Goal: Information Seeking & Learning: Learn about a topic

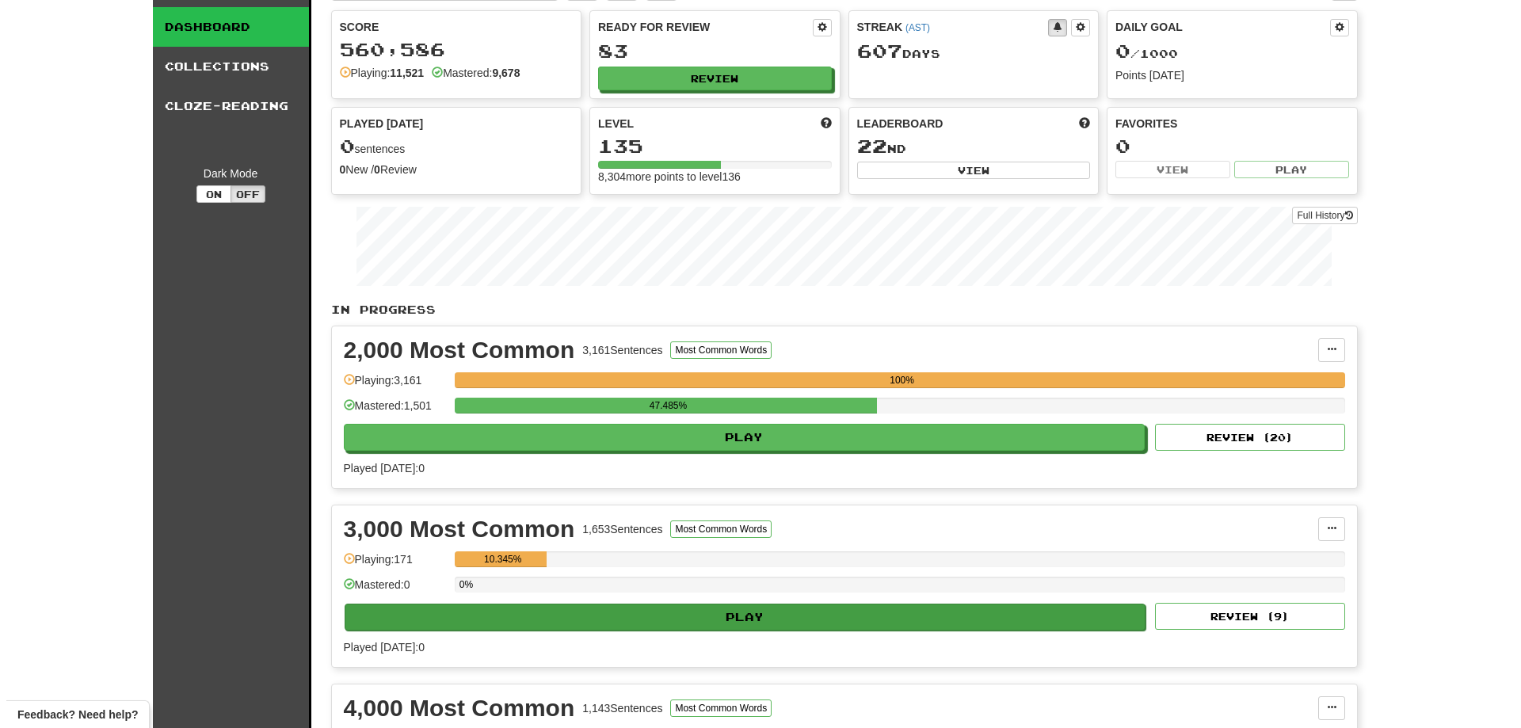
scroll to position [79, 0]
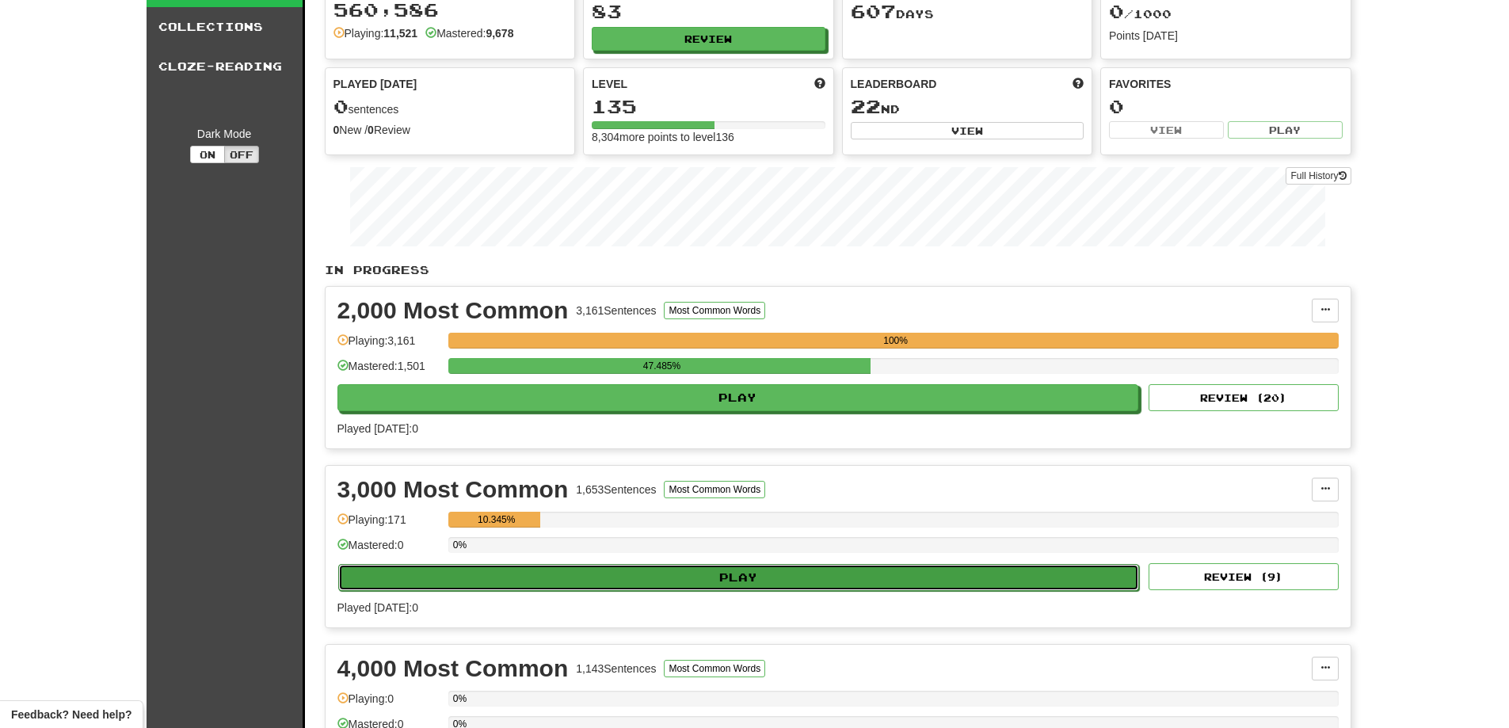
click at [627, 573] on button "Play" at bounding box center [738, 577] width 801 height 27
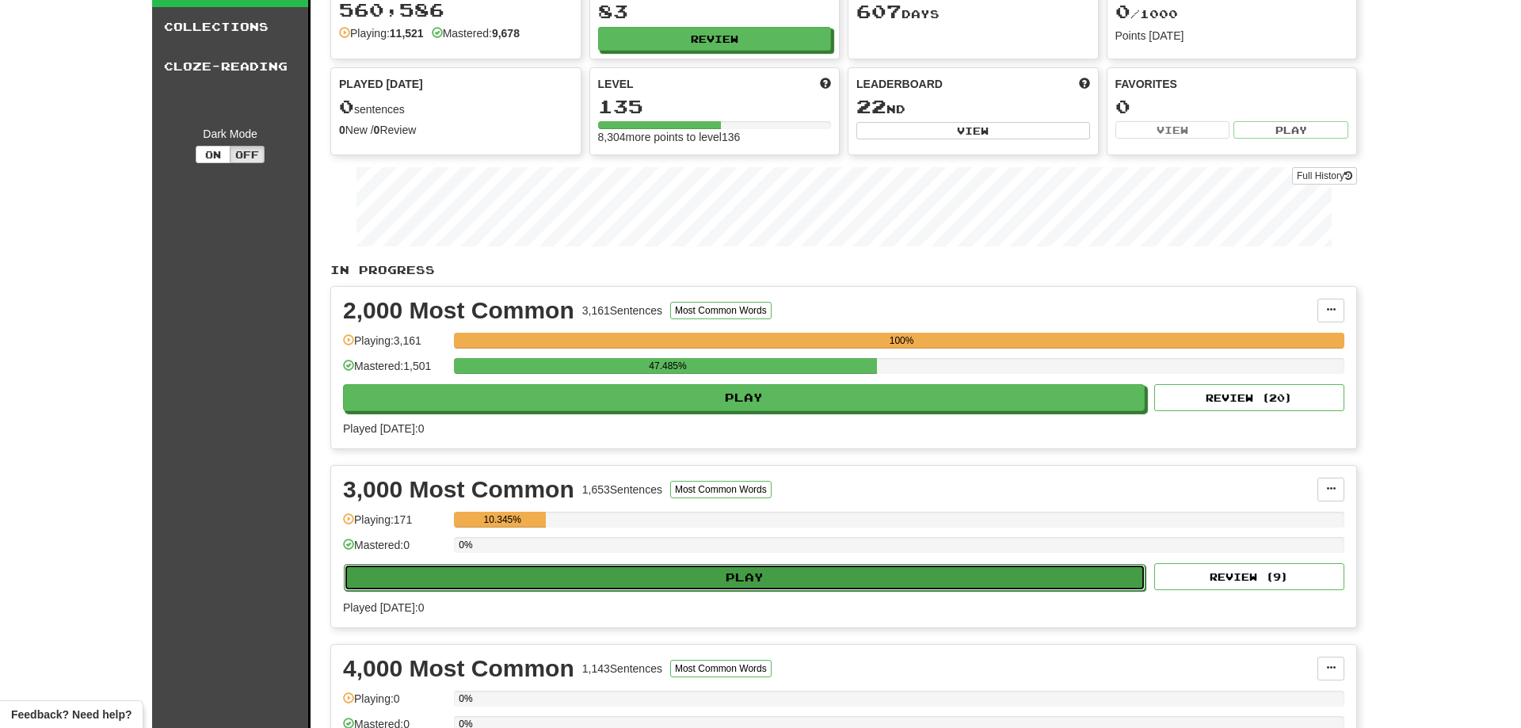
select select "**"
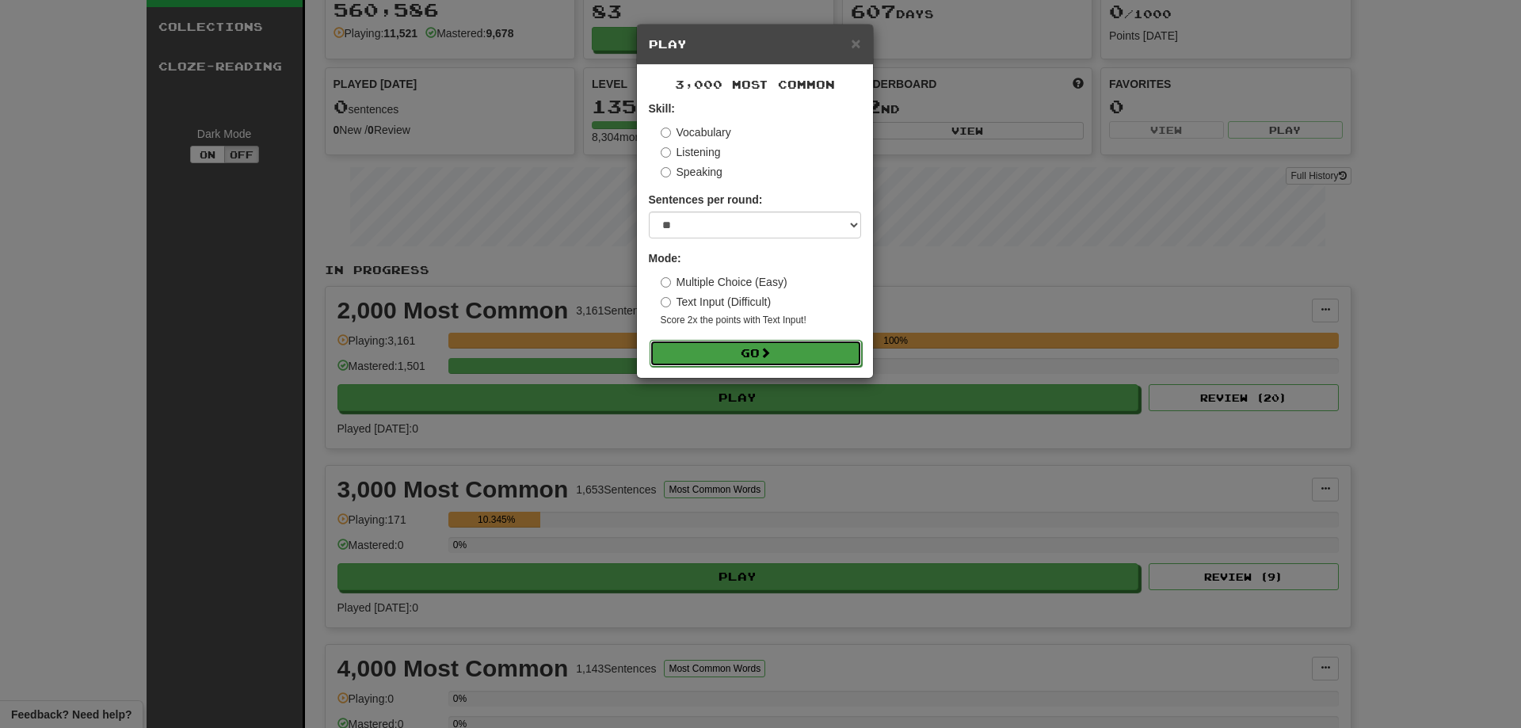
click at [684, 346] on button "Go" at bounding box center [755, 353] width 212 height 27
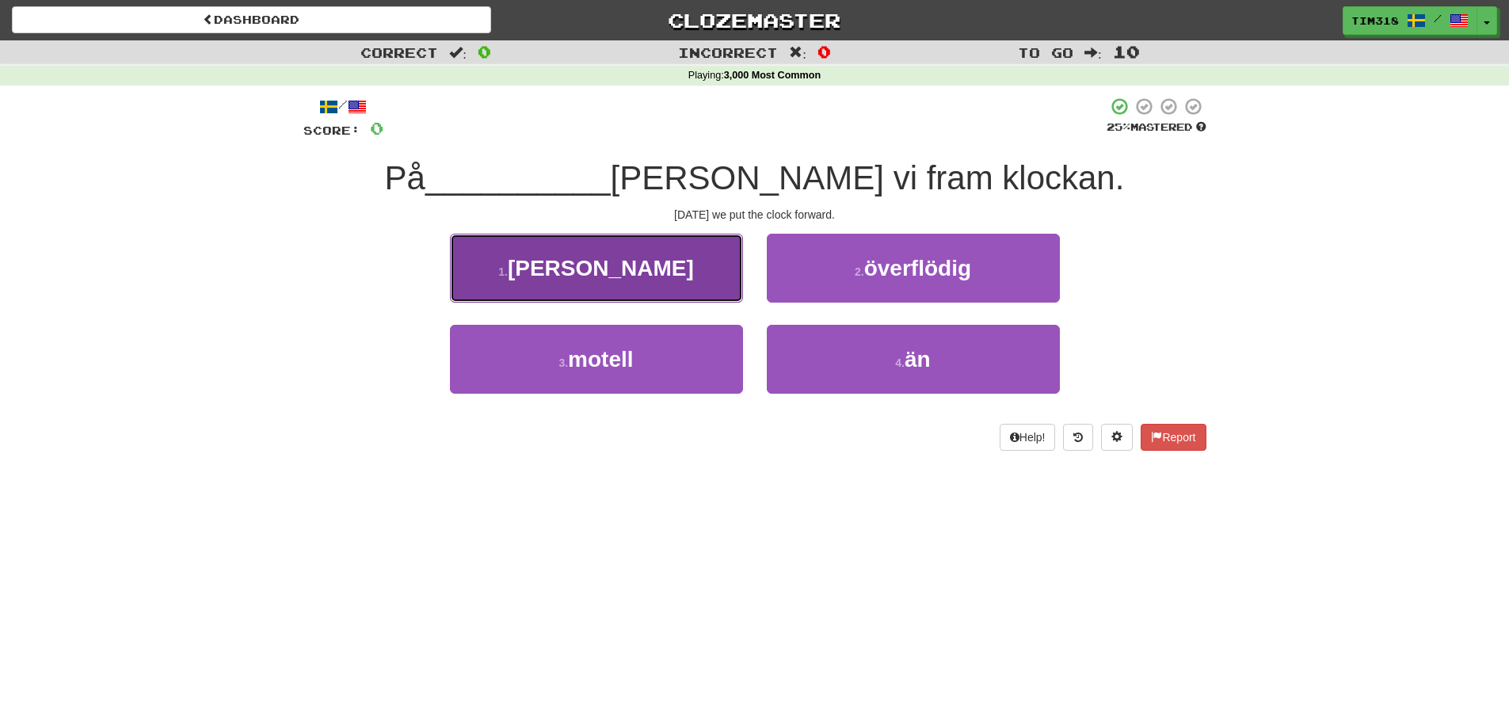
click at [687, 265] on button "1 . söndag" at bounding box center [596, 268] width 293 height 69
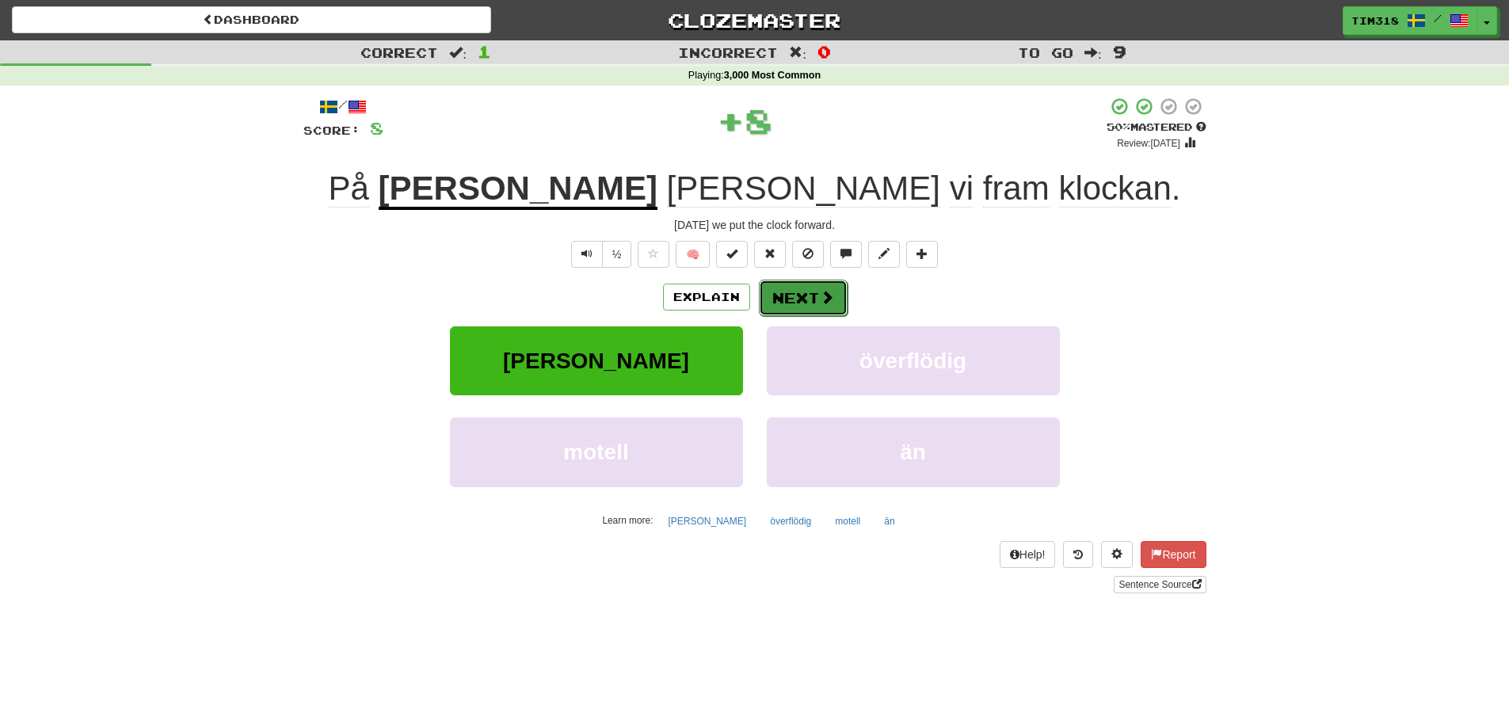
click at [799, 303] on button "Next" at bounding box center [803, 298] width 89 height 36
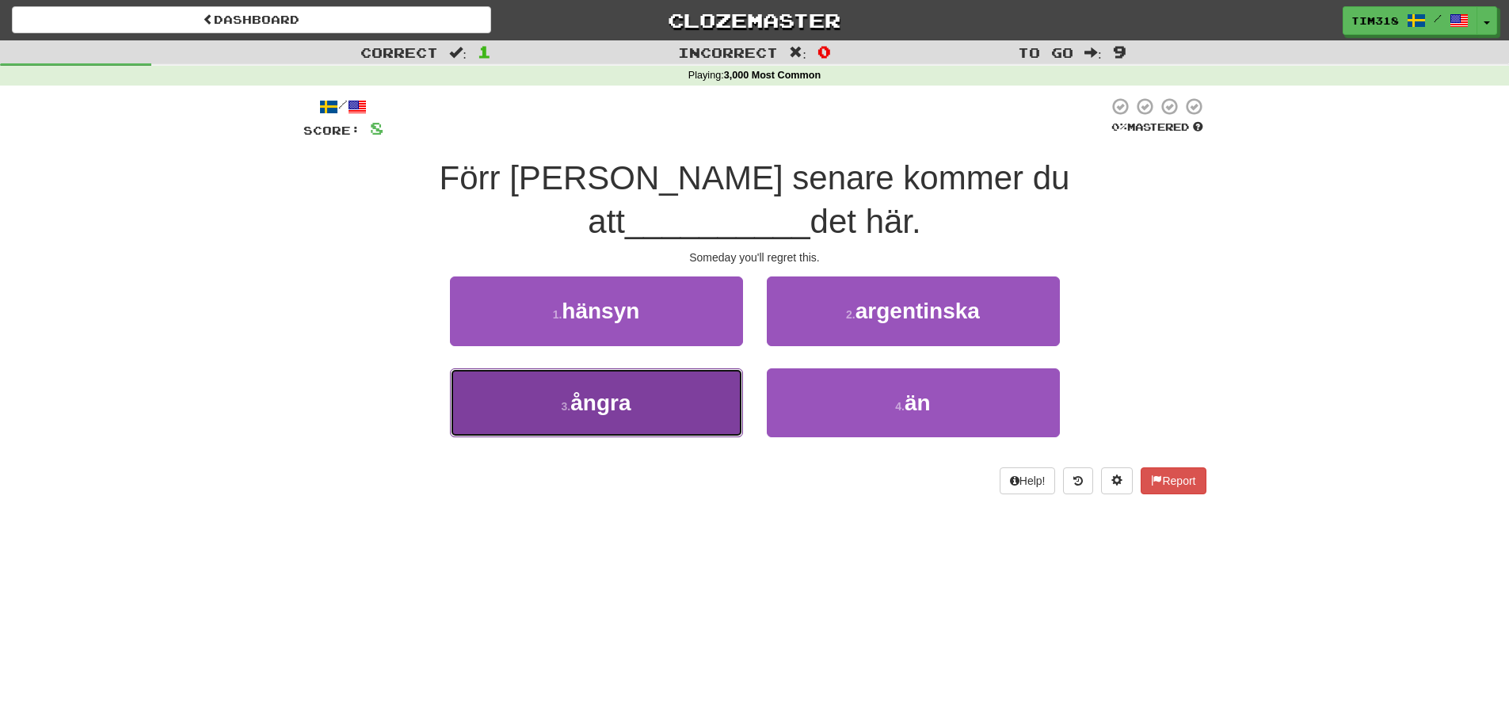
click at [673, 368] on button "3 . ångra" at bounding box center [596, 402] width 293 height 69
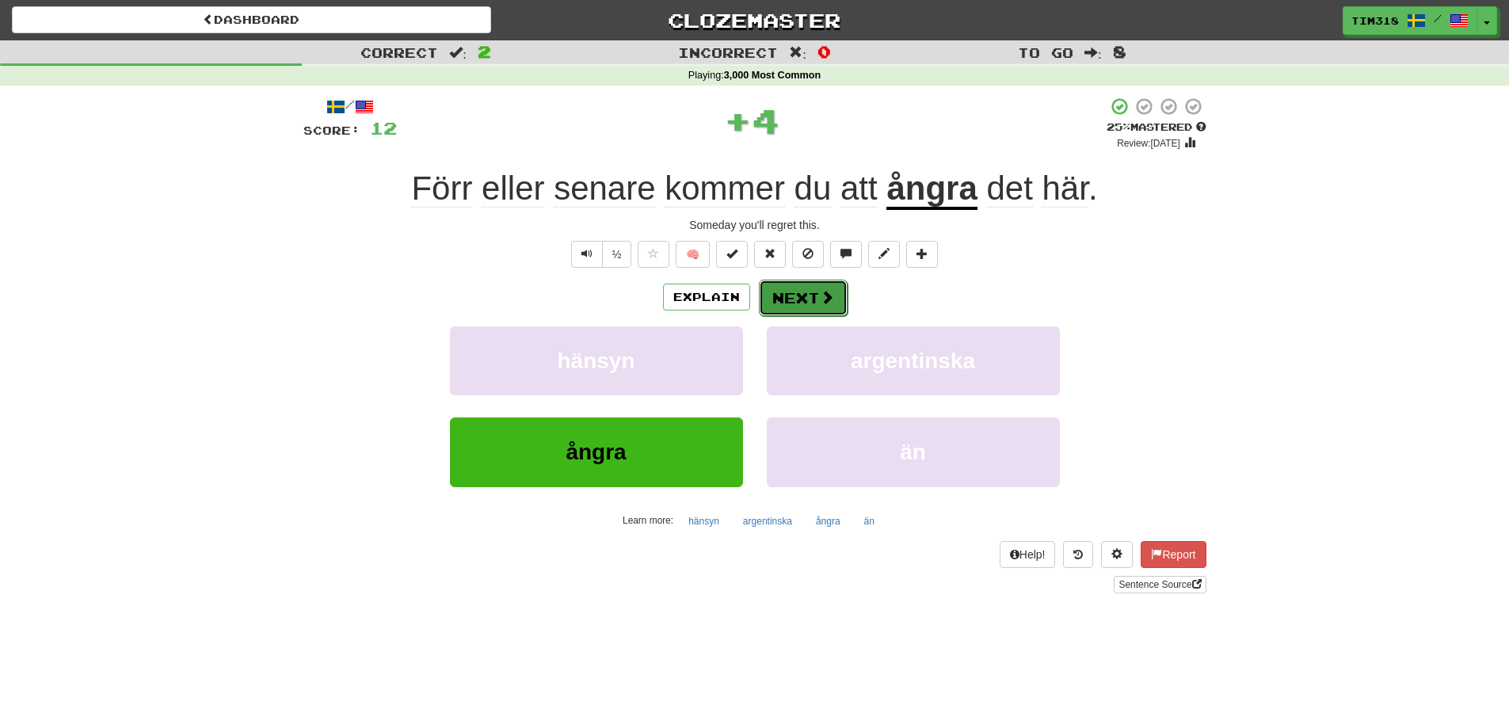
click at [771, 306] on button "Next" at bounding box center [803, 298] width 89 height 36
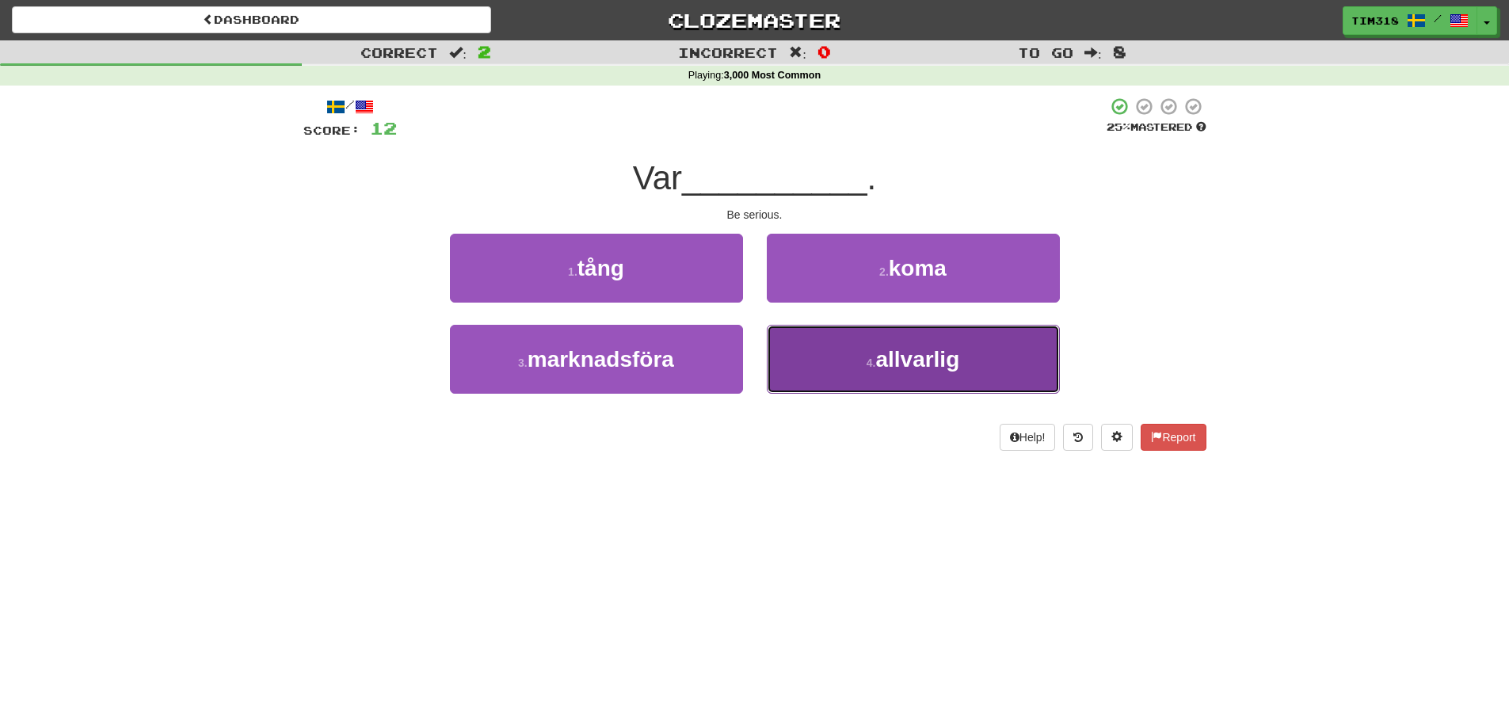
click at [866, 365] on small "4 ." at bounding box center [871, 362] width 10 height 13
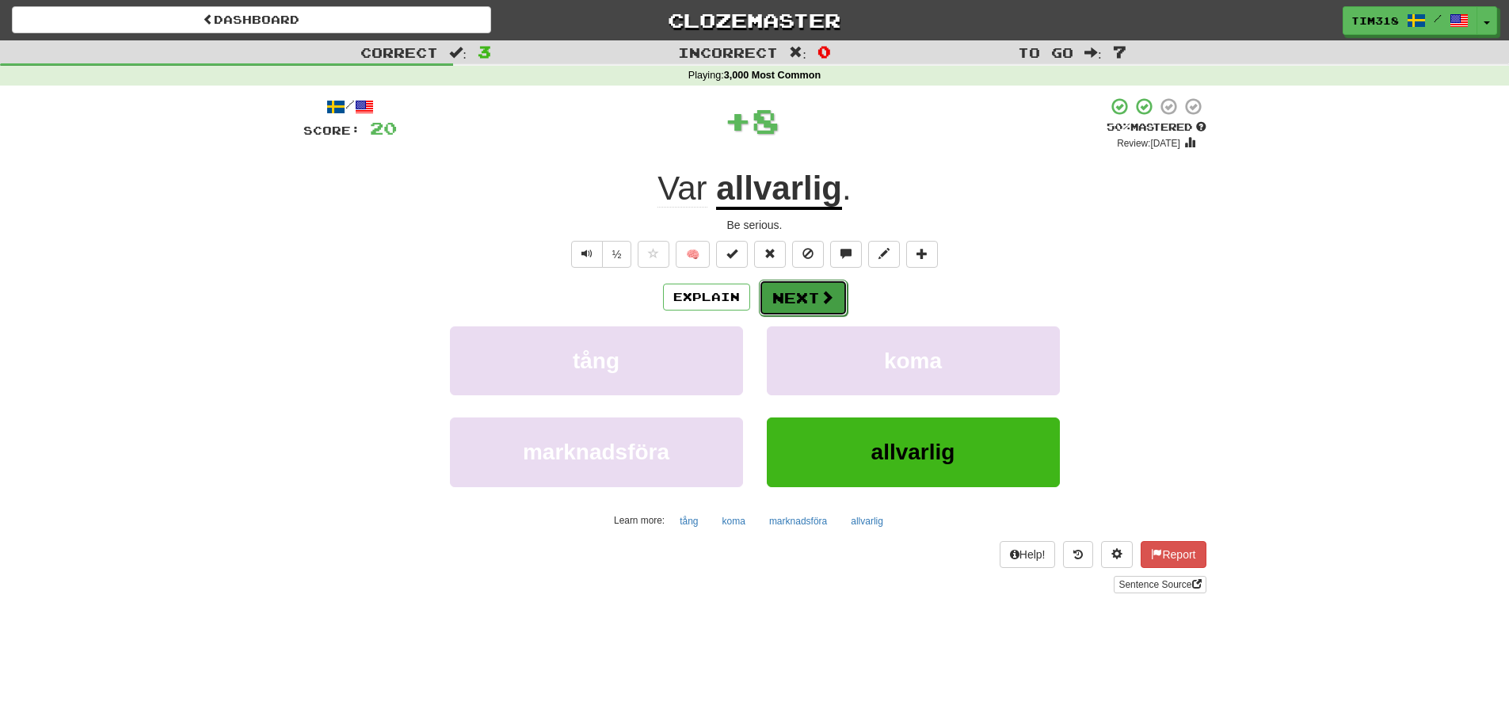
click at [776, 304] on button "Next" at bounding box center [803, 298] width 89 height 36
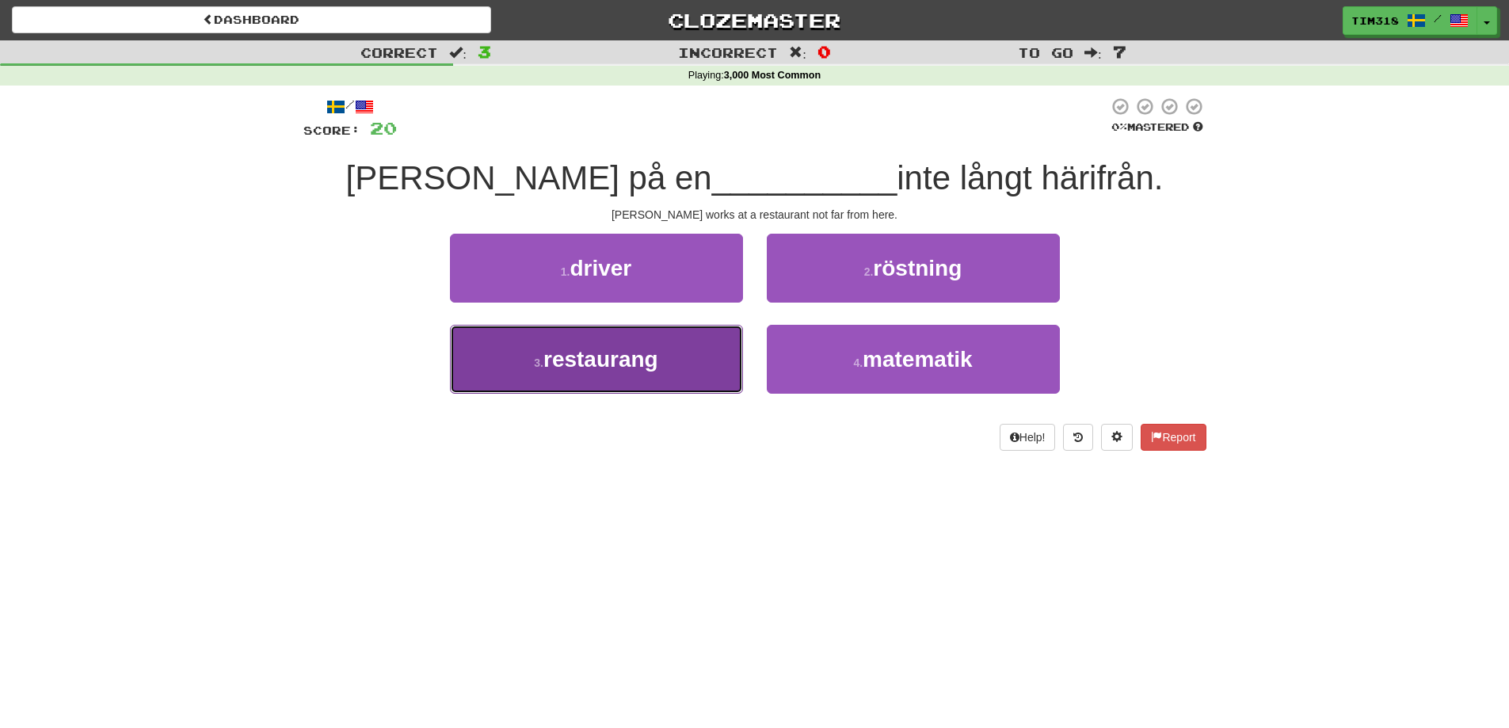
click at [654, 371] on button "3 . restaurang" at bounding box center [596, 359] width 293 height 69
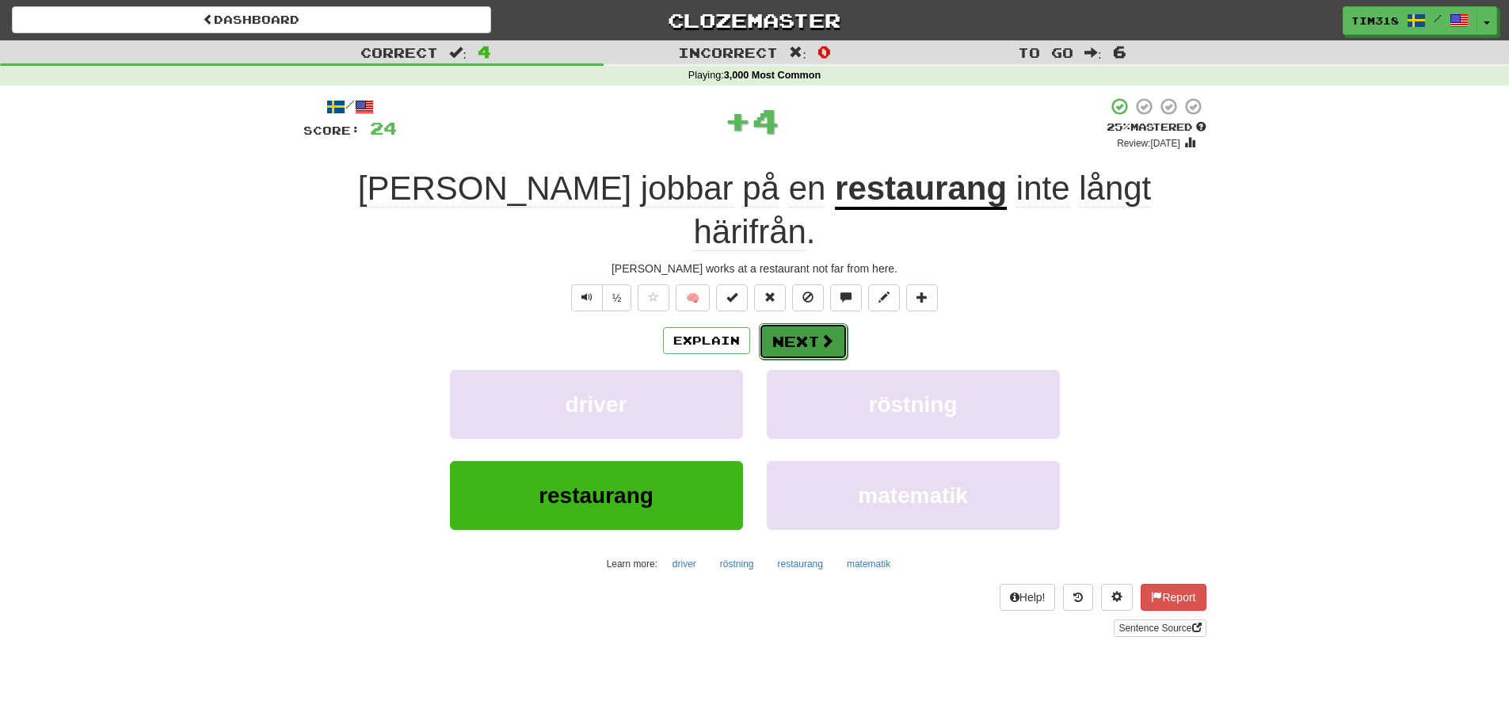
click at [807, 323] on button "Next" at bounding box center [803, 341] width 89 height 36
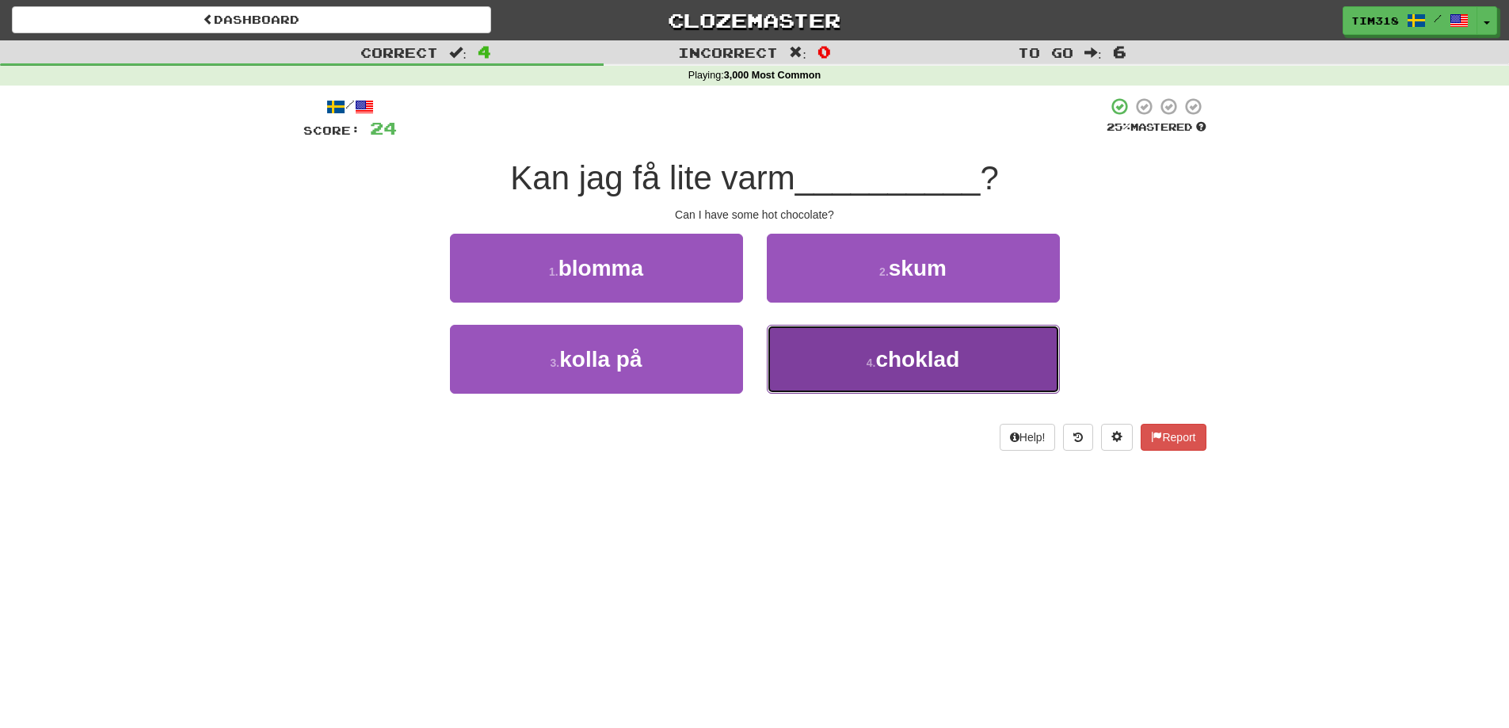
click at [914, 378] on button "4 . choklad" at bounding box center [913, 359] width 293 height 69
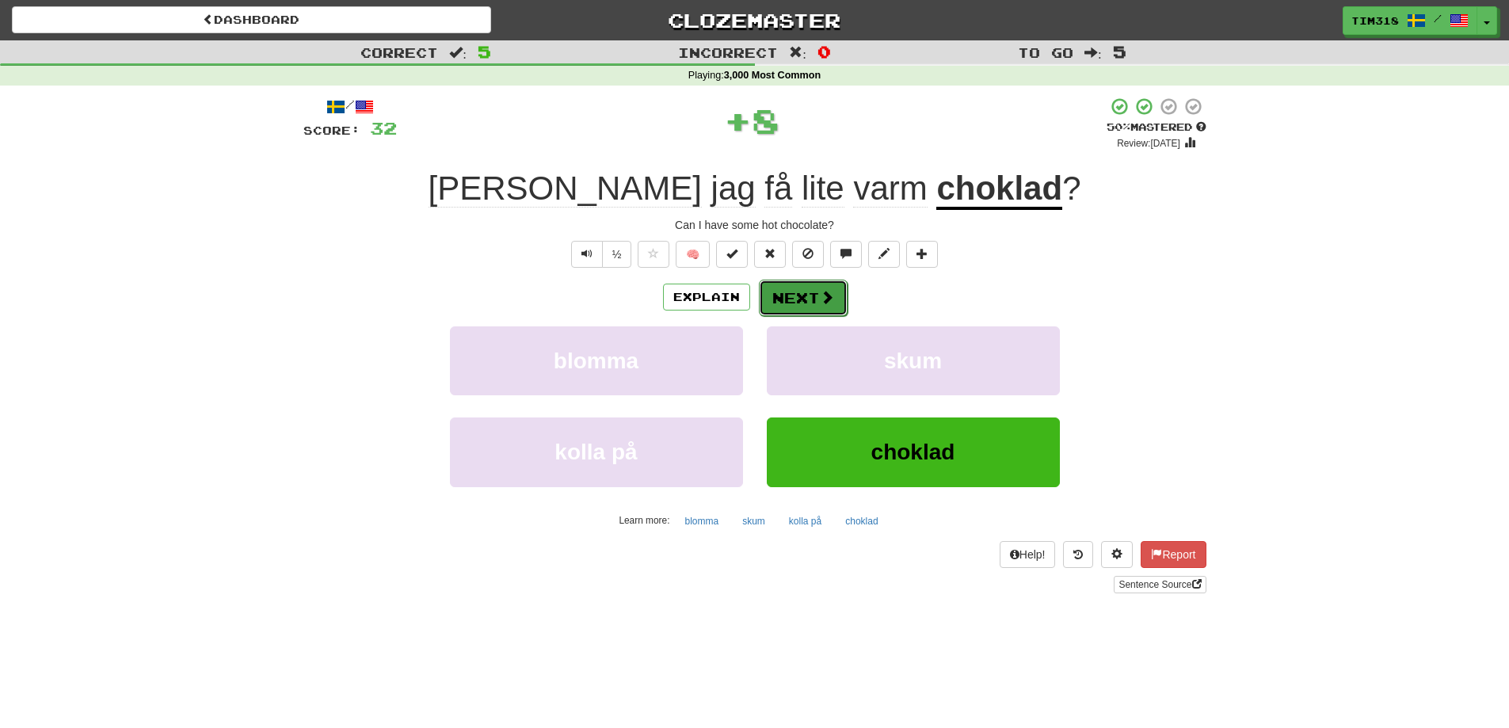
click at [798, 293] on button "Next" at bounding box center [803, 298] width 89 height 36
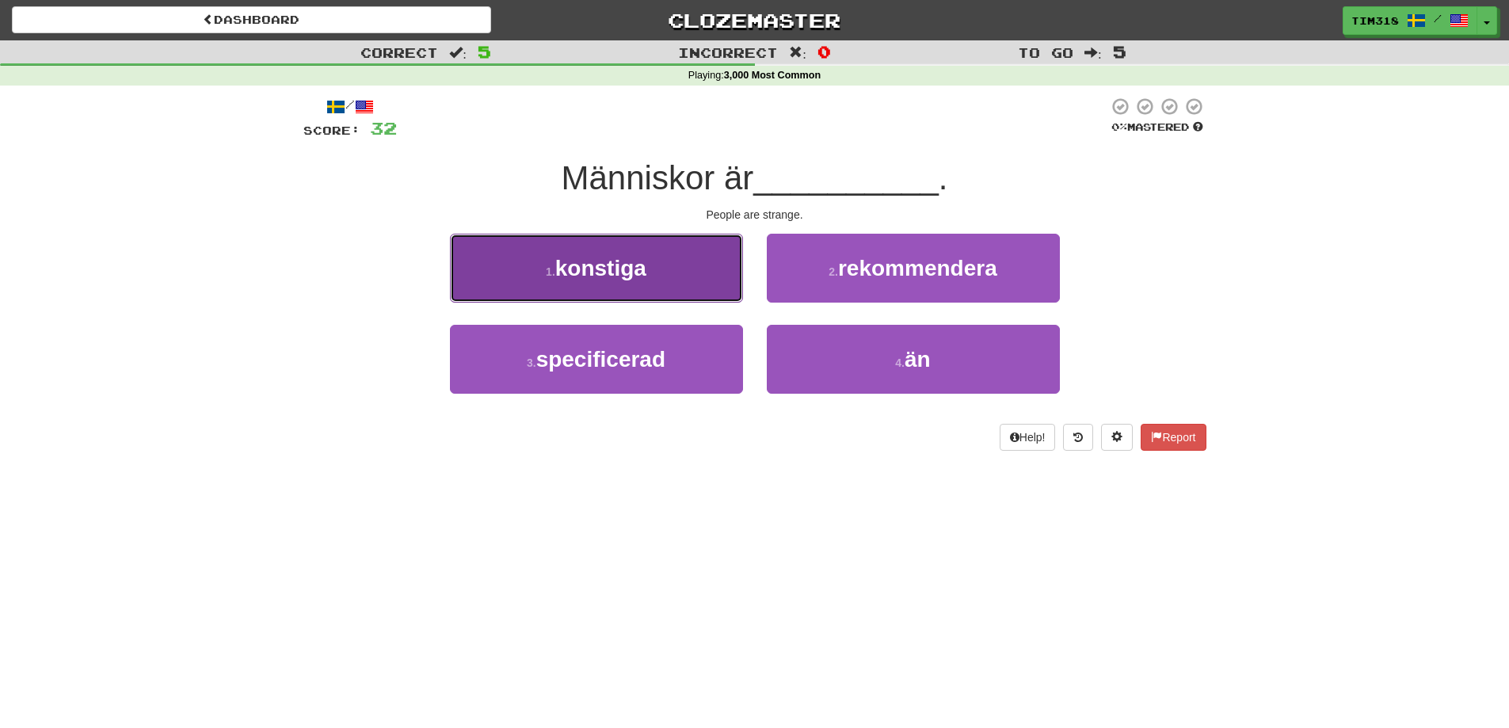
click at [668, 272] on button "1 . konstiga" at bounding box center [596, 268] width 293 height 69
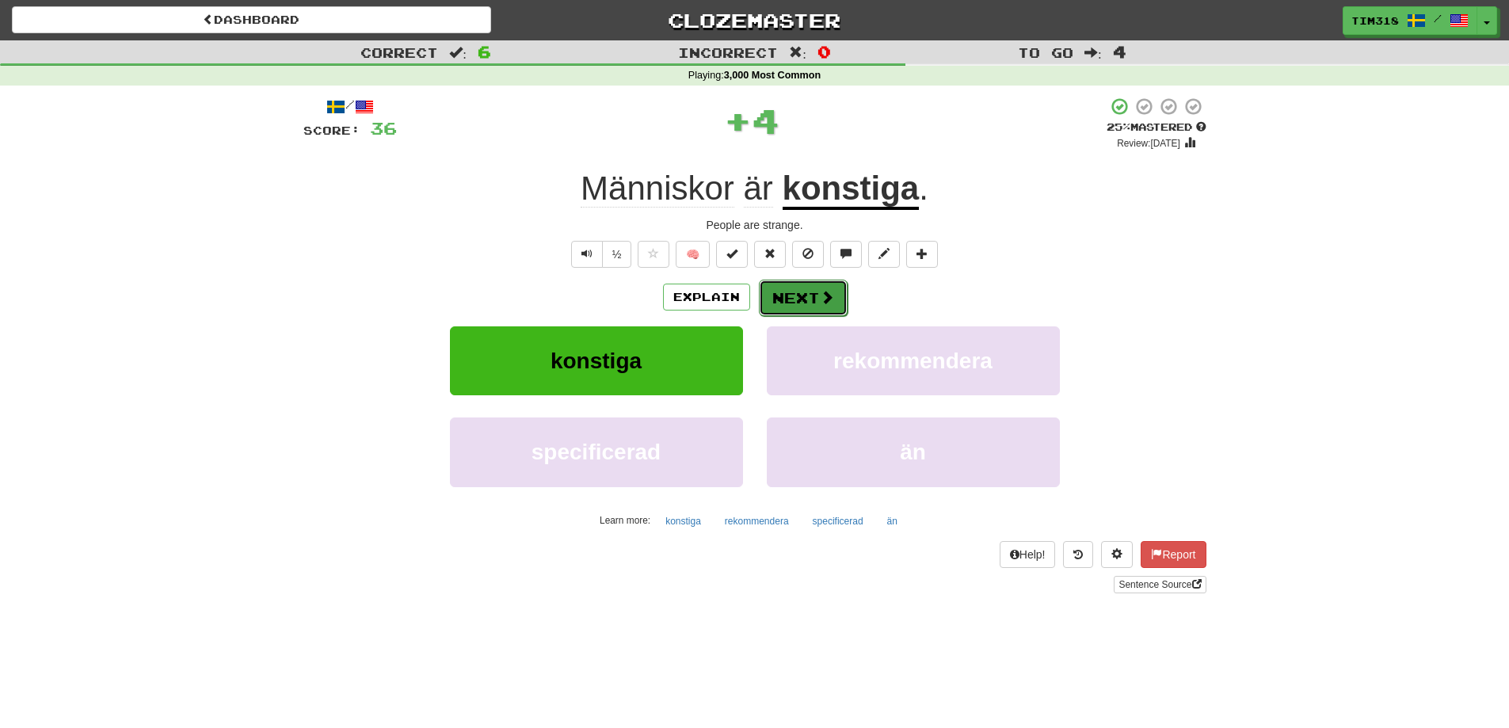
click at [828, 290] on span at bounding box center [827, 297] width 14 height 14
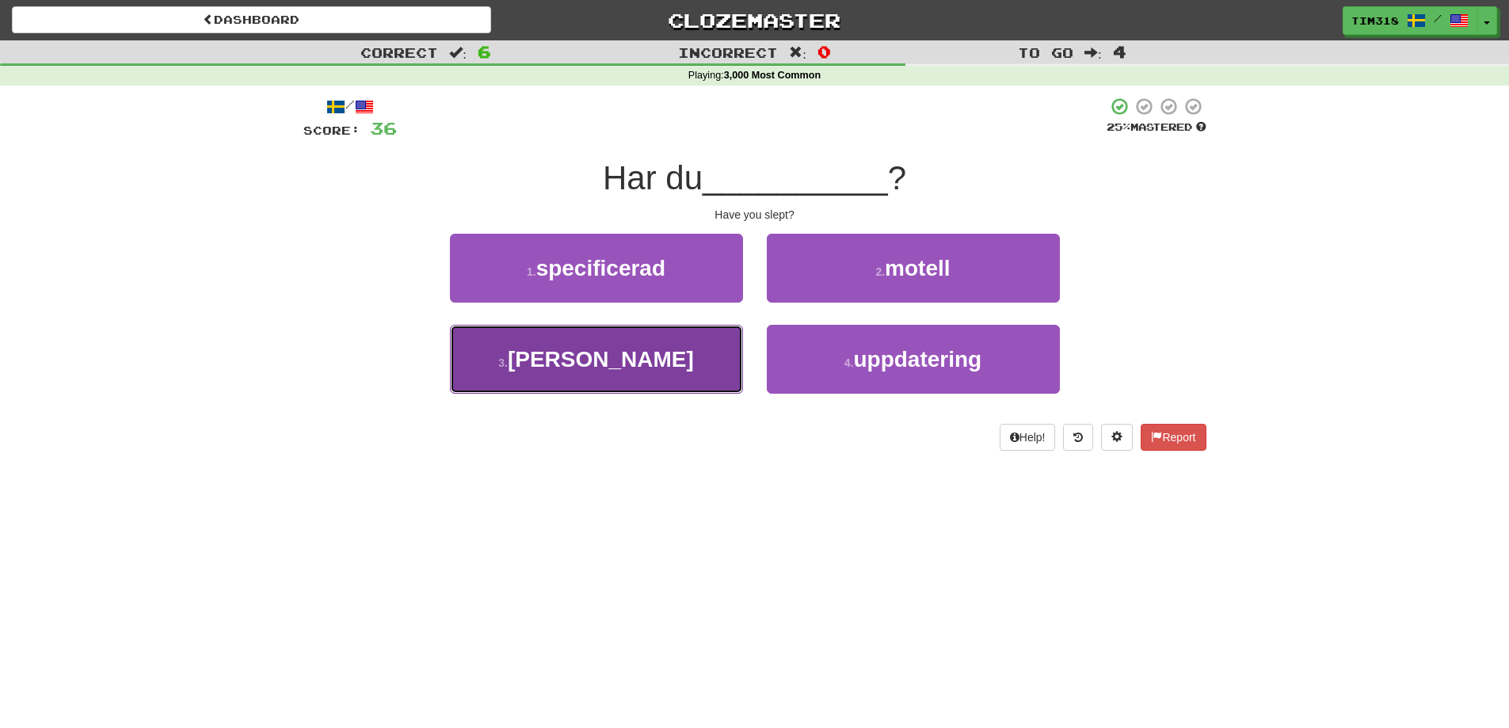
click at [637, 376] on button "3 . sovit" at bounding box center [596, 359] width 293 height 69
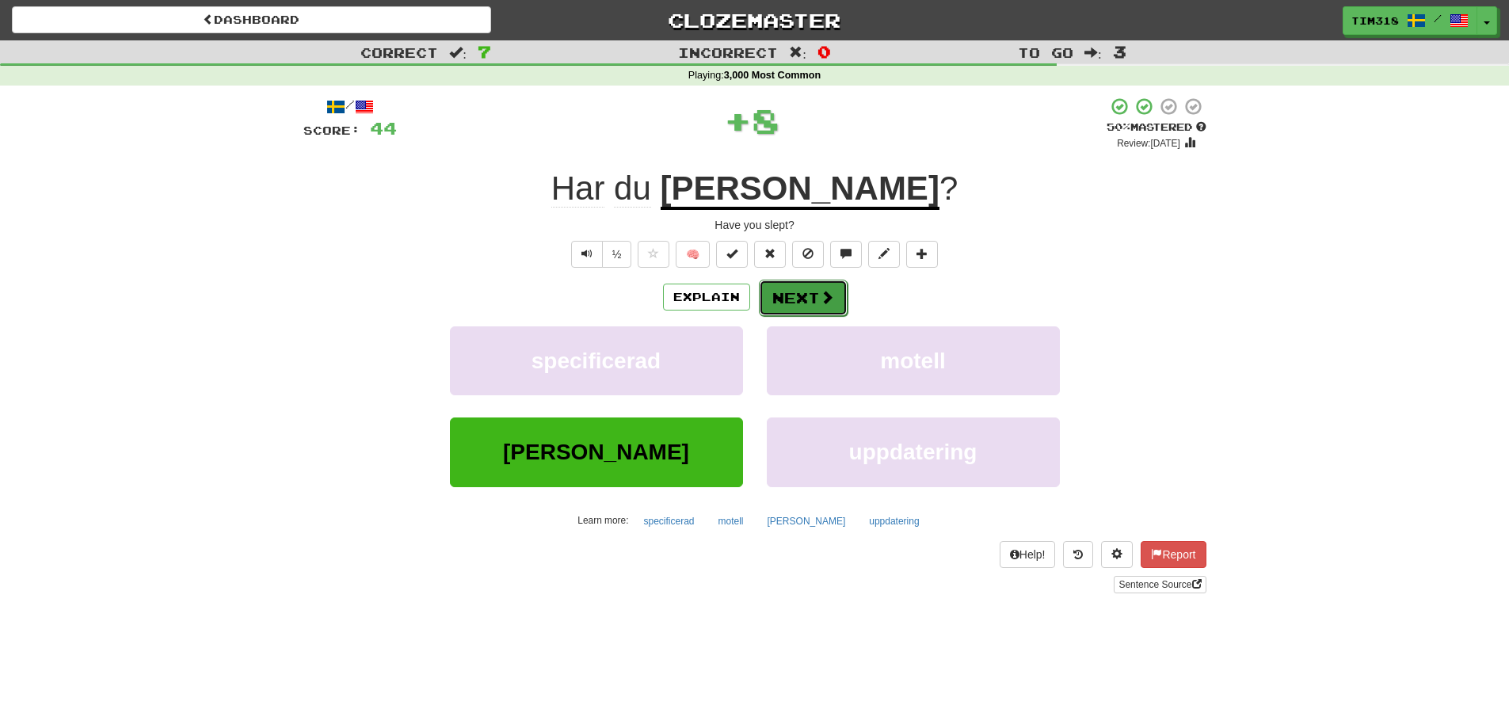
click at [779, 294] on button "Next" at bounding box center [803, 298] width 89 height 36
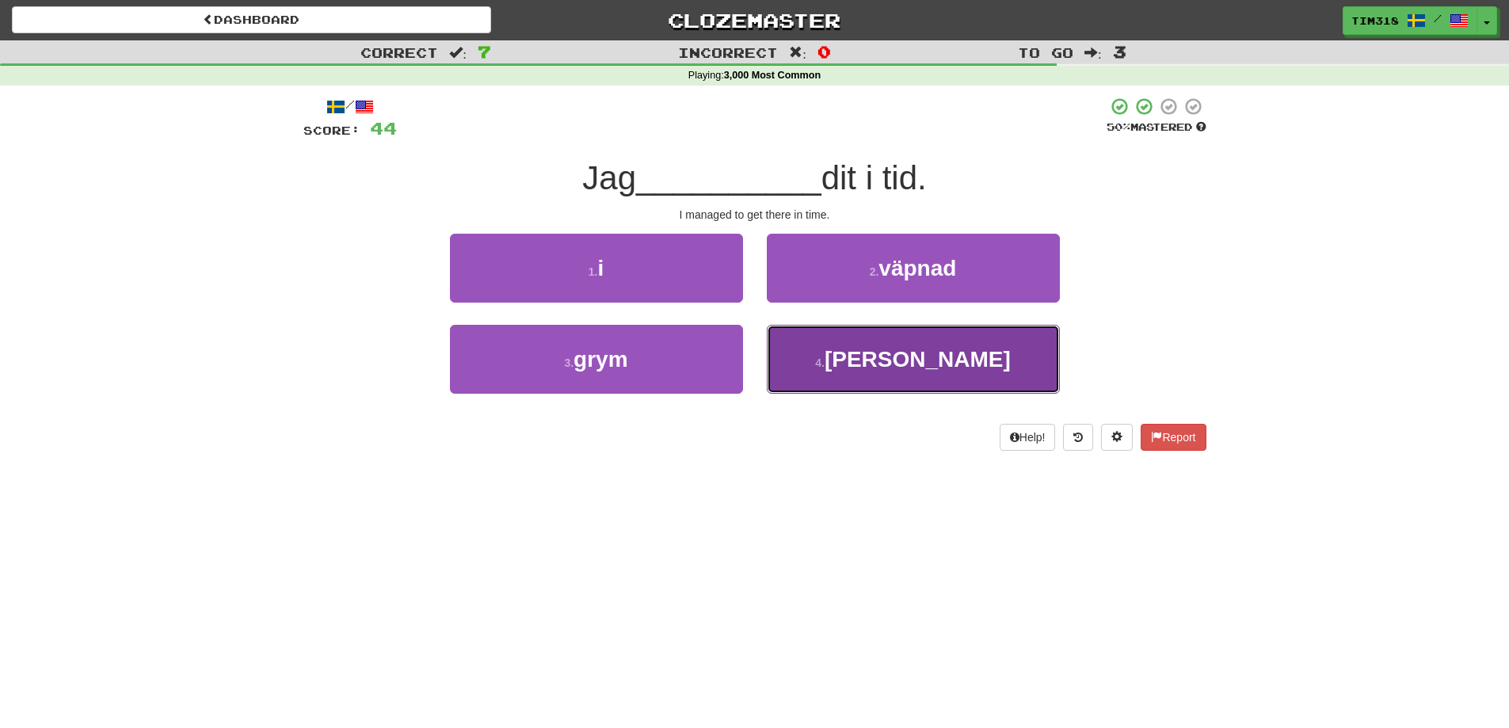
click at [889, 370] on button "4 . hann" at bounding box center [913, 359] width 293 height 69
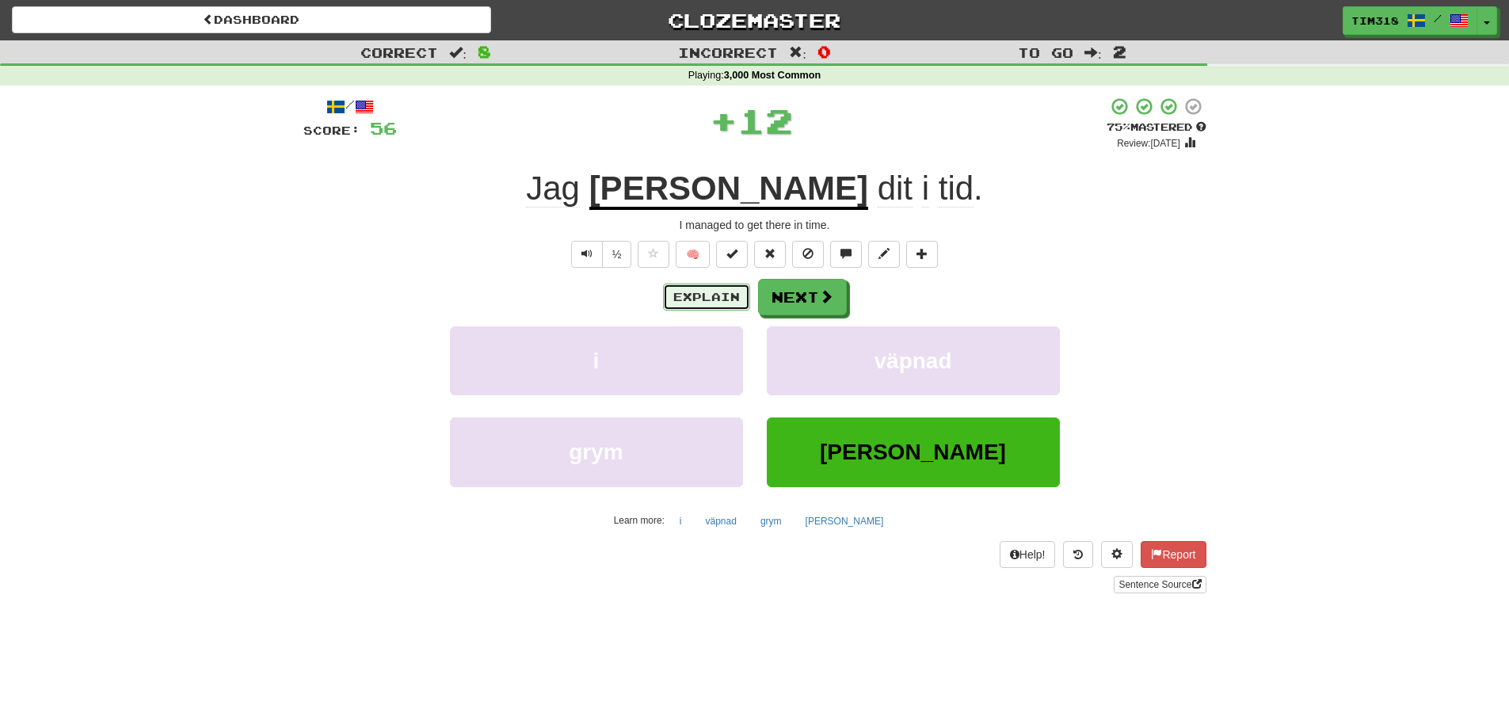
click at [695, 289] on button "Explain" at bounding box center [706, 297] width 87 height 27
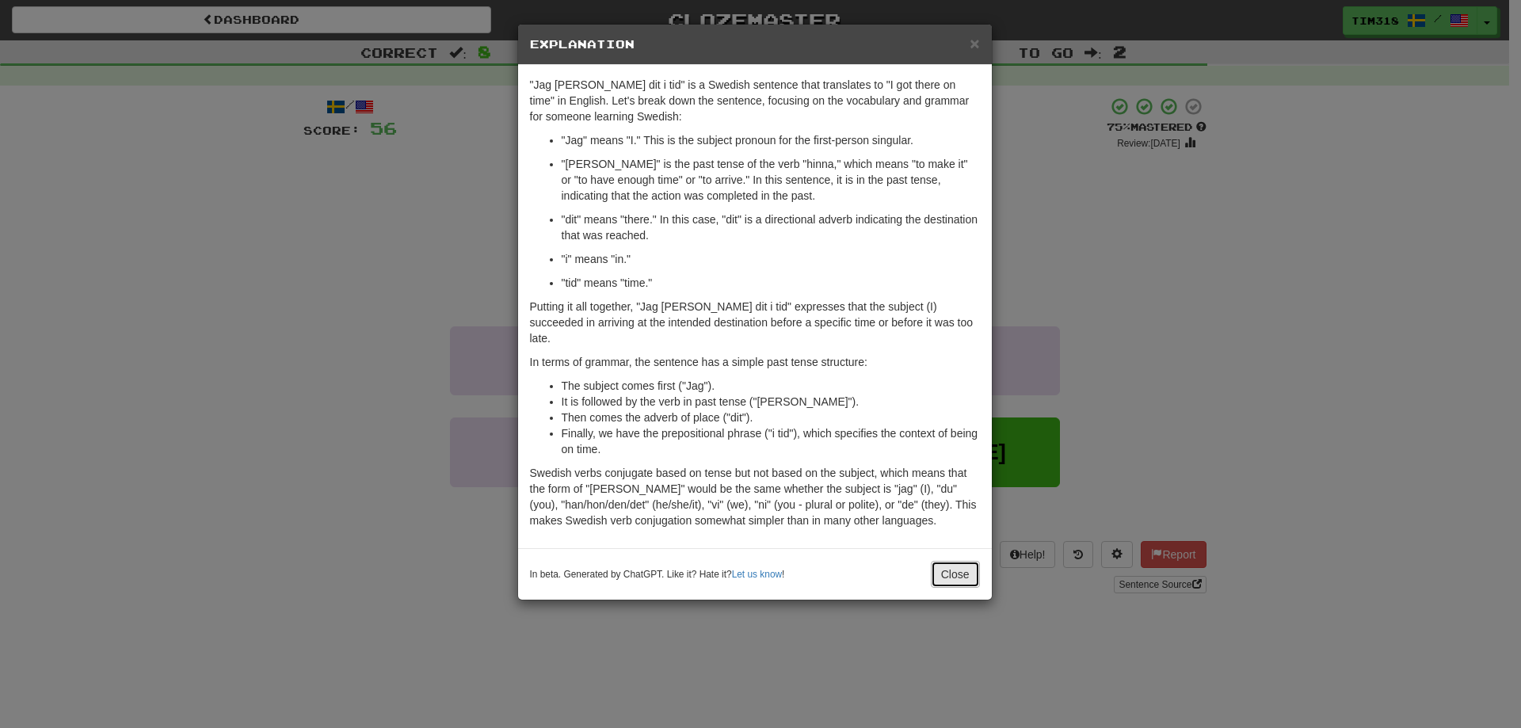
click at [965, 561] on button "Close" at bounding box center [955, 574] width 49 height 27
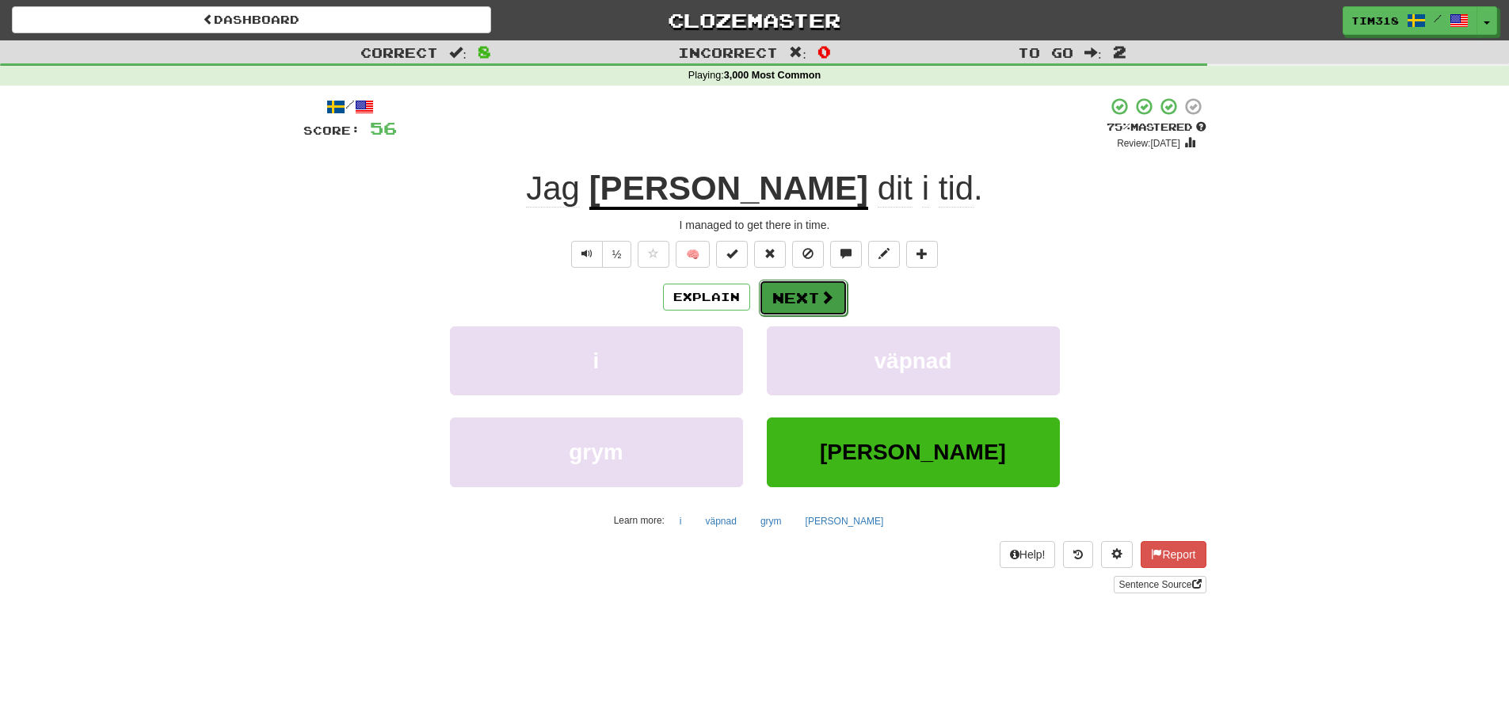
click at [817, 302] on button "Next" at bounding box center [803, 298] width 89 height 36
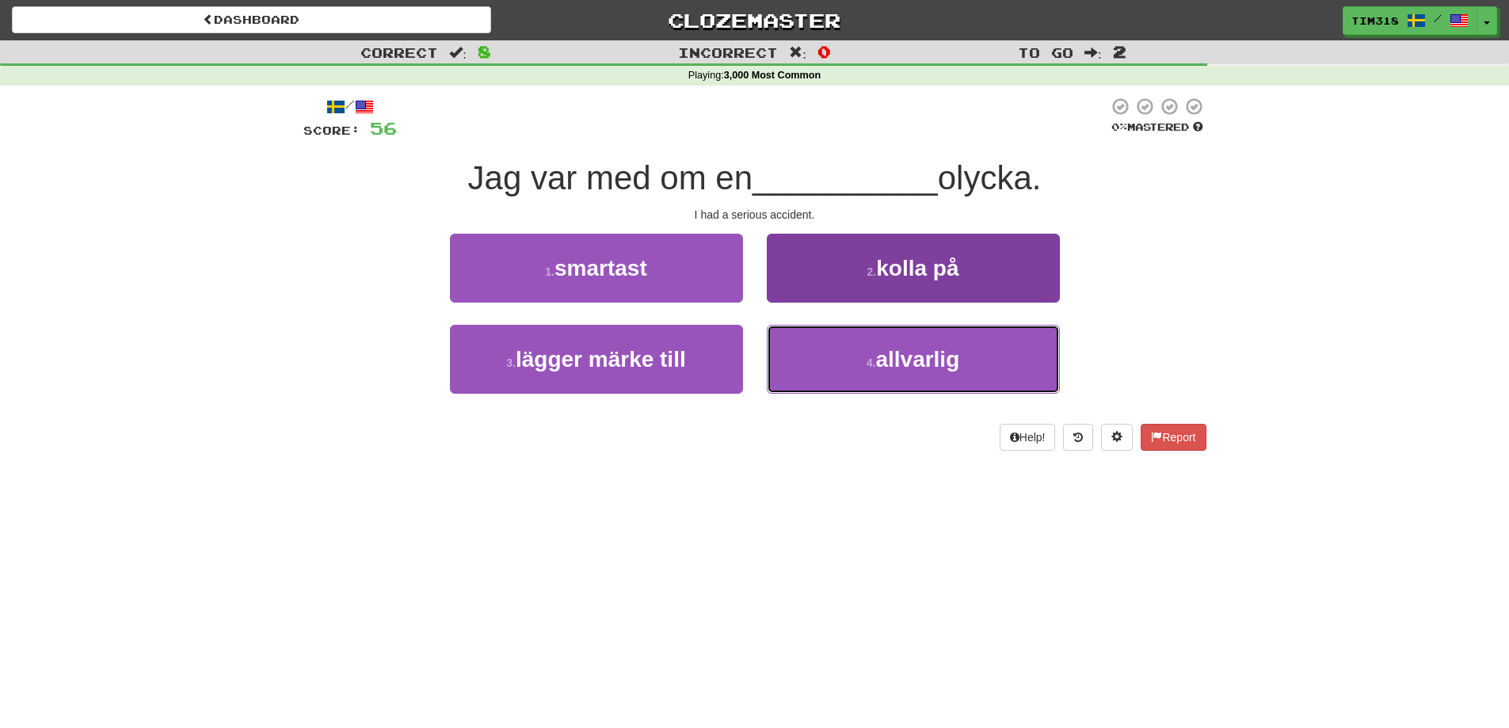
drag, startPoint x: 922, startPoint y: 333, endPoint x: 919, endPoint y: 341, distance: 8.5
click at [919, 341] on button "4 . allvarlig" at bounding box center [913, 359] width 293 height 69
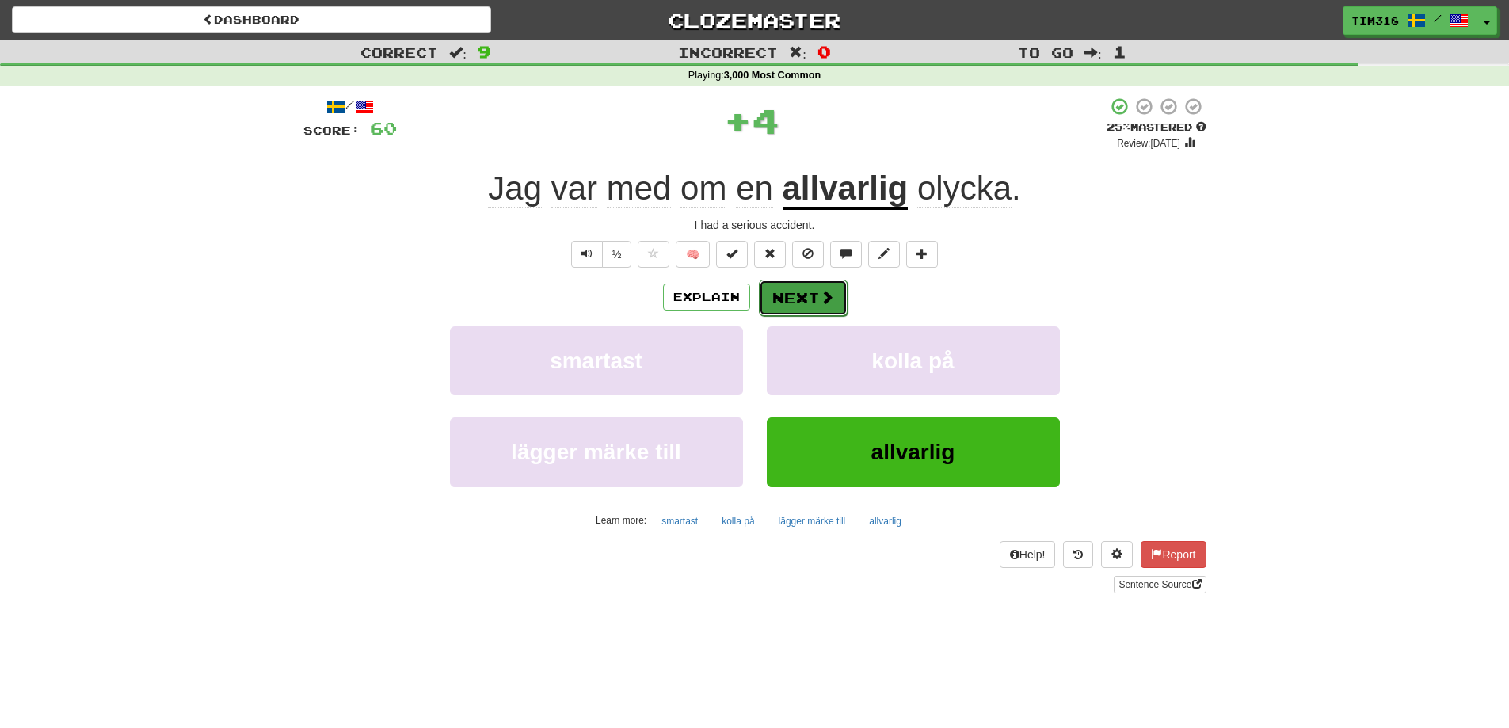
click at [805, 301] on button "Next" at bounding box center [803, 298] width 89 height 36
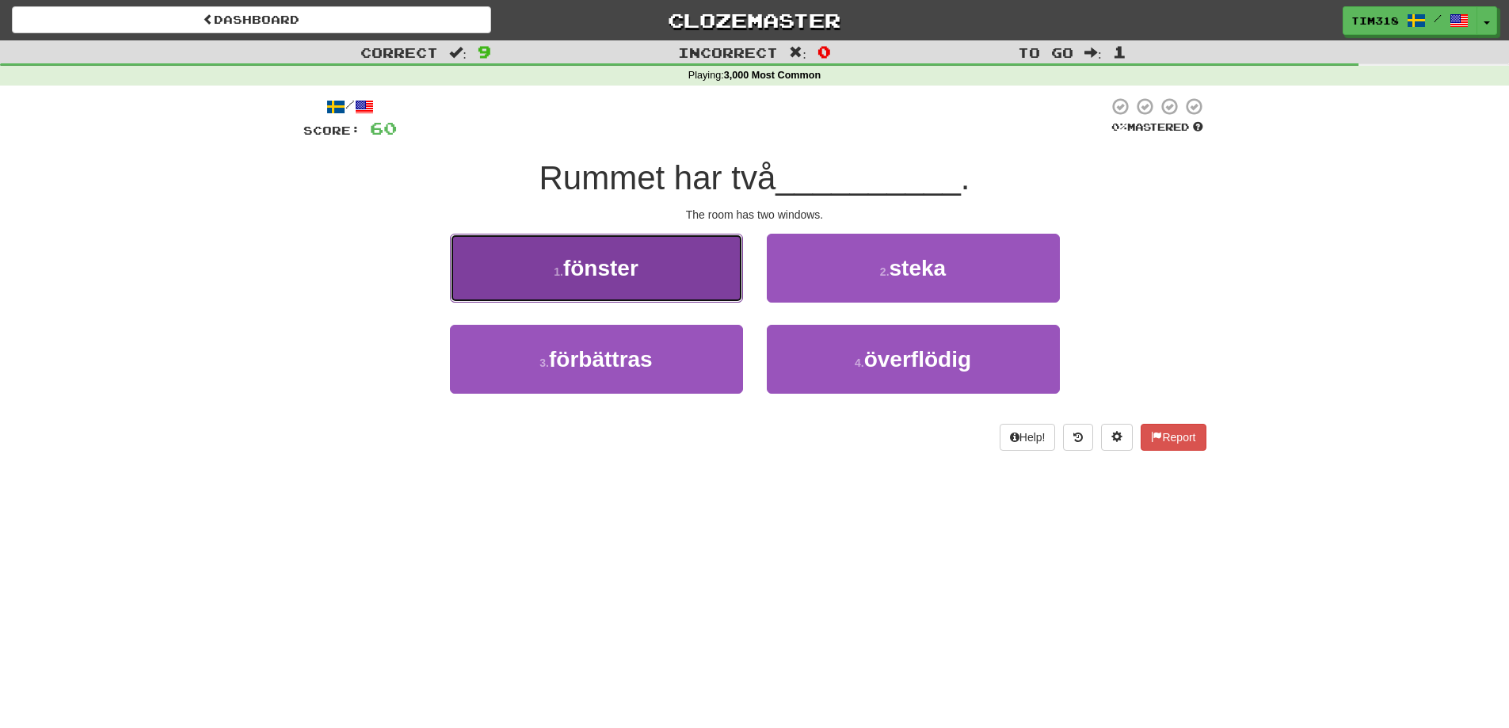
click at [655, 276] on button "1 . fönster" at bounding box center [596, 268] width 293 height 69
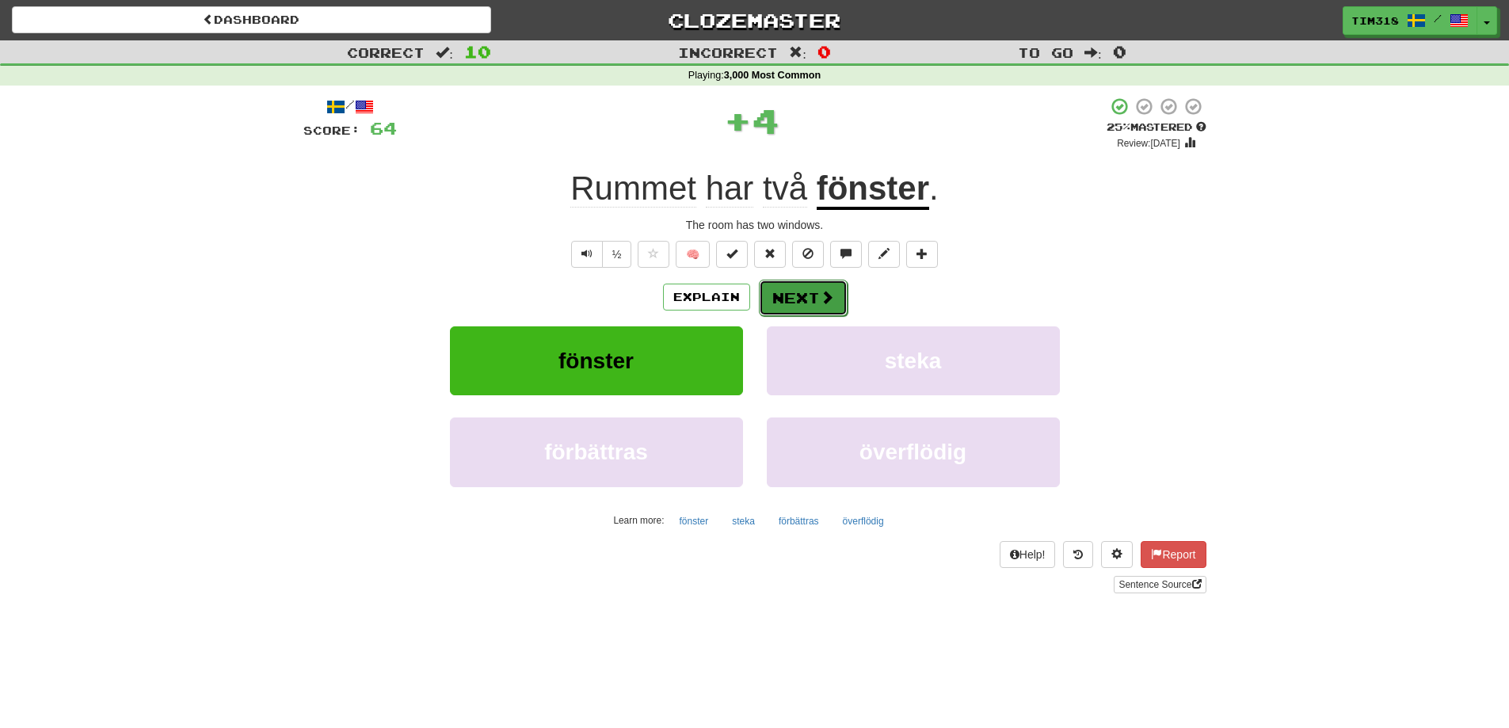
click at [801, 304] on button "Next" at bounding box center [803, 298] width 89 height 36
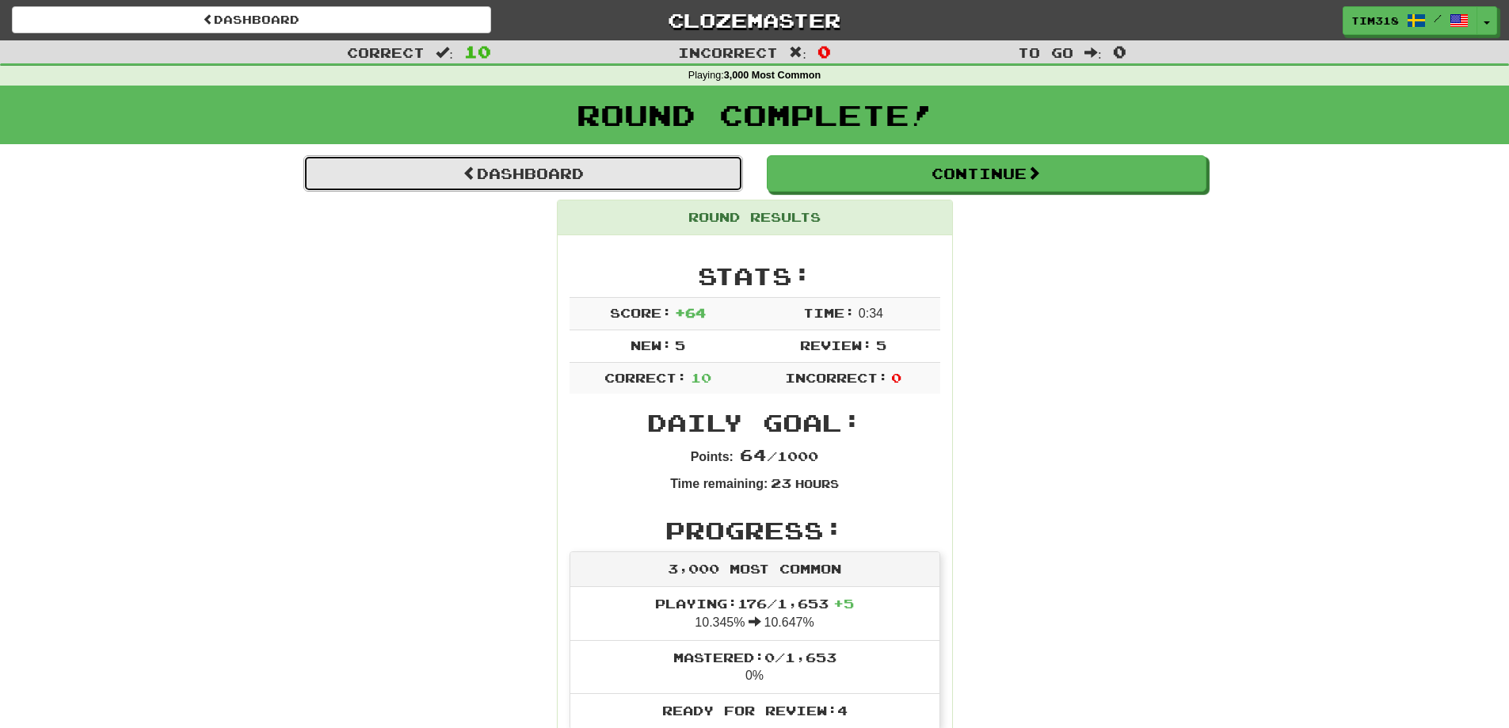
click at [686, 166] on link "Dashboard" at bounding box center [523, 173] width 440 height 36
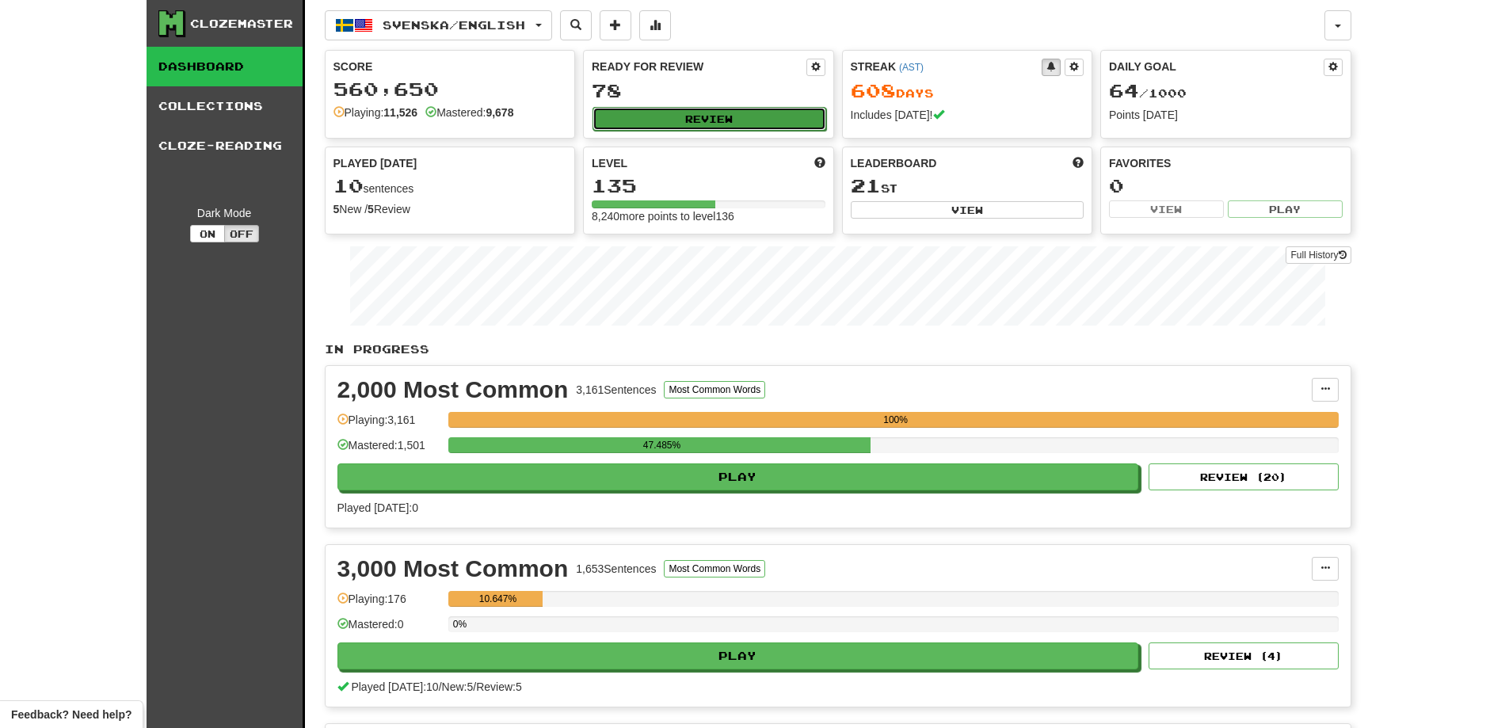
click at [737, 119] on button "Review" at bounding box center [709, 119] width 234 height 24
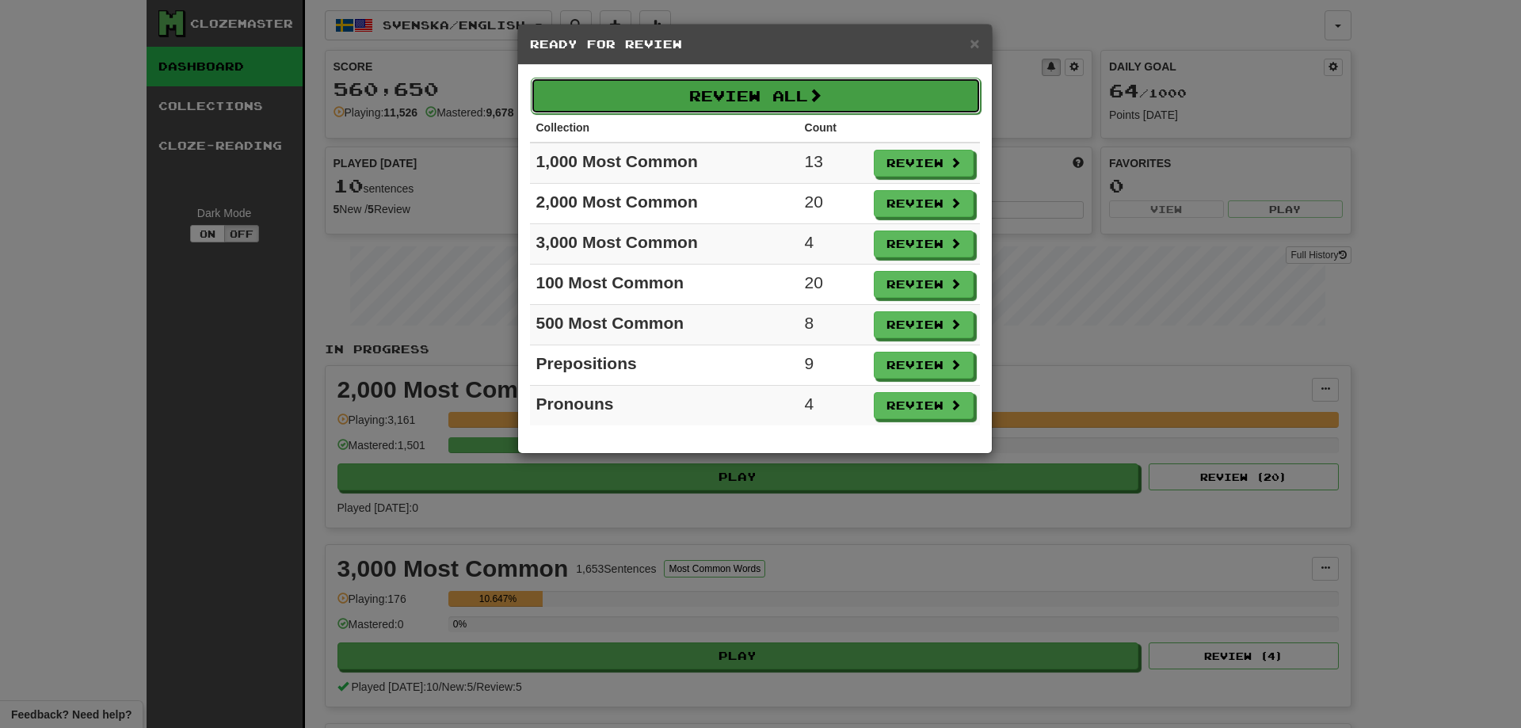
click at [790, 107] on button "Review All" at bounding box center [756, 96] width 450 height 36
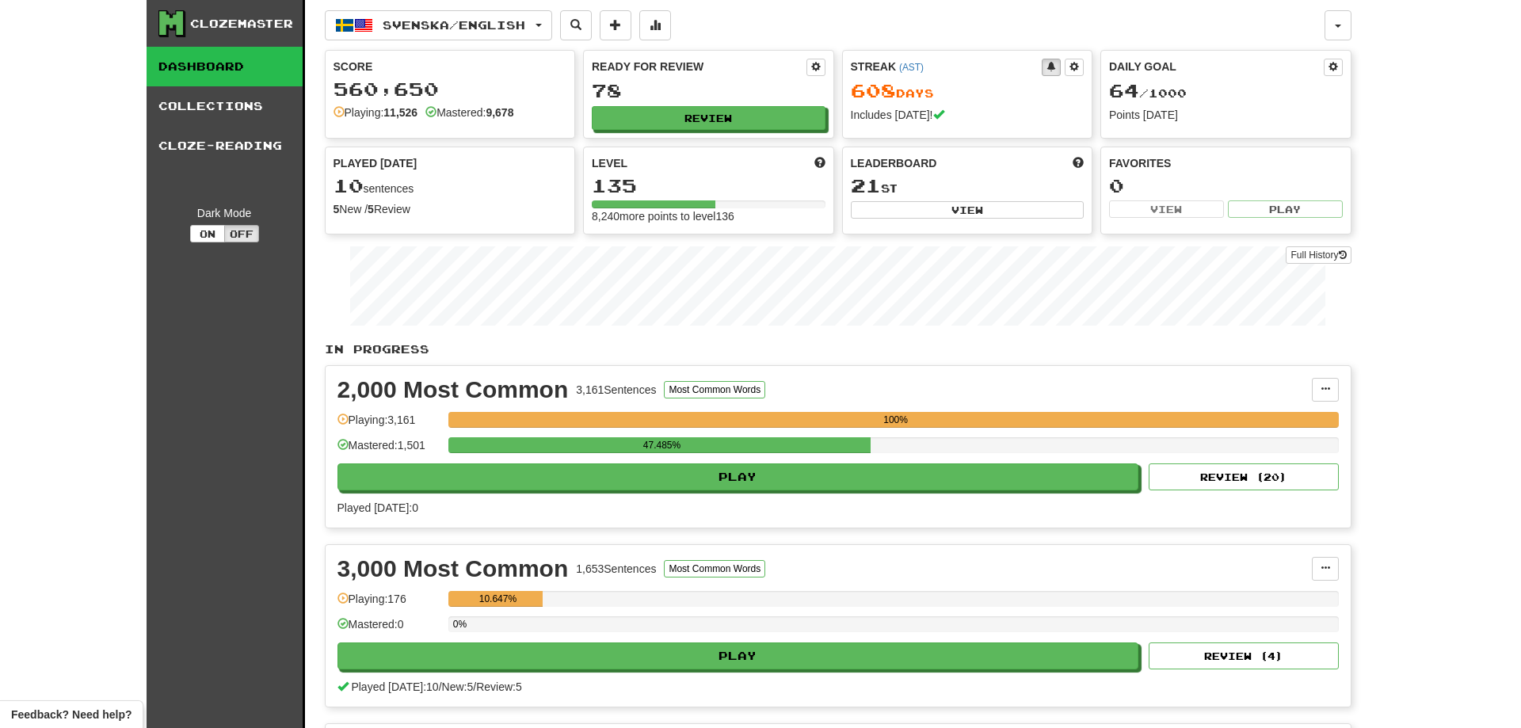
select select "**"
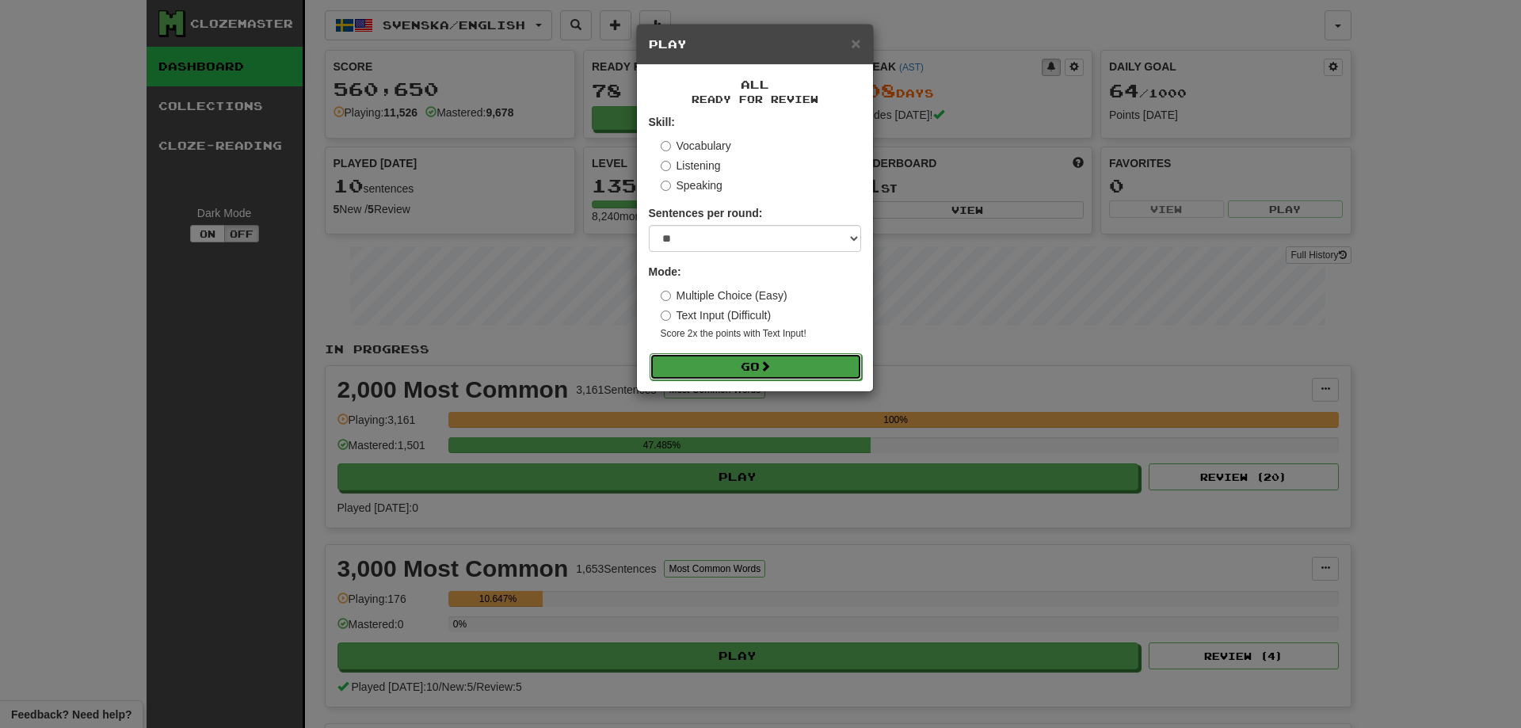
click at [763, 373] on button "Go" at bounding box center [755, 366] width 212 height 27
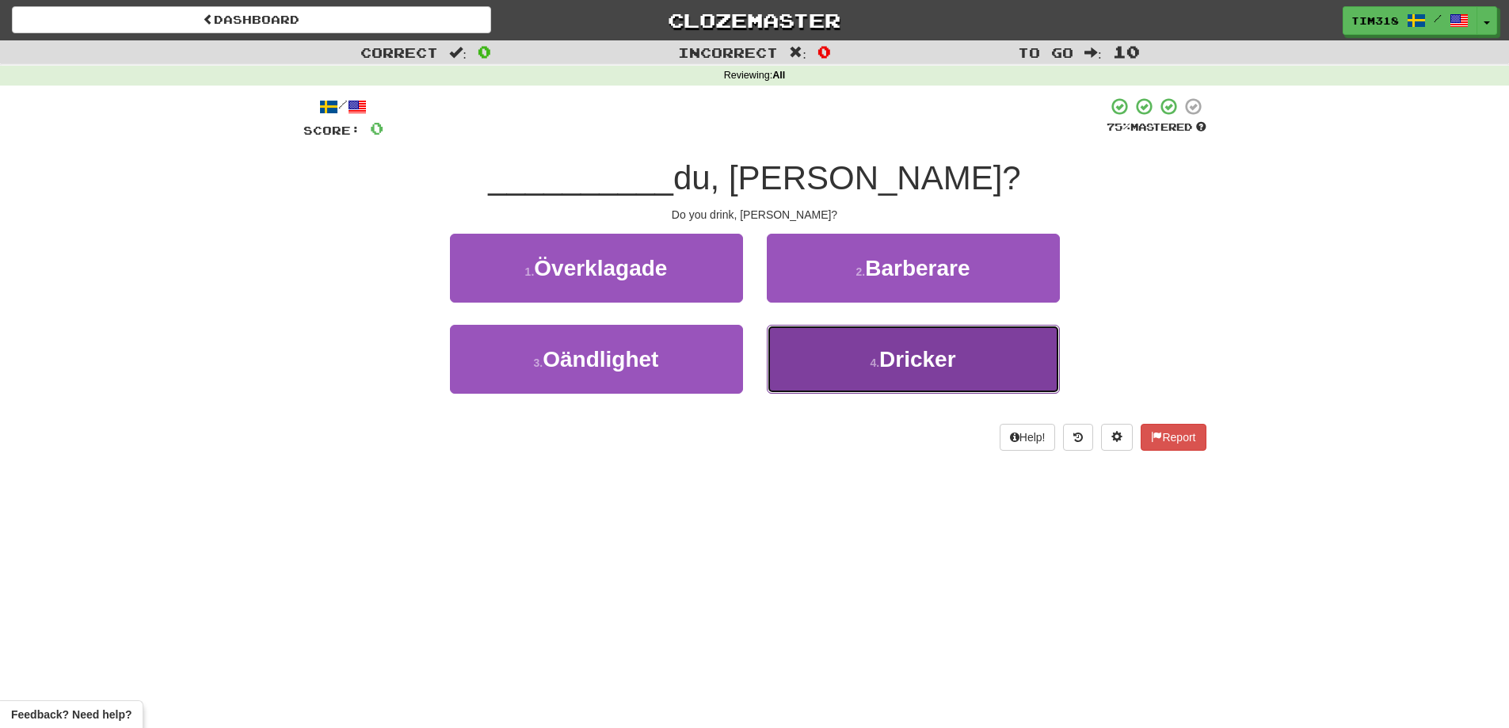
click at [800, 352] on button "4 . Dricker" at bounding box center [913, 359] width 293 height 69
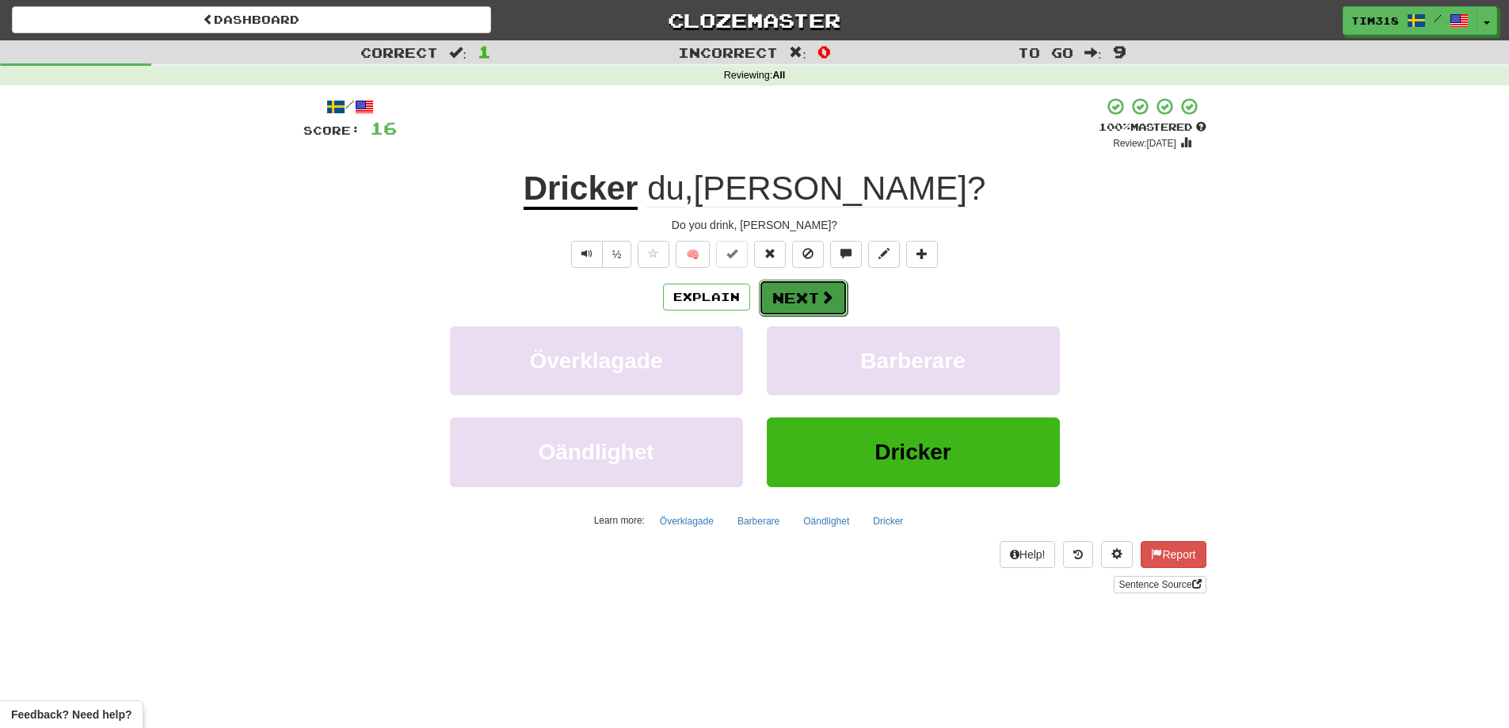
click at [803, 302] on button "Next" at bounding box center [803, 298] width 89 height 36
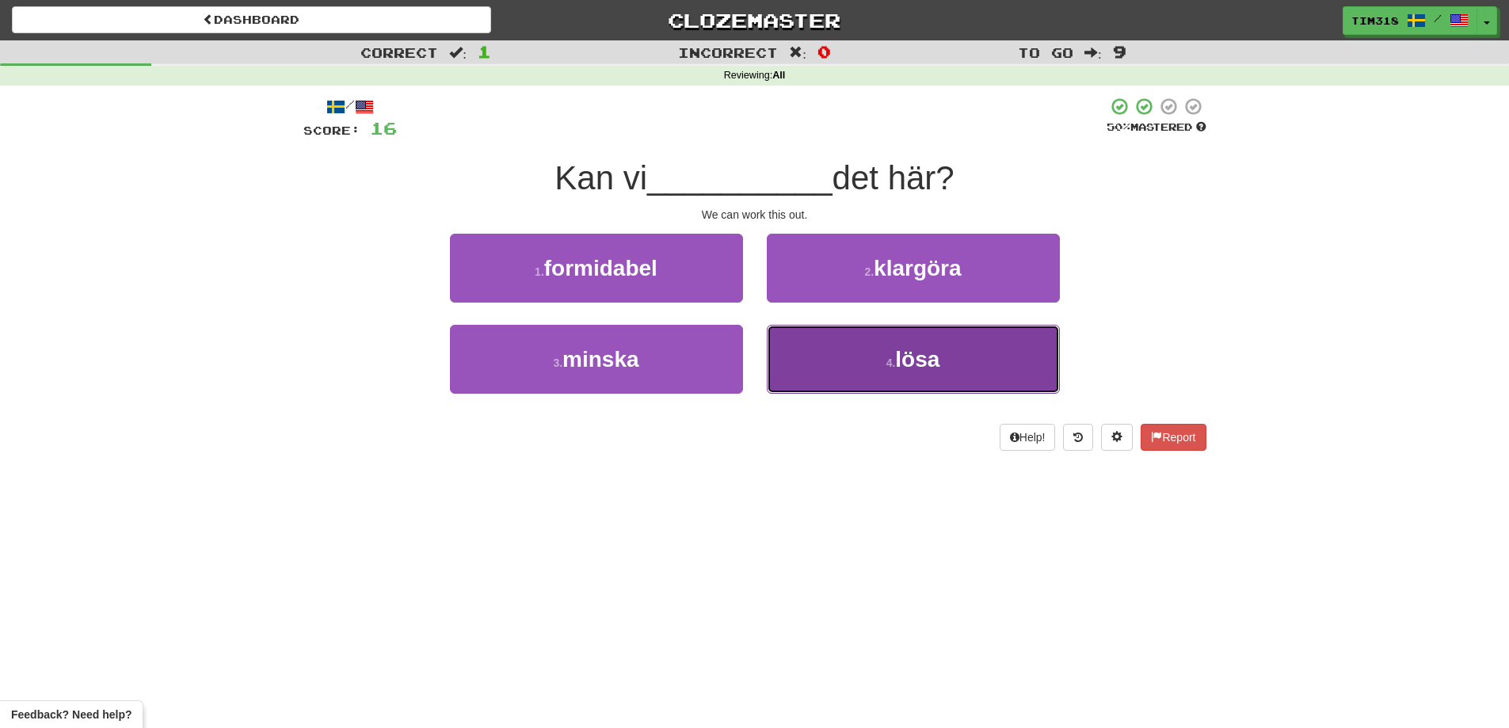
click at [809, 383] on button "4 . lösa" at bounding box center [913, 359] width 293 height 69
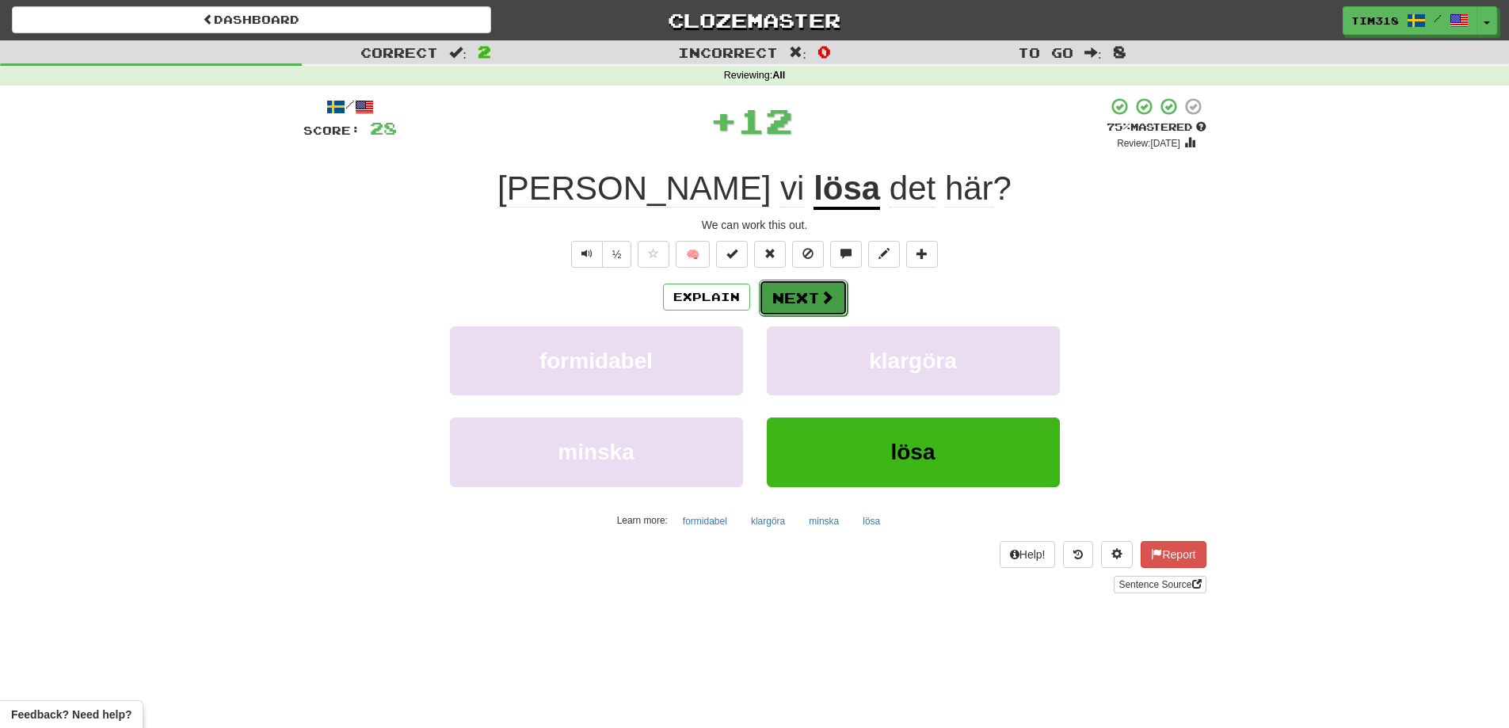
click at [785, 310] on button "Next" at bounding box center [803, 298] width 89 height 36
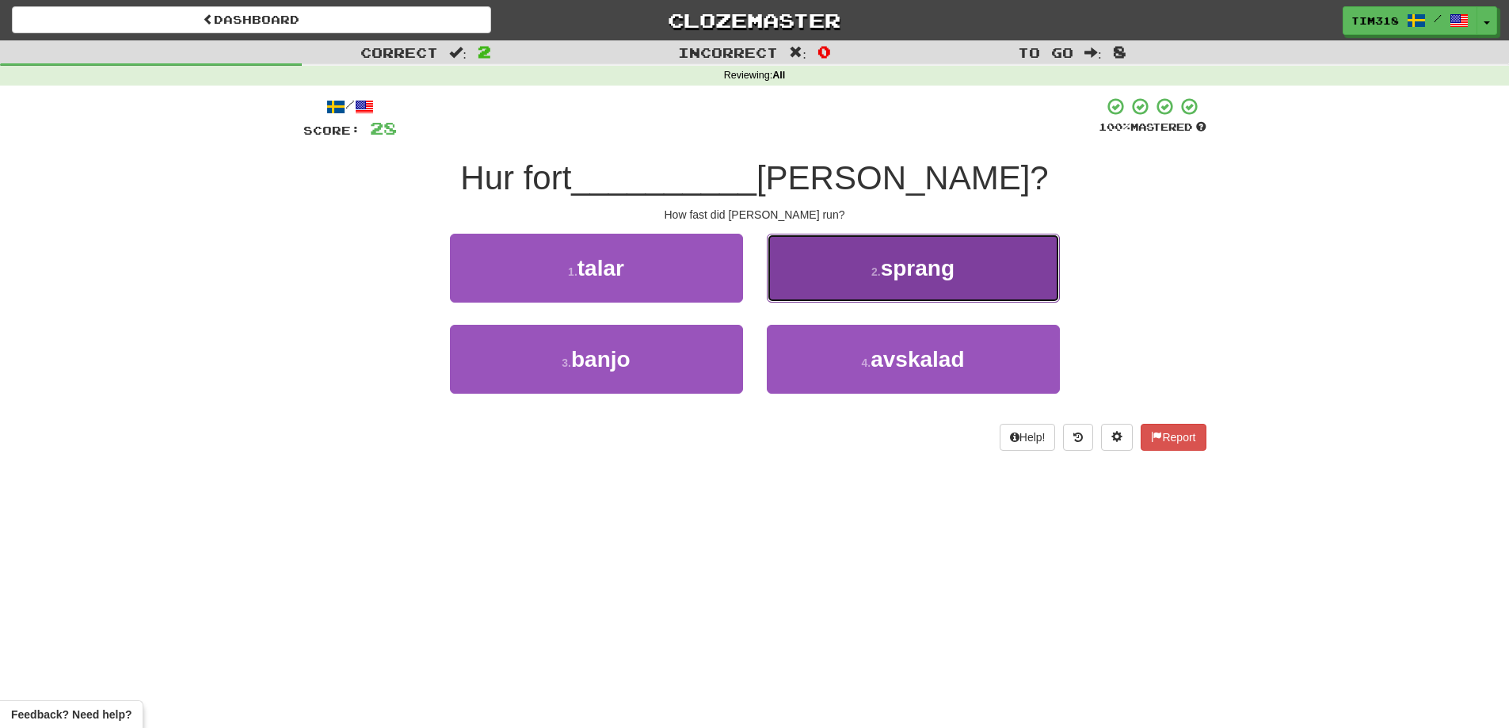
click at [824, 283] on button "2 . sprang" at bounding box center [913, 268] width 293 height 69
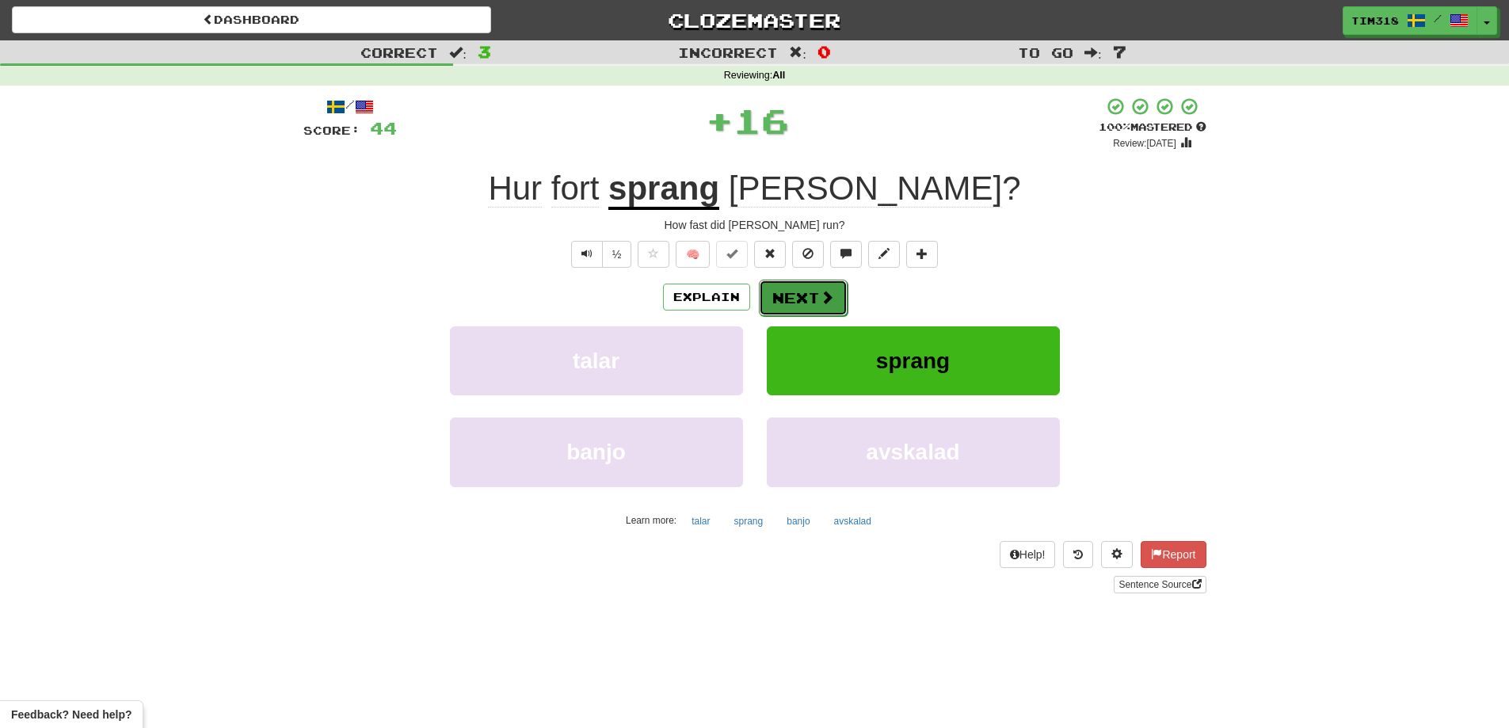
click at [792, 295] on button "Next" at bounding box center [803, 298] width 89 height 36
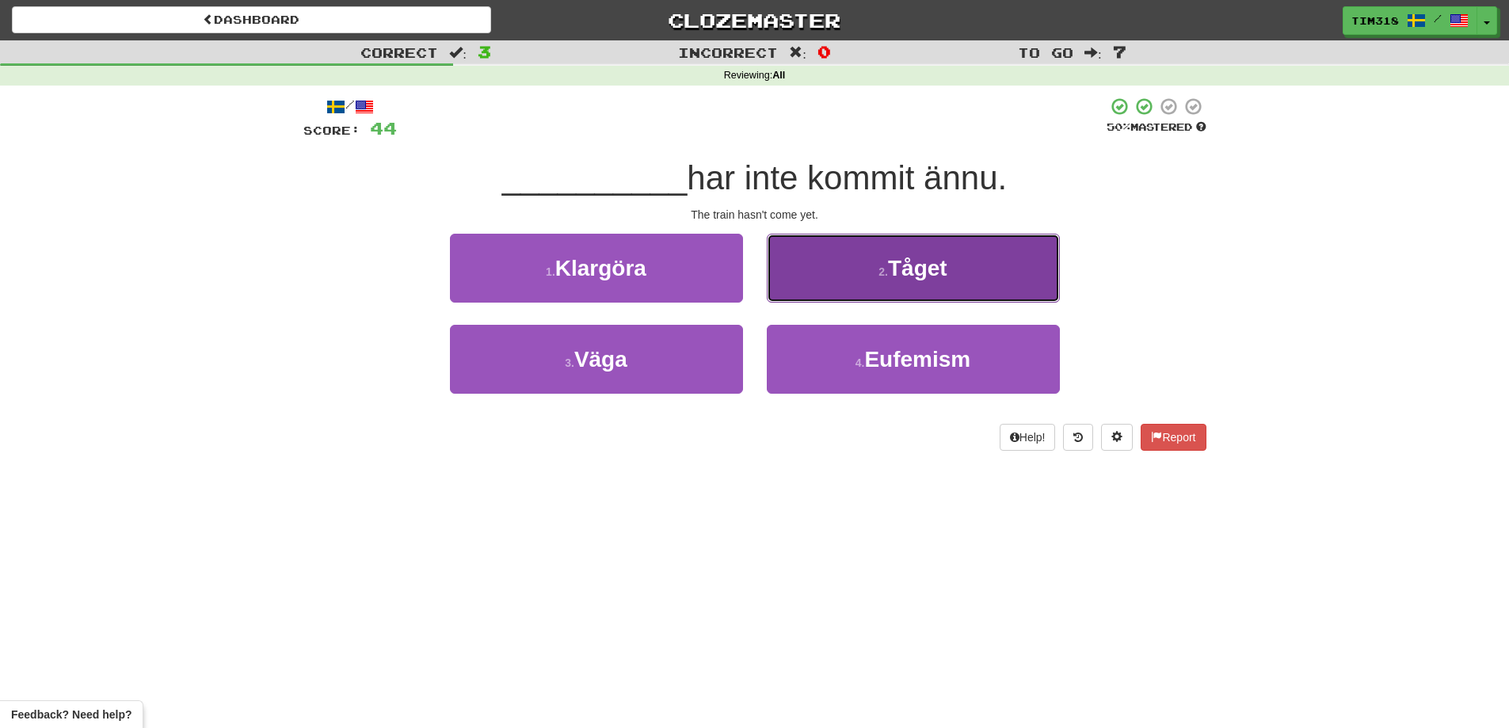
click at [950, 269] on button "2 . Tåget" at bounding box center [913, 268] width 293 height 69
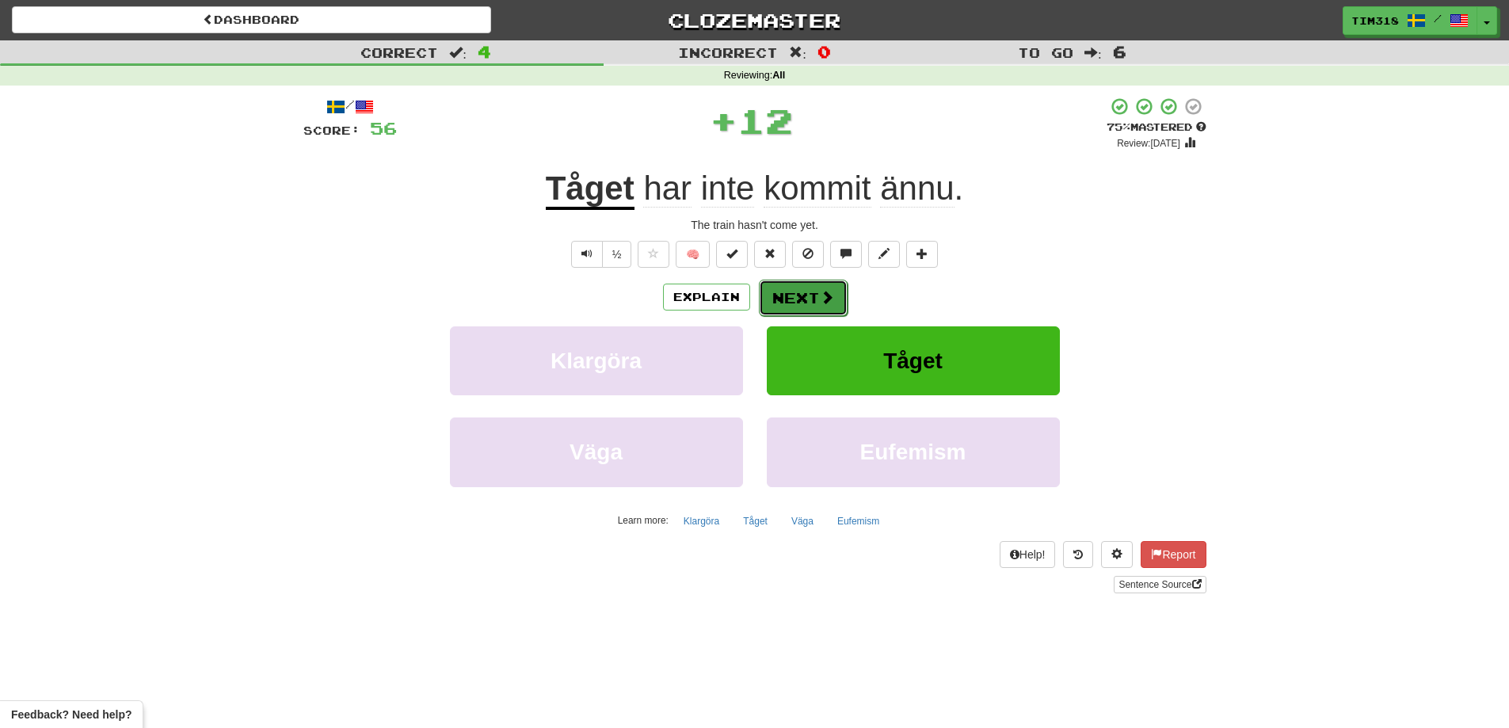
click at [814, 308] on button "Next" at bounding box center [803, 298] width 89 height 36
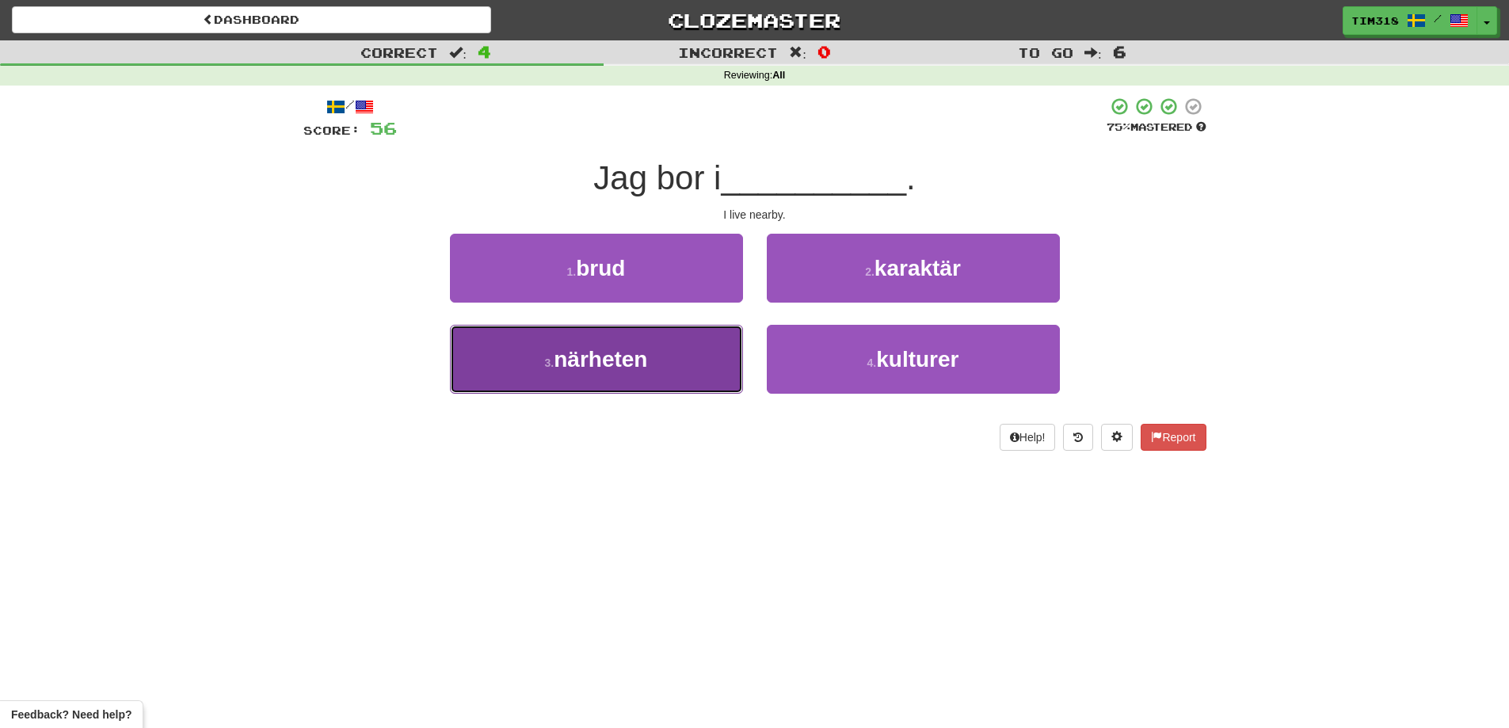
click at [646, 367] on span "närheten" at bounding box center [600, 359] width 93 height 25
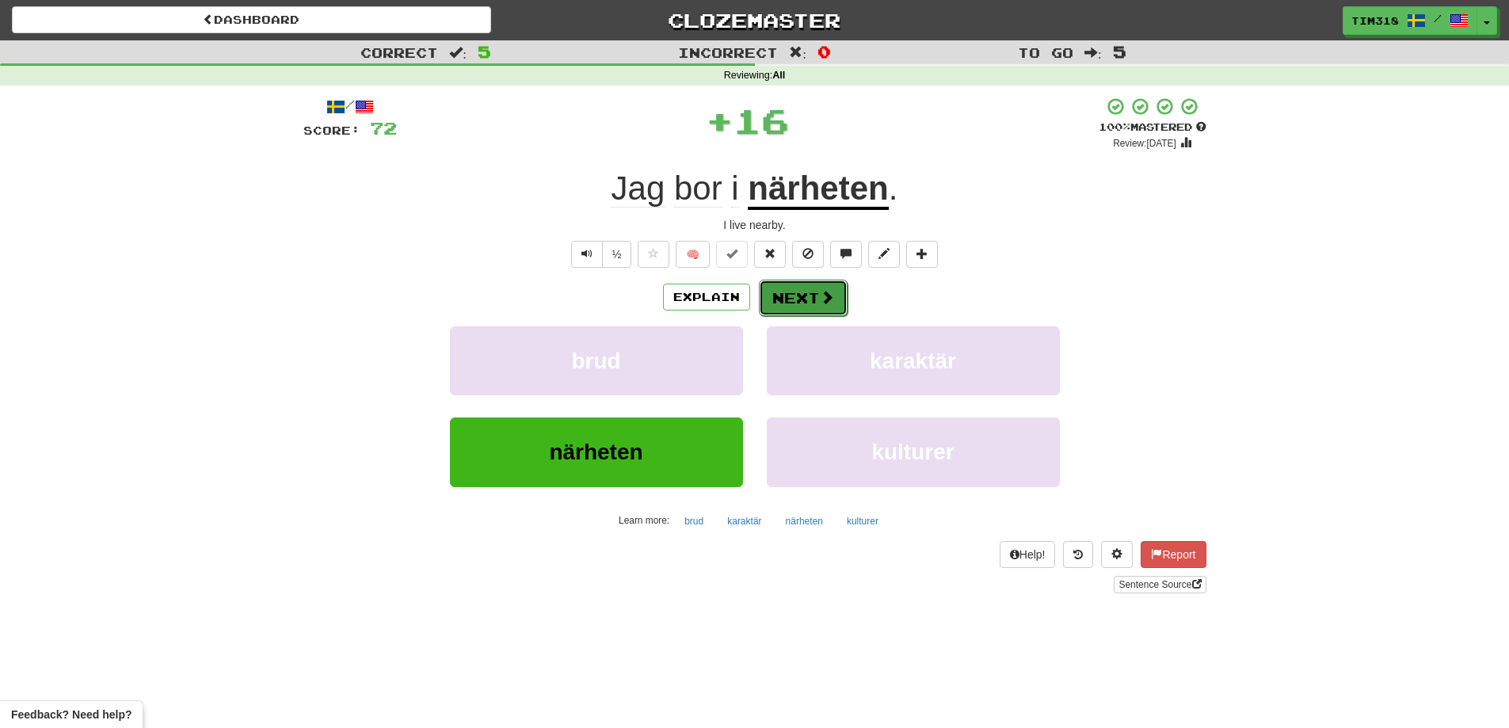
click at [828, 299] on span at bounding box center [827, 297] width 14 height 14
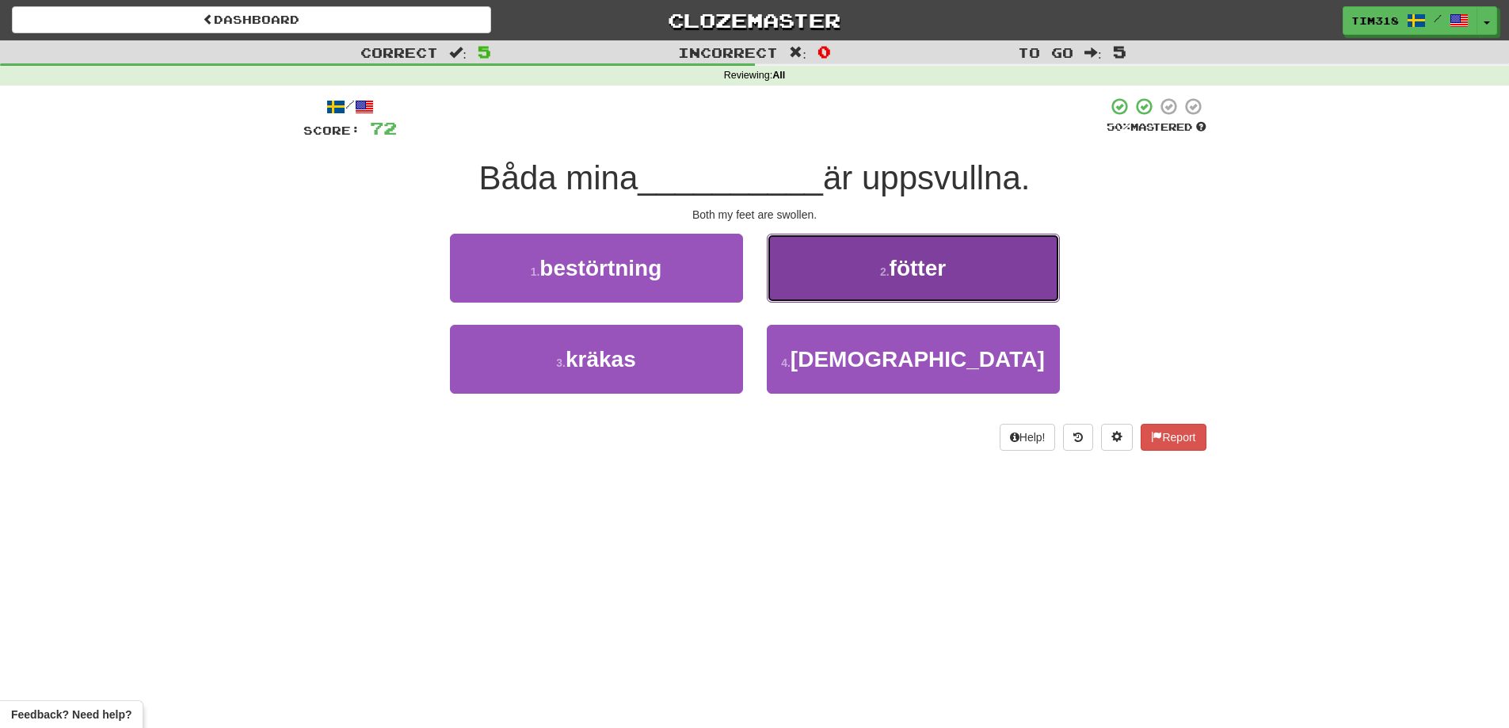
click at [848, 291] on button "2 . fötter" at bounding box center [913, 268] width 293 height 69
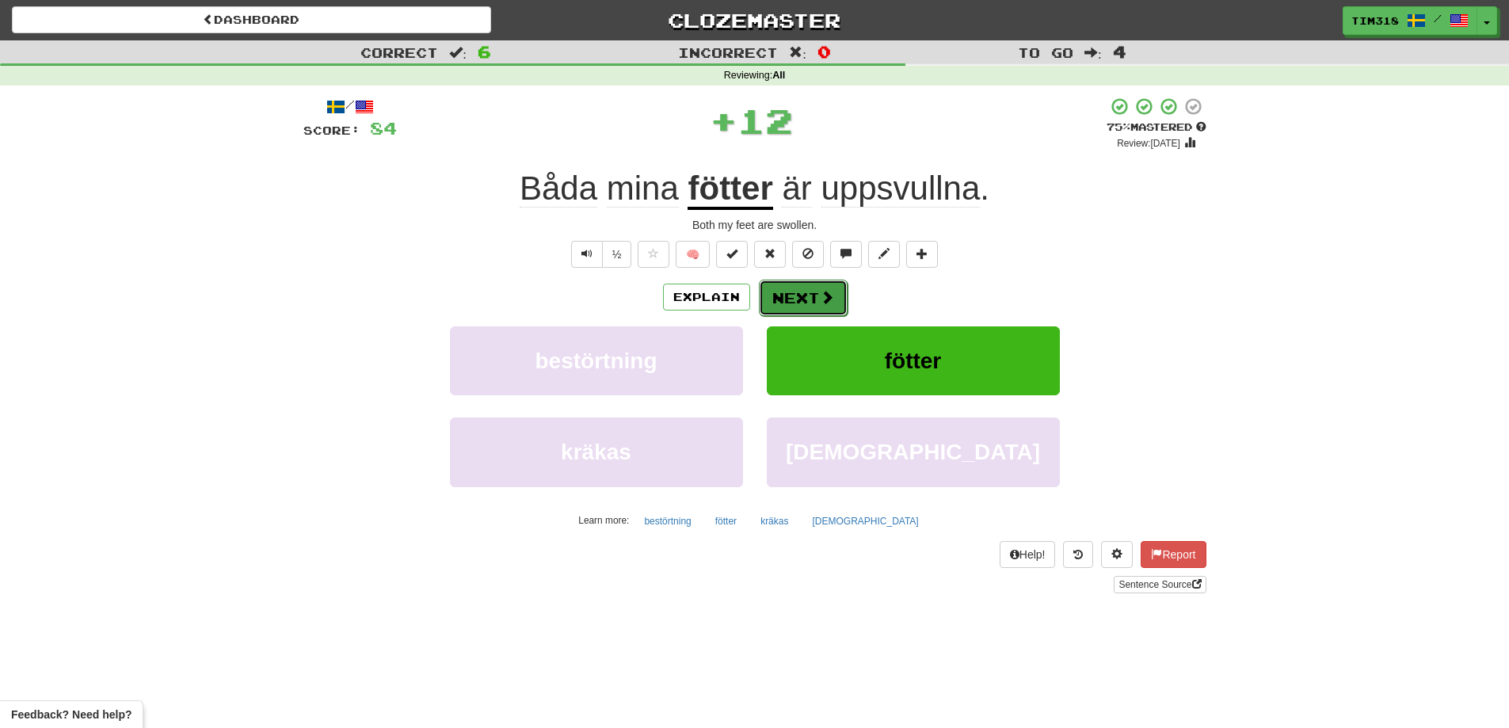
click at [775, 293] on button "Next" at bounding box center [803, 298] width 89 height 36
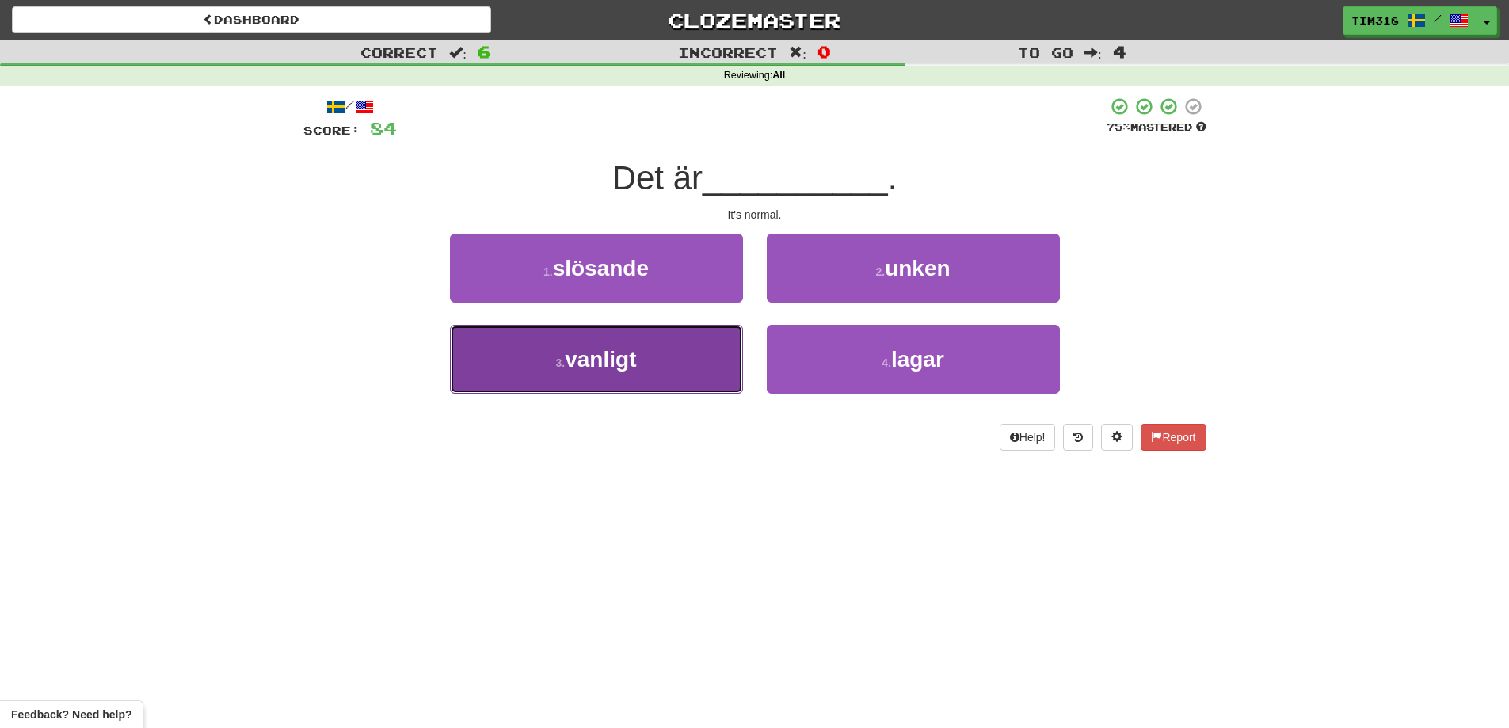
click at [638, 390] on button "3 . vanligt" at bounding box center [596, 359] width 293 height 69
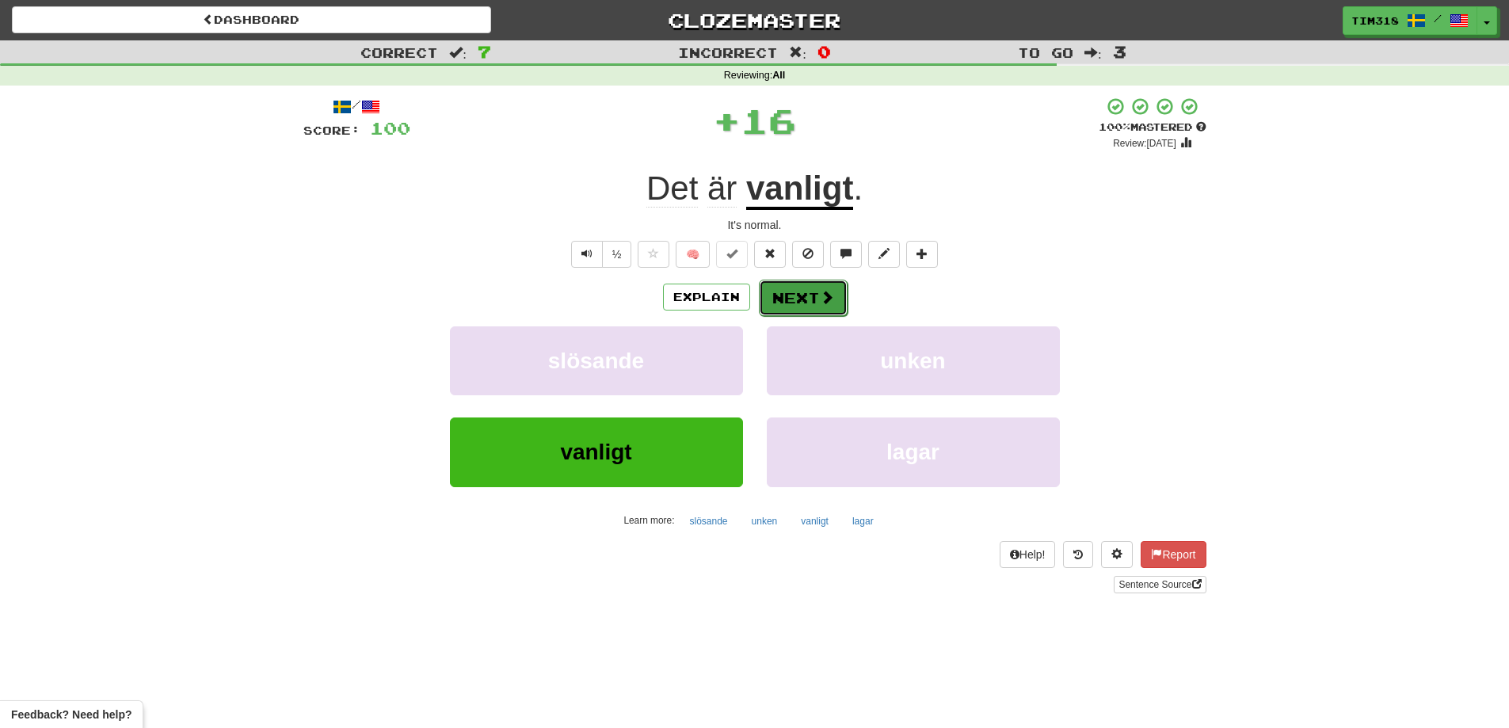
click at [786, 306] on button "Next" at bounding box center [803, 298] width 89 height 36
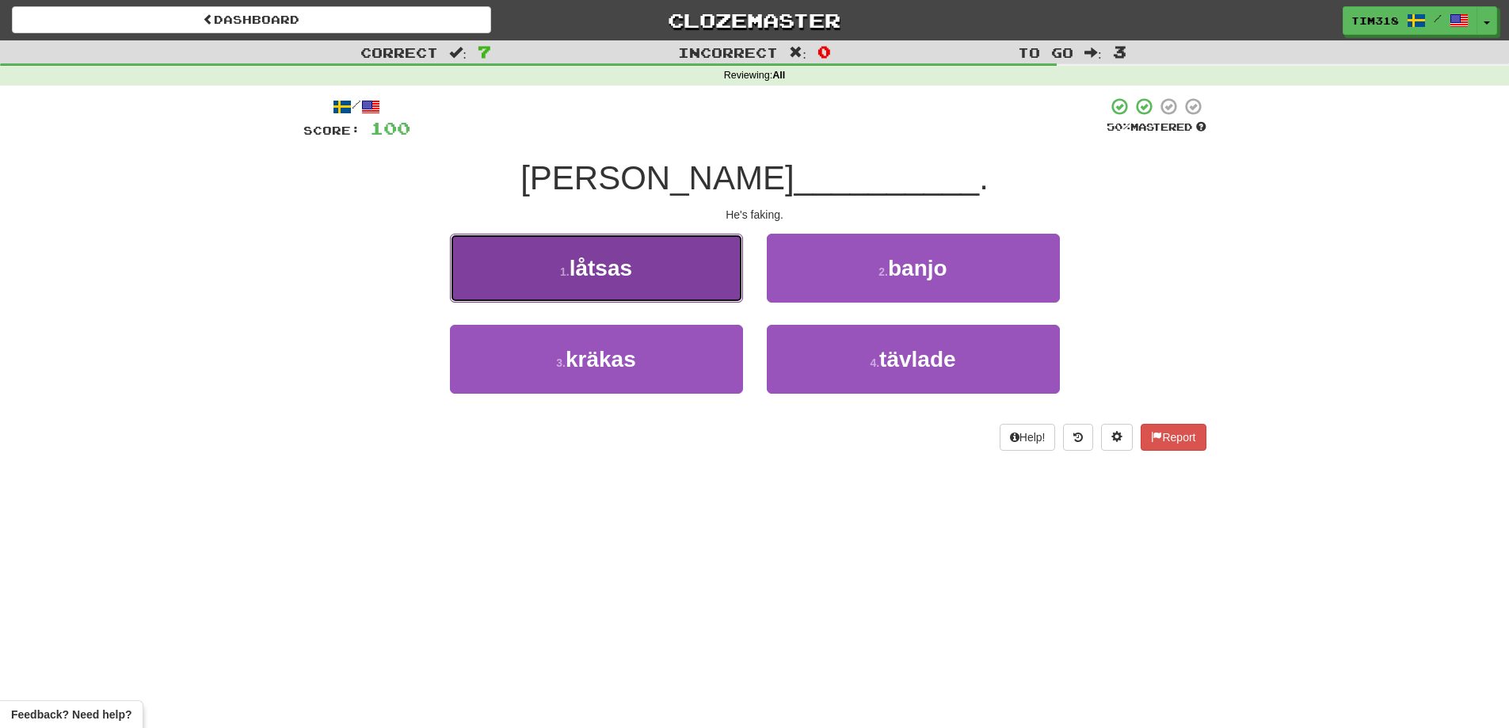
click at [623, 246] on button "1 . låtsas" at bounding box center [596, 268] width 293 height 69
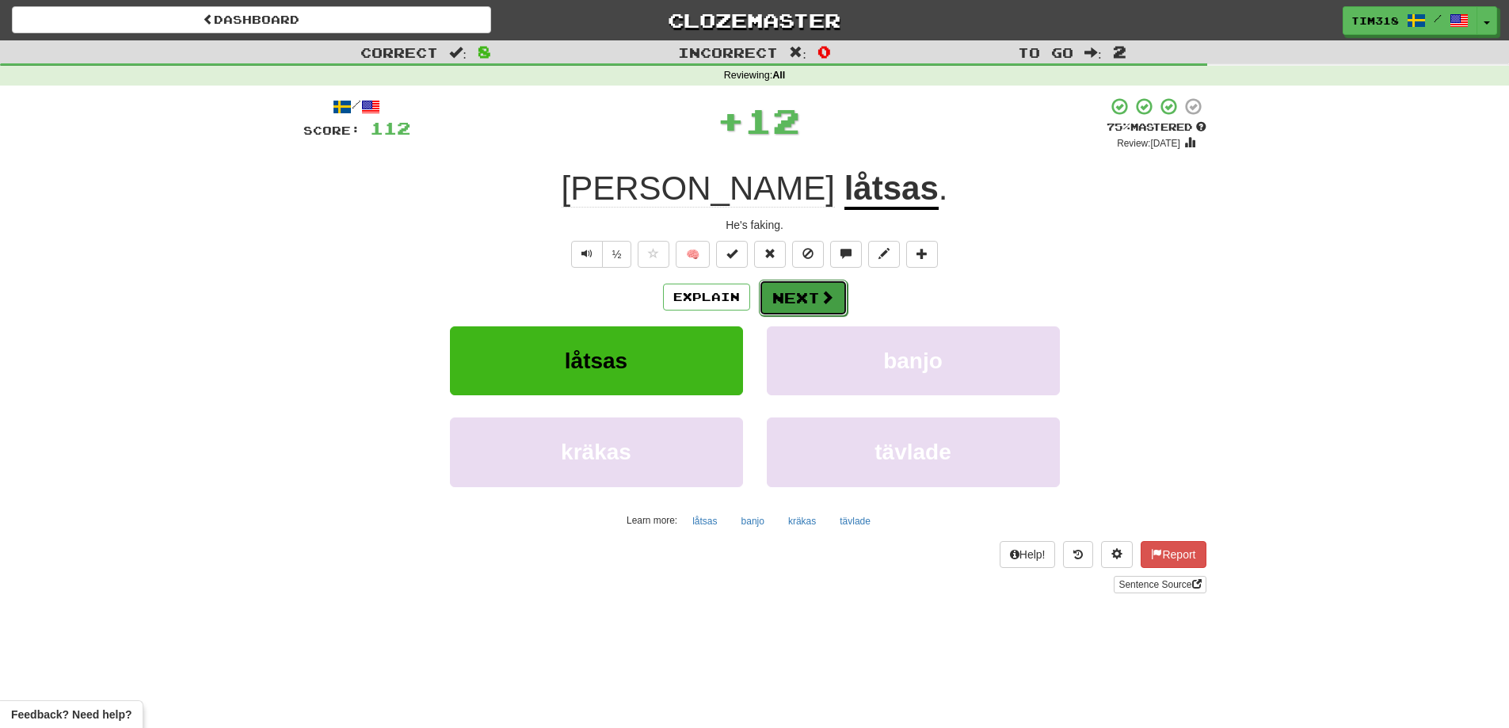
click at [808, 293] on button "Next" at bounding box center [803, 298] width 89 height 36
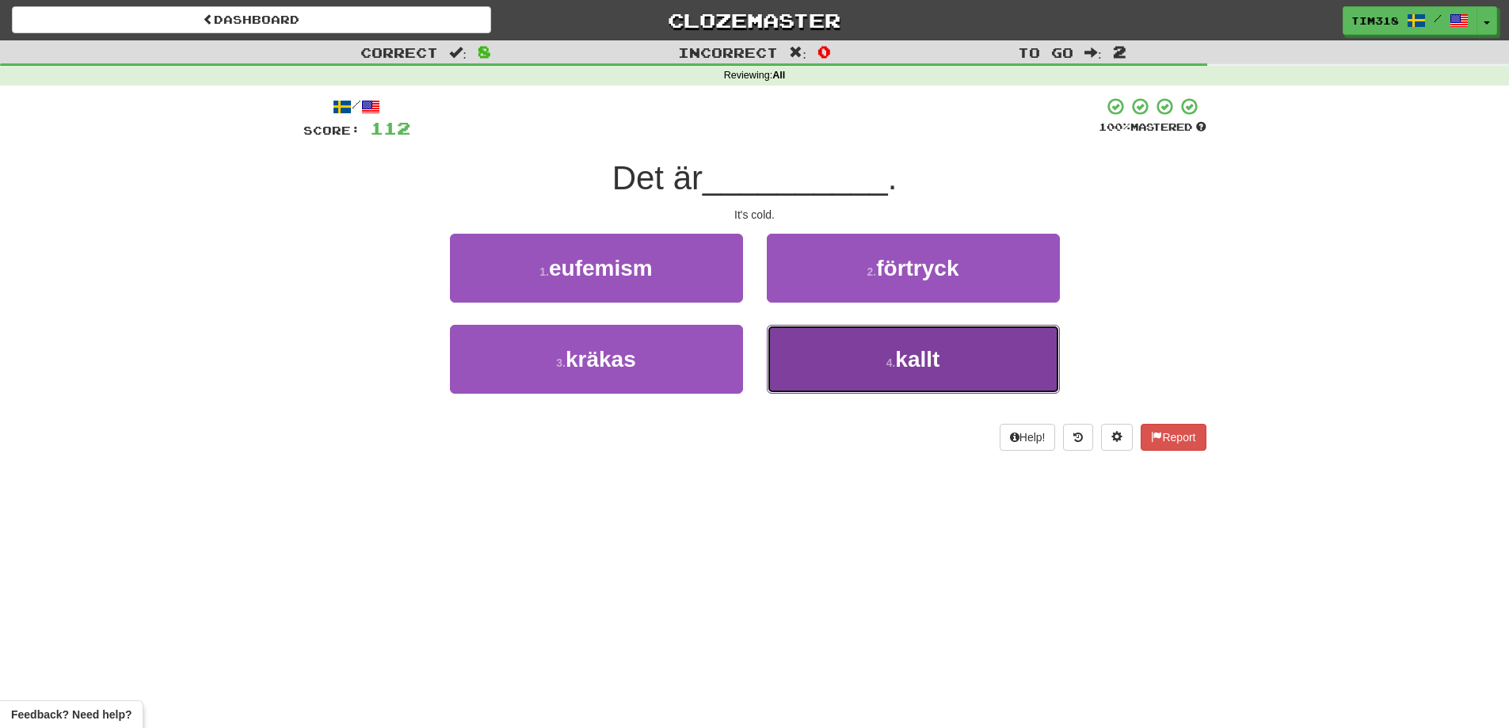
click at [865, 369] on button "4 . kallt" at bounding box center [913, 359] width 293 height 69
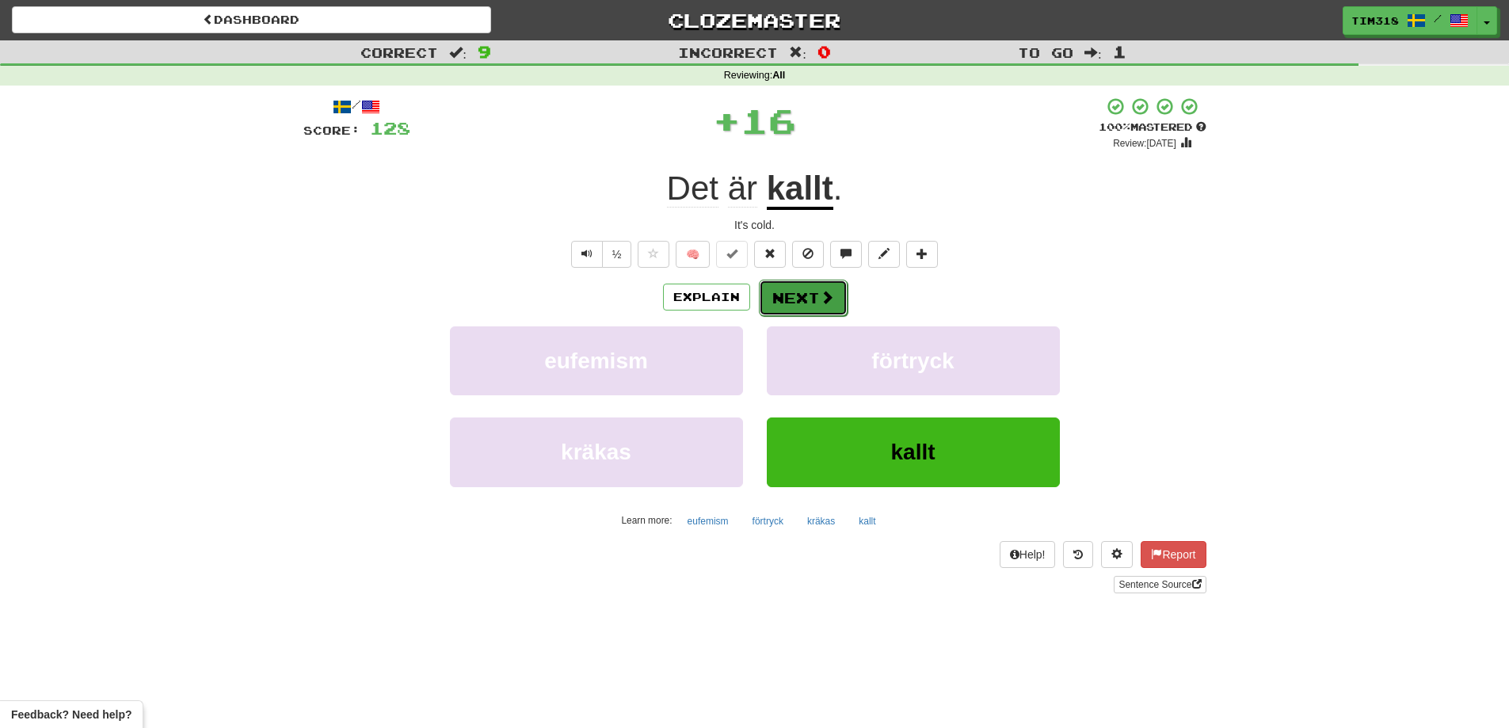
click at [788, 304] on button "Next" at bounding box center [803, 298] width 89 height 36
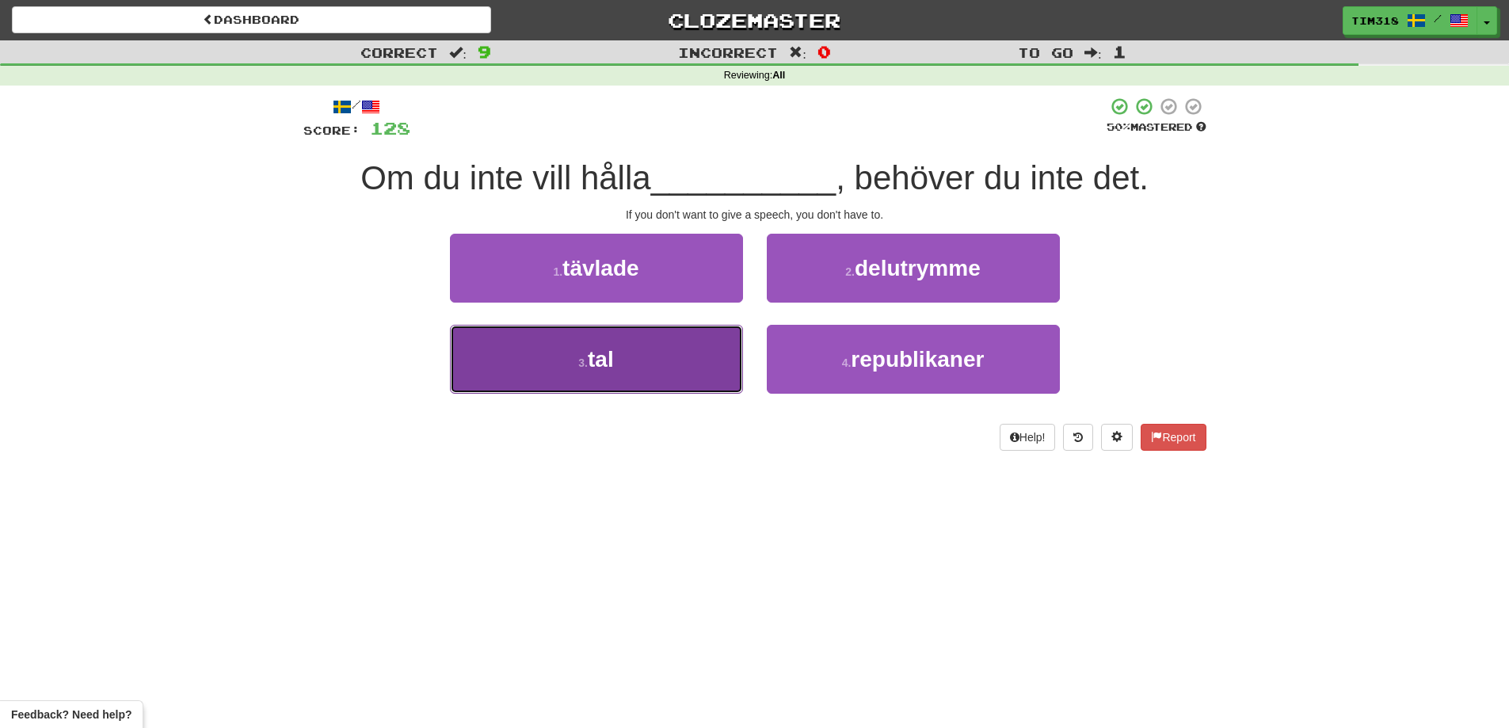
click at [638, 347] on button "3 . tal" at bounding box center [596, 359] width 293 height 69
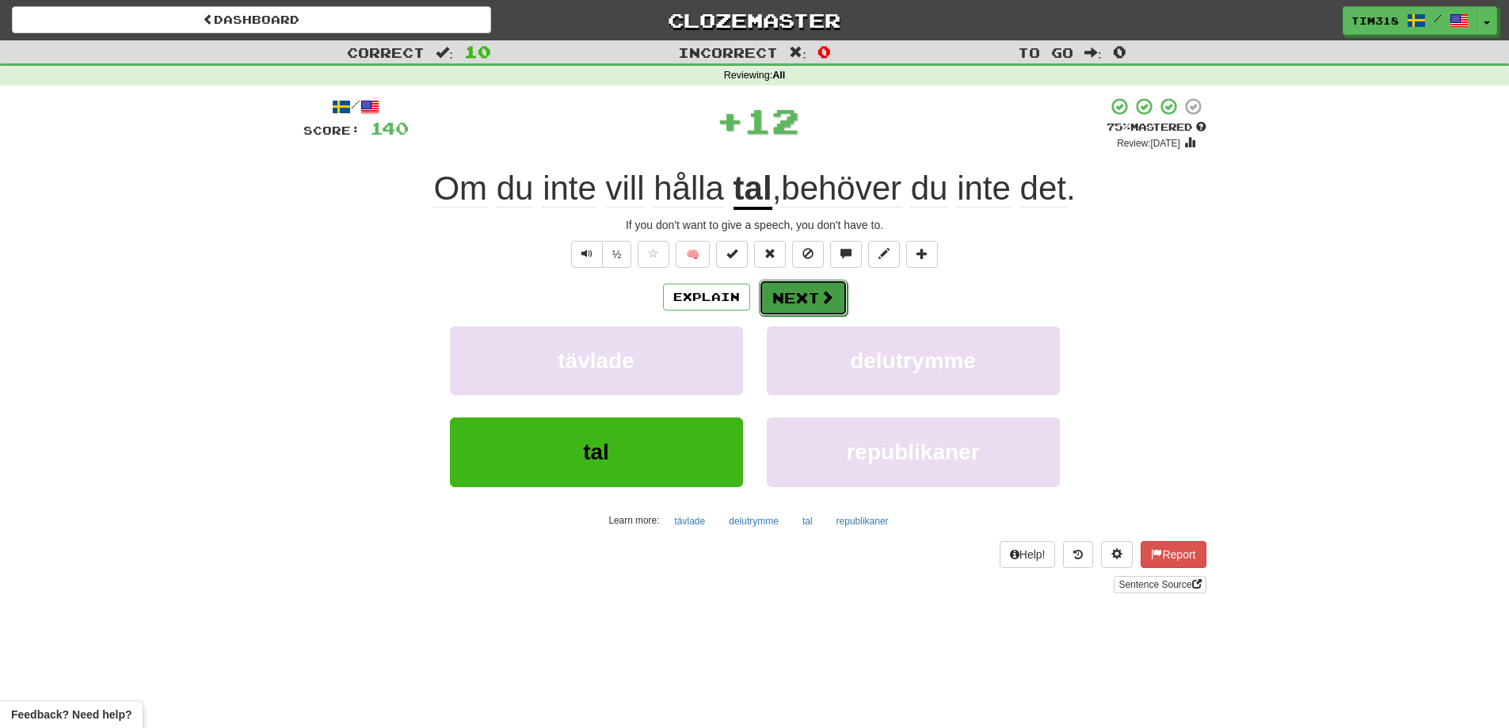
click at [778, 299] on button "Next" at bounding box center [803, 298] width 89 height 36
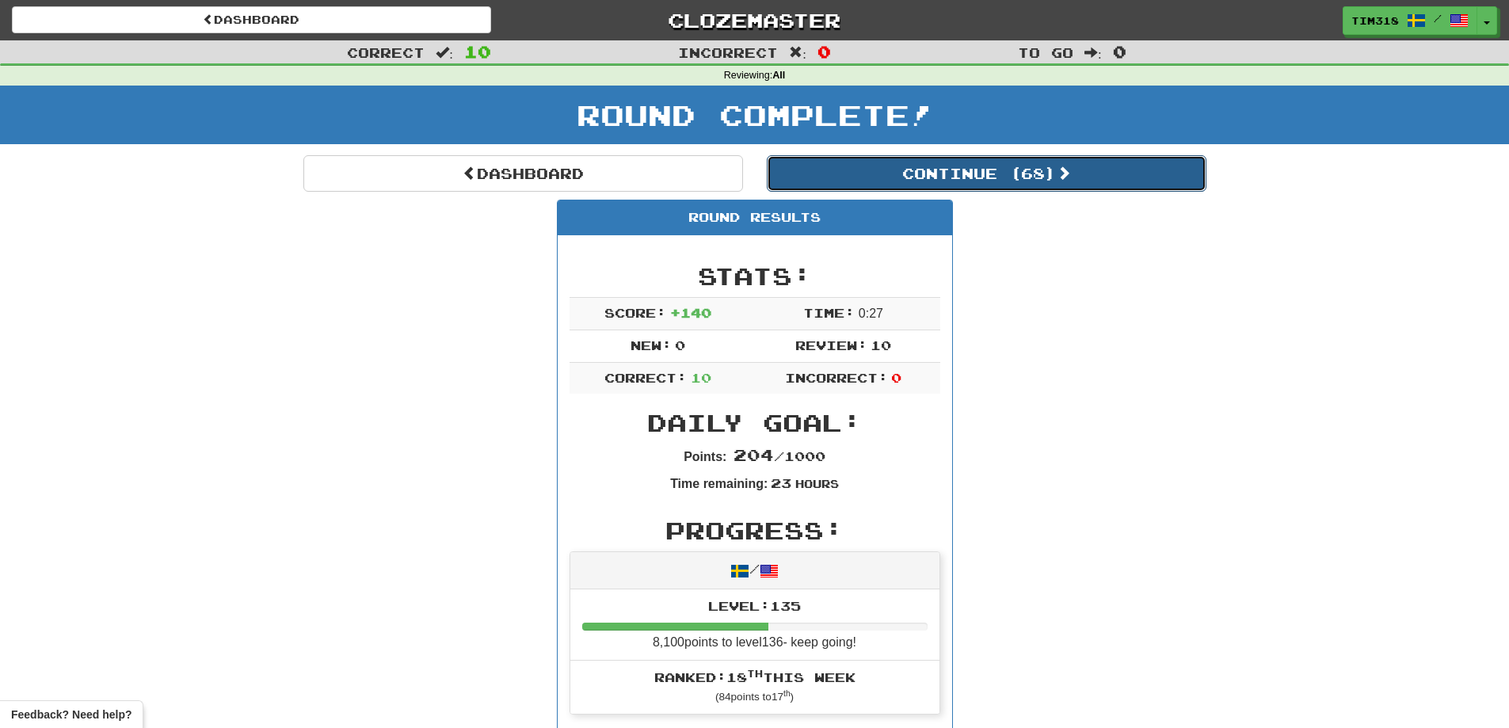
click at [994, 188] on button "Continue ( 68 )" at bounding box center [987, 173] width 440 height 36
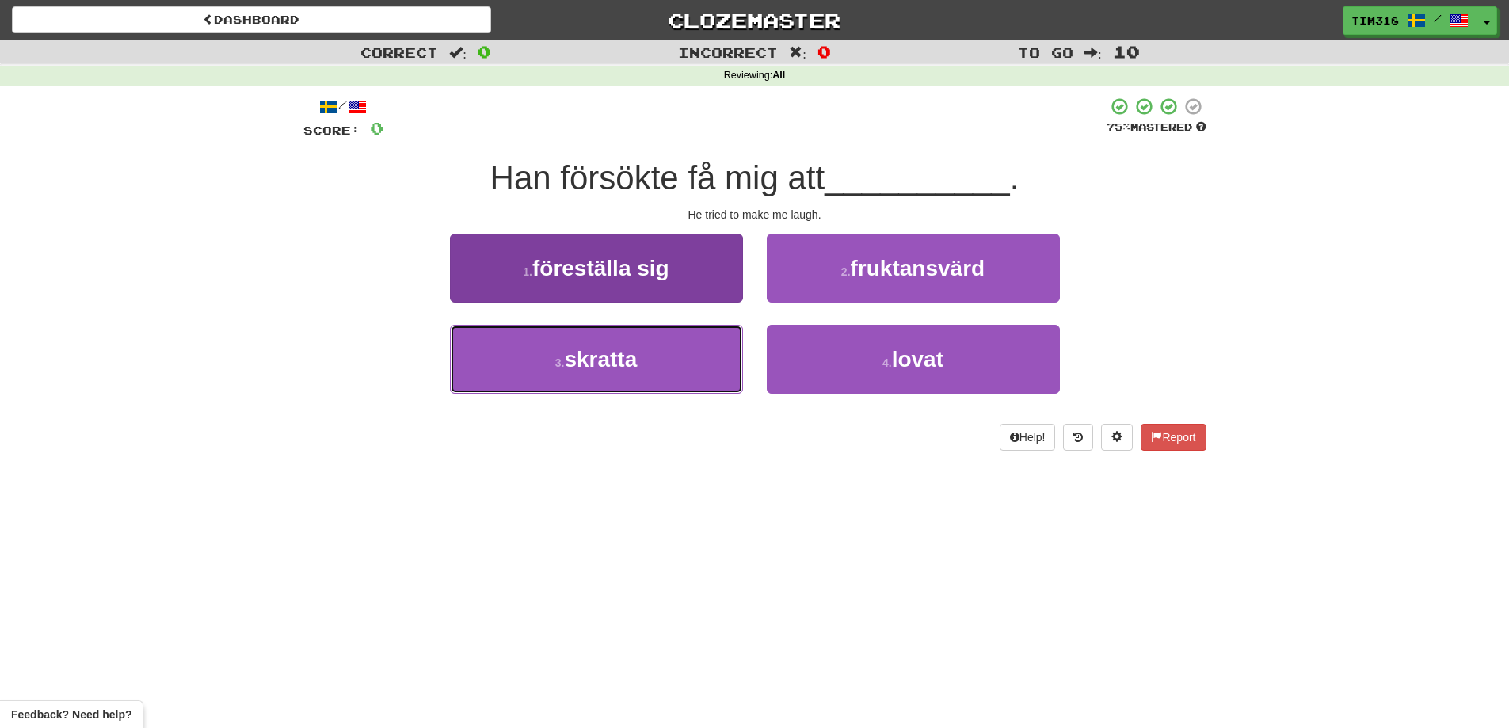
drag, startPoint x: 634, startPoint y: 364, endPoint x: 687, endPoint y: 344, distance: 57.4
click at [634, 363] on span "skratta" at bounding box center [600, 359] width 73 height 25
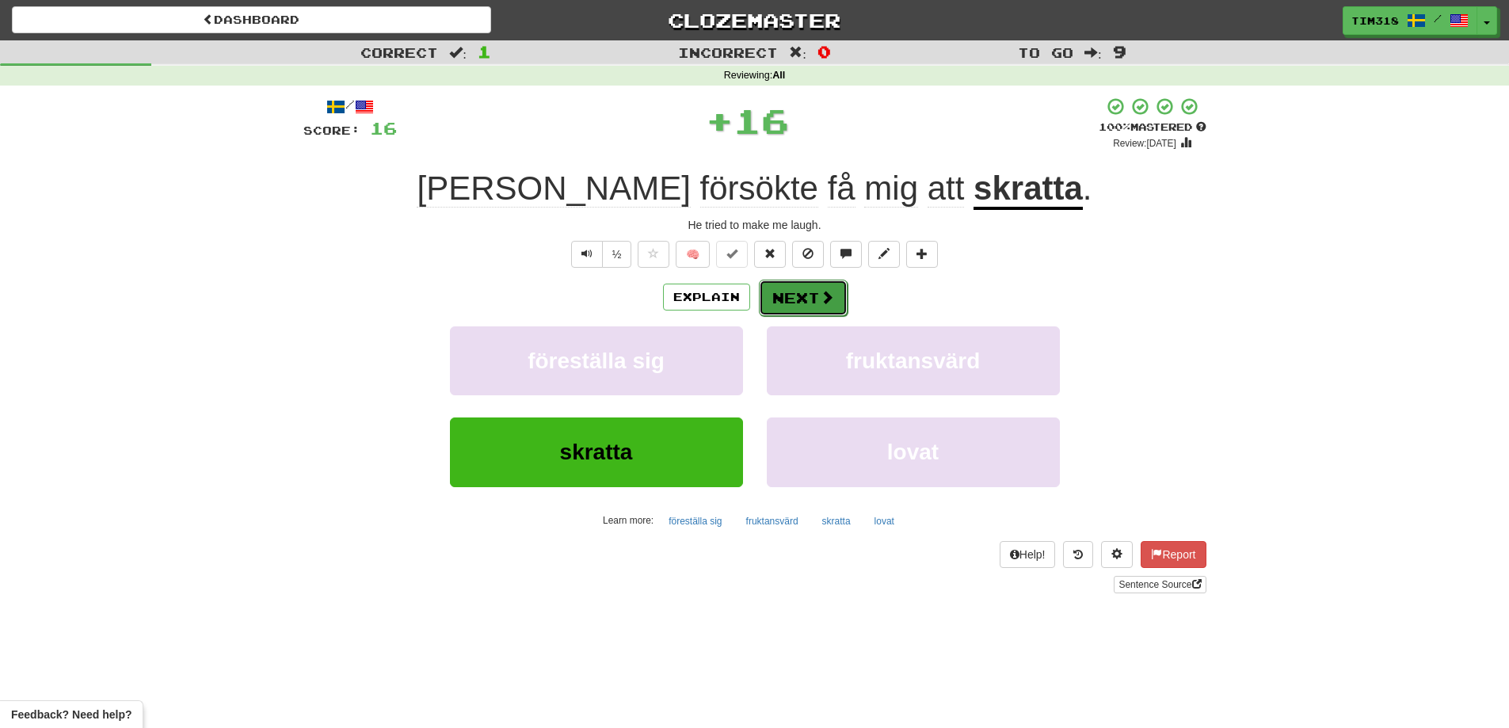
click at [813, 303] on button "Next" at bounding box center [803, 298] width 89 height 36
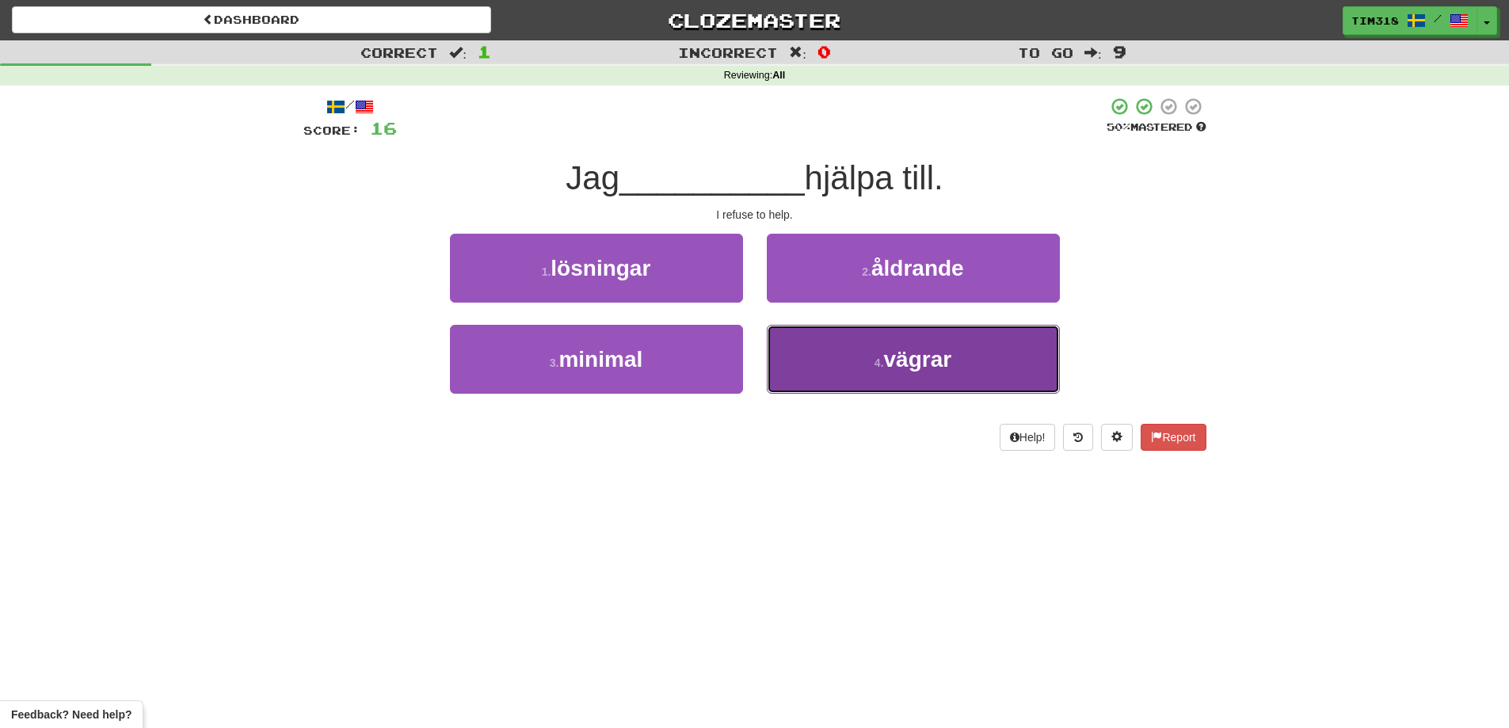
click at [893, 375] on button "4 . vägrar" at bounding box center [913, 359] width 293 height 69
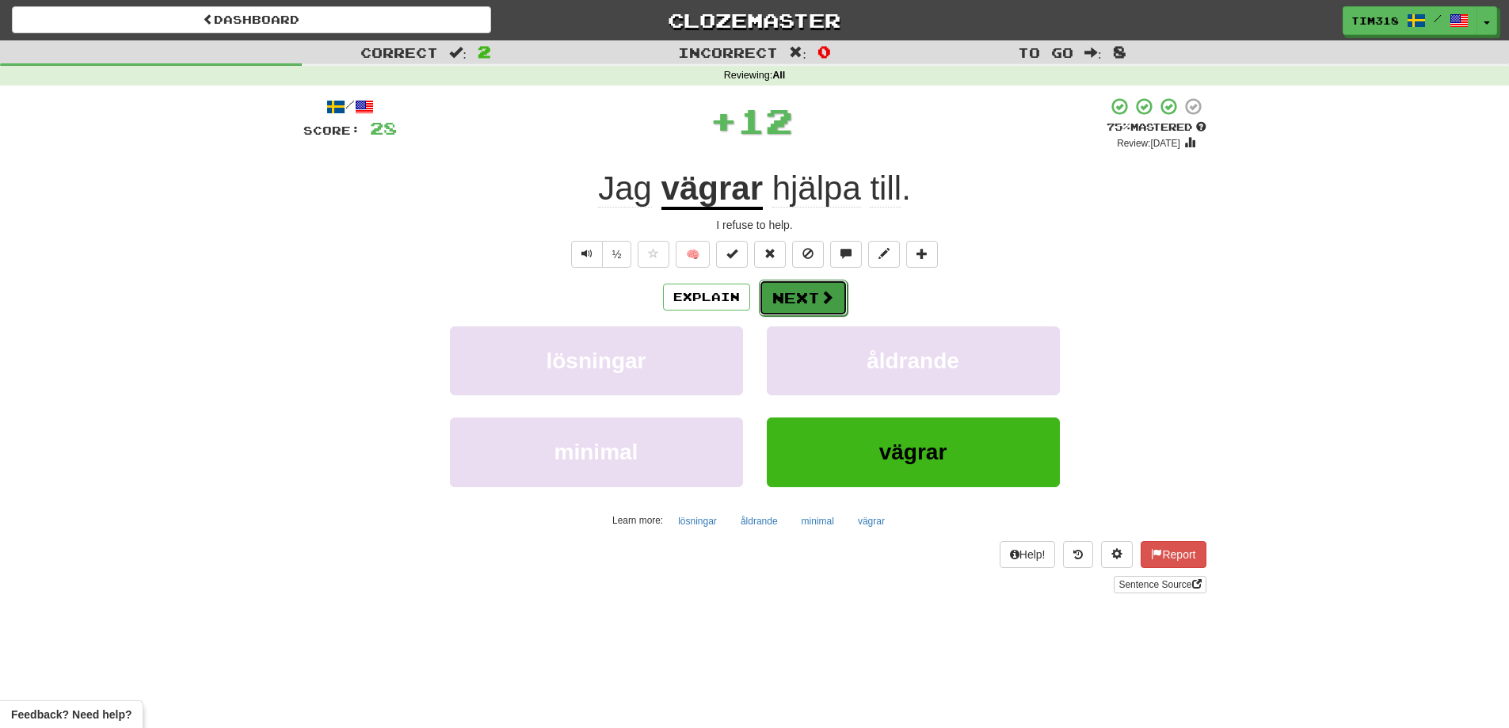
click at [818, 311] on button "Next" at bounding box center [803, 298] width 89 height 36
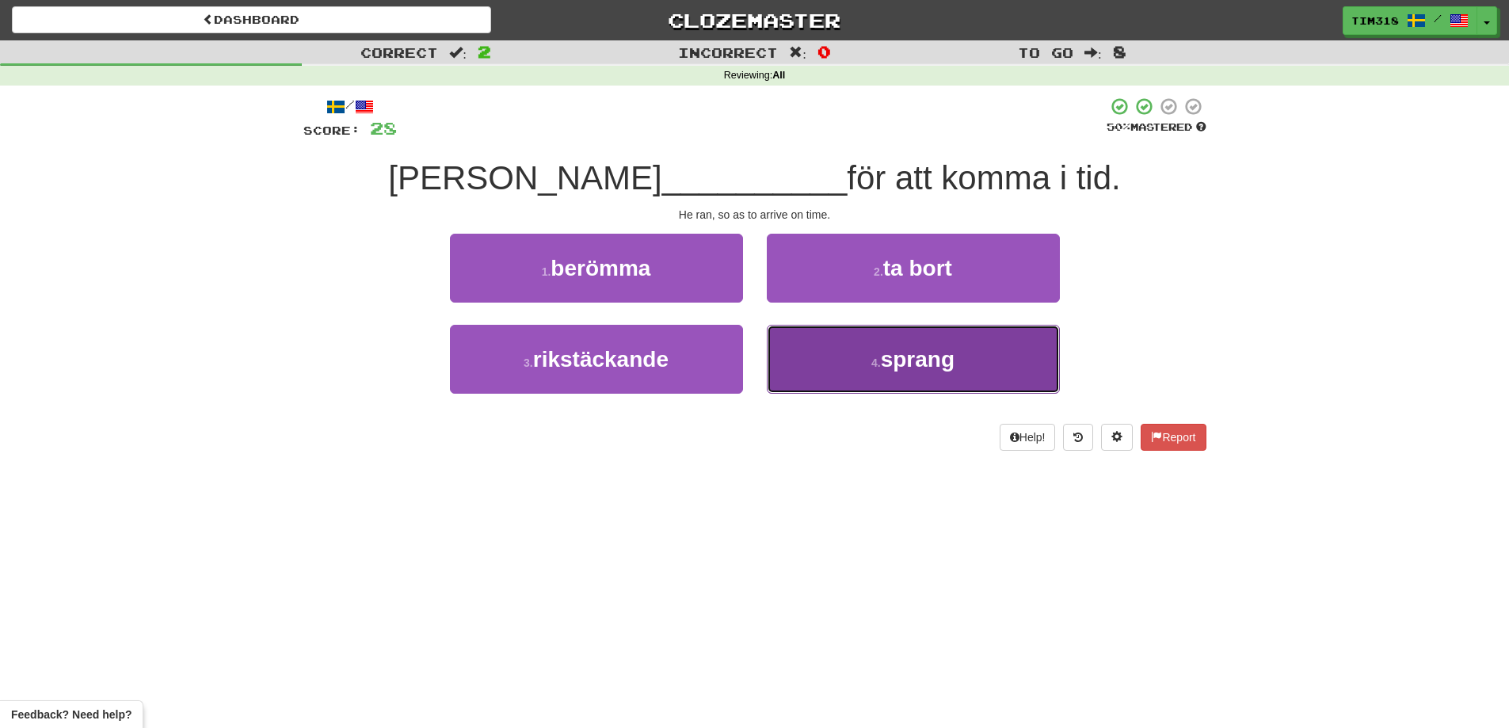
click at [852, 362] on button "4 . sprang" at bounding box center [913, 359] width 293 height 69
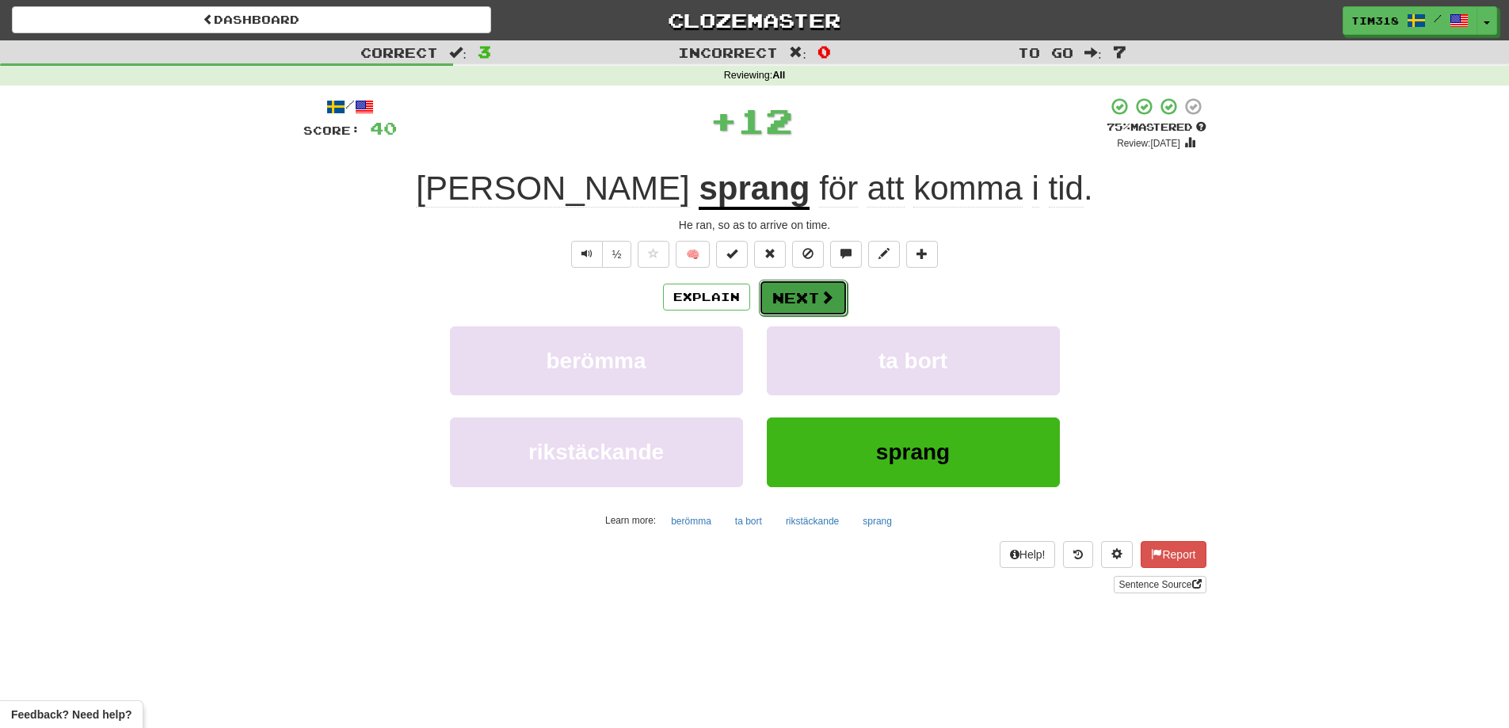
click at [786, 313] on button "Next" at bounding box center [803, 298] width 89 height 36
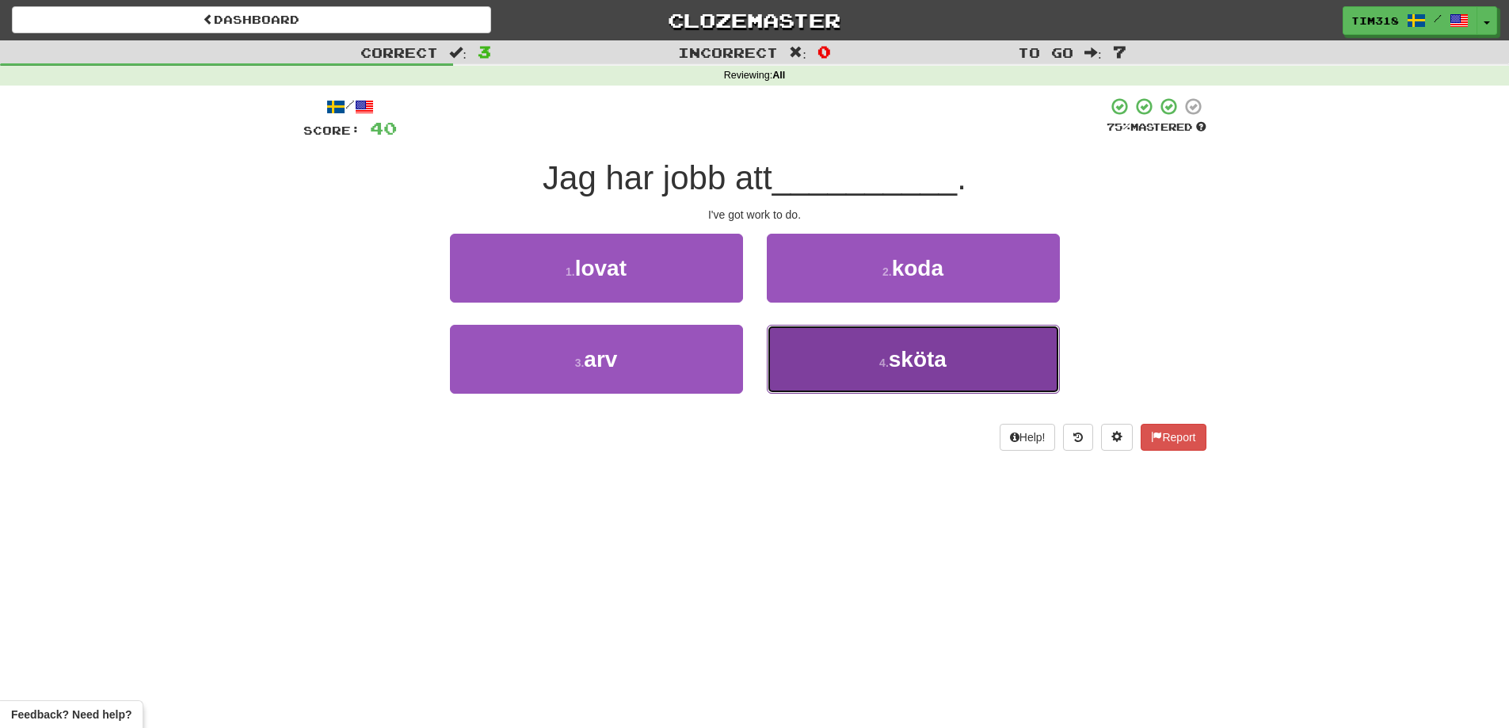
click at [868, 369] on button "4 . sköta" at bounding box center [913, 359] width 293 height 69
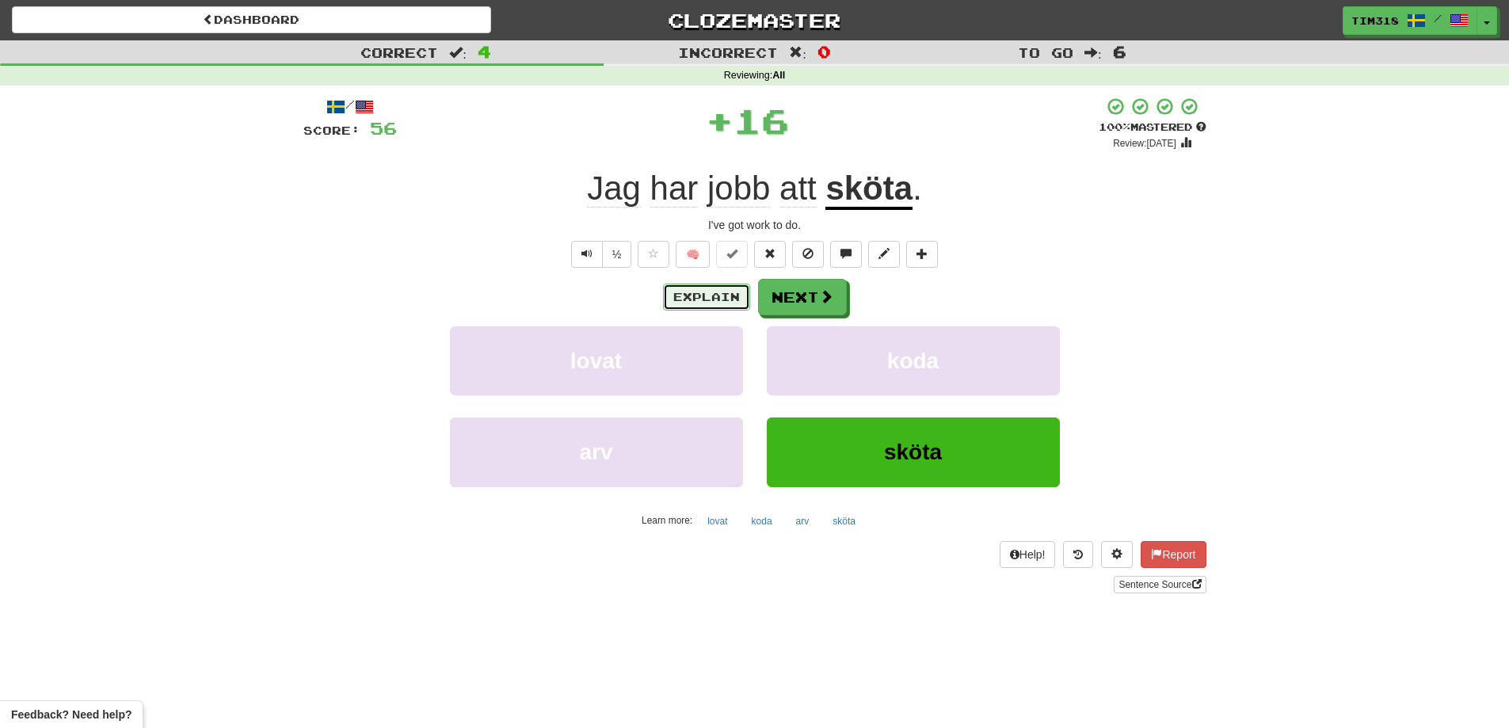
click at [685, 289] on button "Explain" at bounding box center [706, 297] width 87 height 27
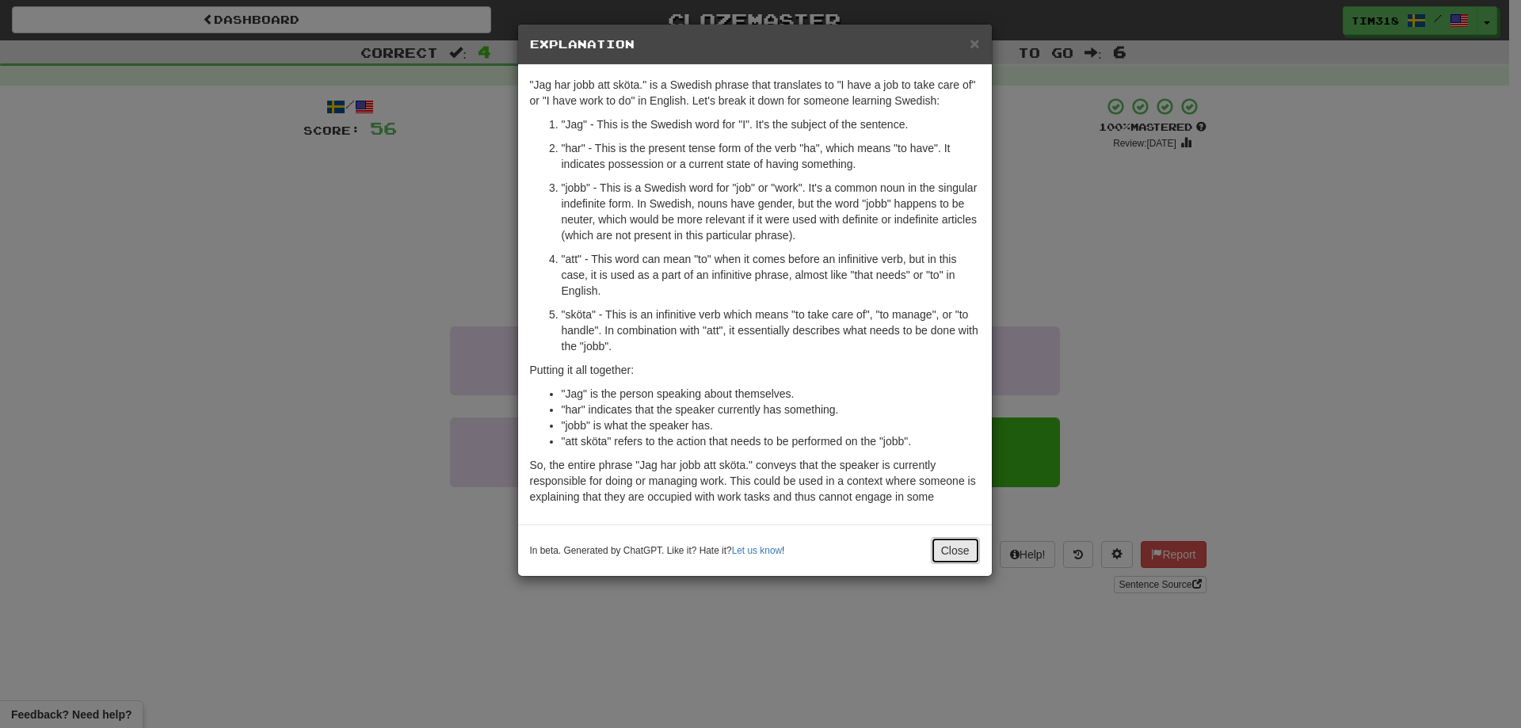
click at [978, 560] on button "Close" at bounding box center [955, 550] width 49 height 27
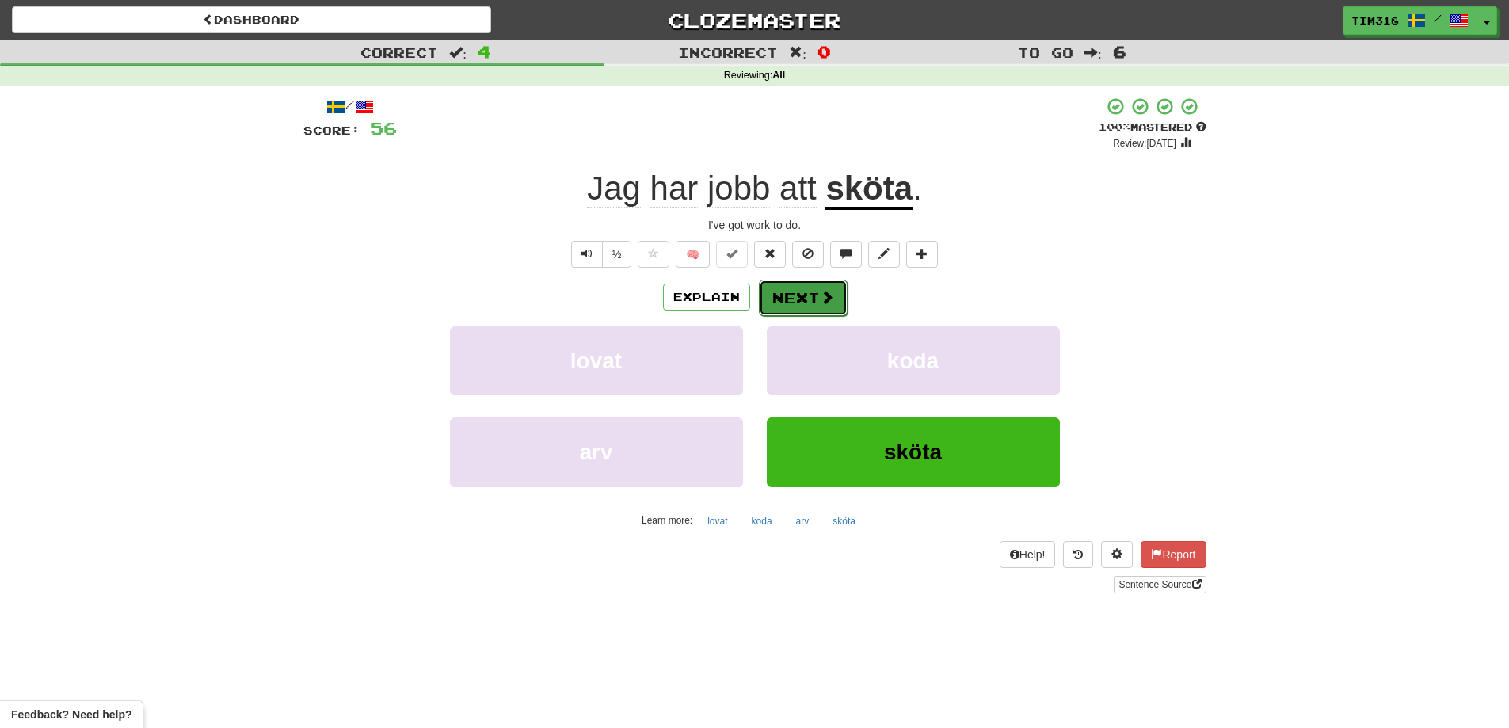
click at [828, 290] on span at bounding box center [827, 297] width 14 height 14
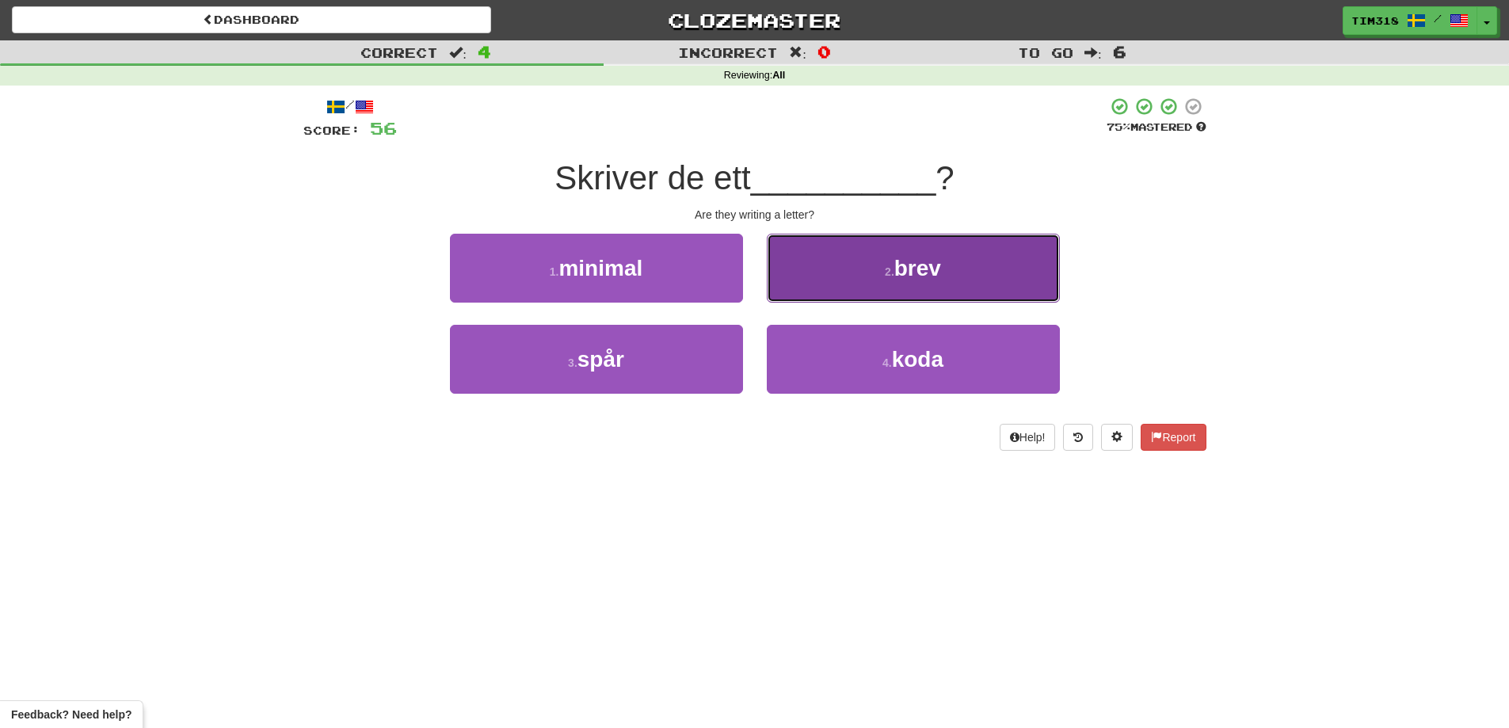
click at [874, 283] on button "2 . brev" at bounding box center [913, 268] width 293 height 69
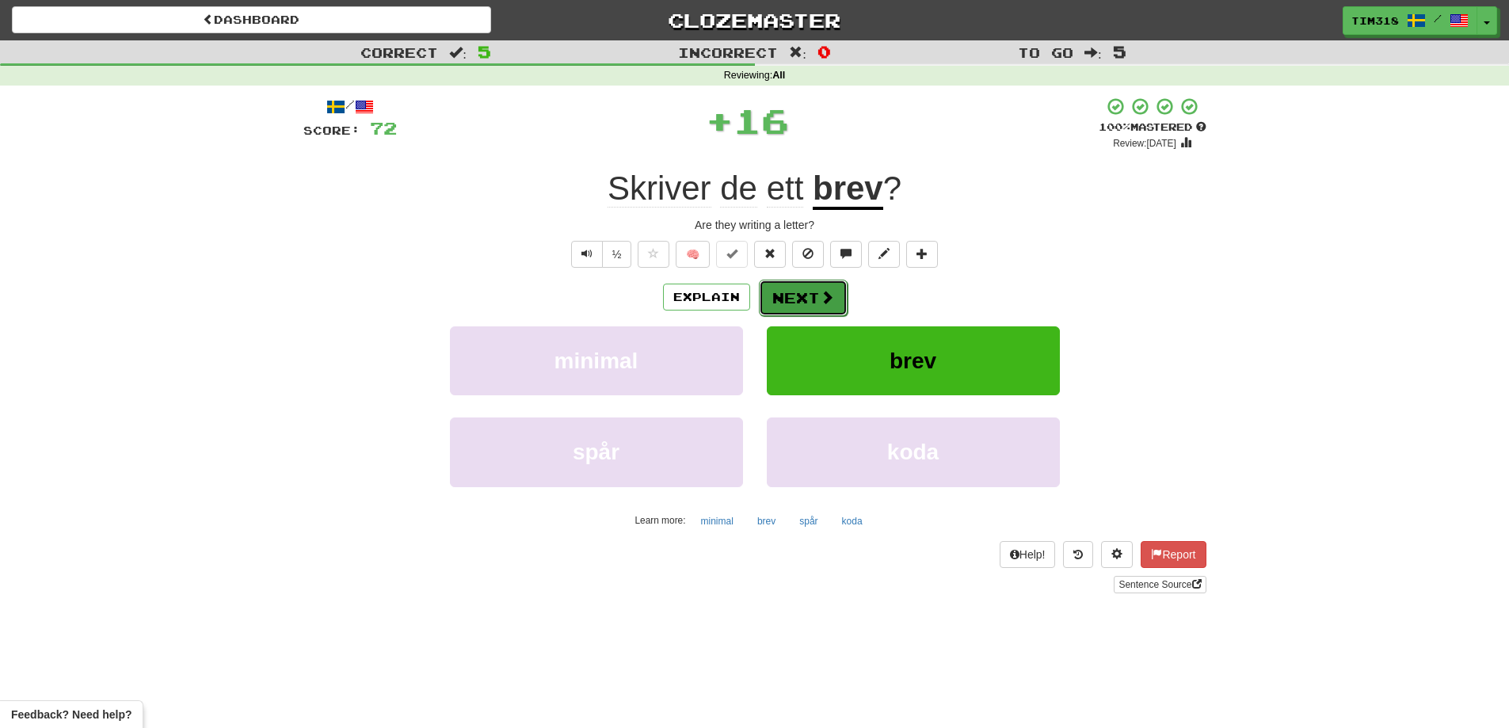
click at [820, 300] on span at bounding box center [827, 297] width 14 height 14
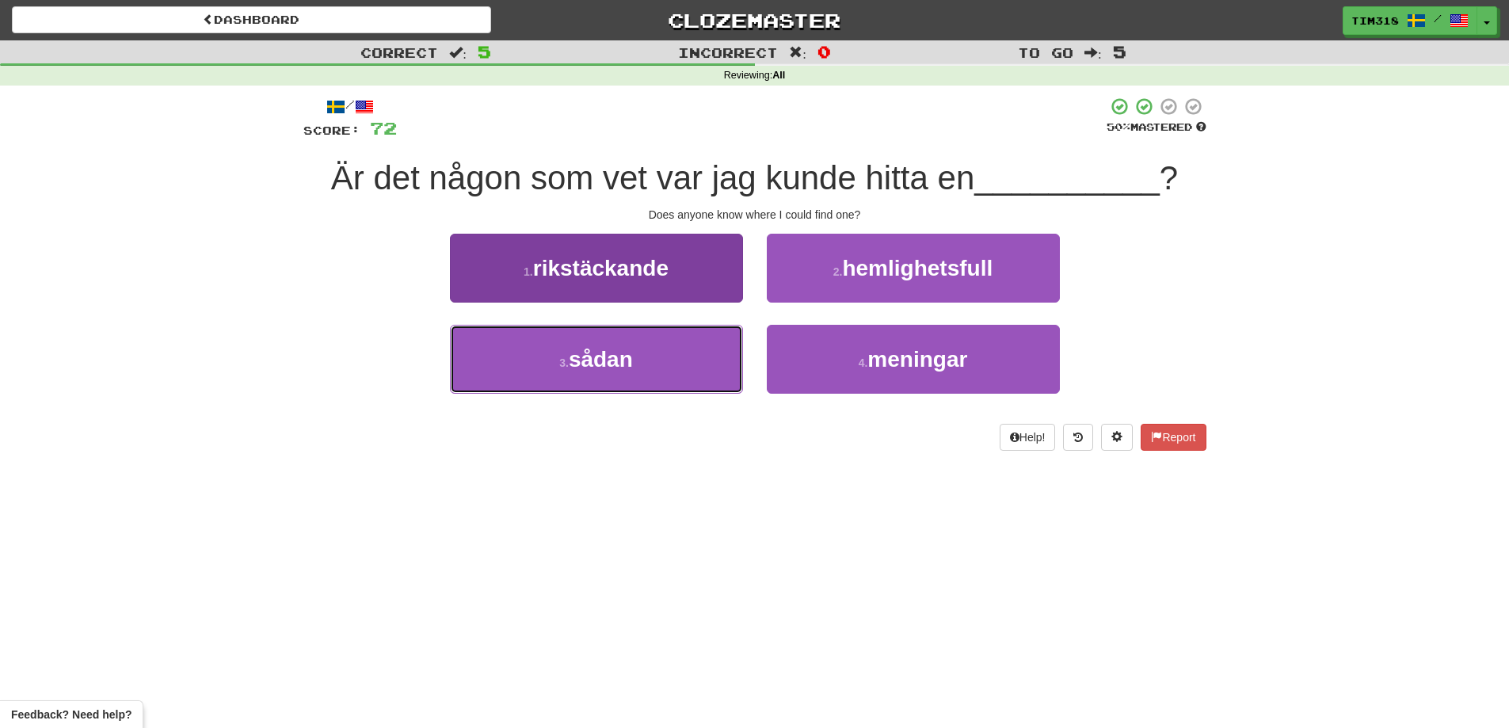
drag, startPoint x: 658, startPoint y: 379, endPoint x: 668, endPoint y: 372, distance: 11.9
click at [657, 379] on button "3 . sådan" at bounding box center [596, 359] width 293 height 69
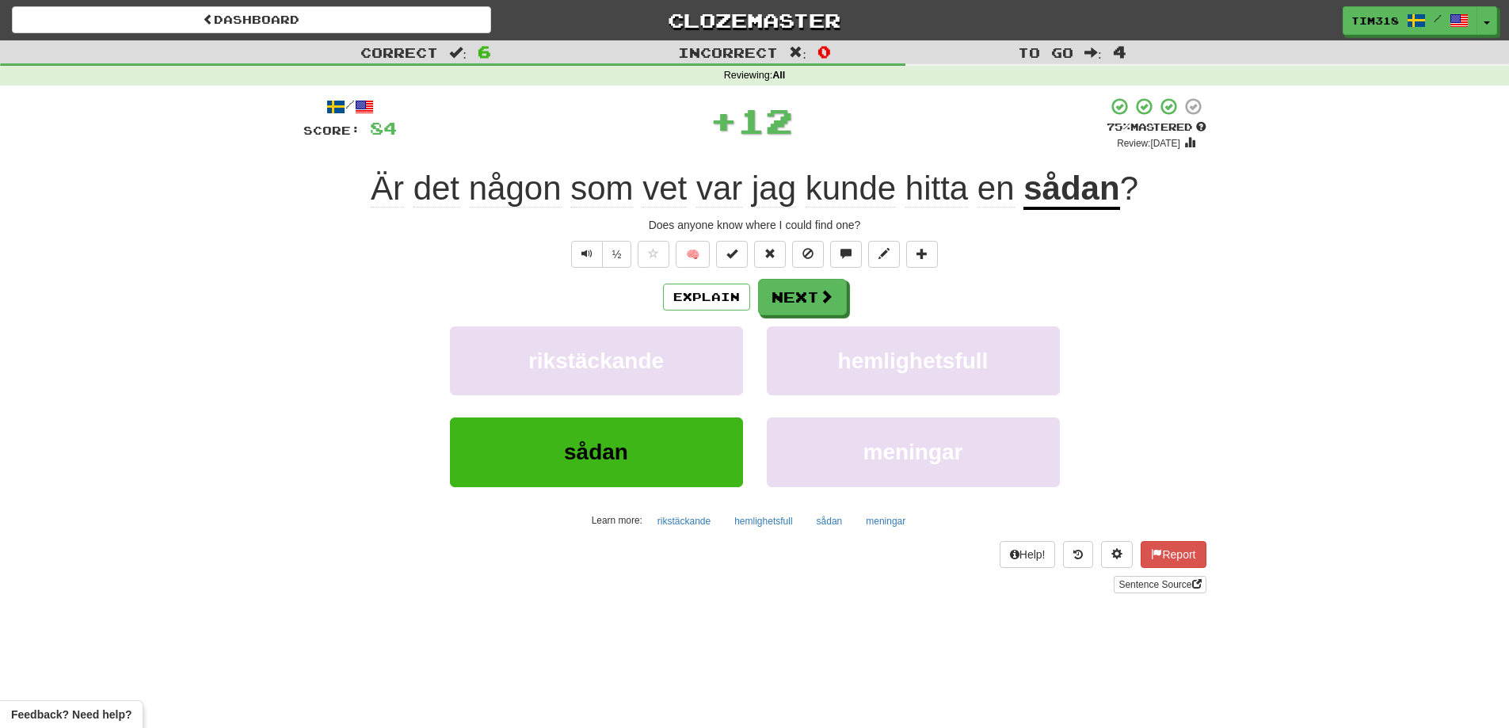
click at [846, 299] on div "Explain Next" at bounding box center [754, 297] width 903 height 36
click at [833, 299] on button "Next" at bounding box center [803, 298] width 89 height 36
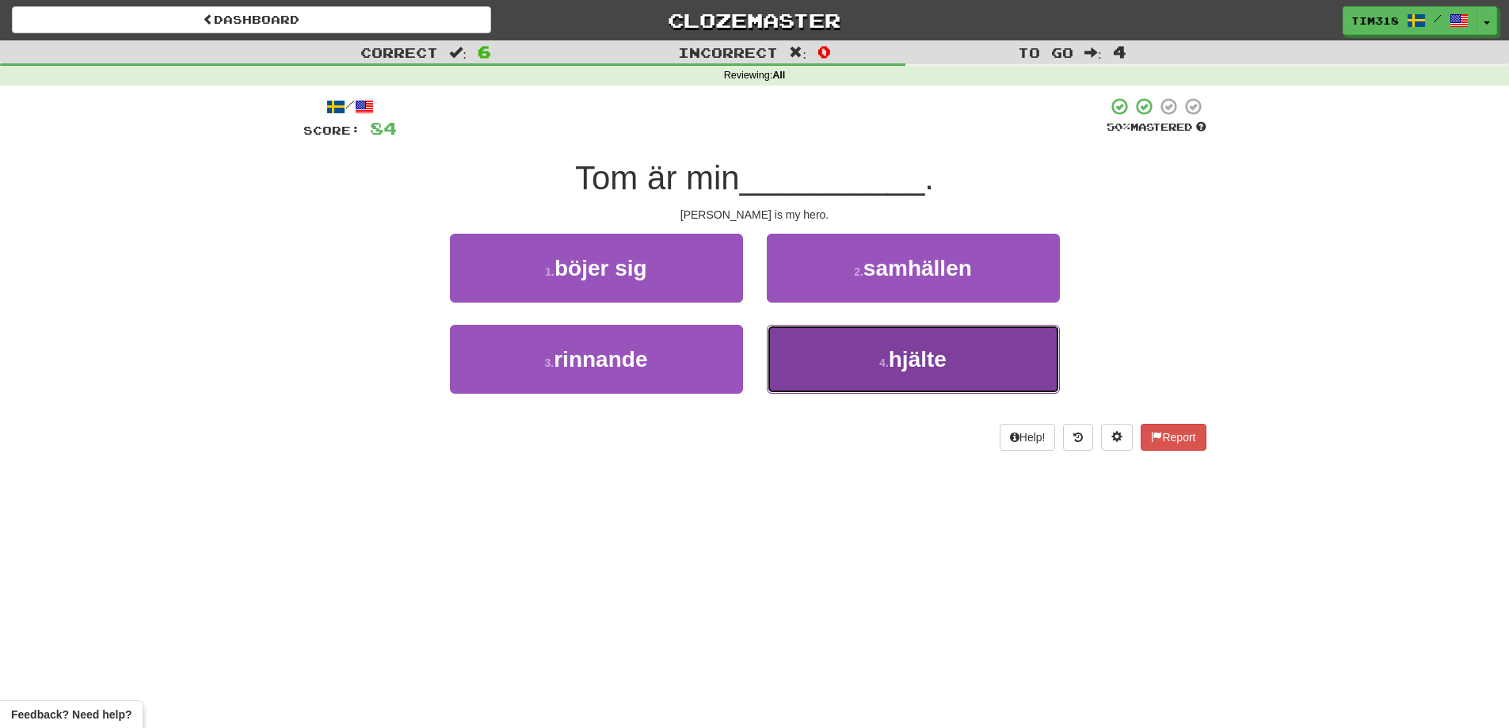
click at [839, 362] on button "4 . hjälte" at bounding box center [913, 359] width 293 height 69
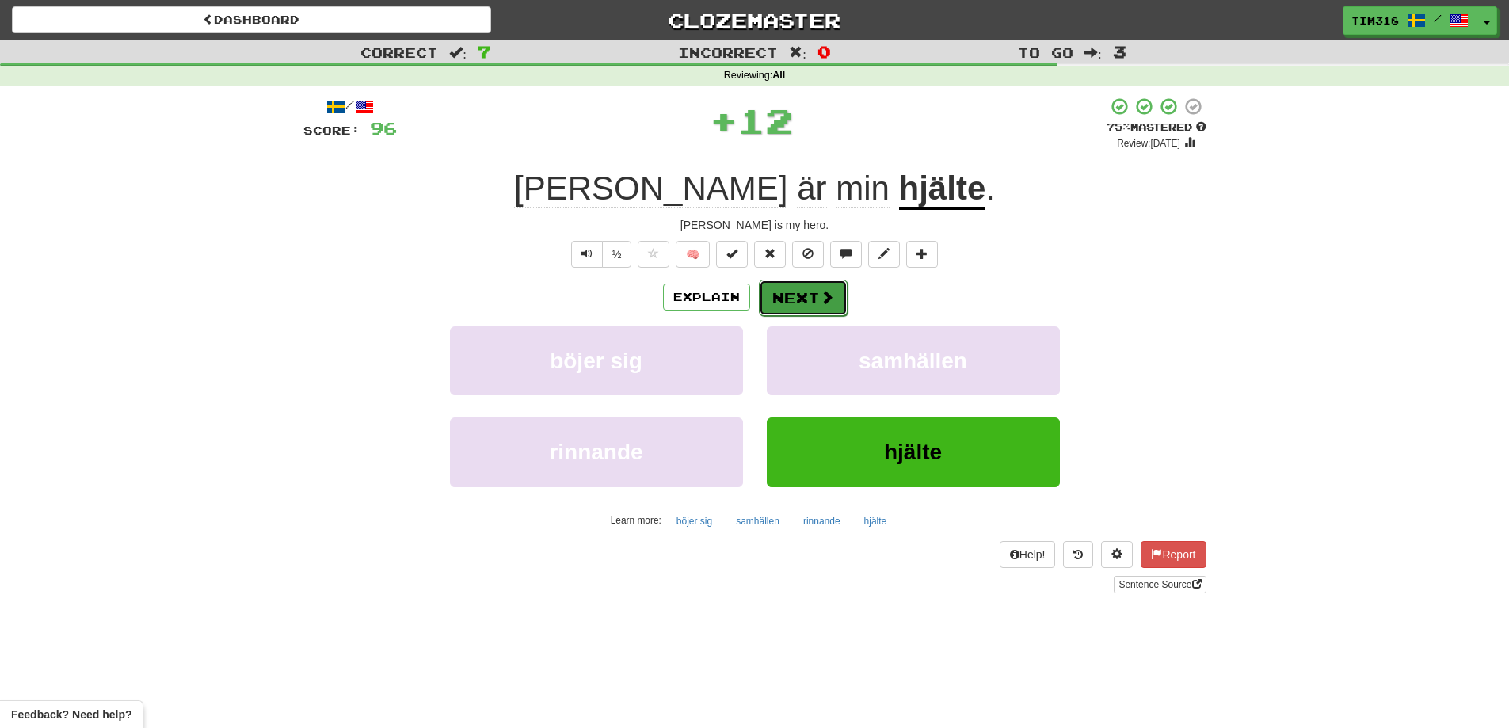
click at [807, 310] on button "Next" at bounding box center [803, 298] width 89 height 36
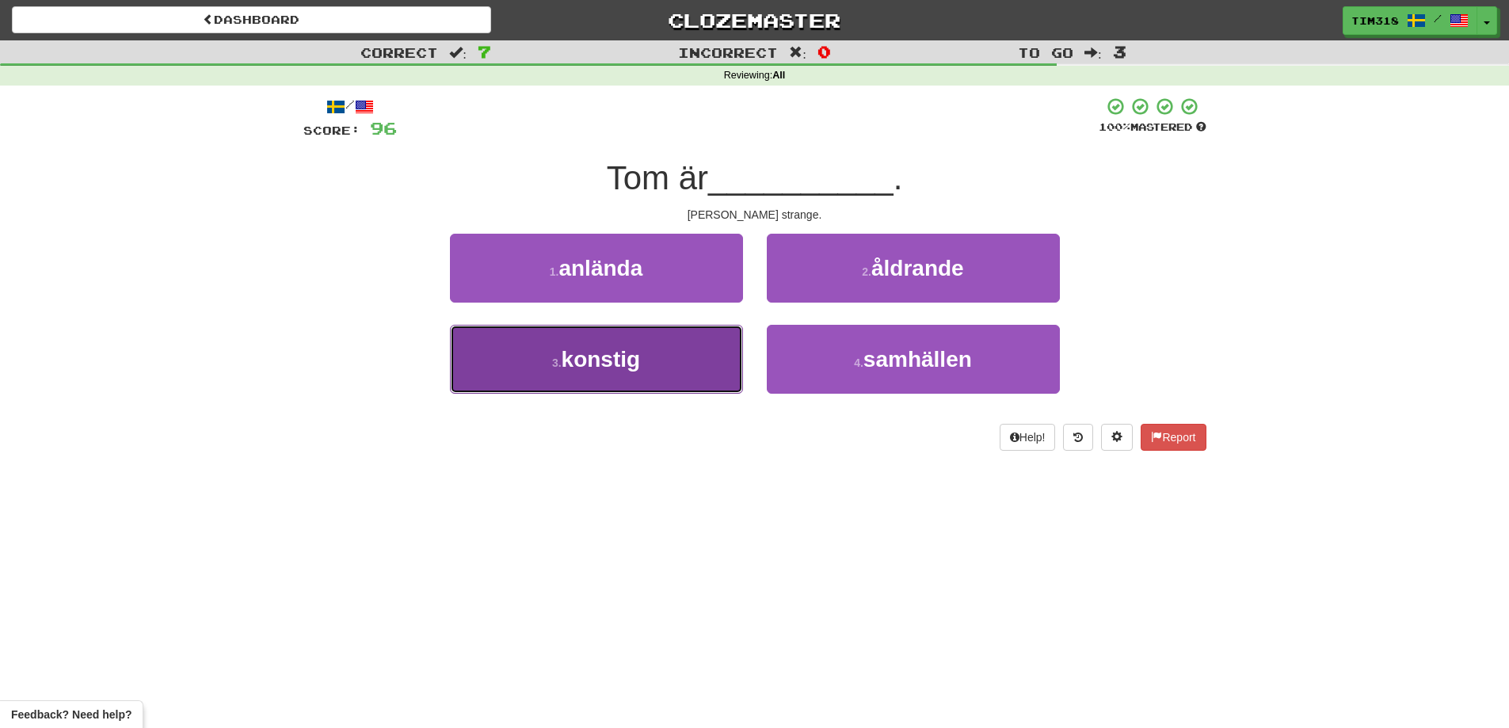
click at [509, 380] on button "3 . konstig" at bounding box center [596, 359] width 293 height 69
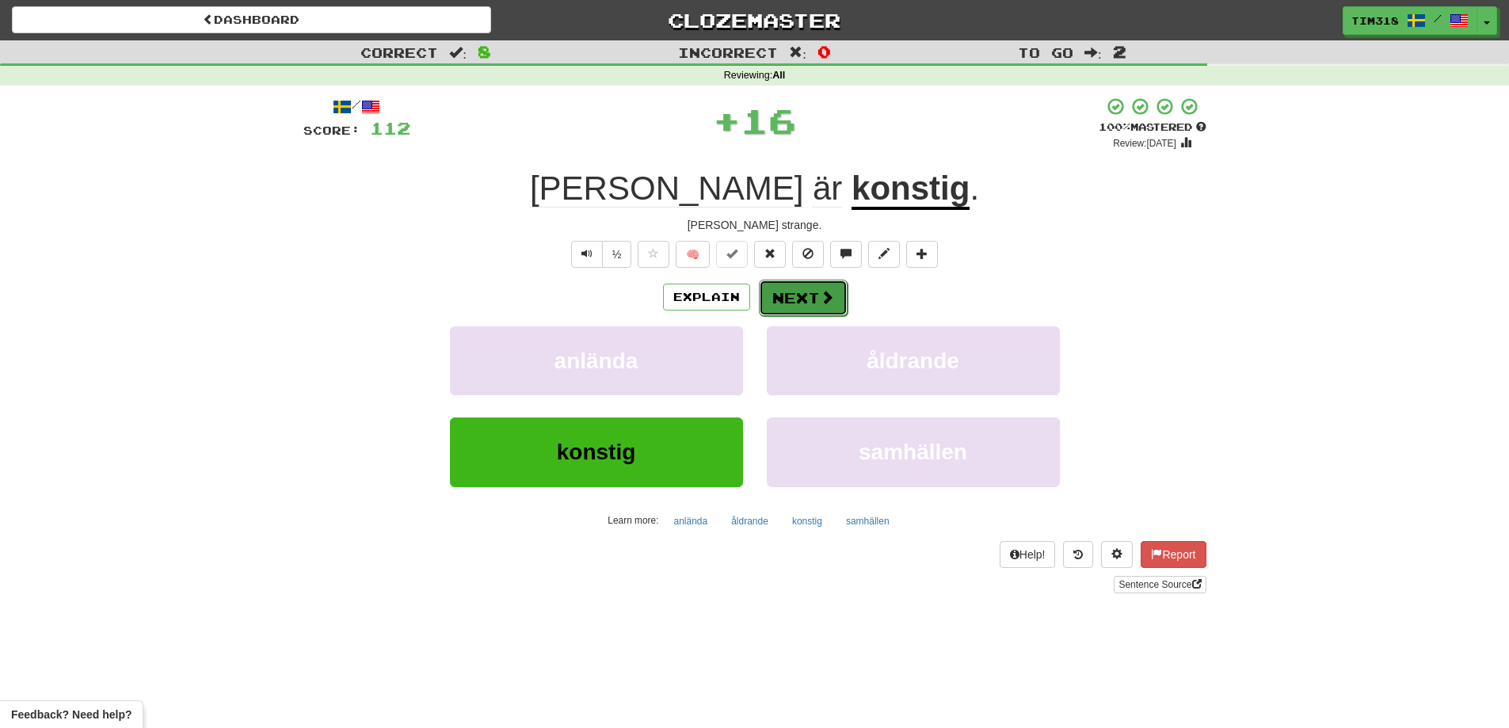
click at [768, 303] on button "Next" at bounding box center [803, 298] width 89 height 36
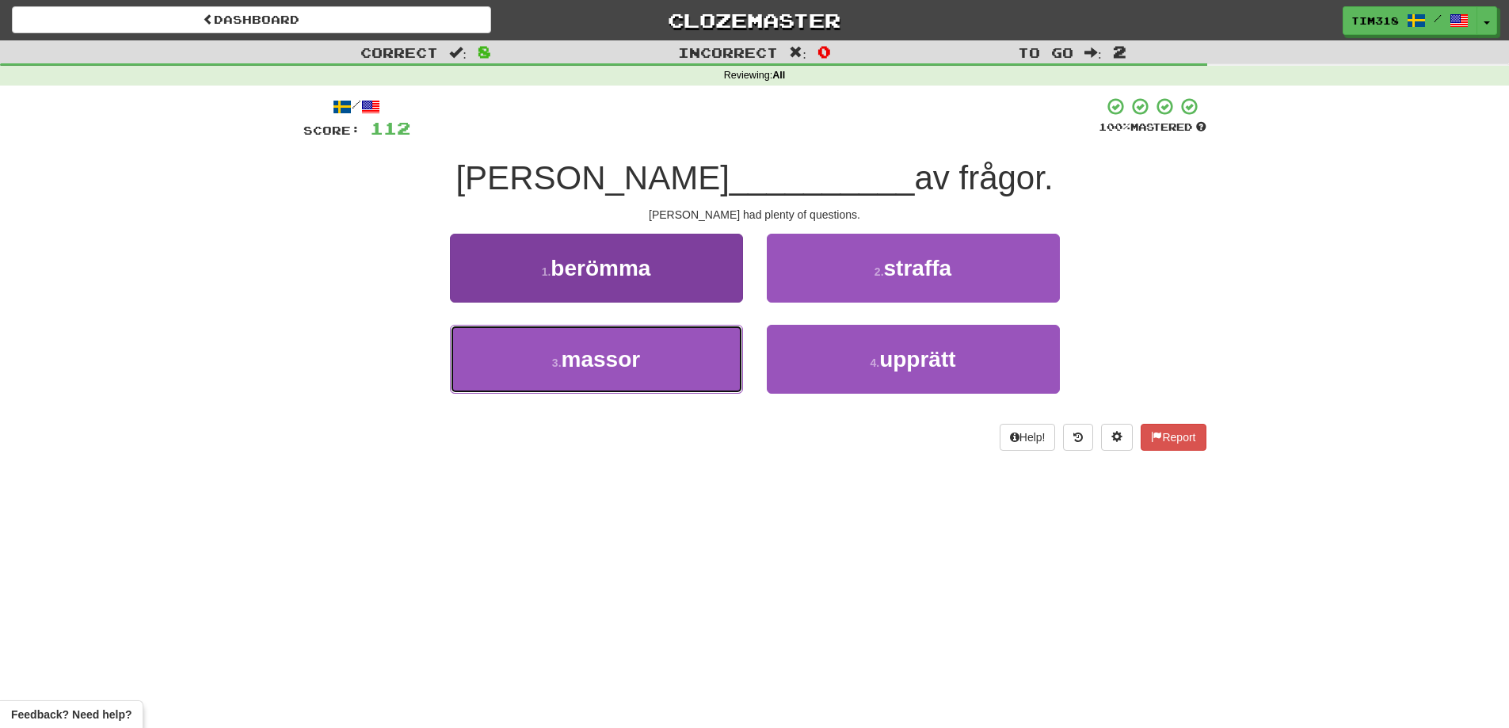
drag, startPoint x: 684, startPoint y: 371, endPoint x: 717, endPoint y: 339, distance: 45.9
click at [684, 371] on button "3 . massor" at bounding box center [596, 359] width 293 height 69
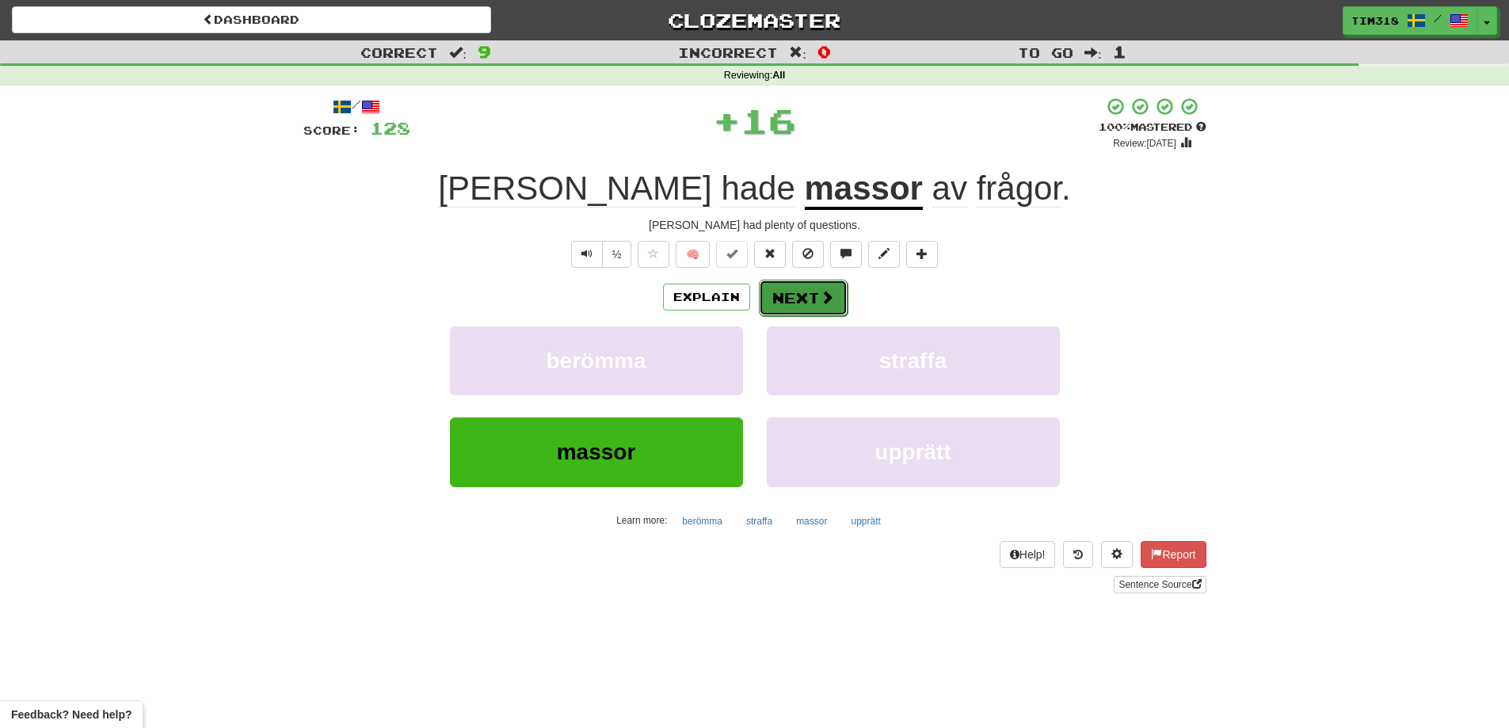
click at [791, 295] on button "Next" at bounding box center [803, 298] width 89 height 36
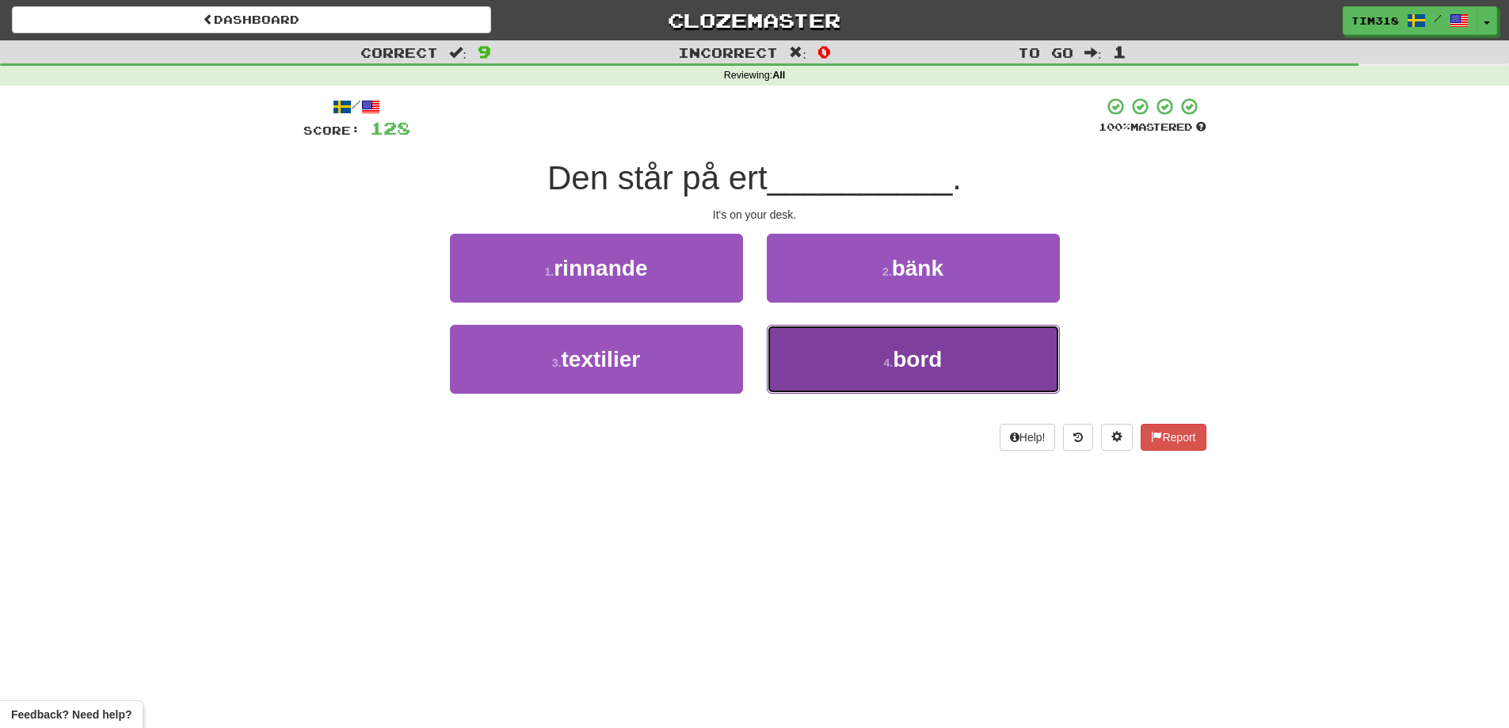
click at [856, 372] on button "4 . bord" at bounding box center [913, 359] width 293 height 69
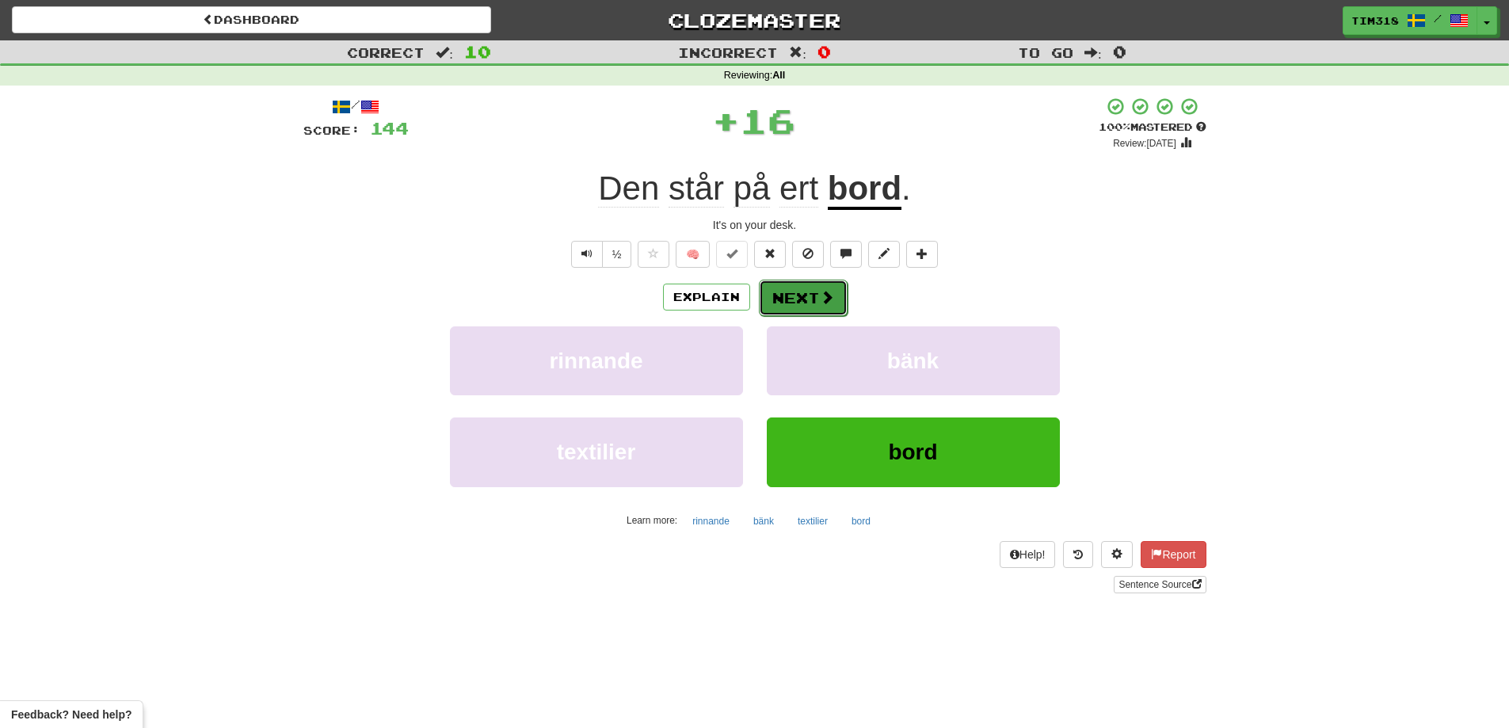
click at [813, 306] on button "Next" at bounding box center [803, 298] width 89 height 36
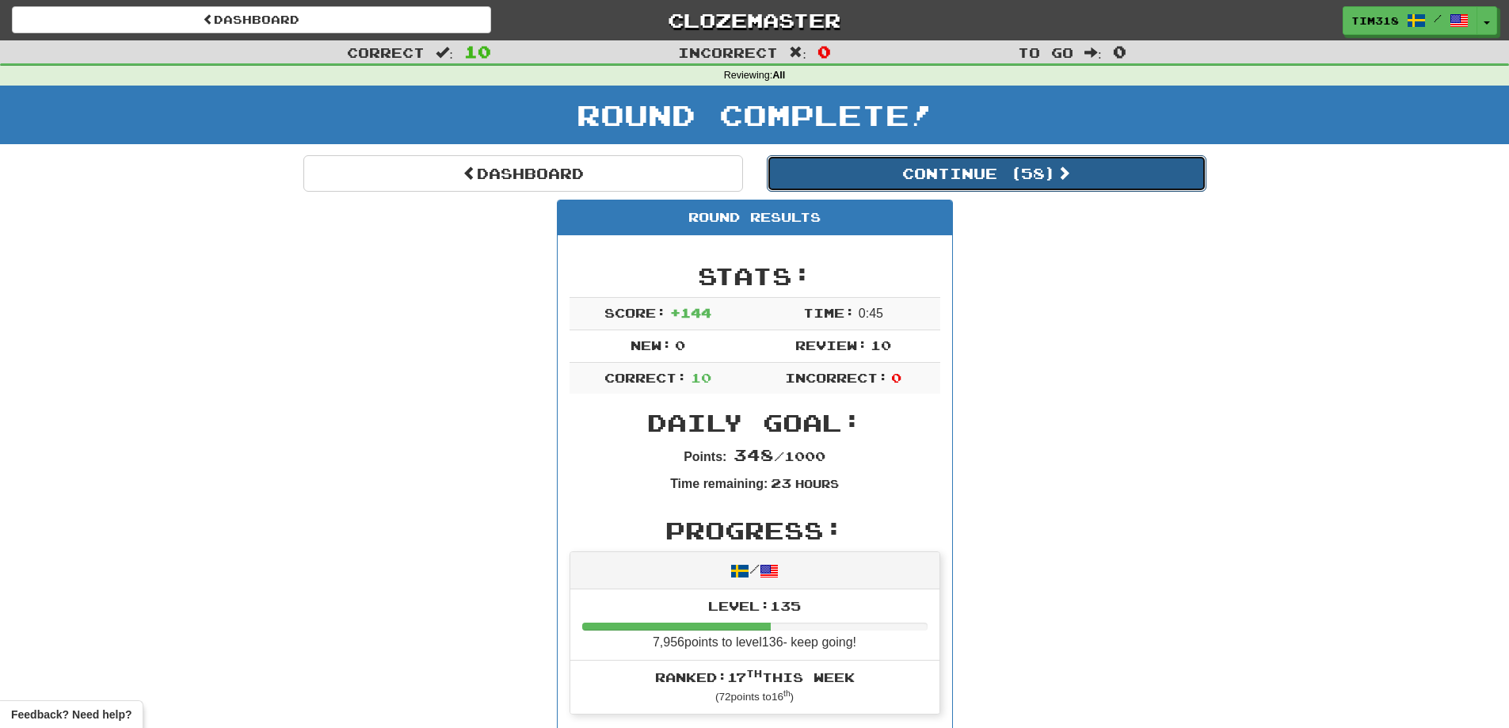
click at [1072, 188] on button "Continue ( 58 )" at bounding box center [987, 173] width 440 height 36
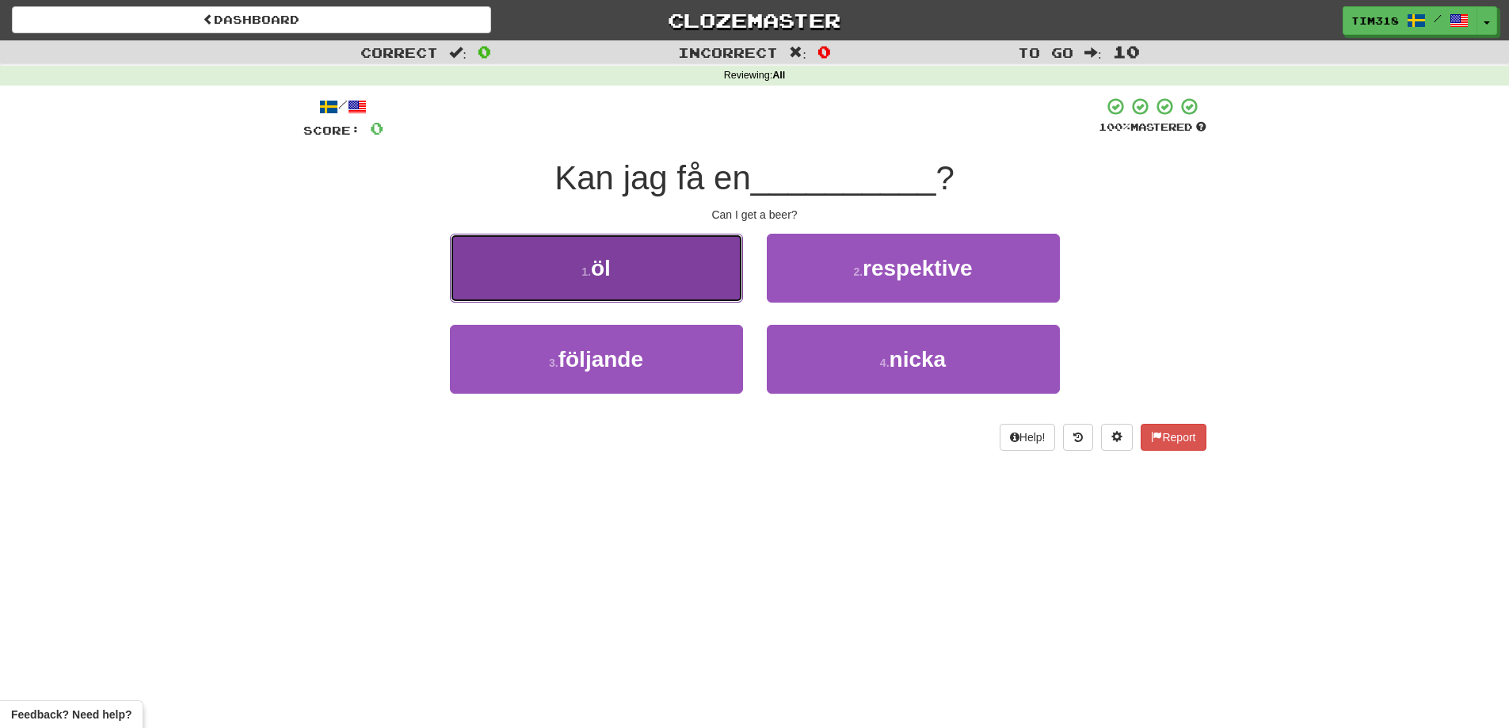
click at [681, 259] on button "1 . öl" at bounding box center [596, 268] width 293 height 69
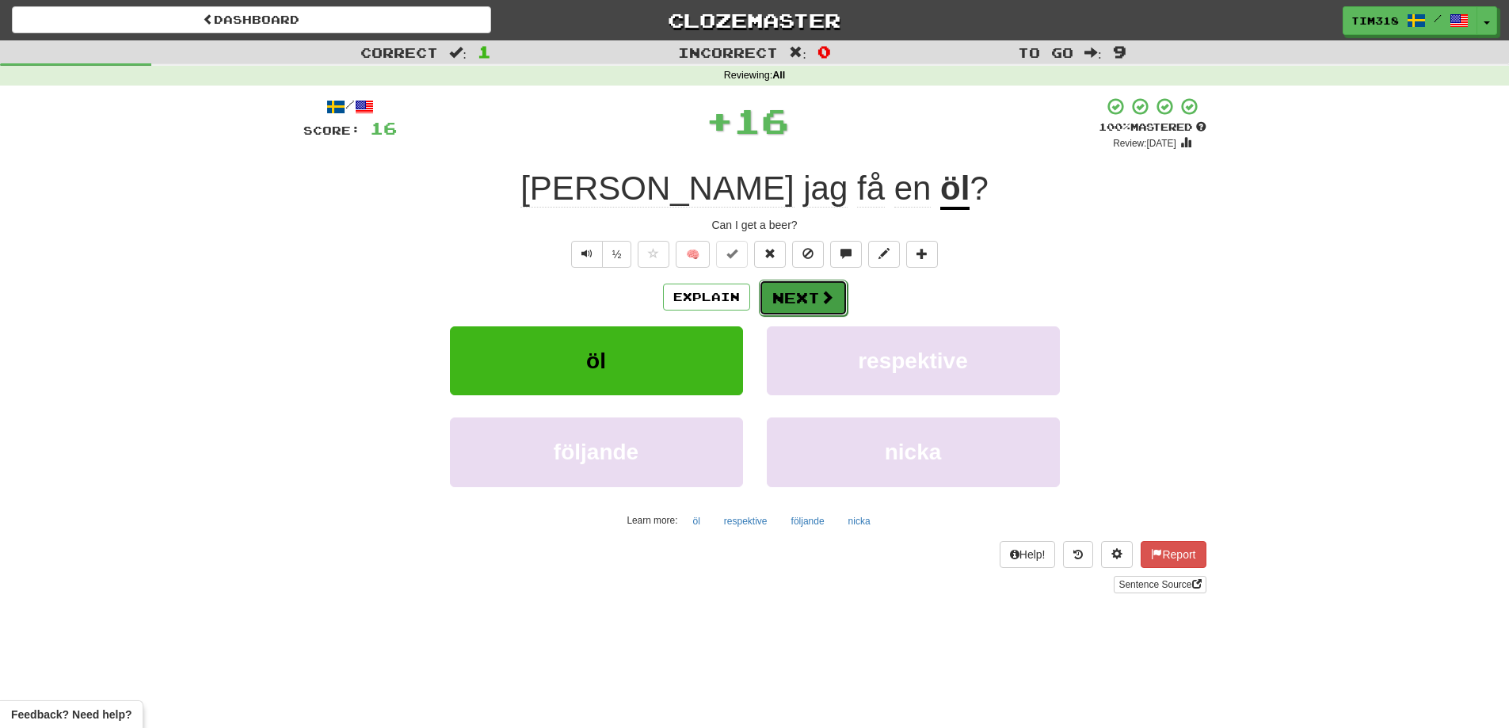
click at [799, 302] on button "Next" at bounding box center [803, 298] width 89 height 36
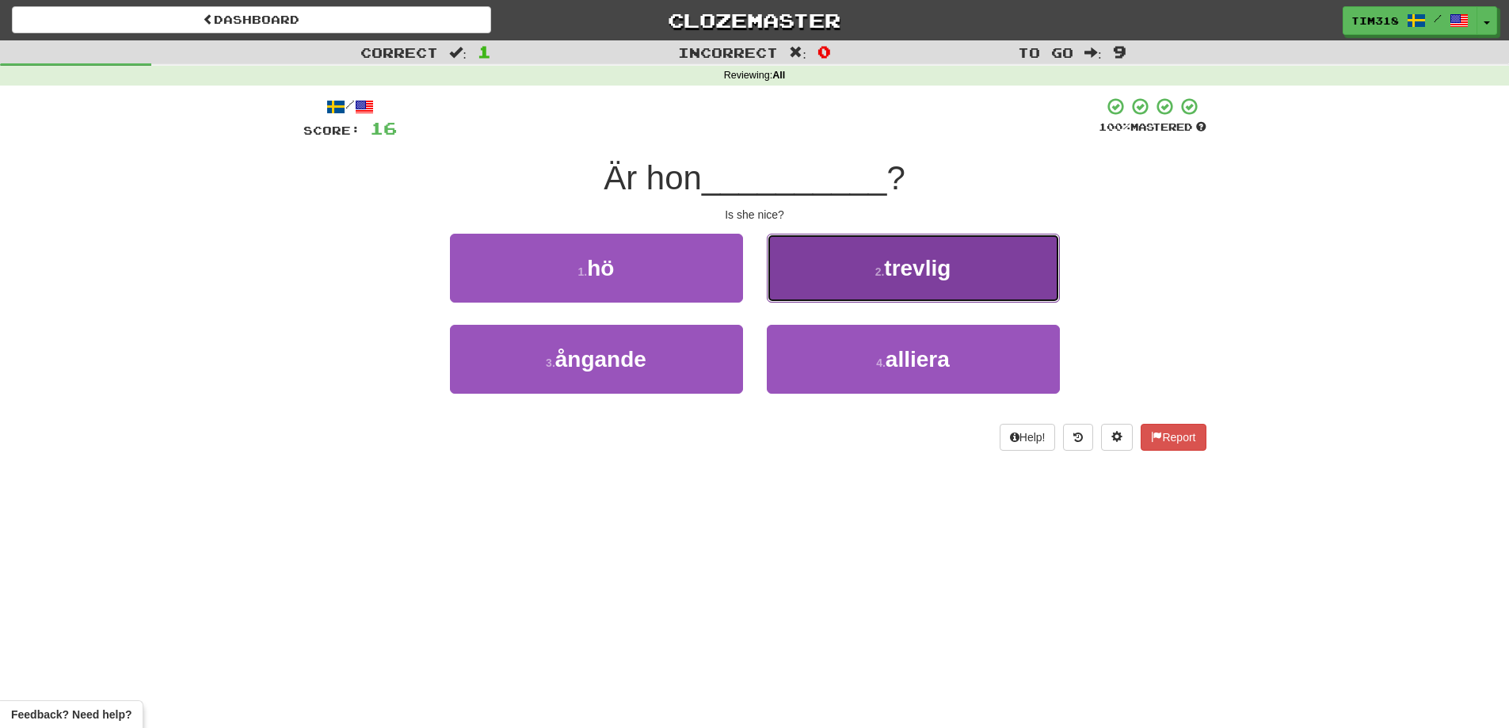
click at [851, 278] on button "2 . trevlig" at bounding box center [913, 268] width 293 height 69
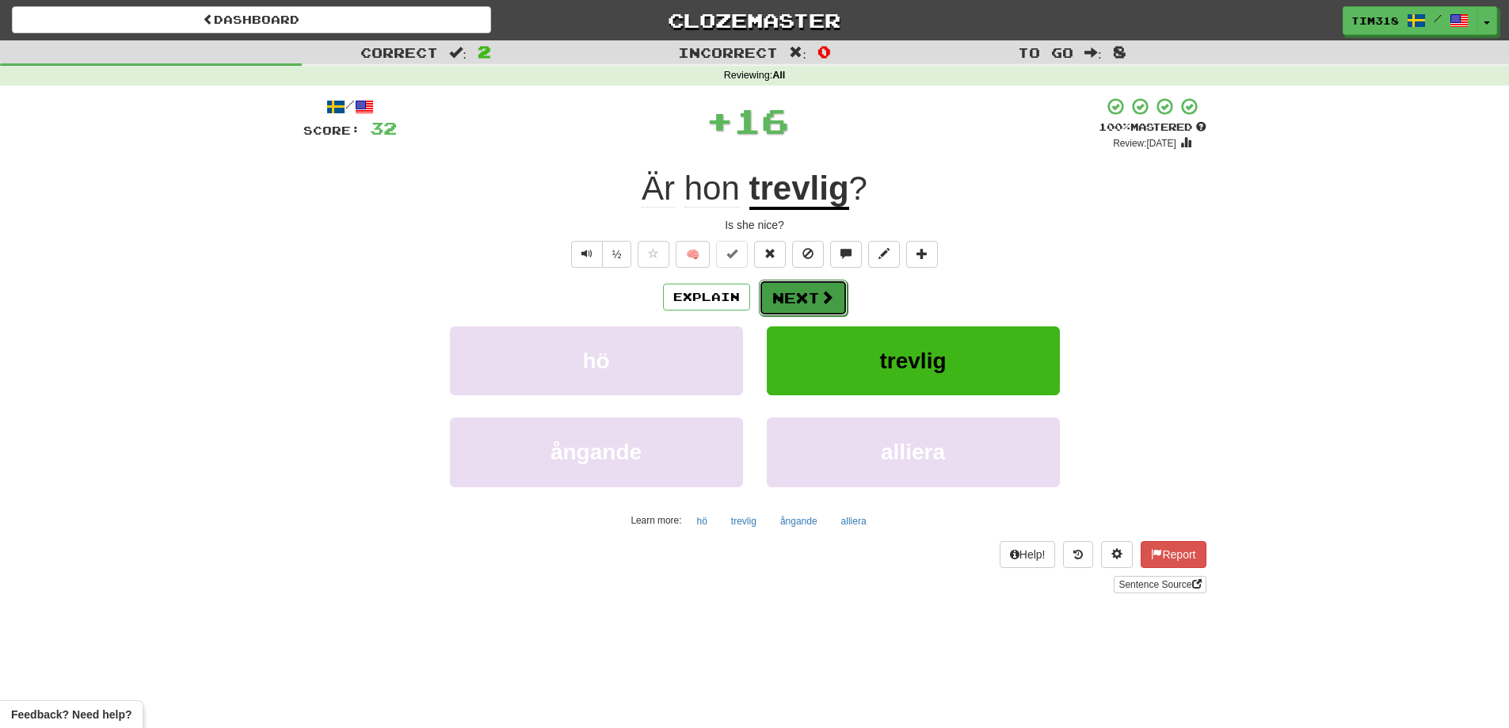
click at [777, 303] on button "Next" at bounding box center [803, 298] width 89 height 36
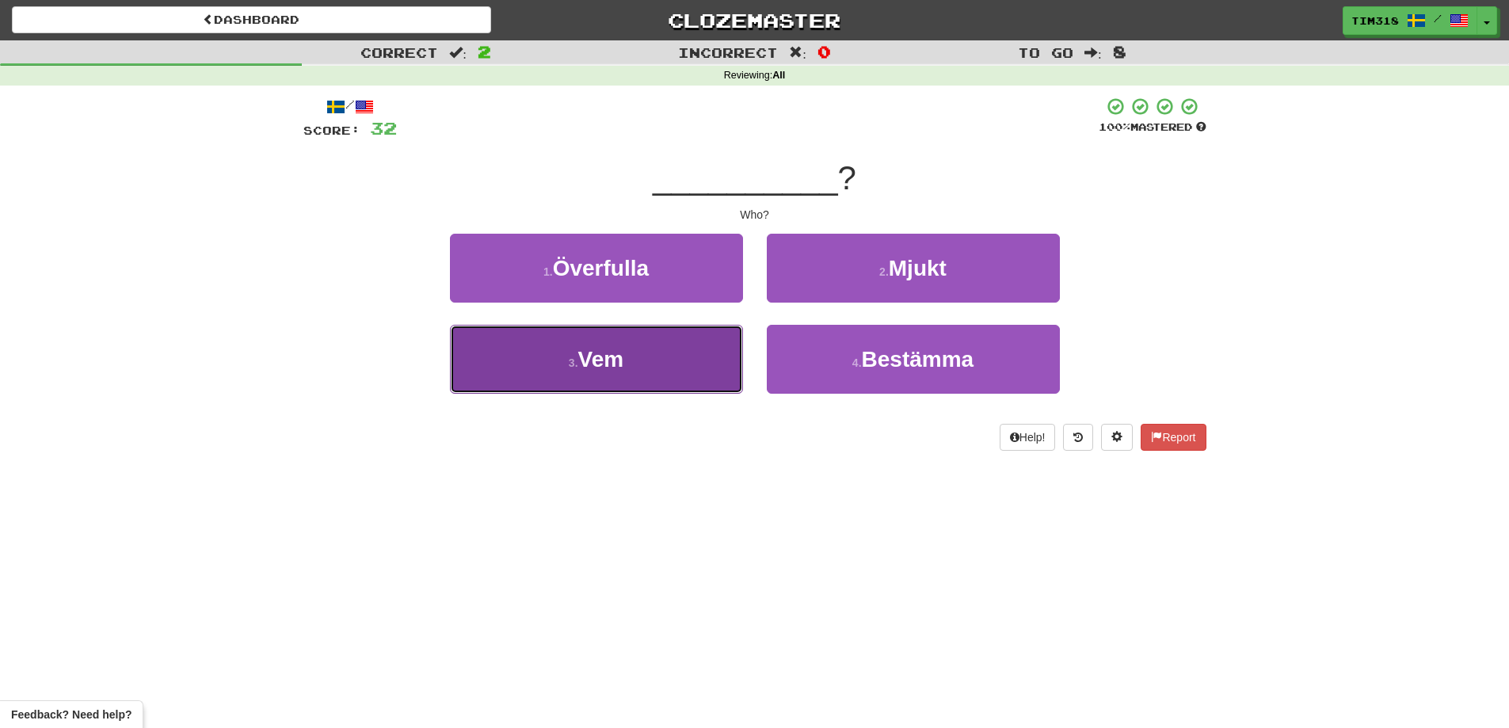
click at [632, 352] on button "3 . Vem" at bounding box center [596, 359] width 293 height 69
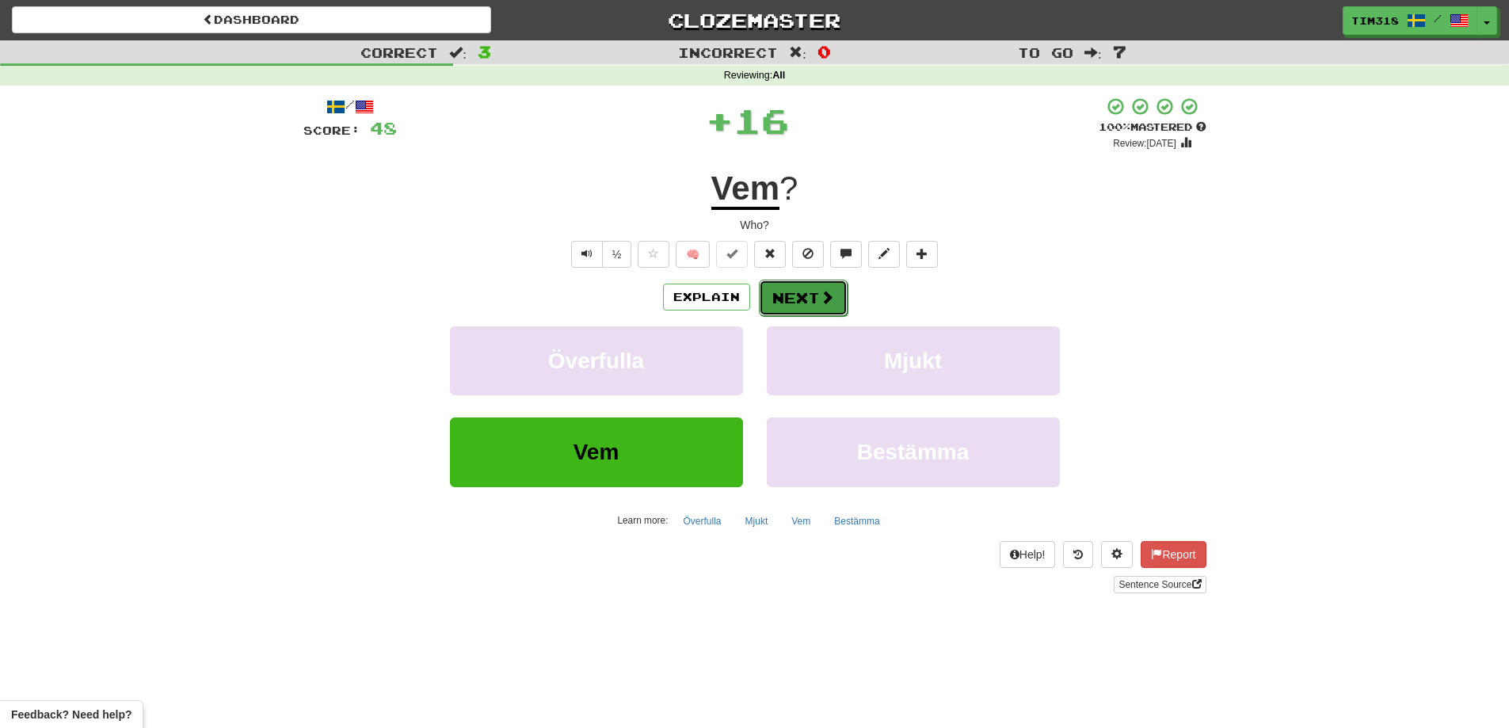
click at [800, 295] on button "Next" at bounding box center [803, 298] width 89 height 36
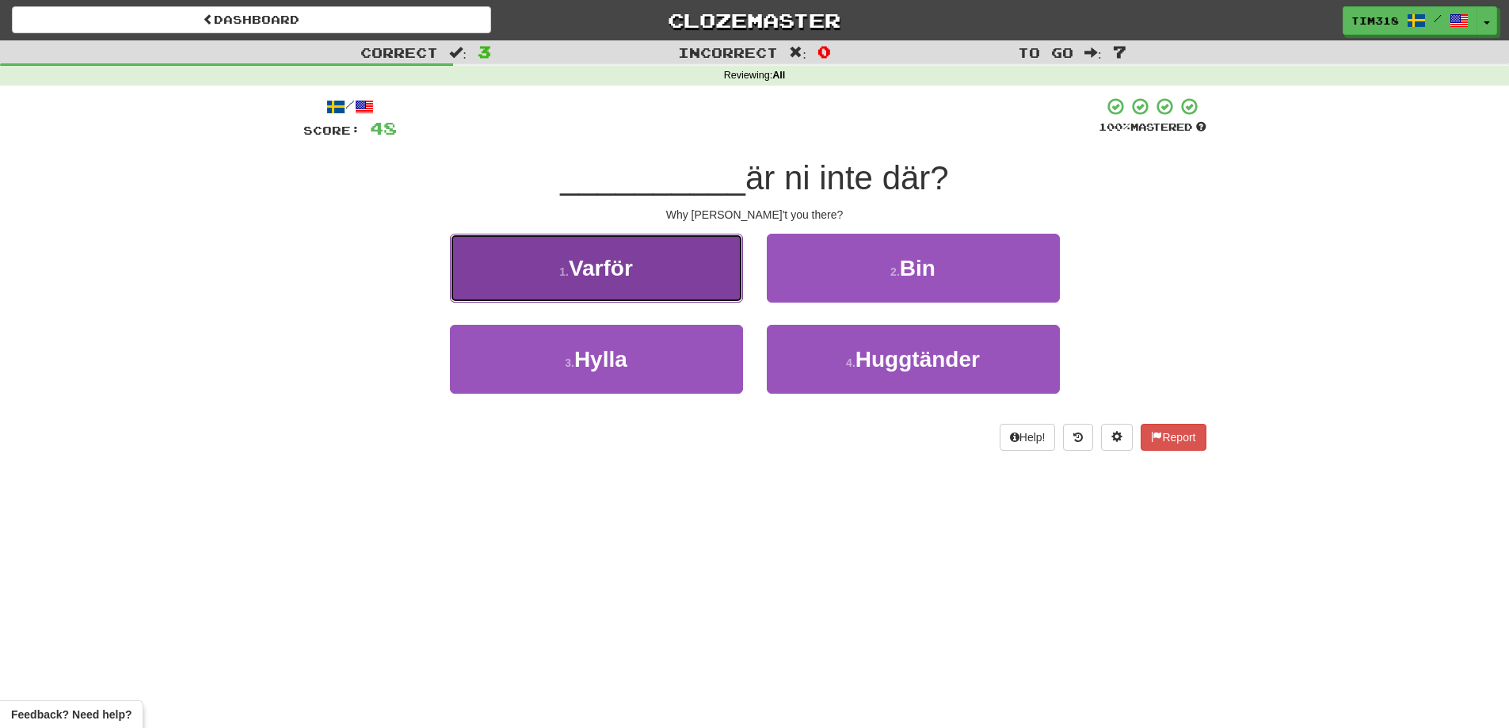
click at [650, 276] on button "1 . Varför" at bounding box center [596, 268] width 293 height 69
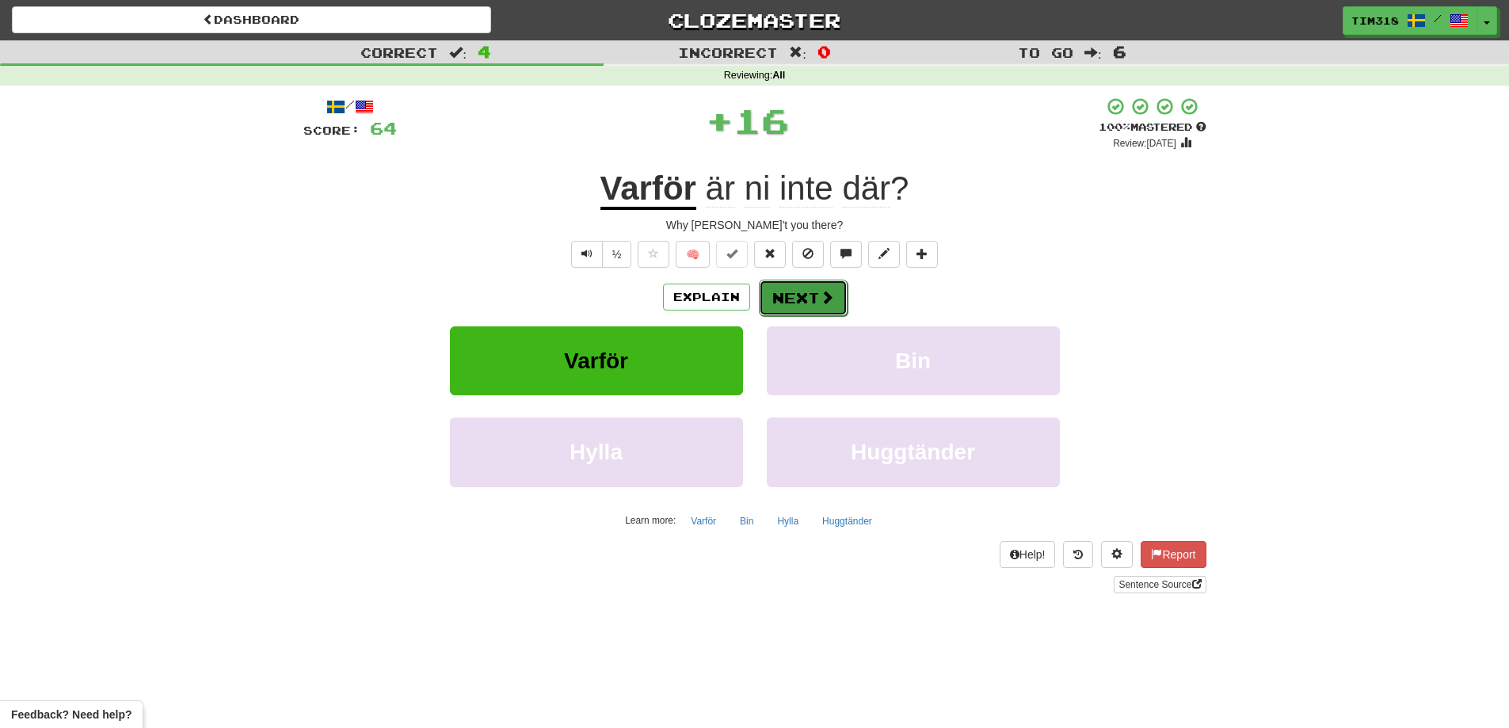
click at [787, 292] on button "Next" at bounding box center [803, 298] width 89 height 36
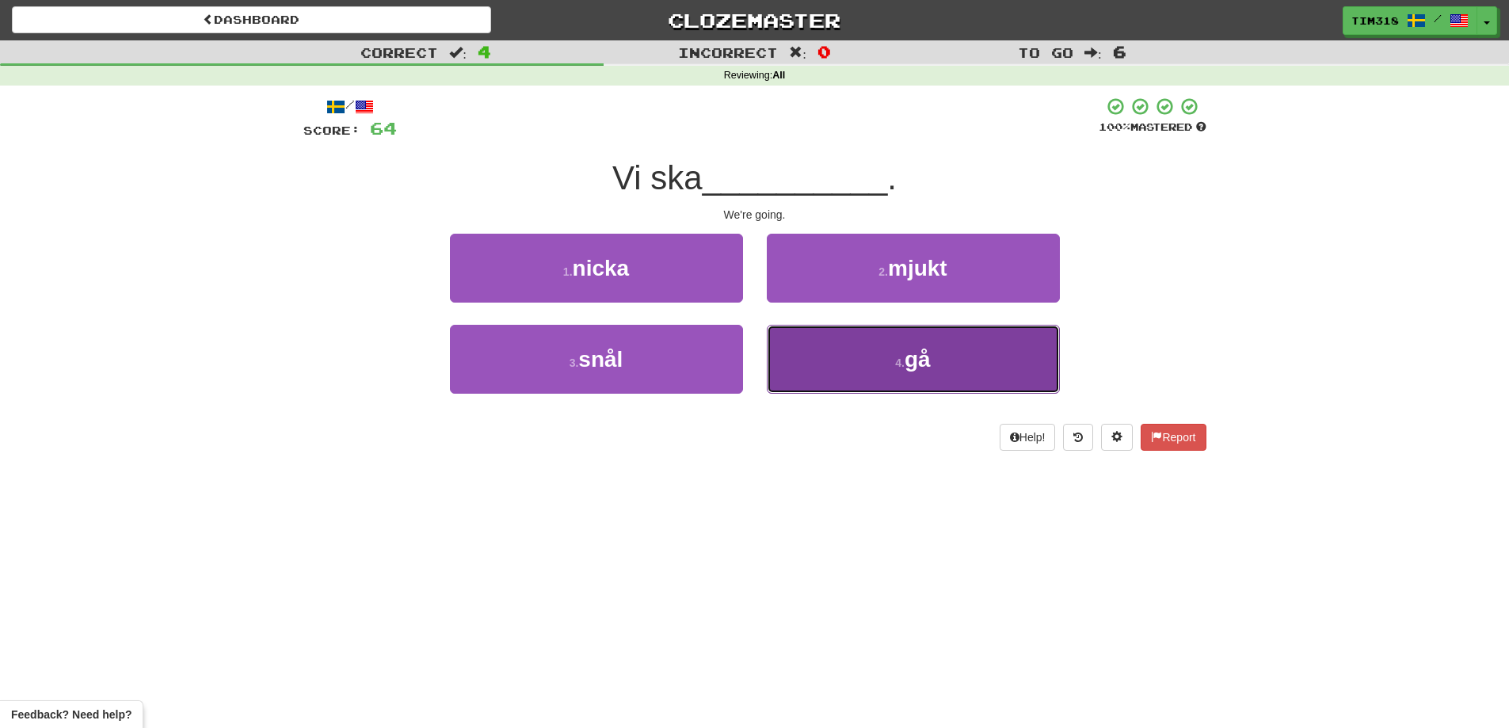
click at [820, 365] on button "4 . gå" at bounding box center [913, 359] width 293 height 69
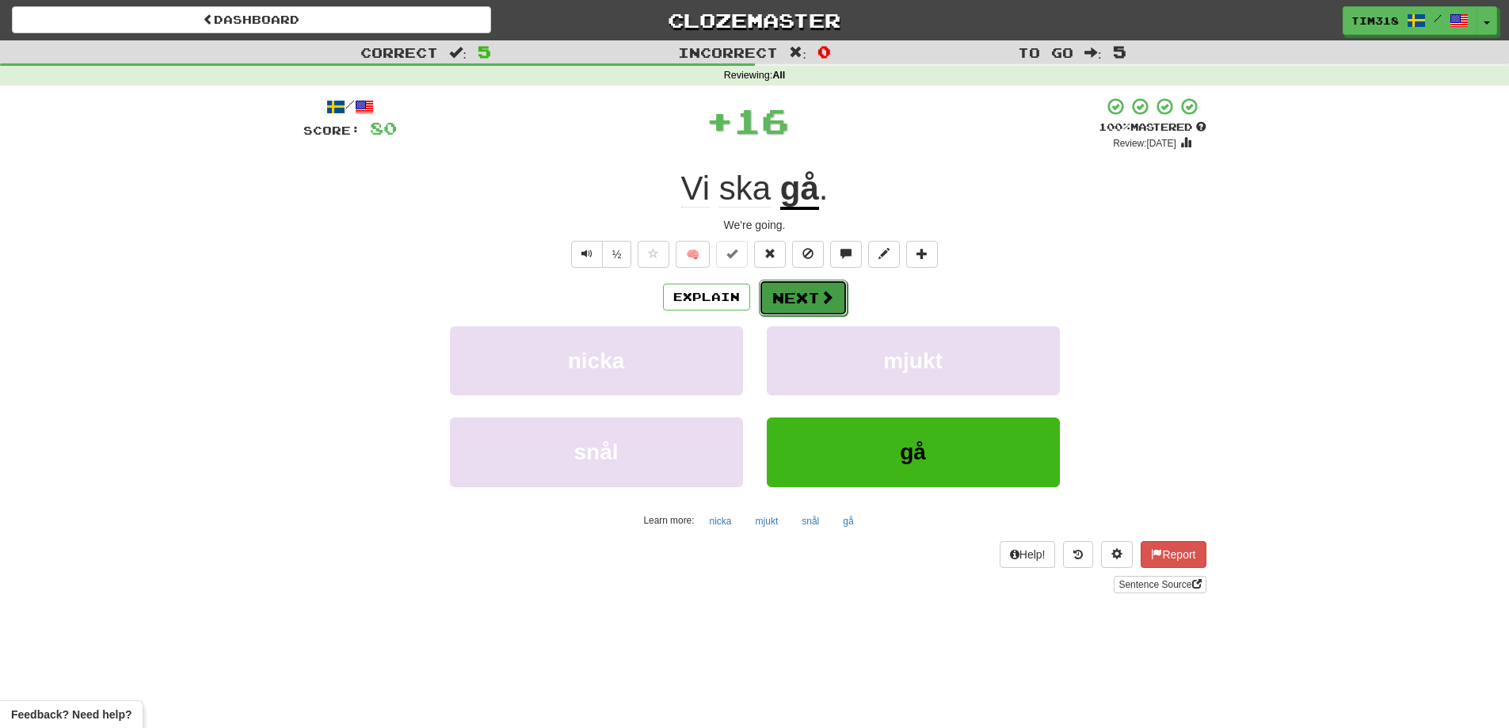
click at [760, 296] on button "Next" at bounding box center [803, 298] width 89 height 36
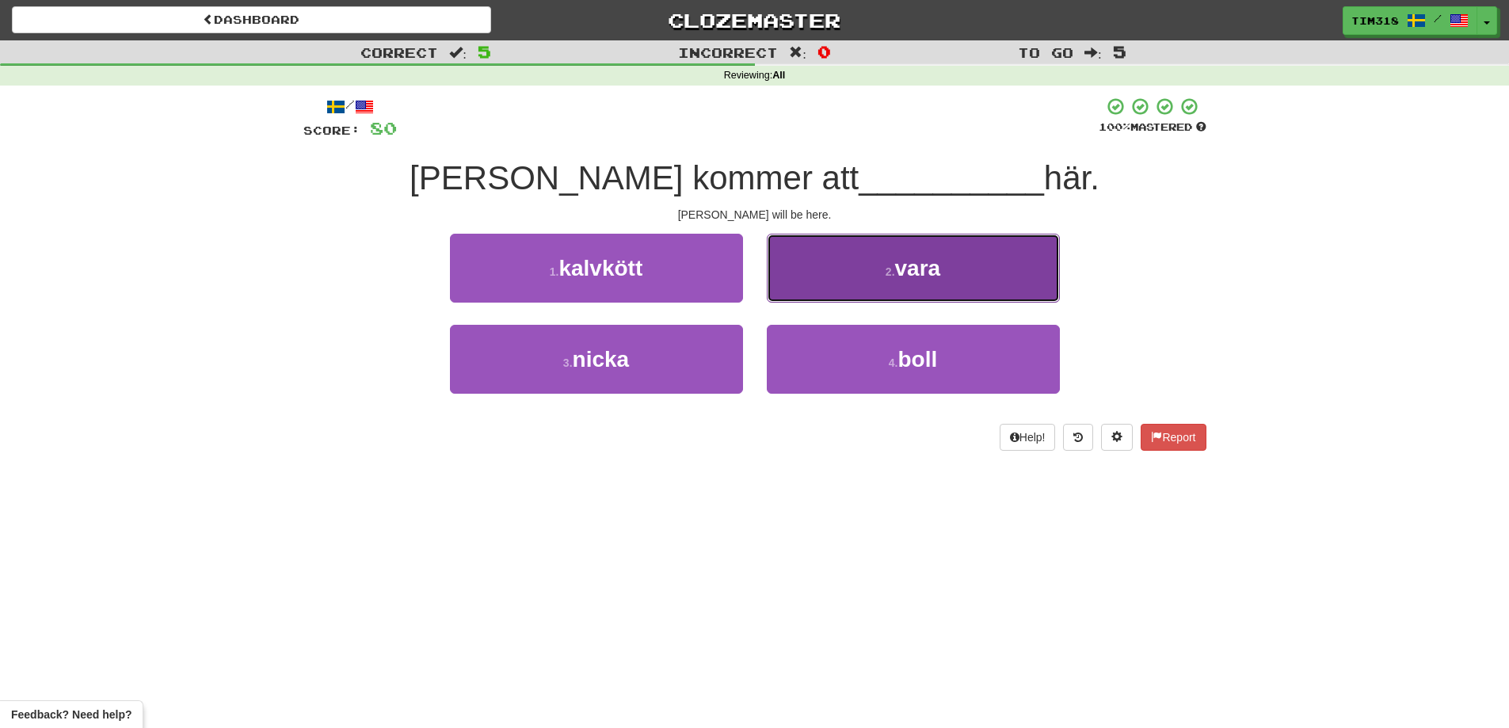
click at [789, 287] on button "2 . vara" at bounding box center [913, 268] width 293 height 69
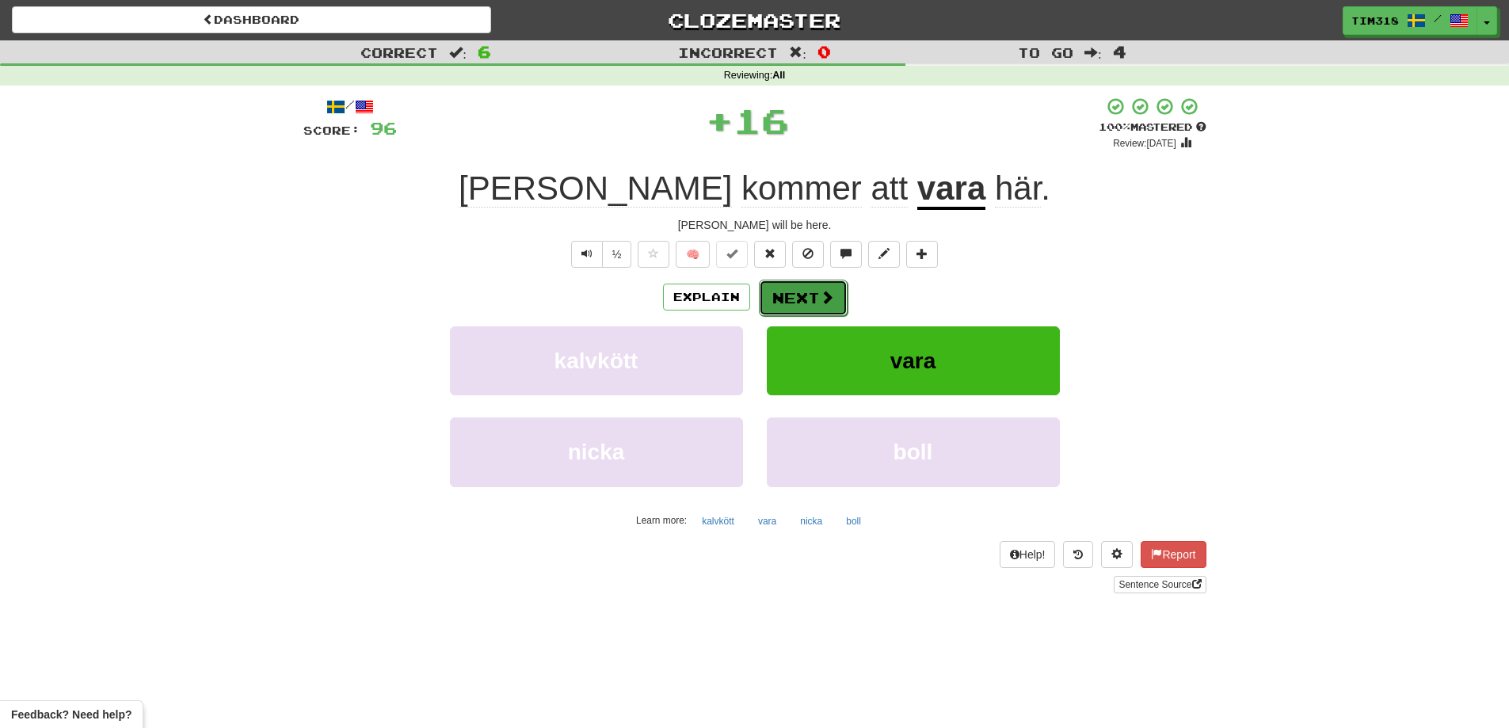
click at [798, 299] on button "Next" at bounding box center [803, 298] width 89 height 36
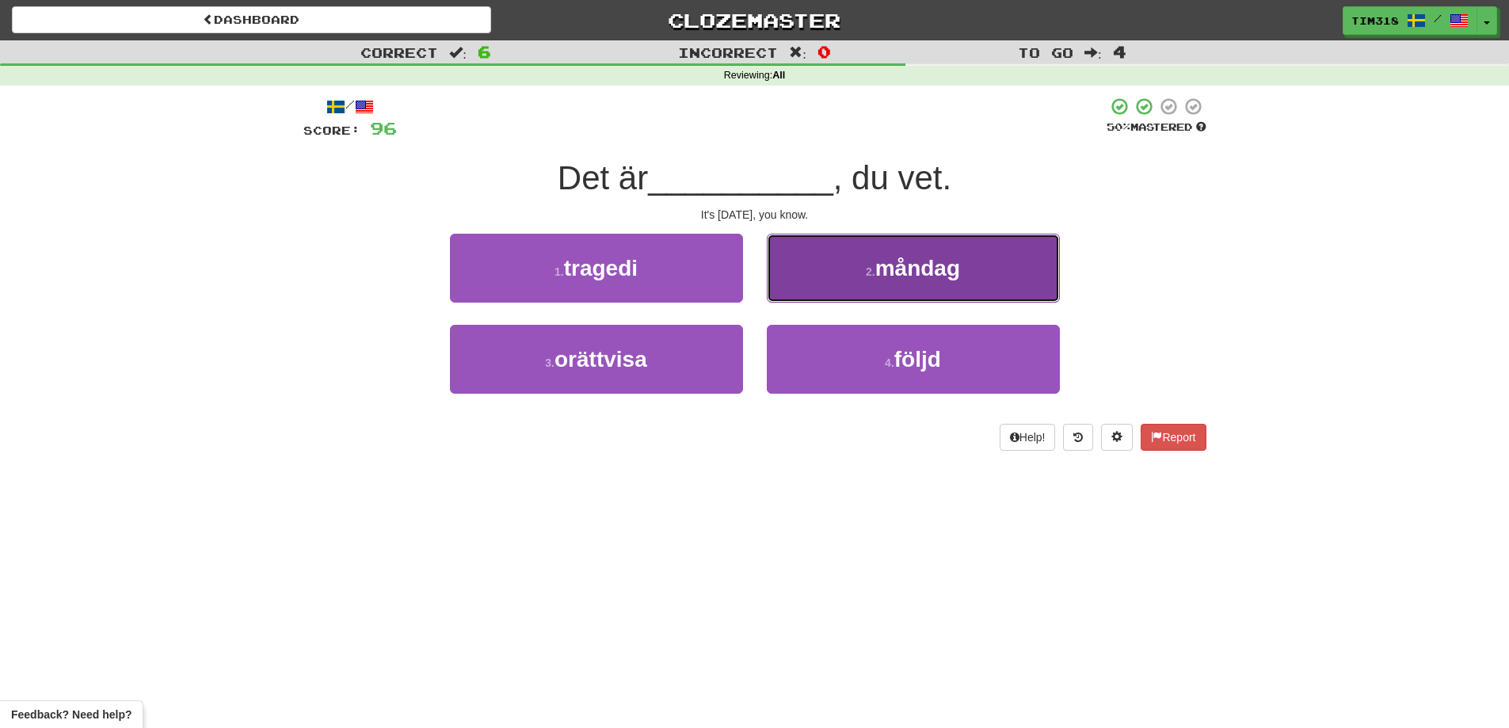
click at [802, 293] on button "2 . [DATE]" at bounding box center [913, 268] width 293 height 69
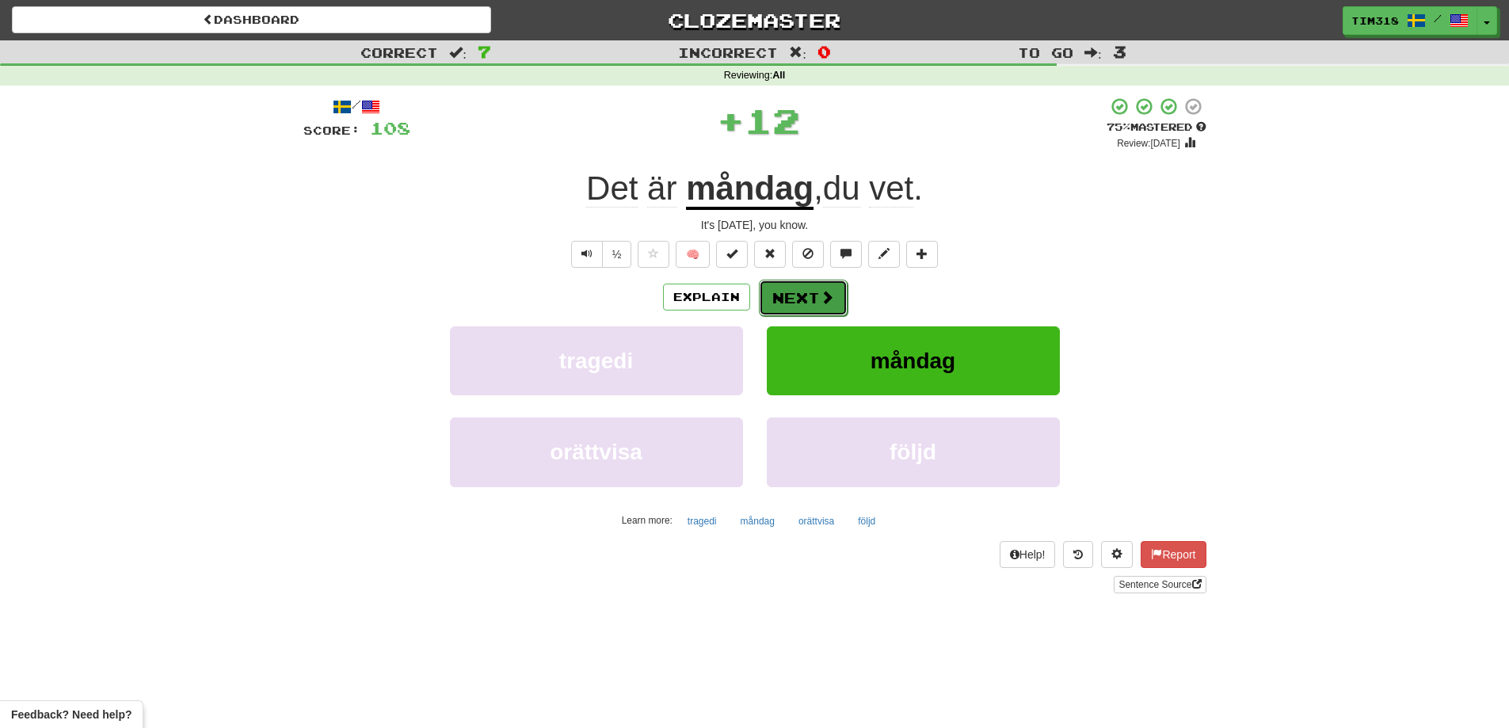
click at [786, 300] on button "Next" at bounding box center [803, 298] width 89 height 36
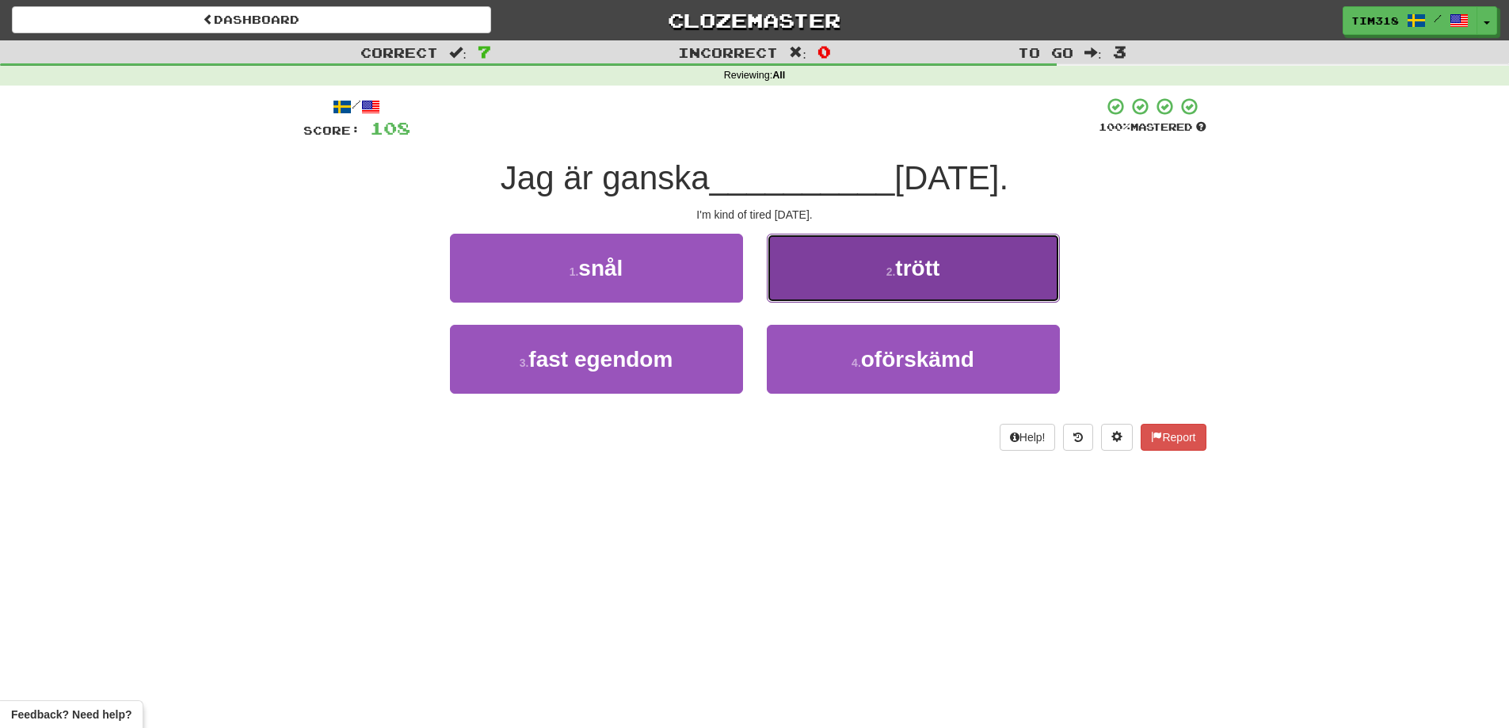
click at [882, 250] on button "2 . trött" at bounding box center [913, 268] width 293 height 69
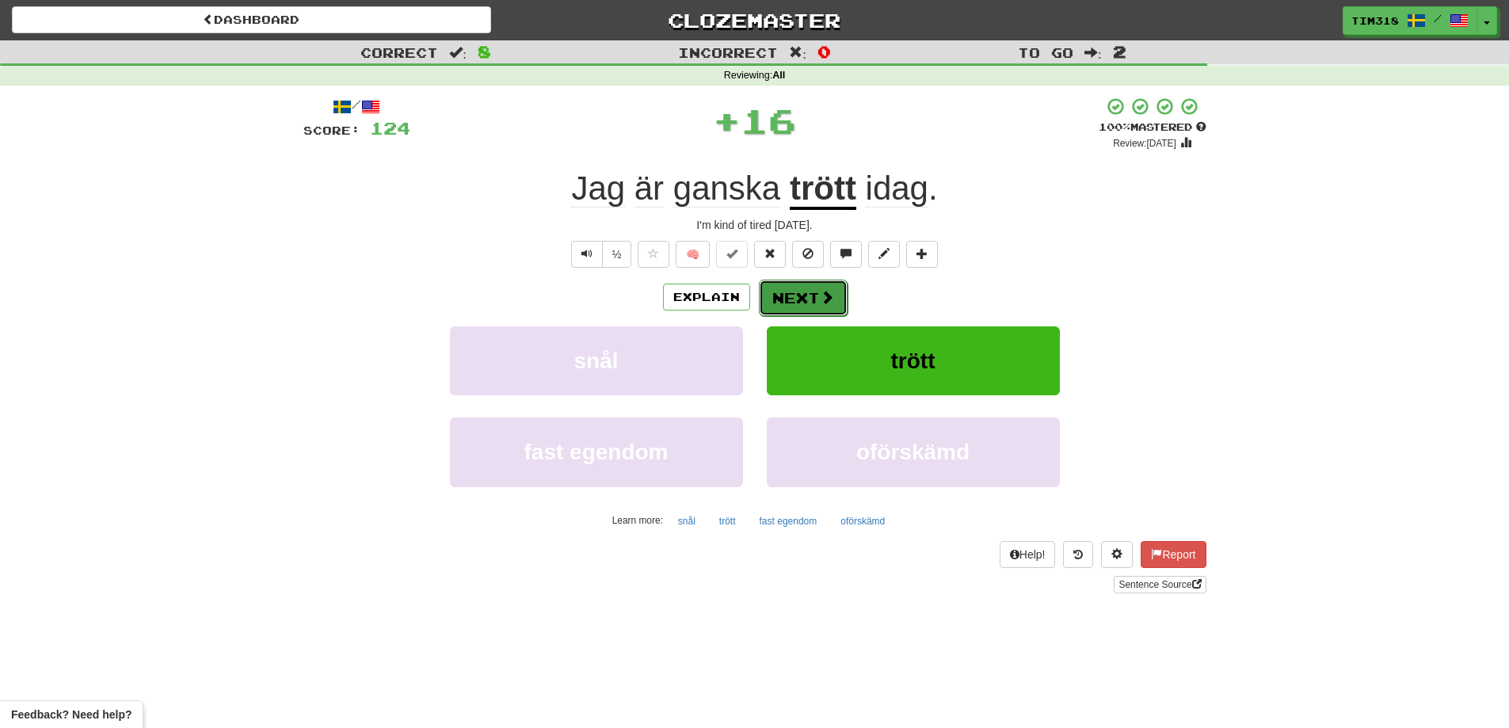
click at [810, 294] on button "Next" at bounding box center [803, 298] width 89 height 36
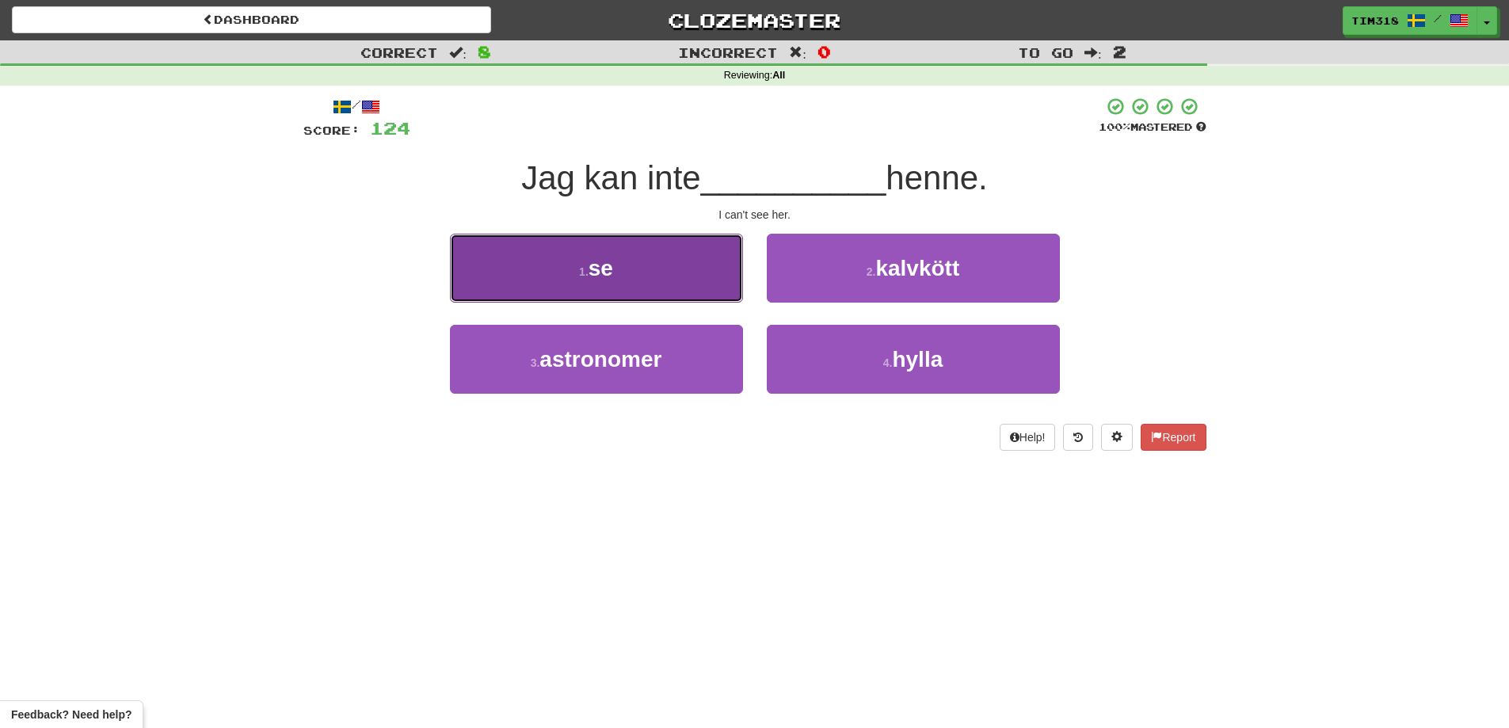
click at [654, 276] on button "1 . se" at bounding box center [596, 268] width 293 height 69
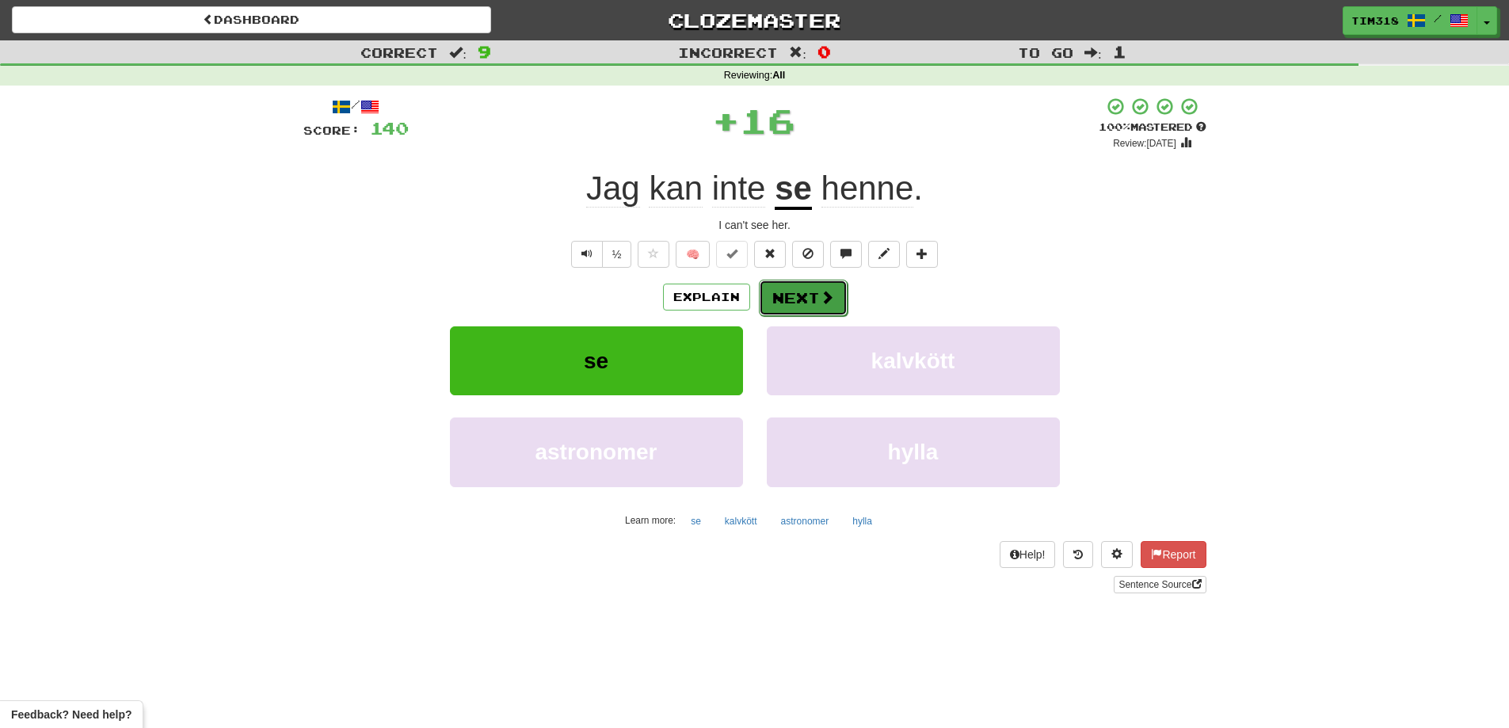
click at [783, 298] on button "Next" at bounding box center [803, 298] width 89 height 36
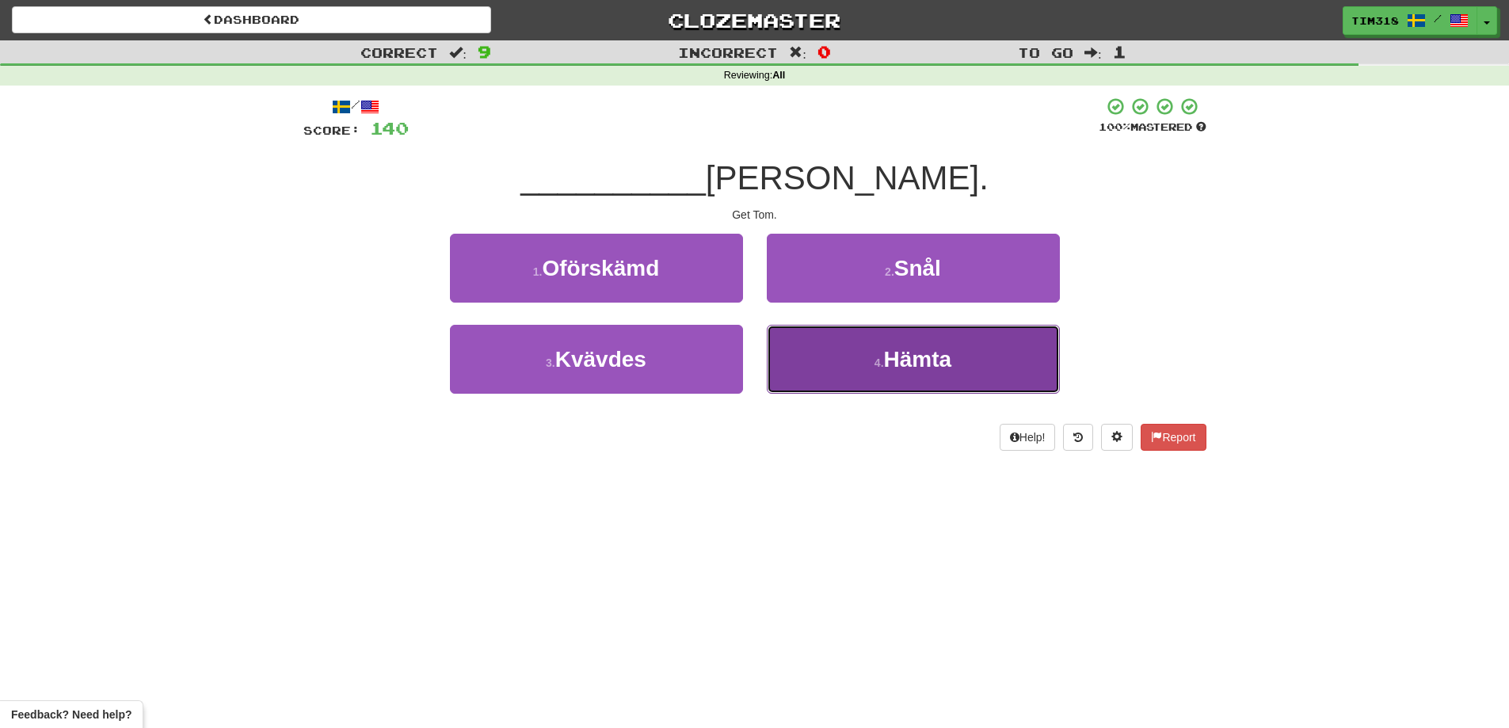
click at [904, 339] on button "4 . Hämta" at bounding box center [913, 359] width 293 height 69
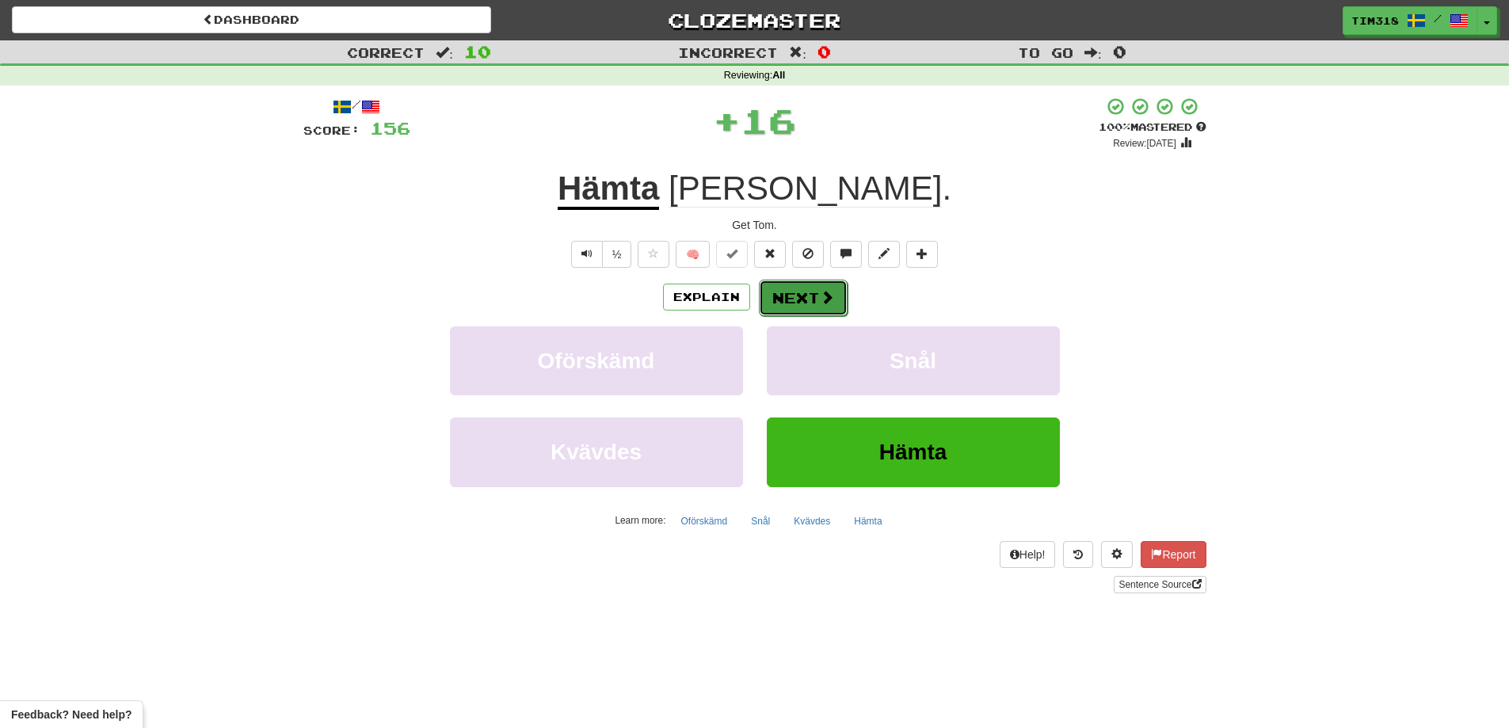
click at [806, 295] on button "Next" at bounding box center [803, 298] width 89 height 36
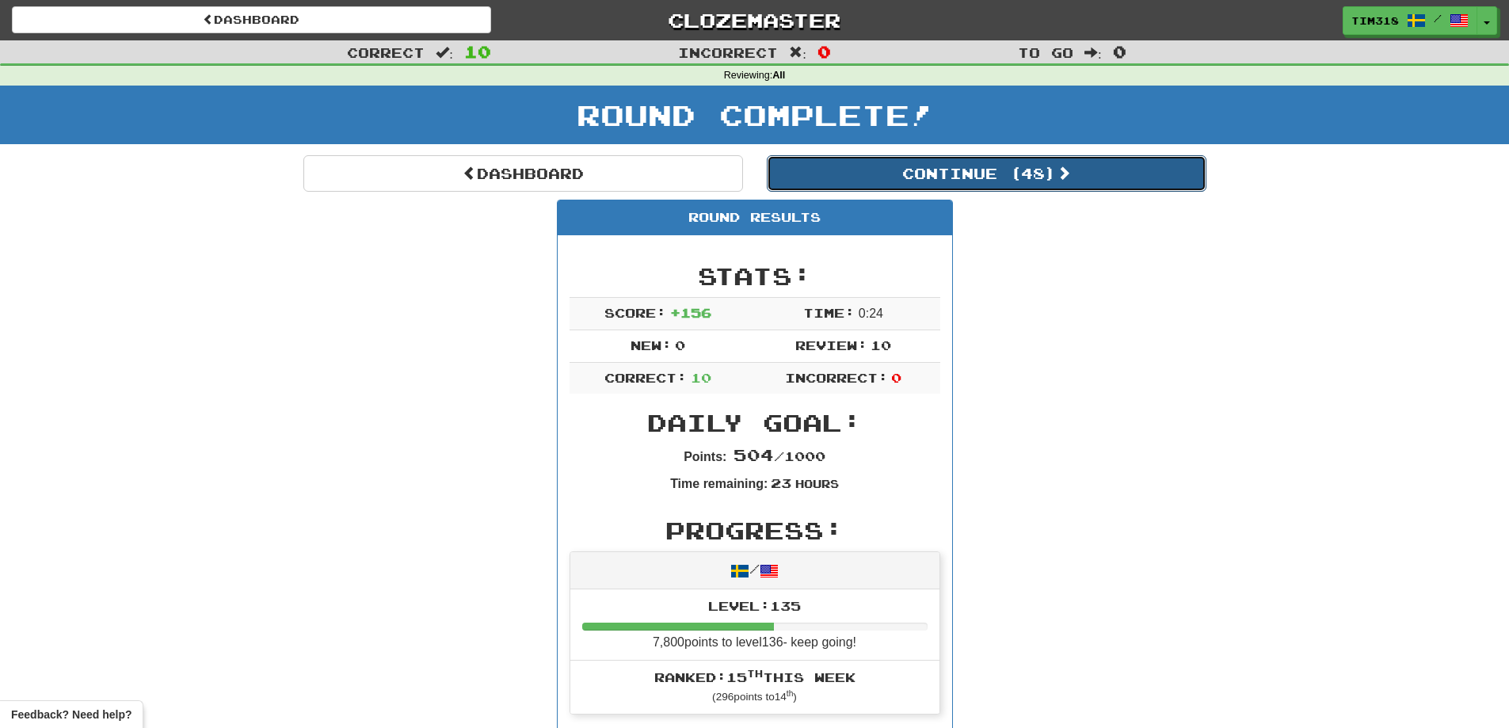
click at [946, 171] on button "Continue ( 48 )" at bounding box center [987, 173] width 440 height 36
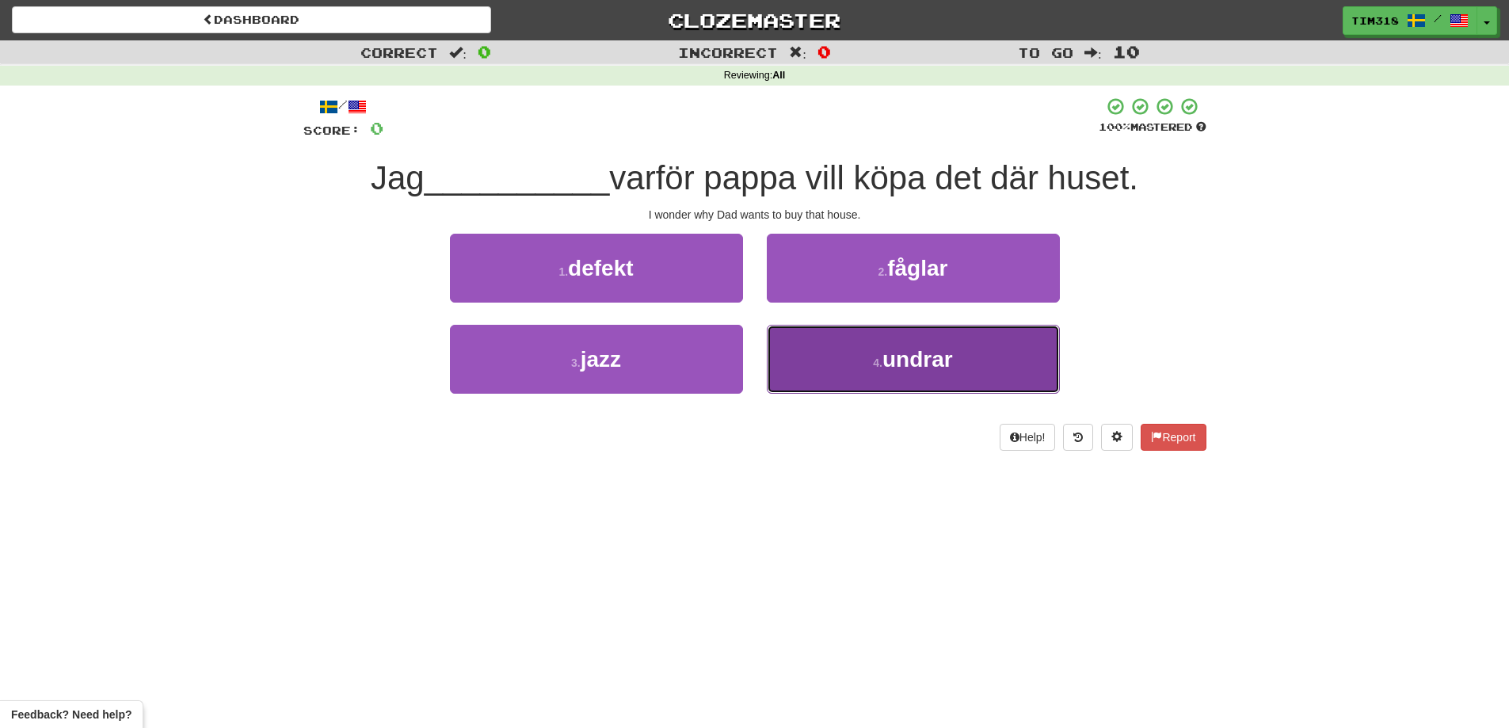
click at [842, 364] on button "4 . undrar" at bounding box center [913, 359] width 293 height 69
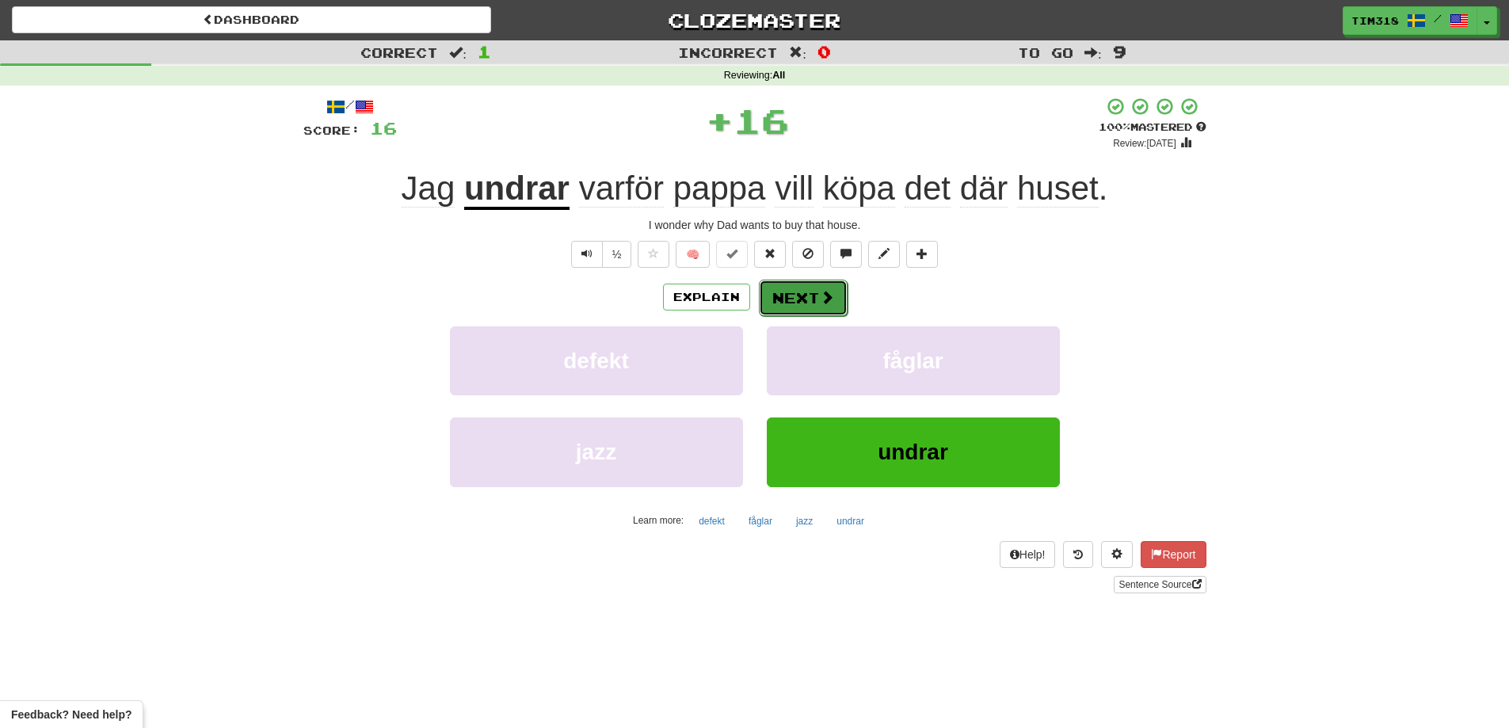
click at [809, 304] on button "Next" at bounding box center [803, 298] width 89 height 36
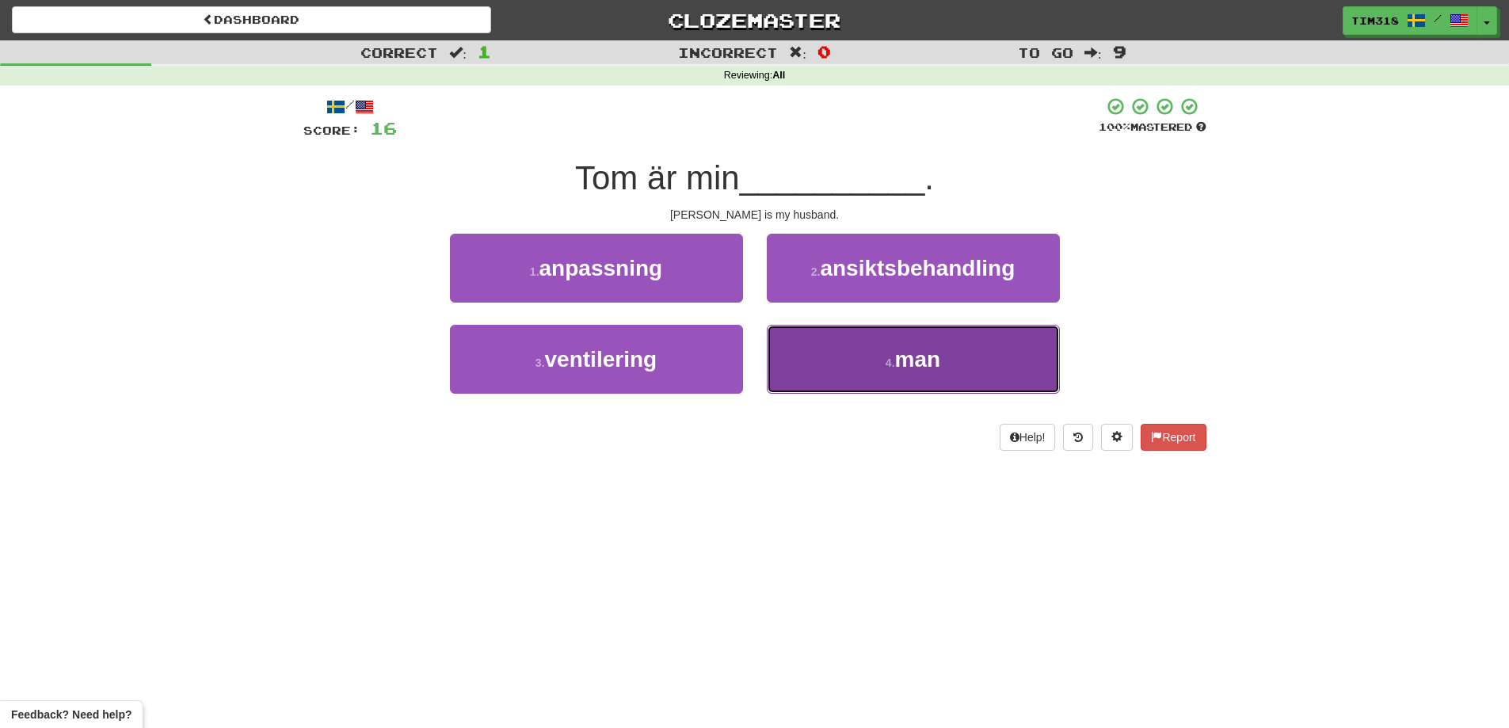
click at [880, 351] on button "4 . man" at bounding box center [913, 359] width 293 height 69
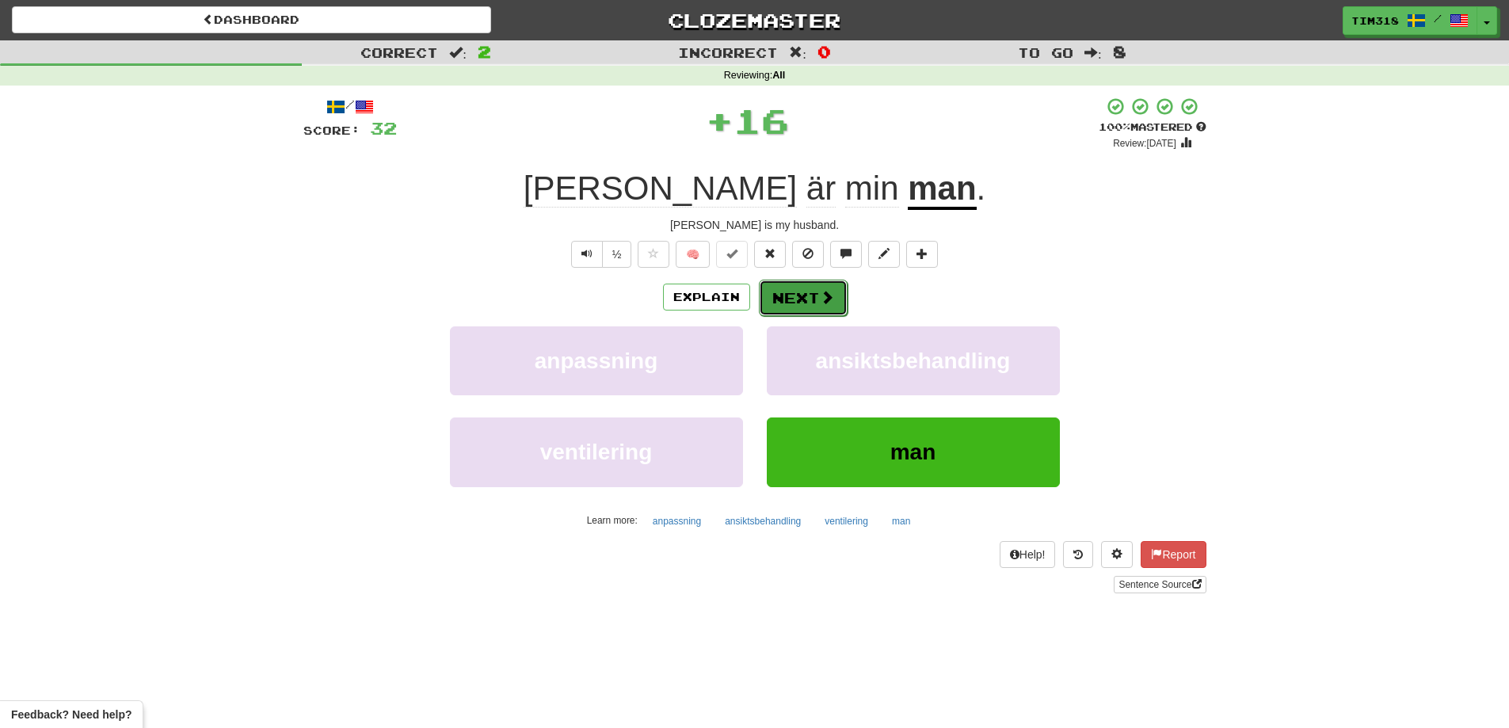
click at [795, 314] on button "Next" at bounding box center [803, 298] width 89 height 36
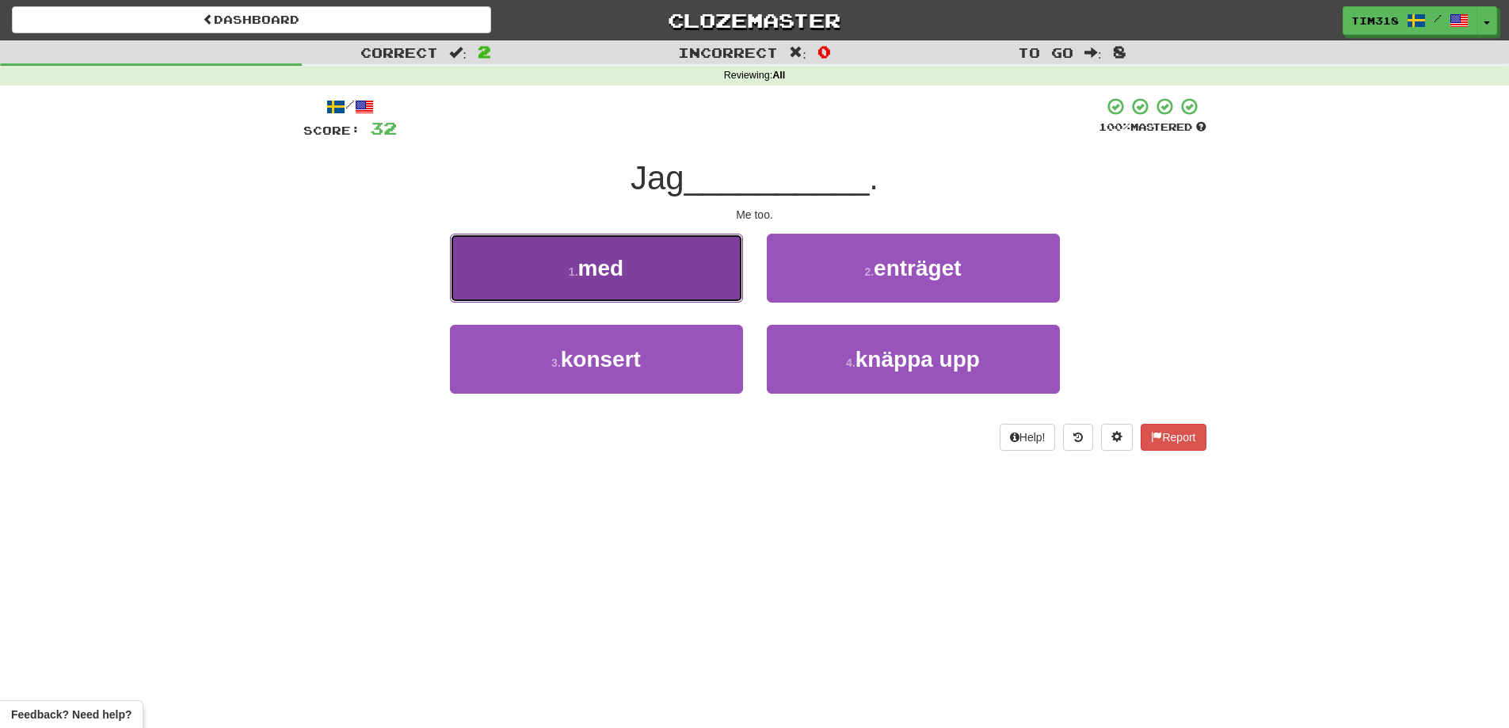
click at [673, 295] on button "1 . med" at bounding box center [596, 268] width 293 height 69
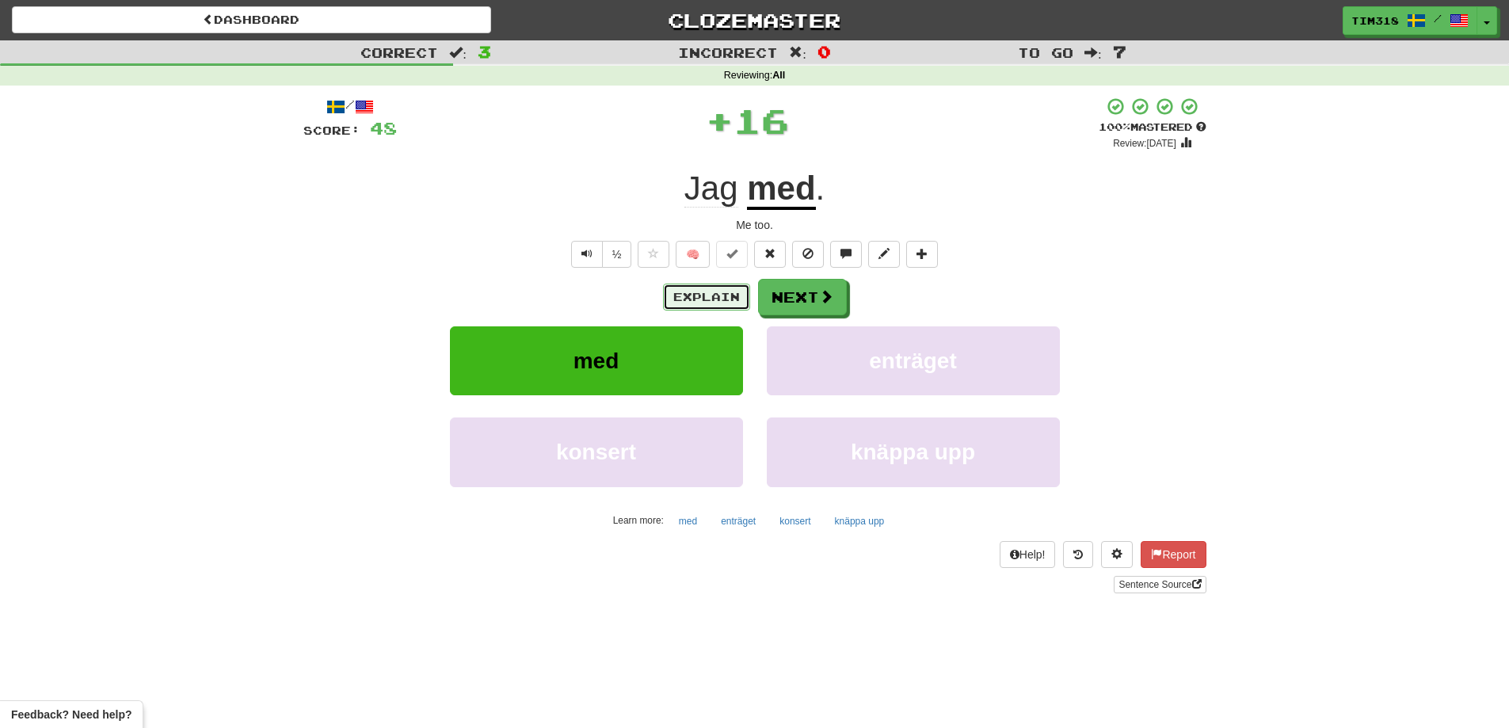
click at [748, 305] on button "Explain" at bounding box center [706, 297] width 87 height 27
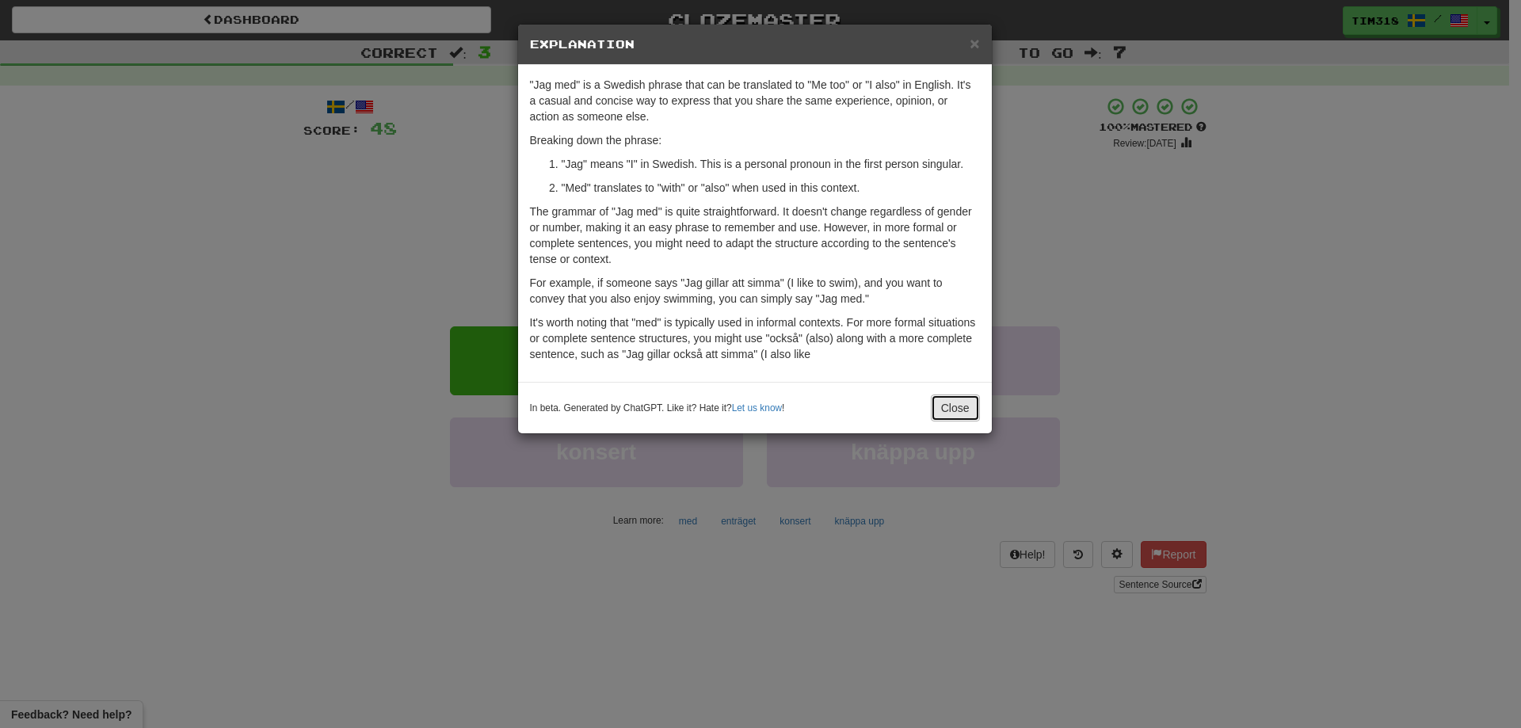
click at [955, 415] on button "Close" at bounding box center [955, 407] width 49 height 27
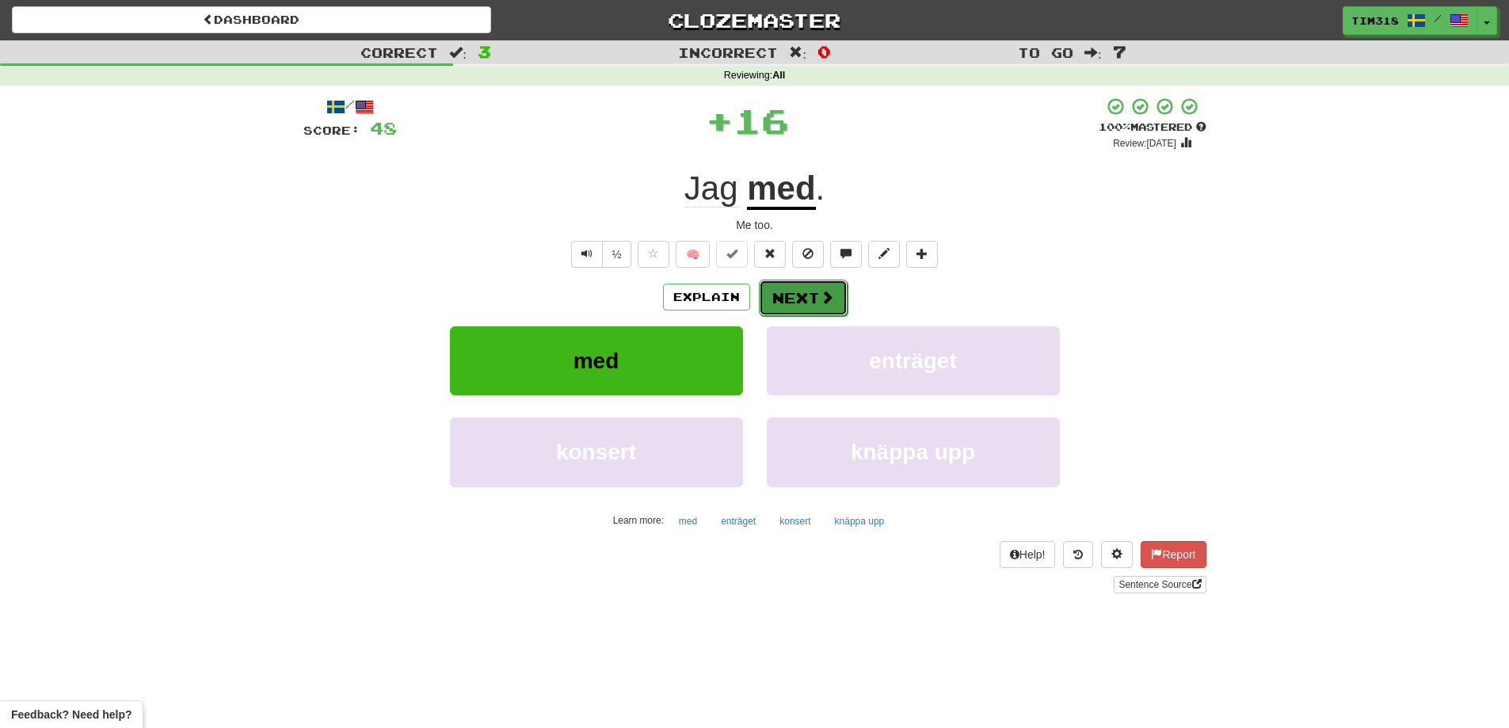
click at [839, 309] on button "Next" at bounding box center [803, 298] width 89 height 36
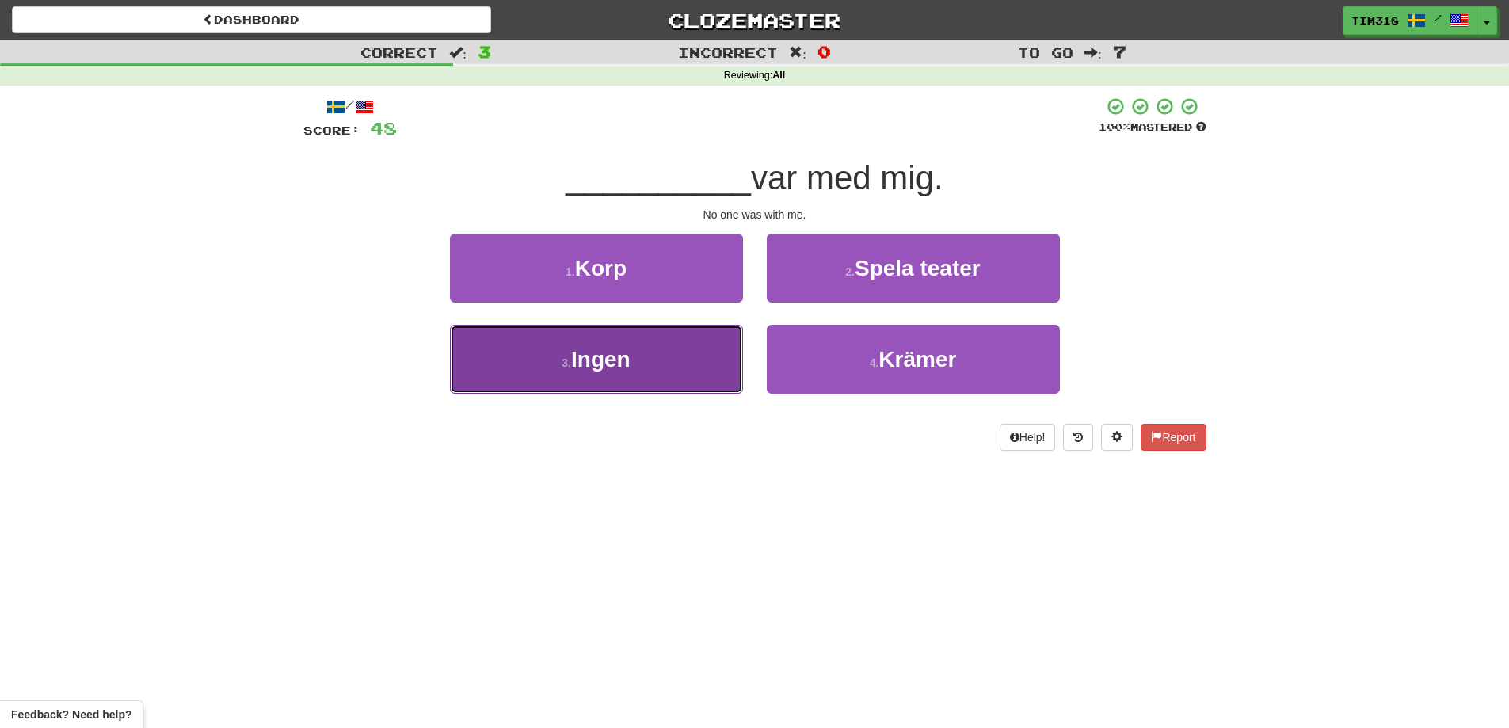
click at [640, 353] on button "3 . Ingen" at bounding box center [596, 359] width 293 height 69
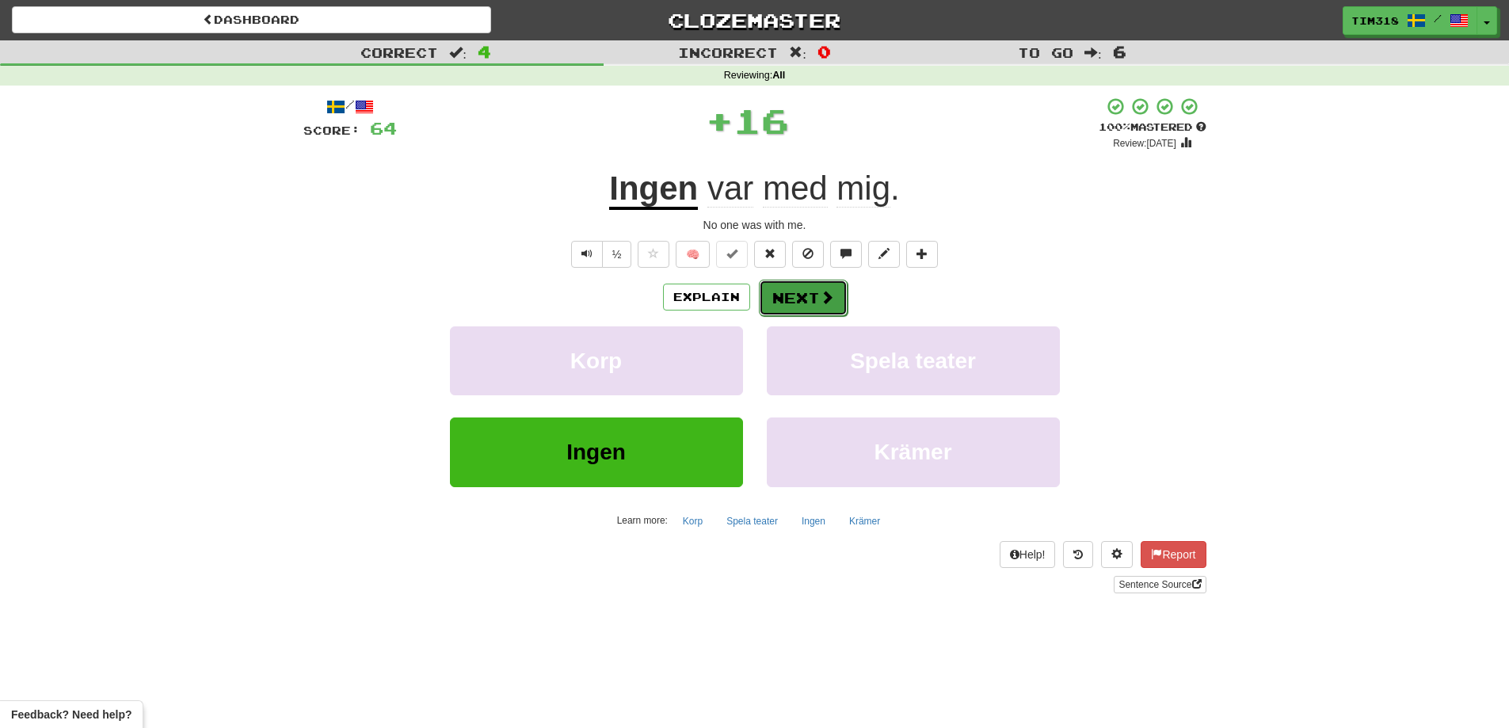
click at [806, 300] on button "Next" at bounding box center [803, 298] width 89 height 36
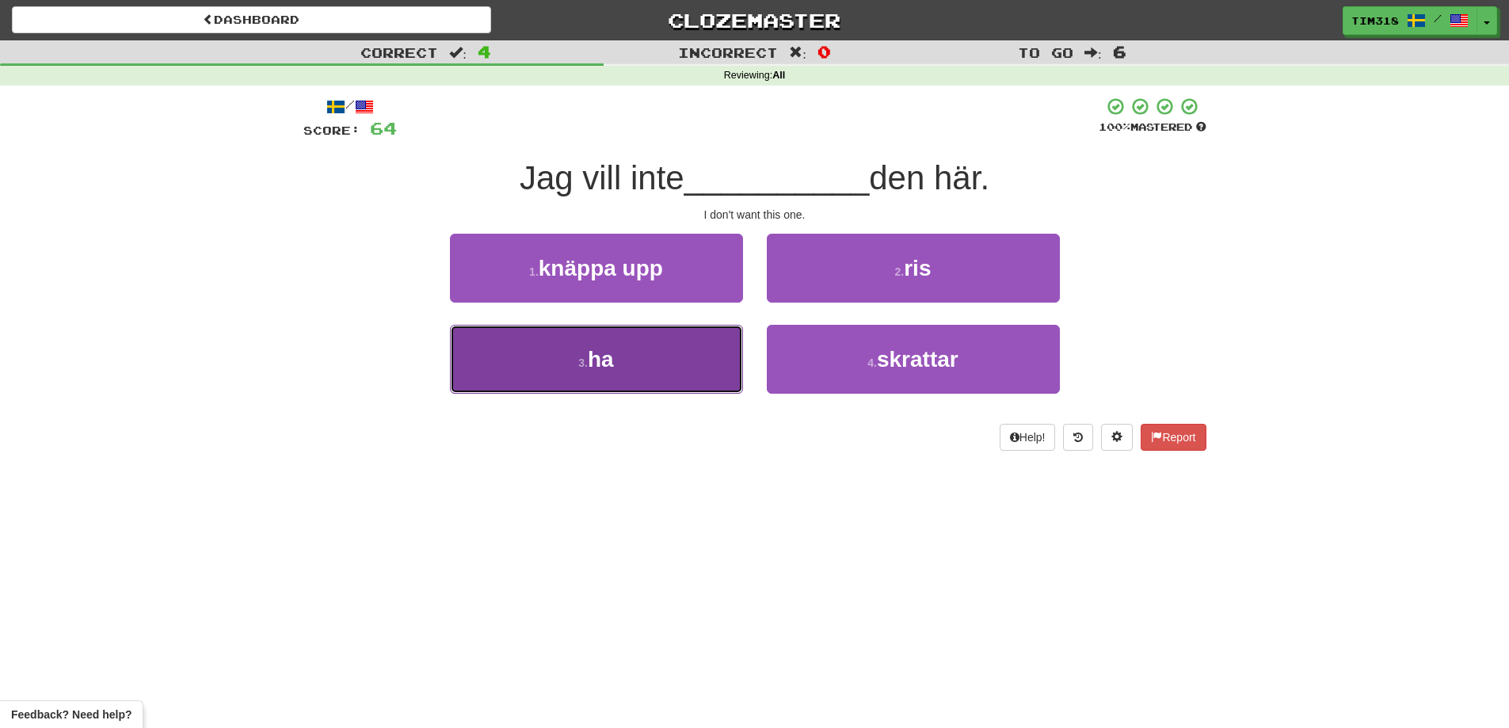
click at [672, 365] on button "3 . ha" at bounding box center [596, 359] width 293 height 69
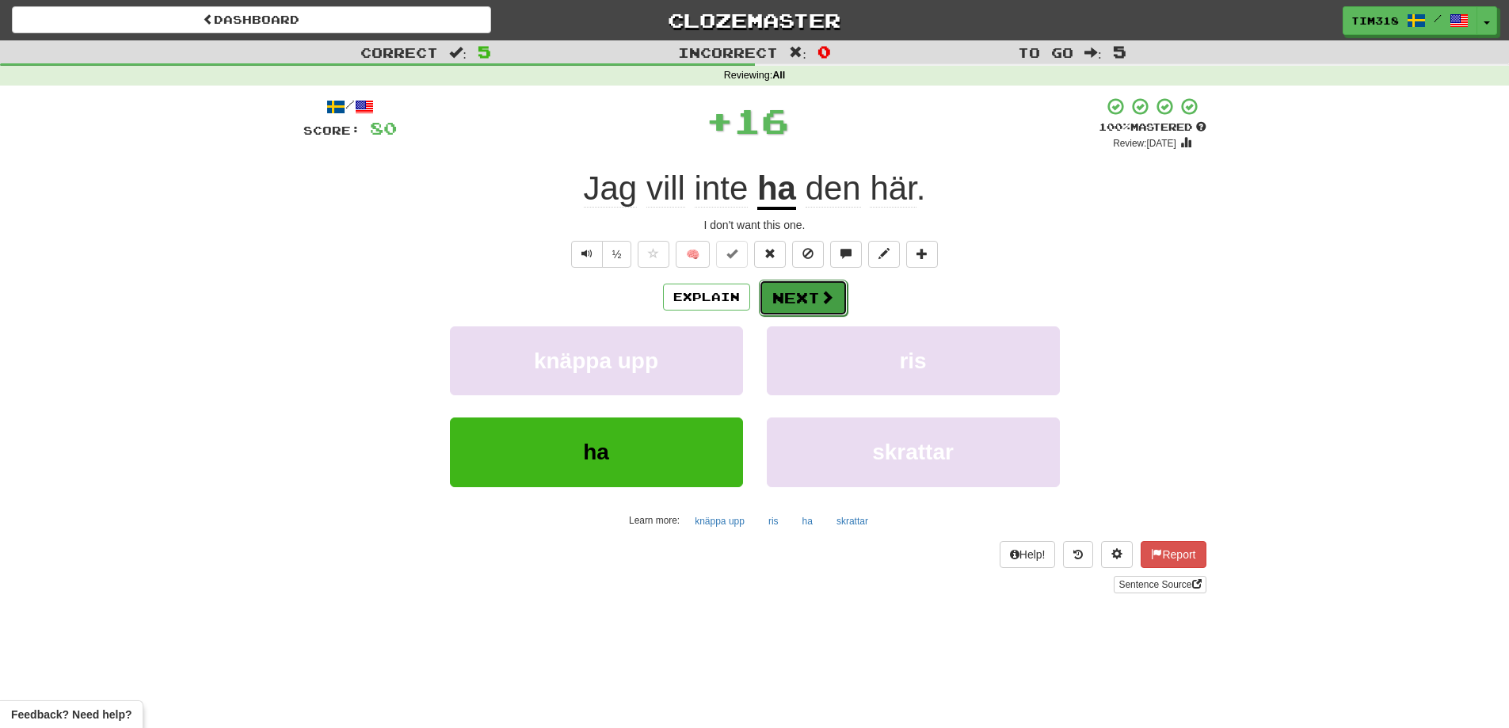
click at [772, 304] on button "Next" at bounding box center [803, 298] width 89 height 36
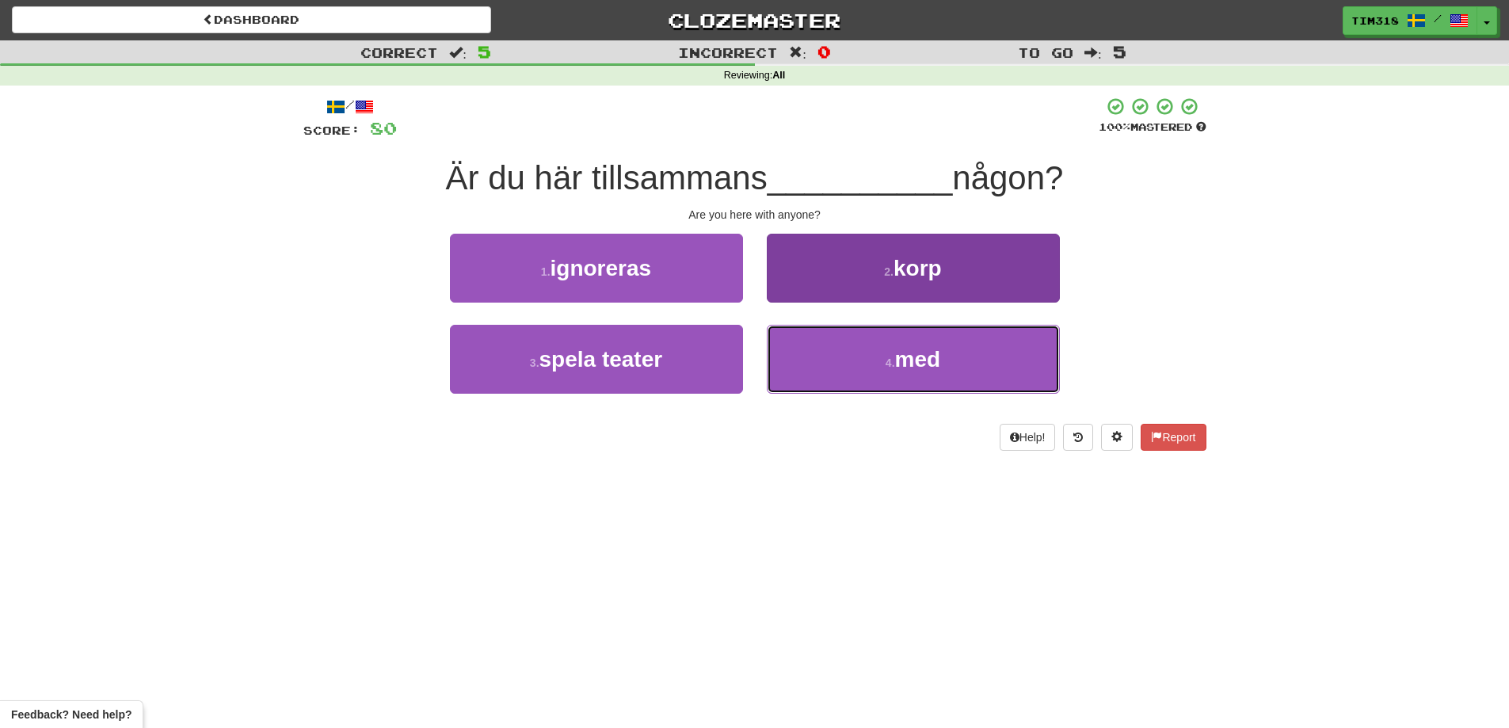
click at [846, 368] on button "4 . med" at bounding box center [913, 359] width 293 height 69
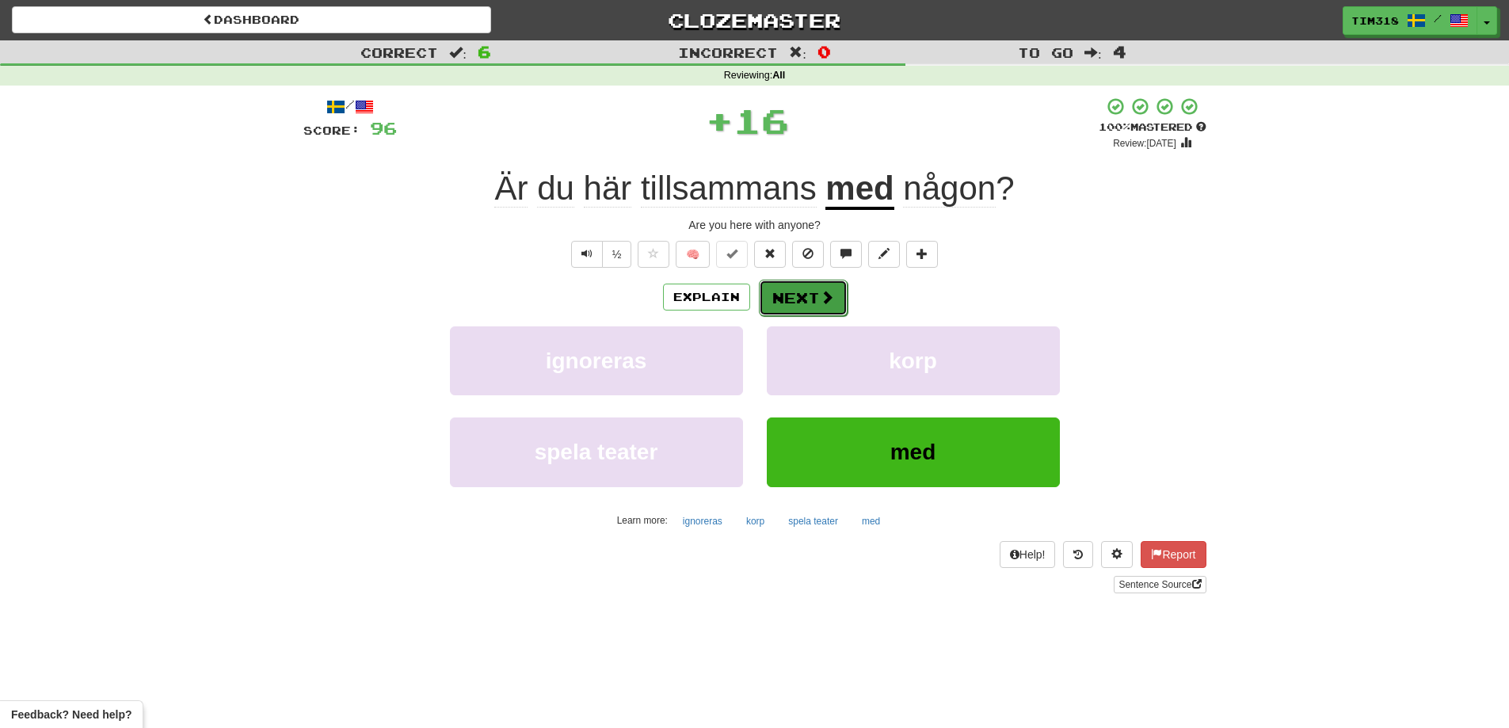
click at [806, 311] on button "Next" at bounding box center [803, 298] width 89 height 36
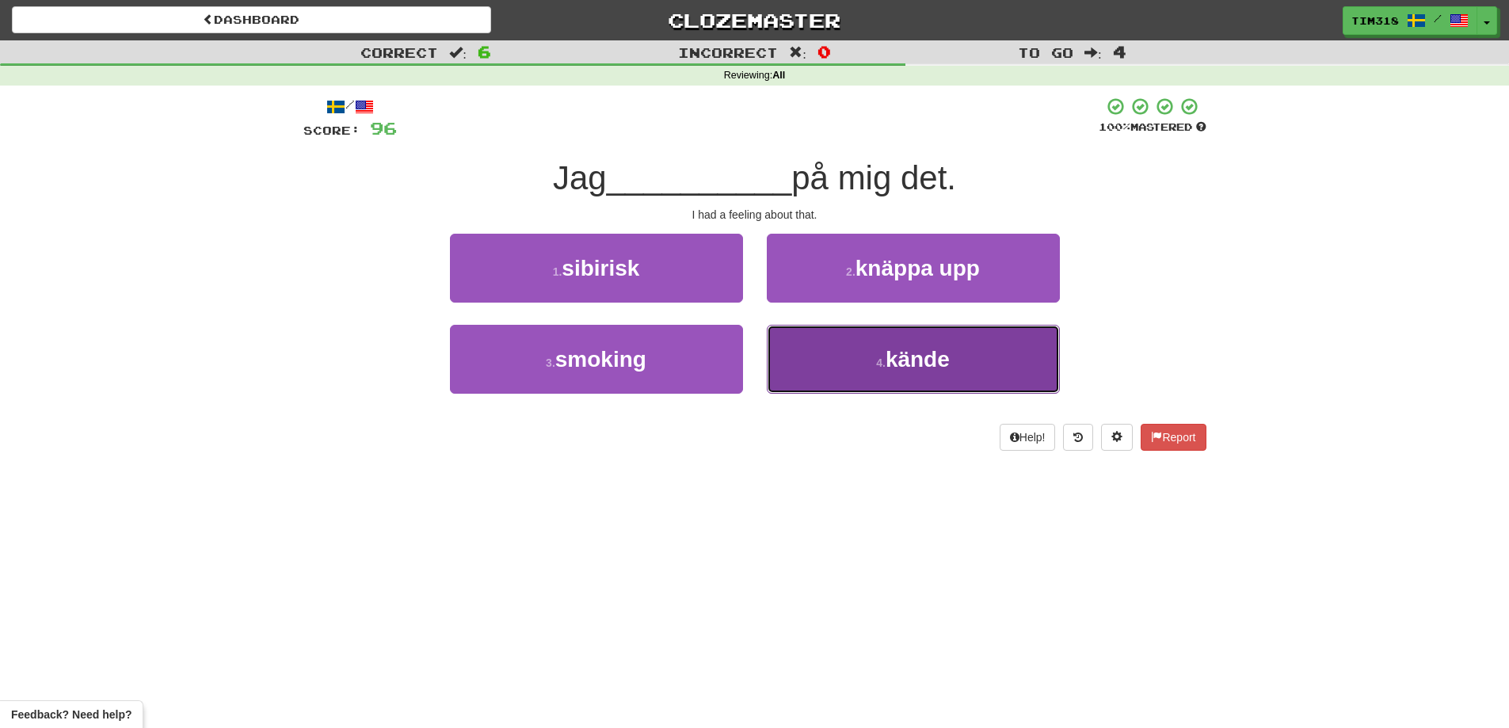
click at [887, 360] on span "kände" at bounding box center [917, 359] width 64 height 25
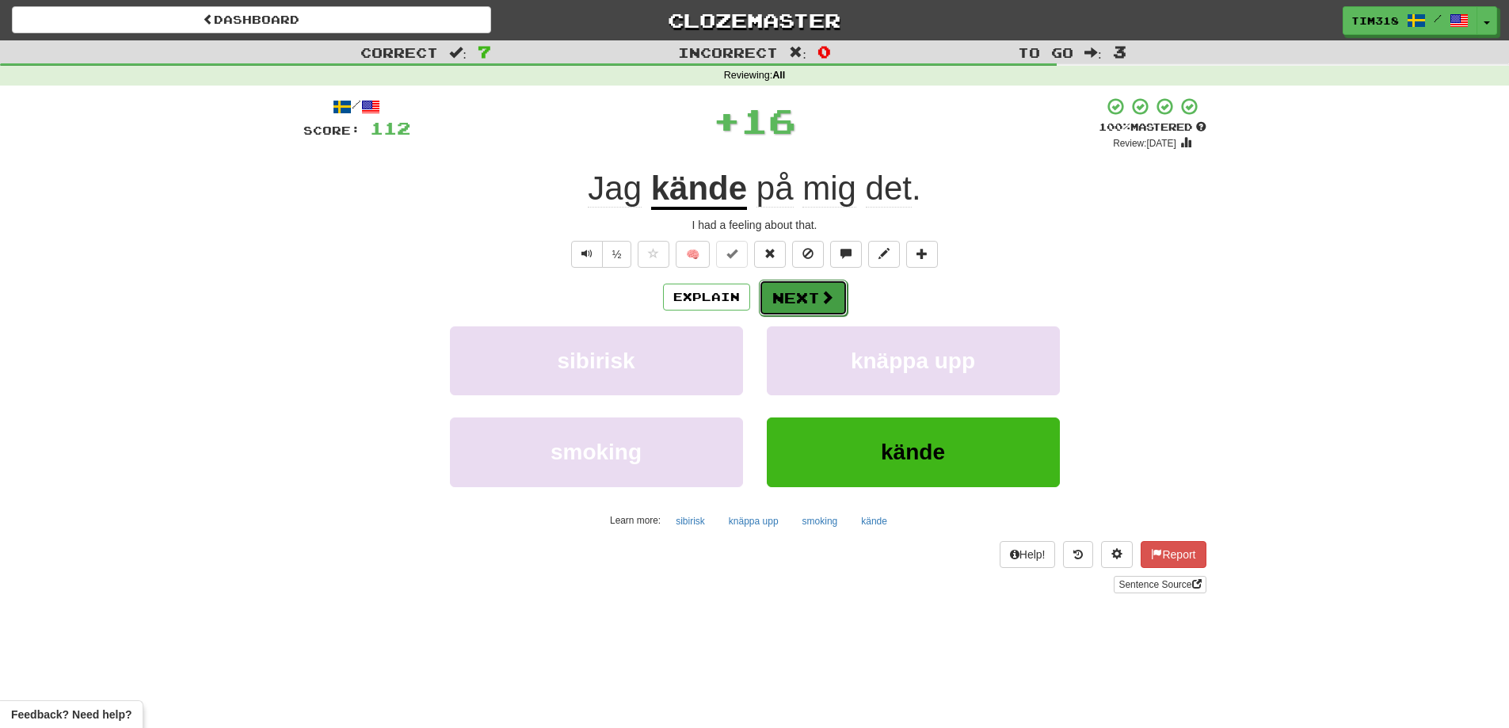
click at [805, 295] on button "Next" at bounding box center [803, 298] width 89 height 36
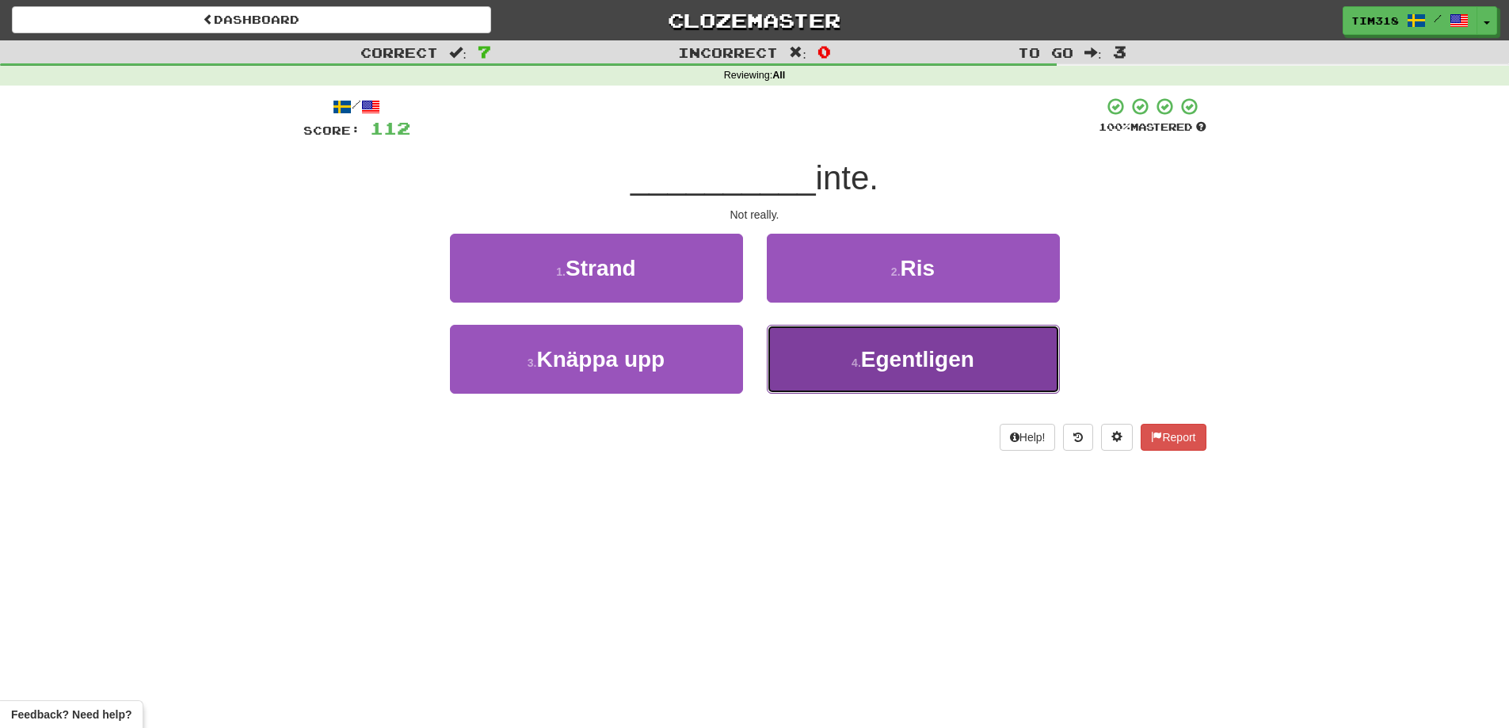
click at [847, 372] on button "4 . Egentligen" at bounding box center [913, 359] width 293 height 69
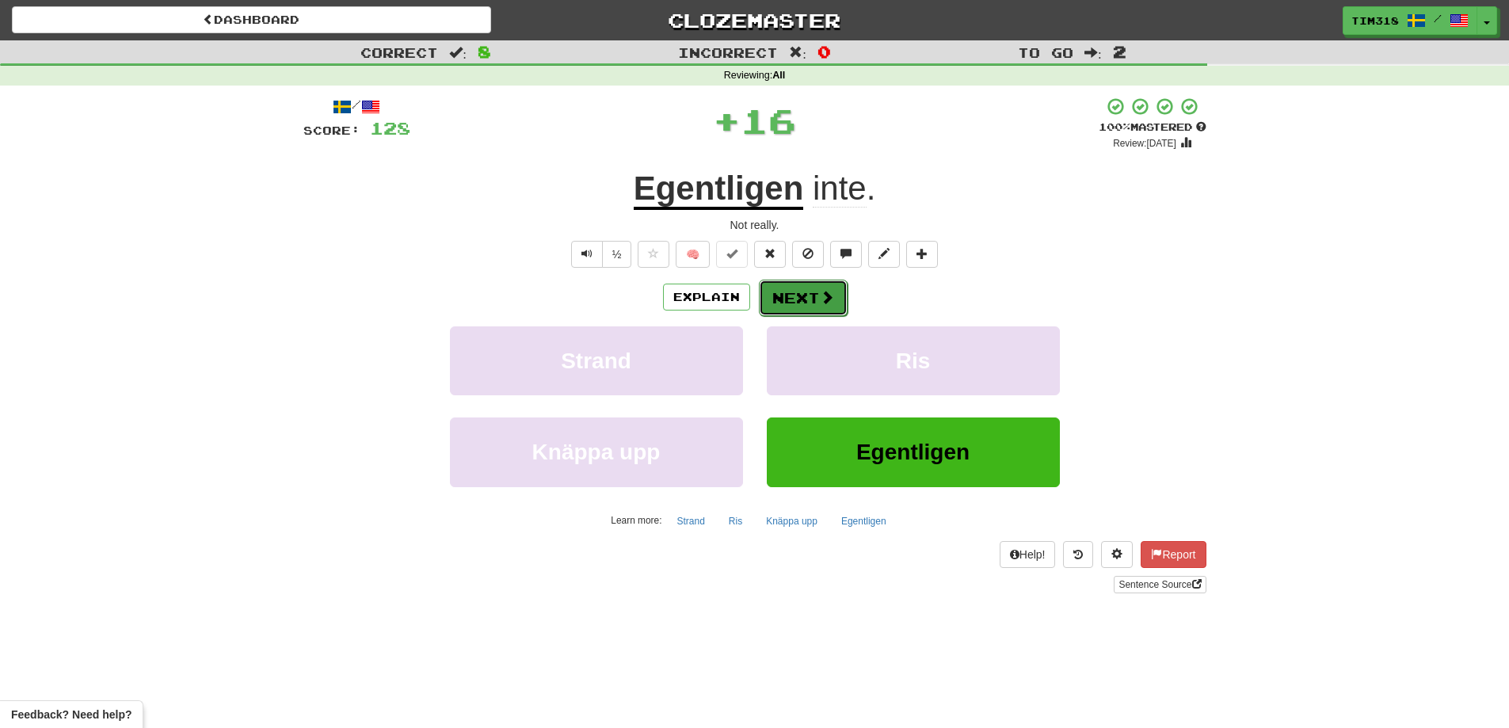
click at [817, 305] on button "Next" at bounding box center [803, 298] width 89 height 36
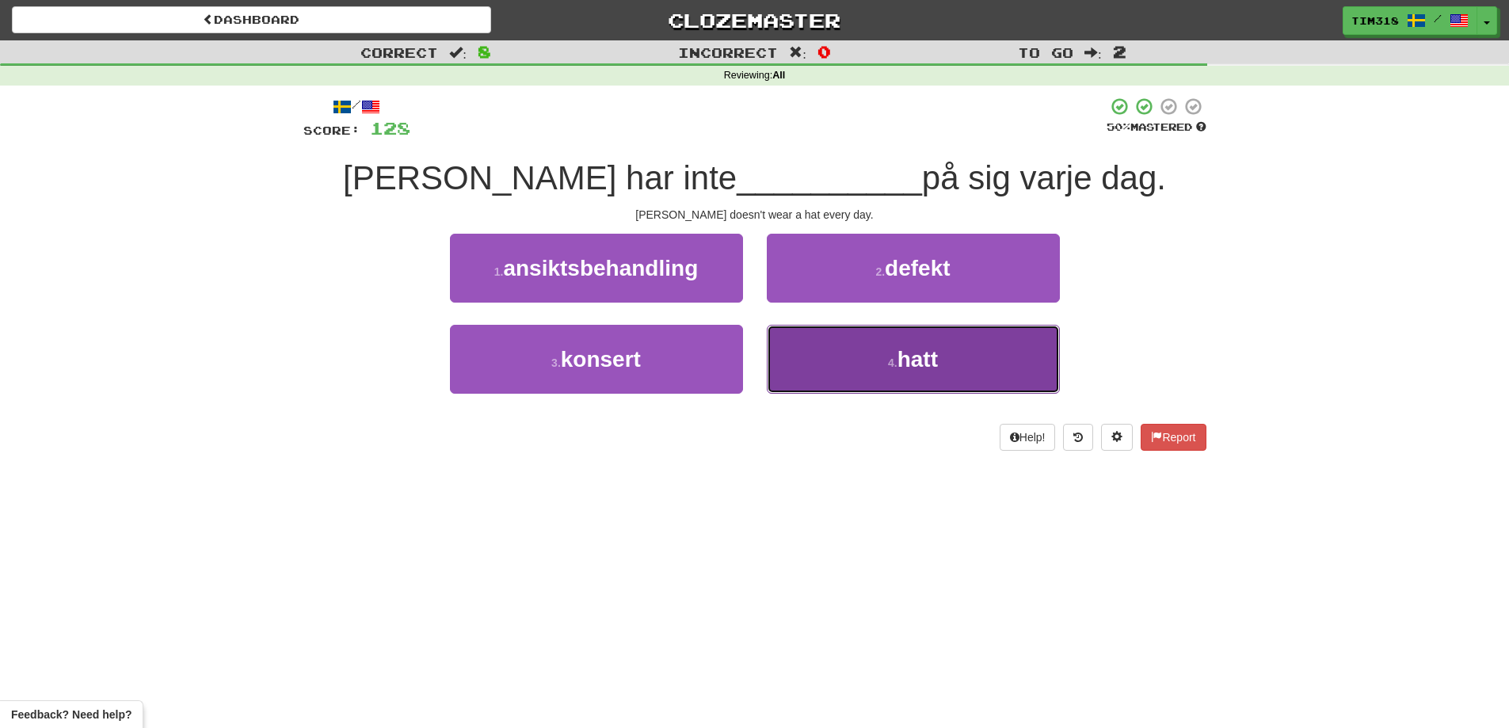
click at [849, 369] on button "4 . hatt" at bounding box center [913, 359] width 293 height 69
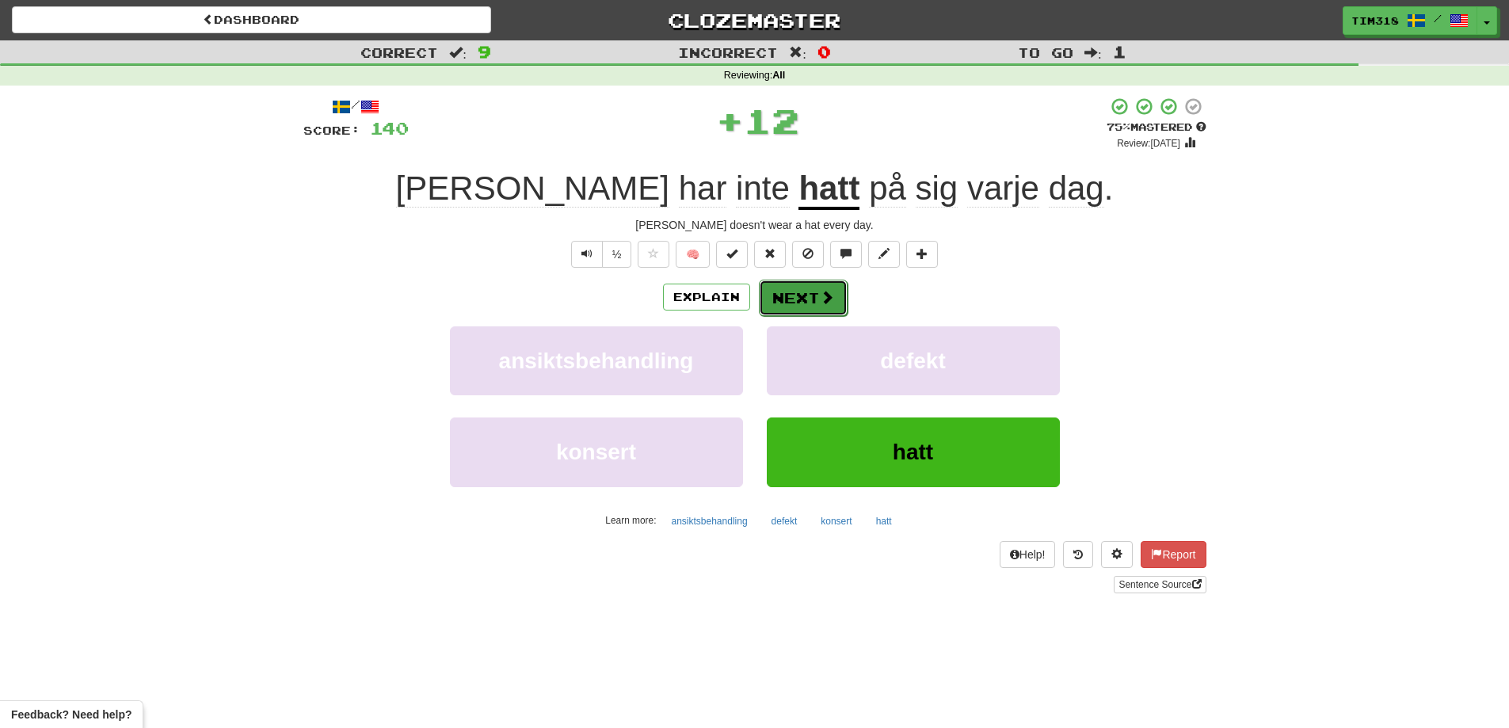
click at [816, 299] on button "Next" at bounding box center [803, 298] width 89 height 36
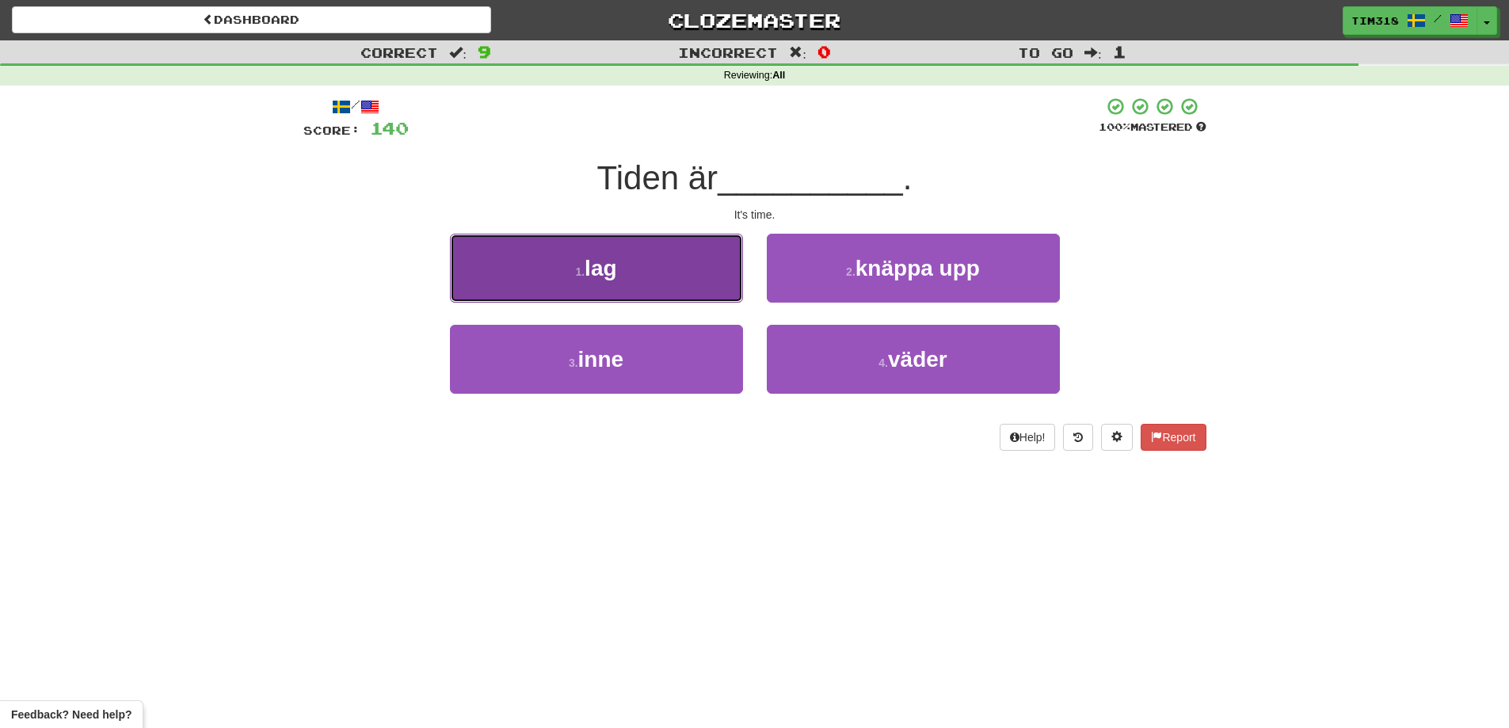
click at [641, 285] on button "1 . lag" at bounding box center [596, 268] width 293 height 69
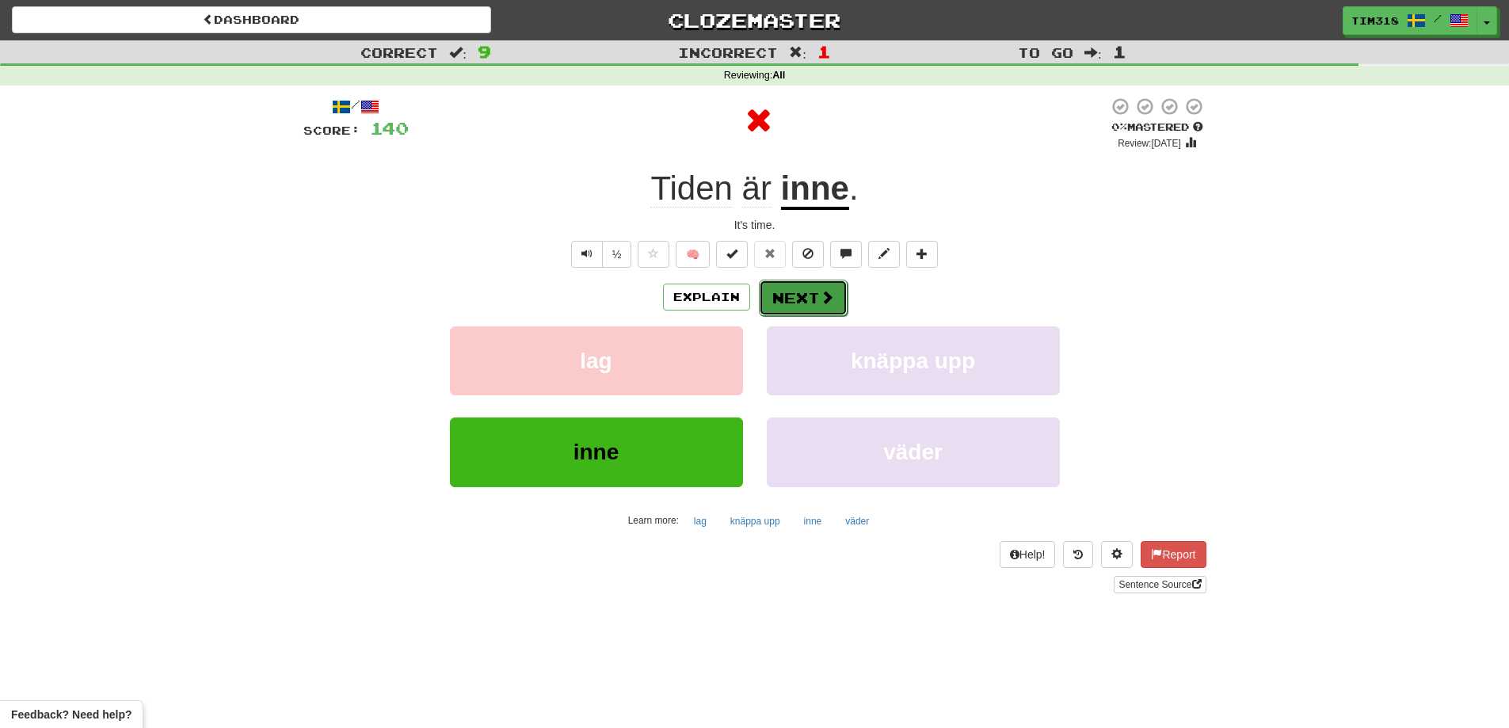
click at [814, 303] on button "Next" at bounding box center [803, 298] width 89 height 36
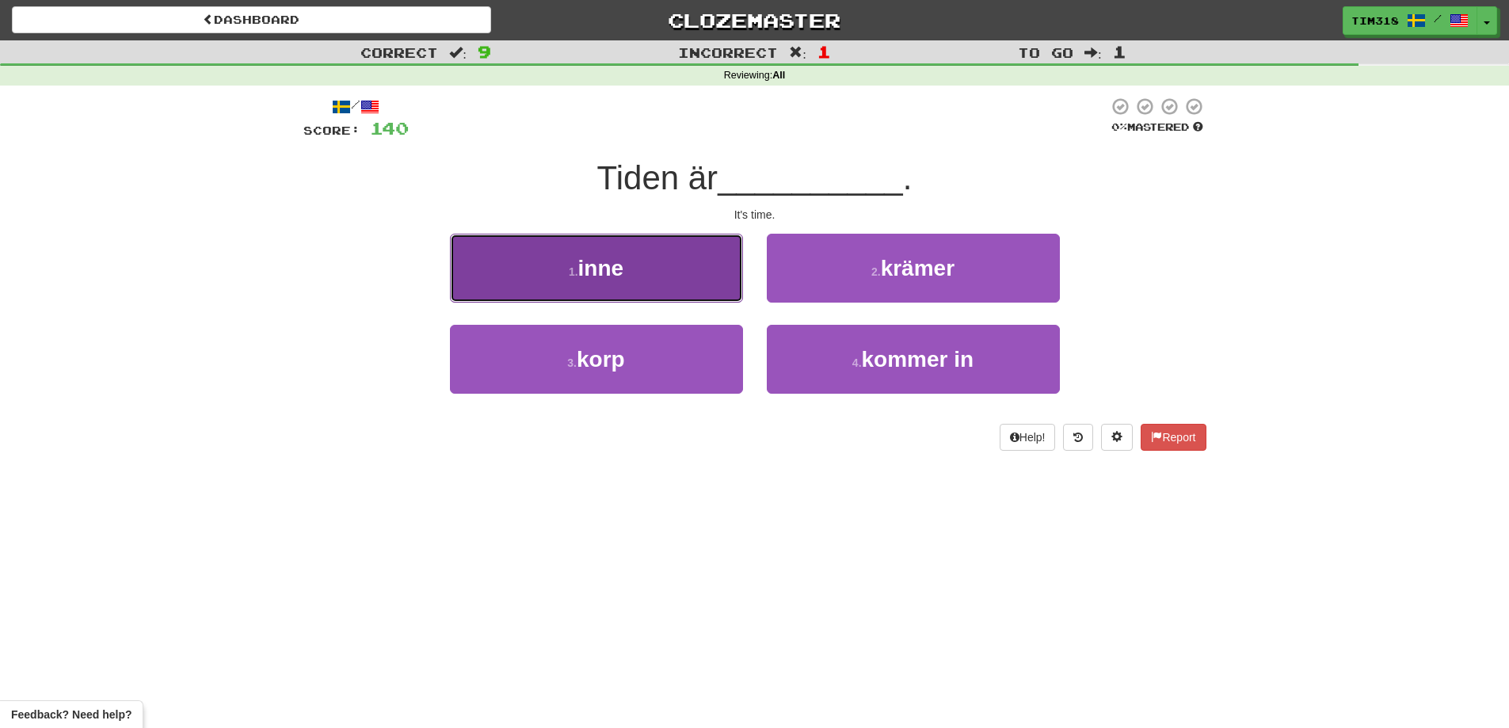
click at [637, 271] on button "1 . inne" at bounding box center [596, 268] width 293 height 69
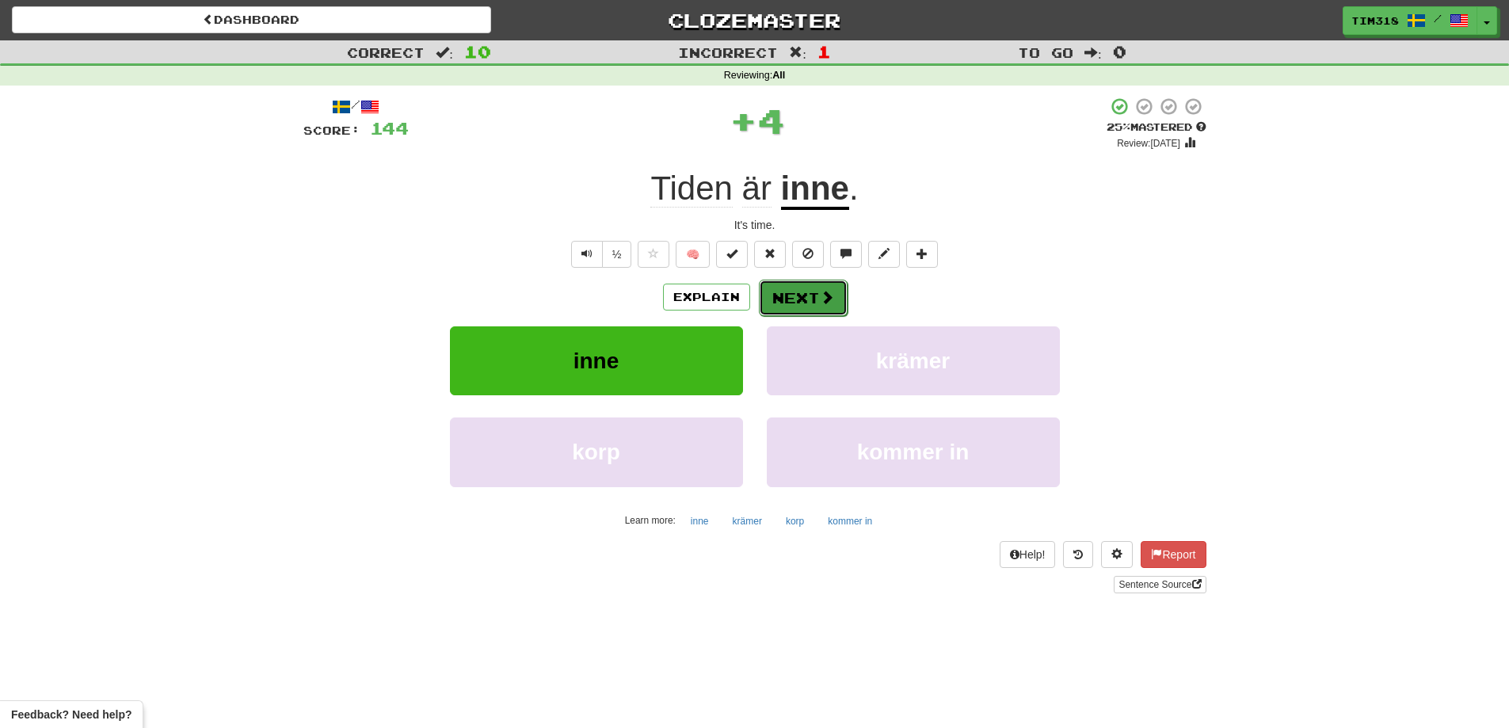
click at [814, 307] on button "Next" at bounding box center [803, 298] width 89 height 36
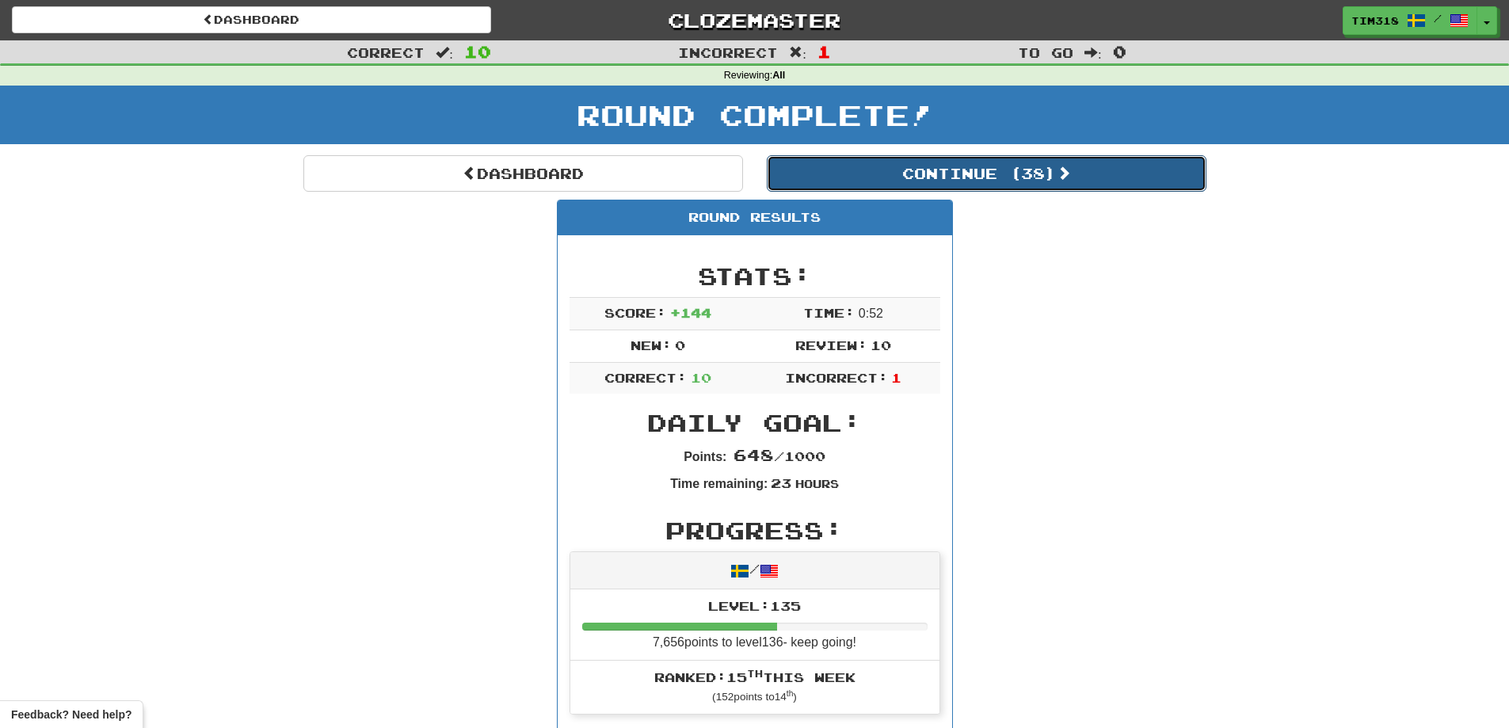
click at [950, 179] on button "Continue ( 38 )" at bounding box center [987, 173] width 440 height 36
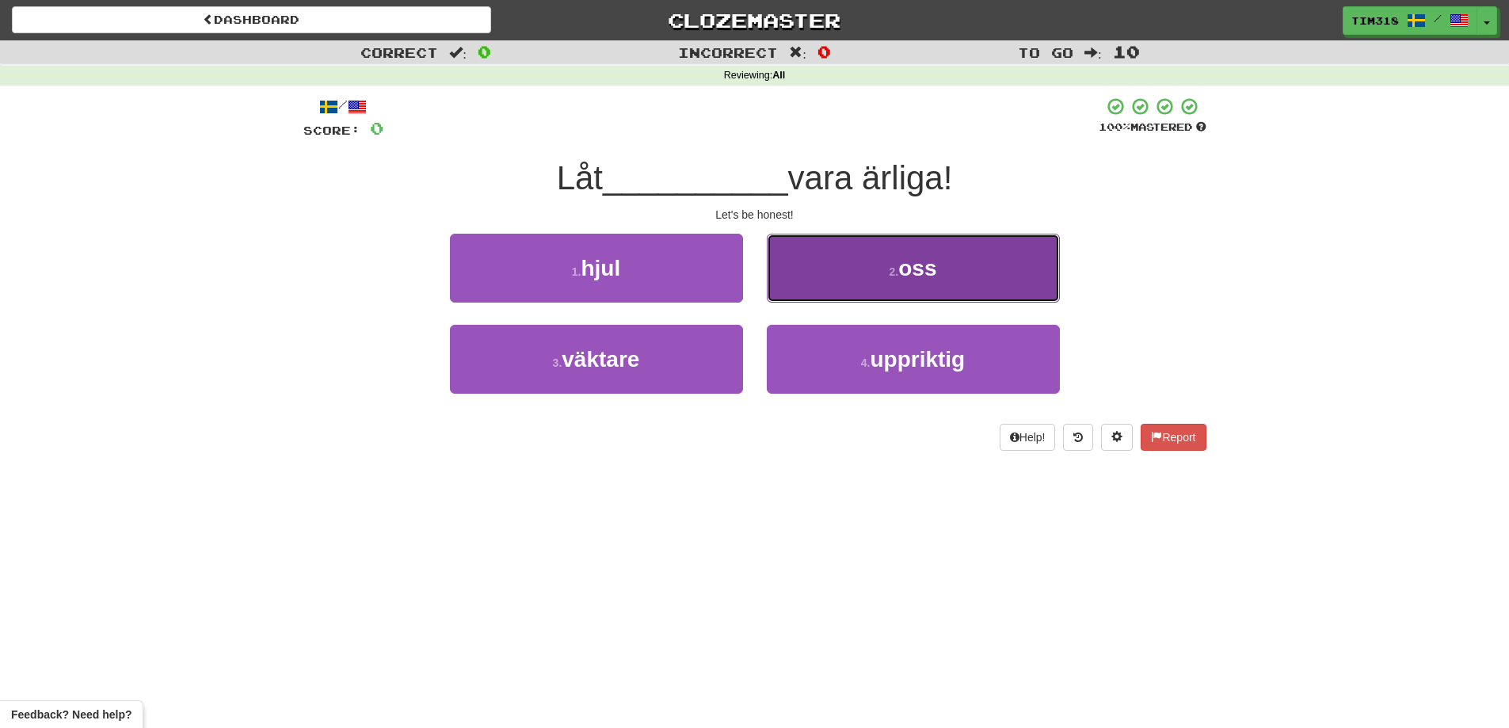
click at [901, 268] on span "oss" at bounding box center [917, 268] width 38 height 25
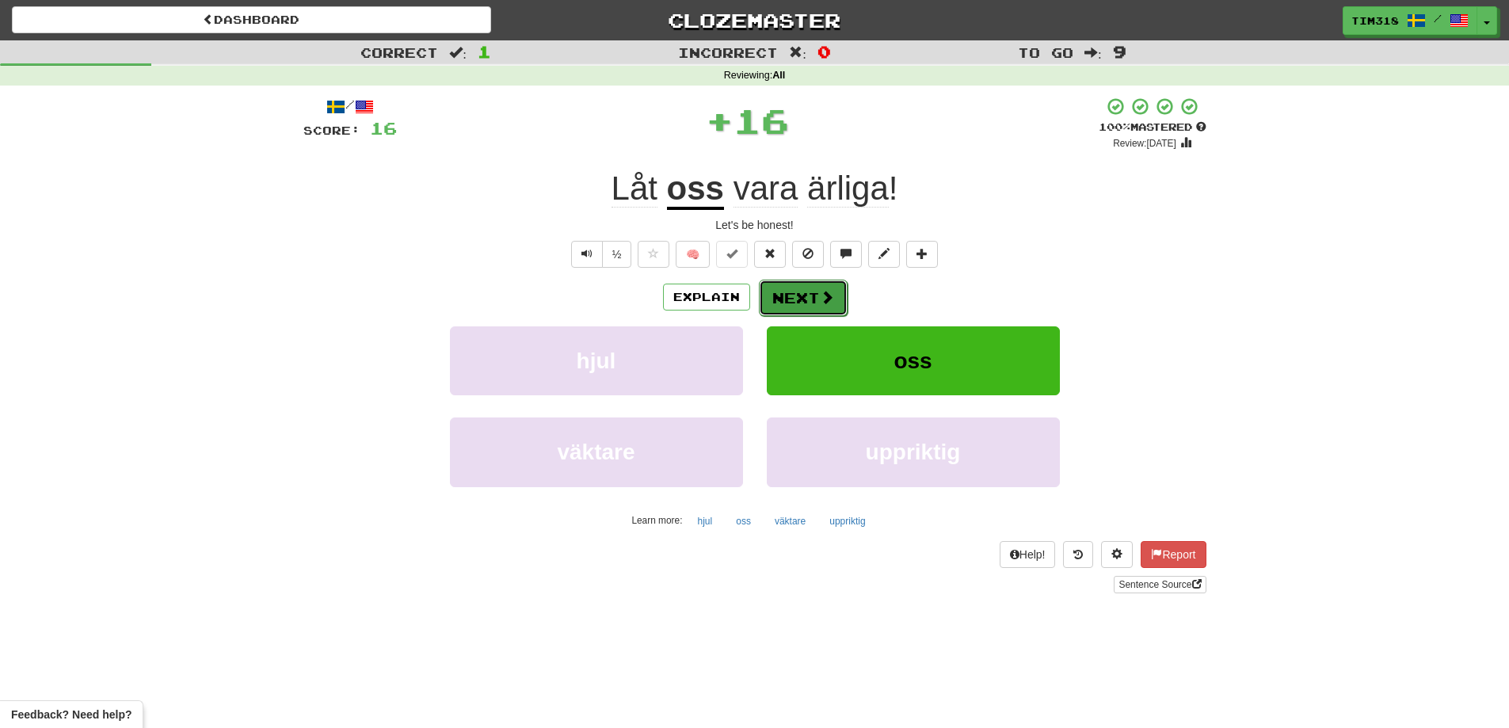
drag, startPoint x: 824, startPoint y: 290, endPoint x: 814, endPoint y: 296, distance: 11.4
click at [814, 296] on button "Next" at bounding box center [803, 298] width 89 height 36
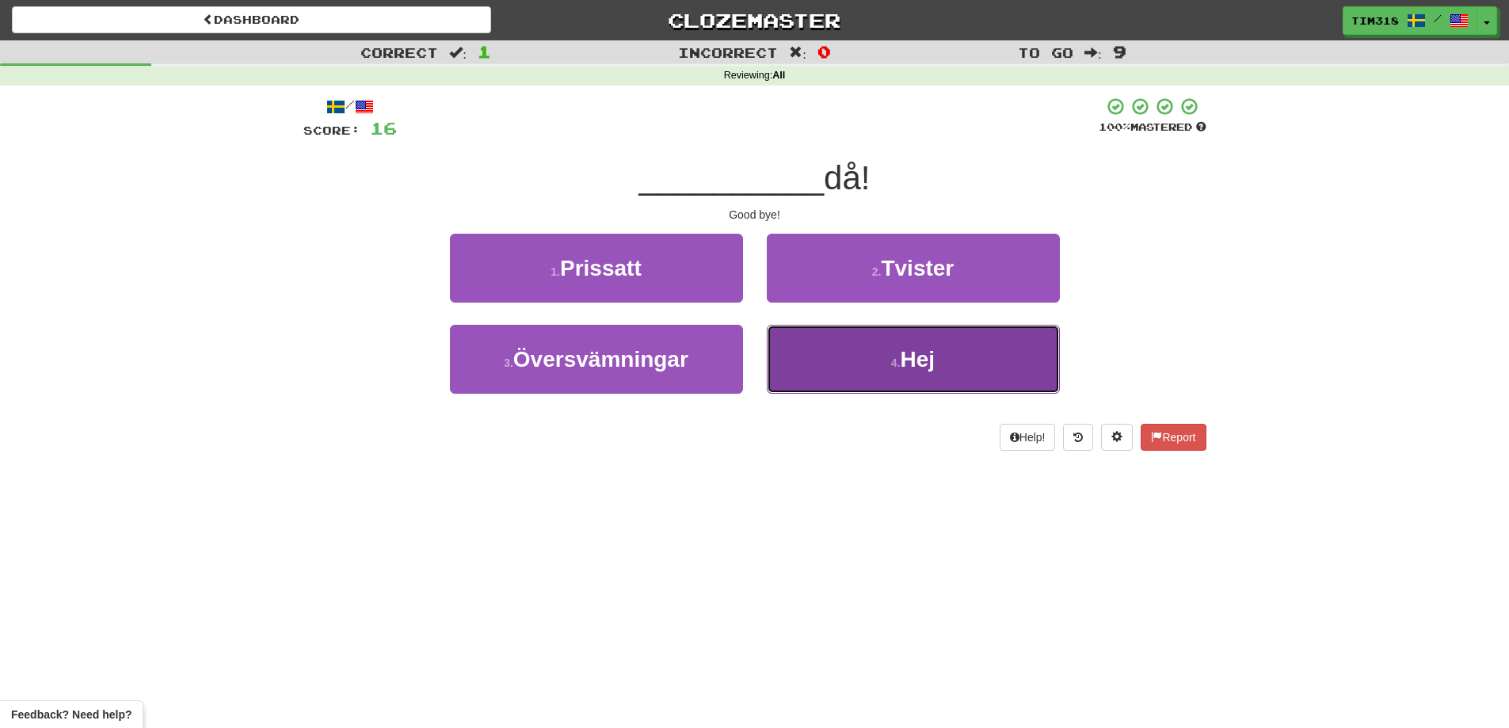
click at [870, 359] on button "4 . Hej" at bounding box center [913, 359] width 293 height 69
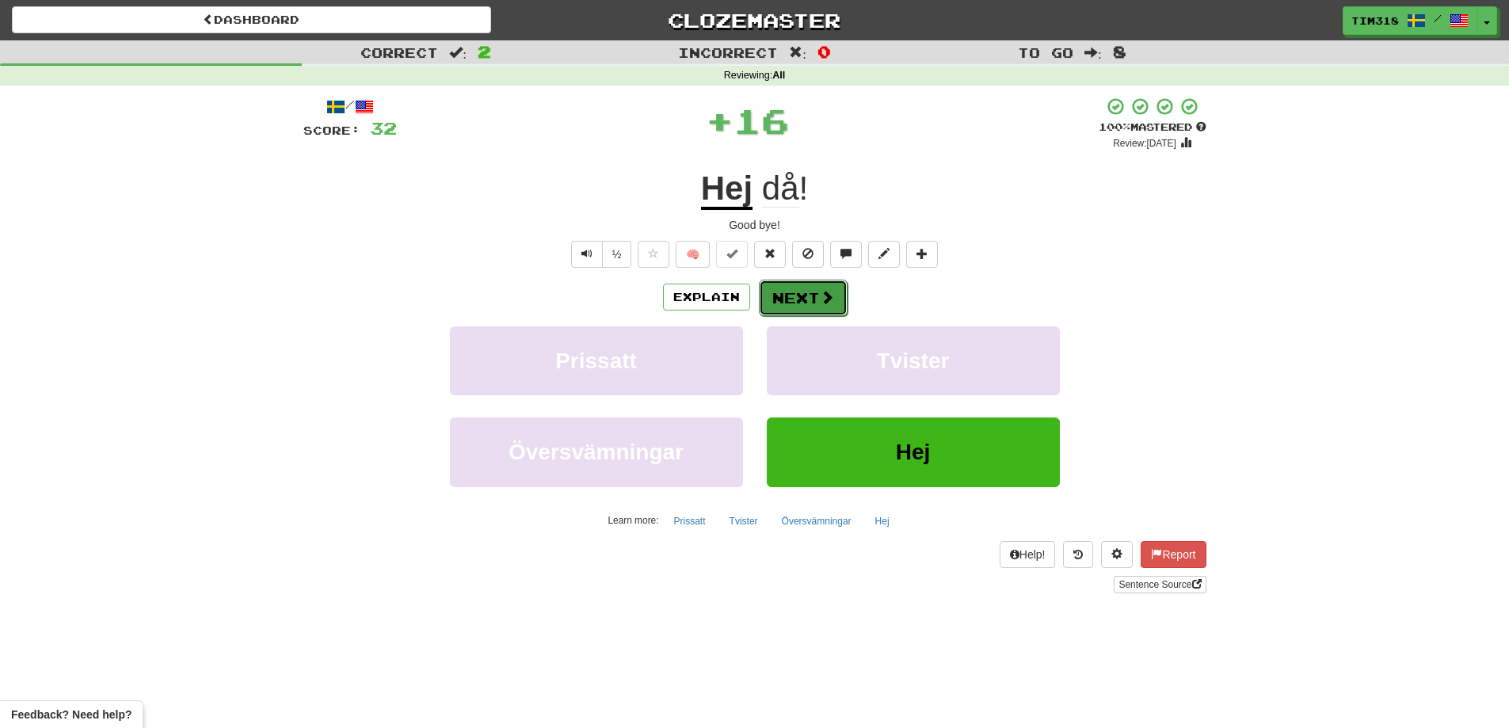
click at [833, 289] on button "Next" at bounding box center [803, 298] width 89 height 36
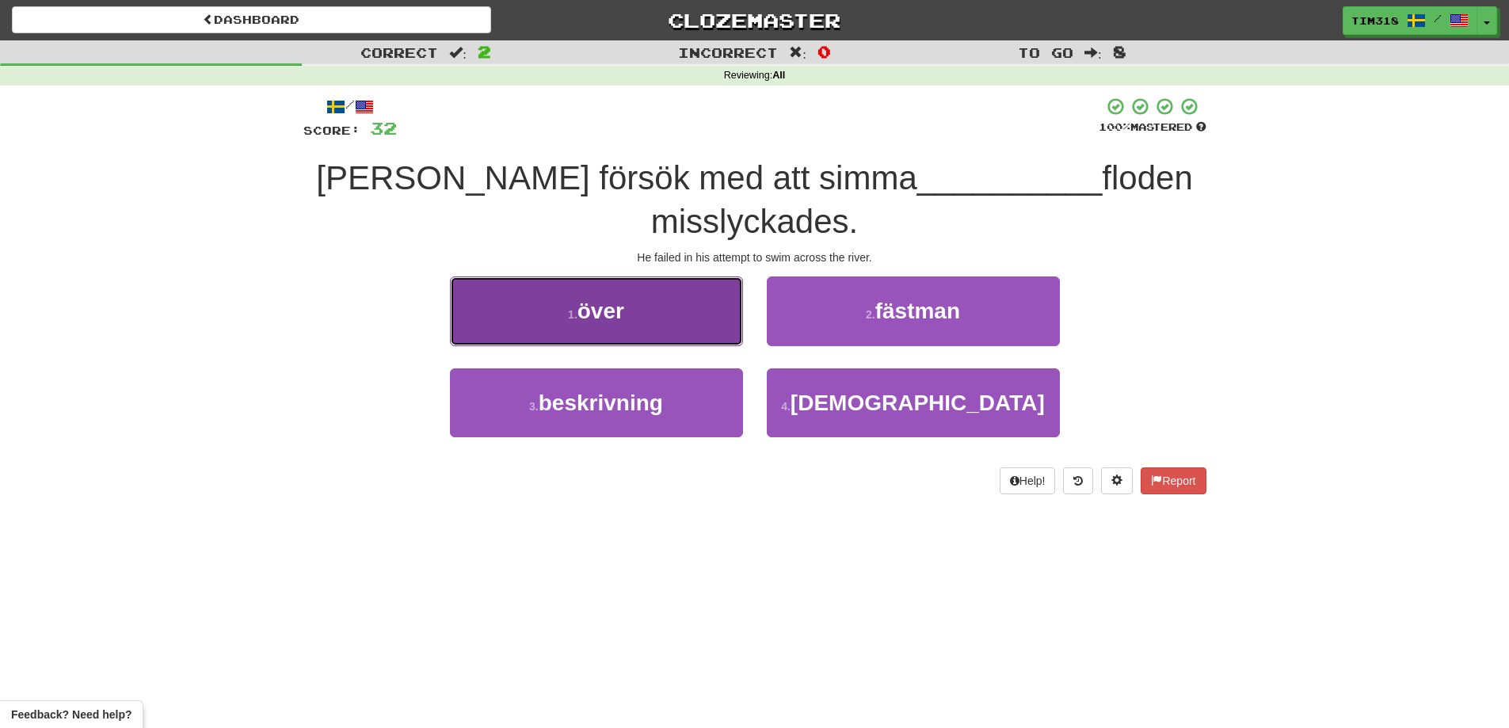
click at [687, 308] on button "1 . över" at bounding box center [596, 310] width 293 height 69
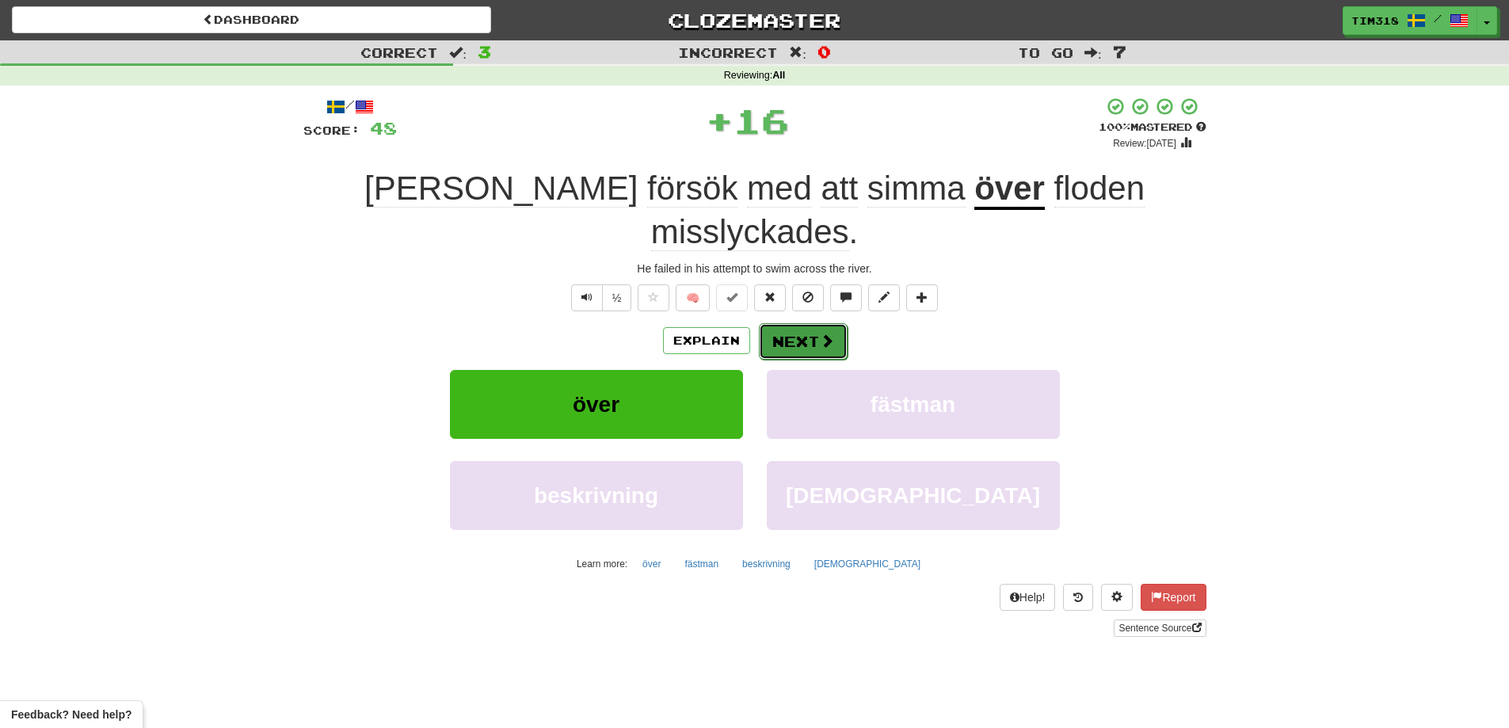
click at [823, 333] on span at bounding box center [827, 340] width 14 height 14
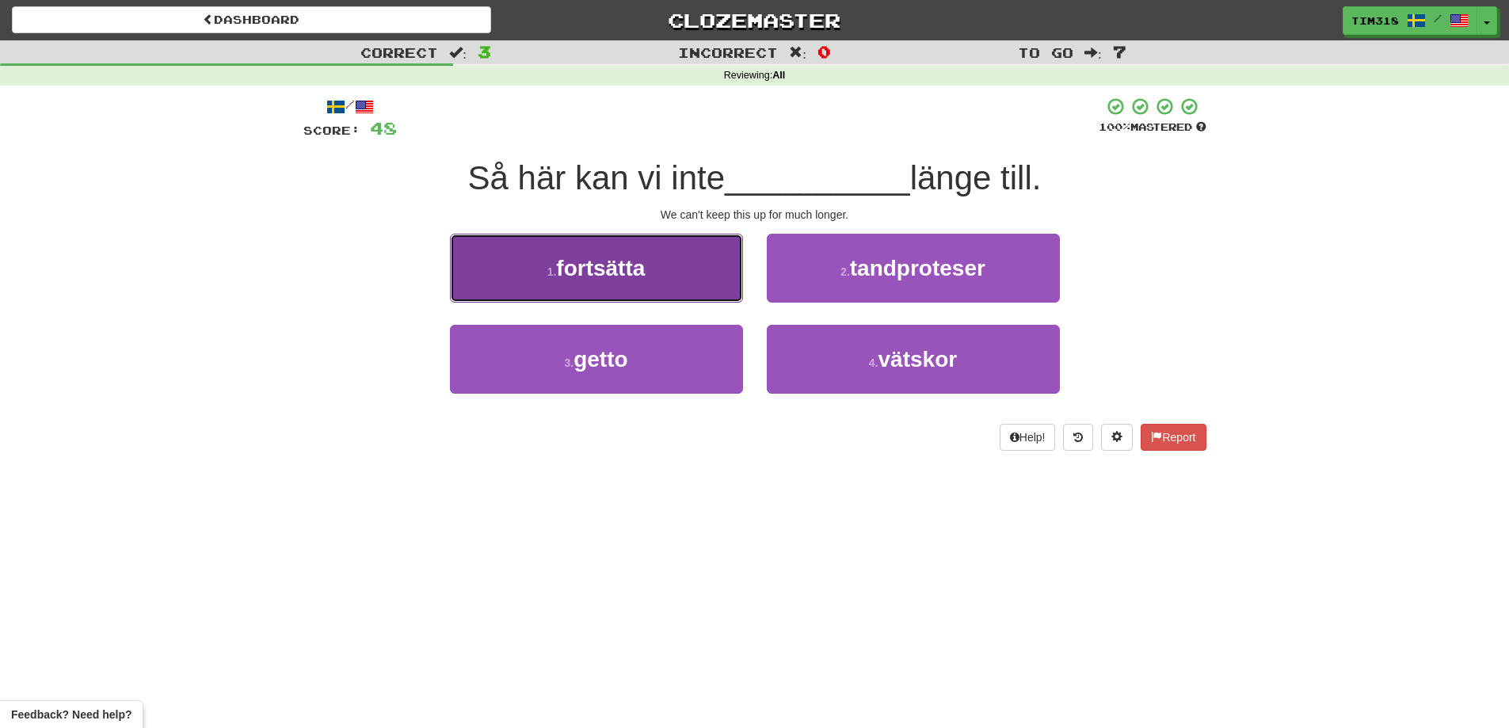
click at [702, 296] on button "1 . fortsätta" at bounding box center [596, 268] width 293 height 69
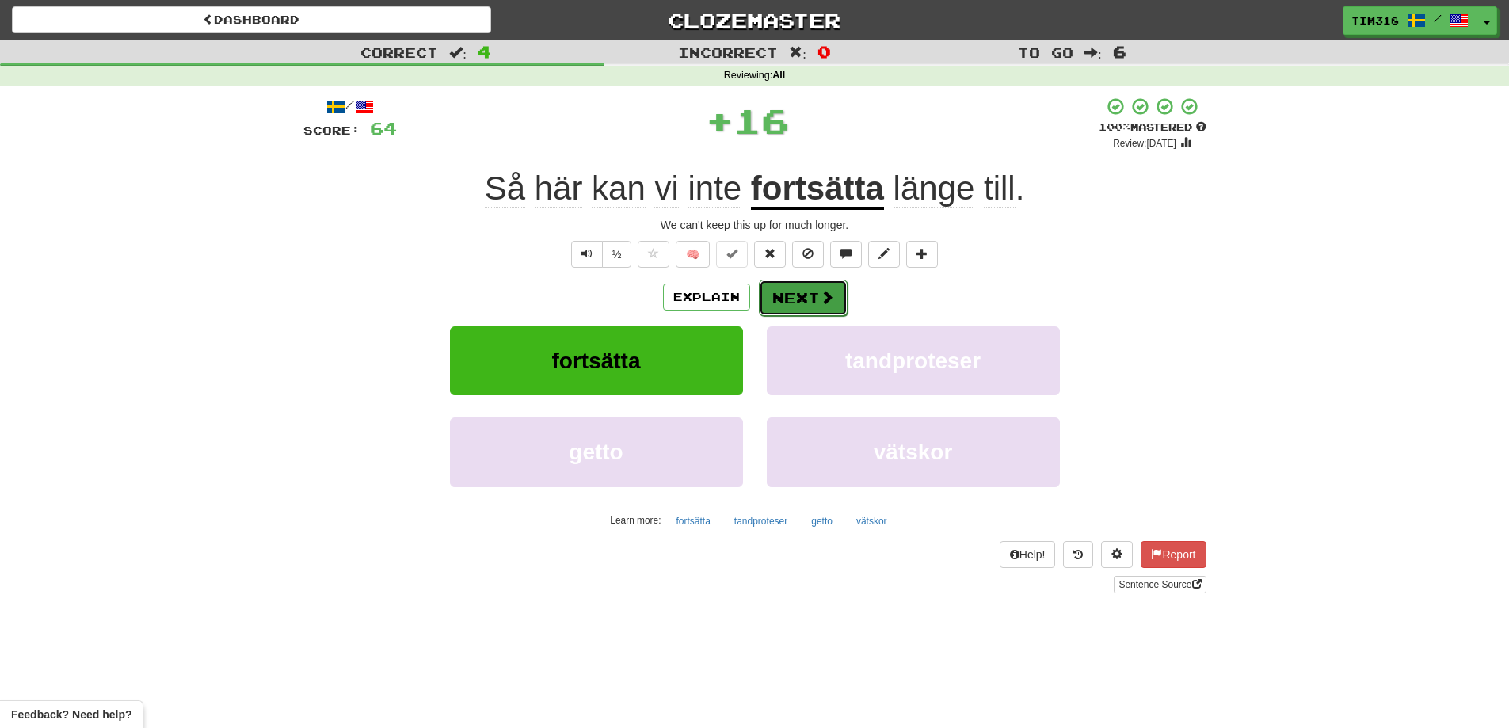
click at [832, 308] on button "Next" at bounding box center [803, 298] width 89 height 36
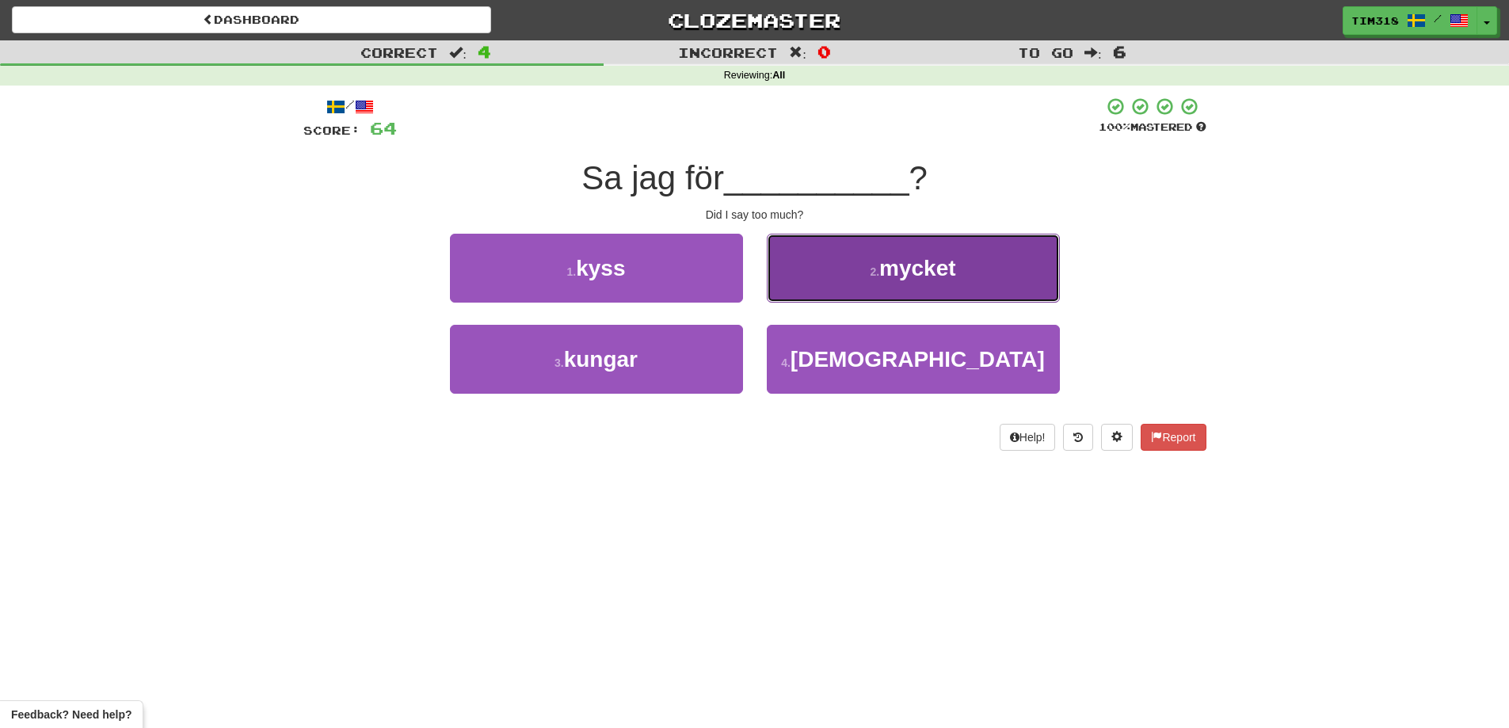
click at [850, 279] on button "2 . mycket" at bounding box center [913, 268] width 293 height 69
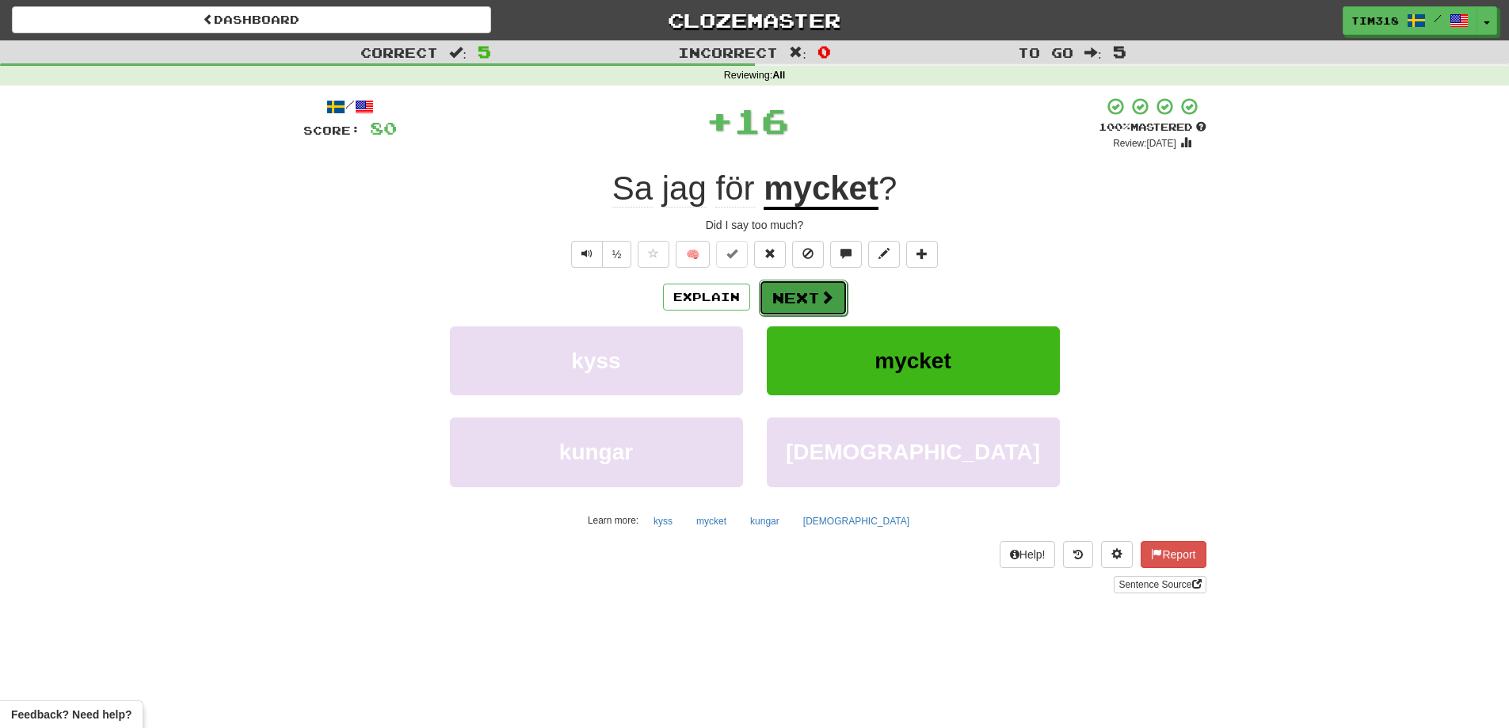
click at [791, 284] on button "Next" at bounding box center [803, 298] width 89 height 36
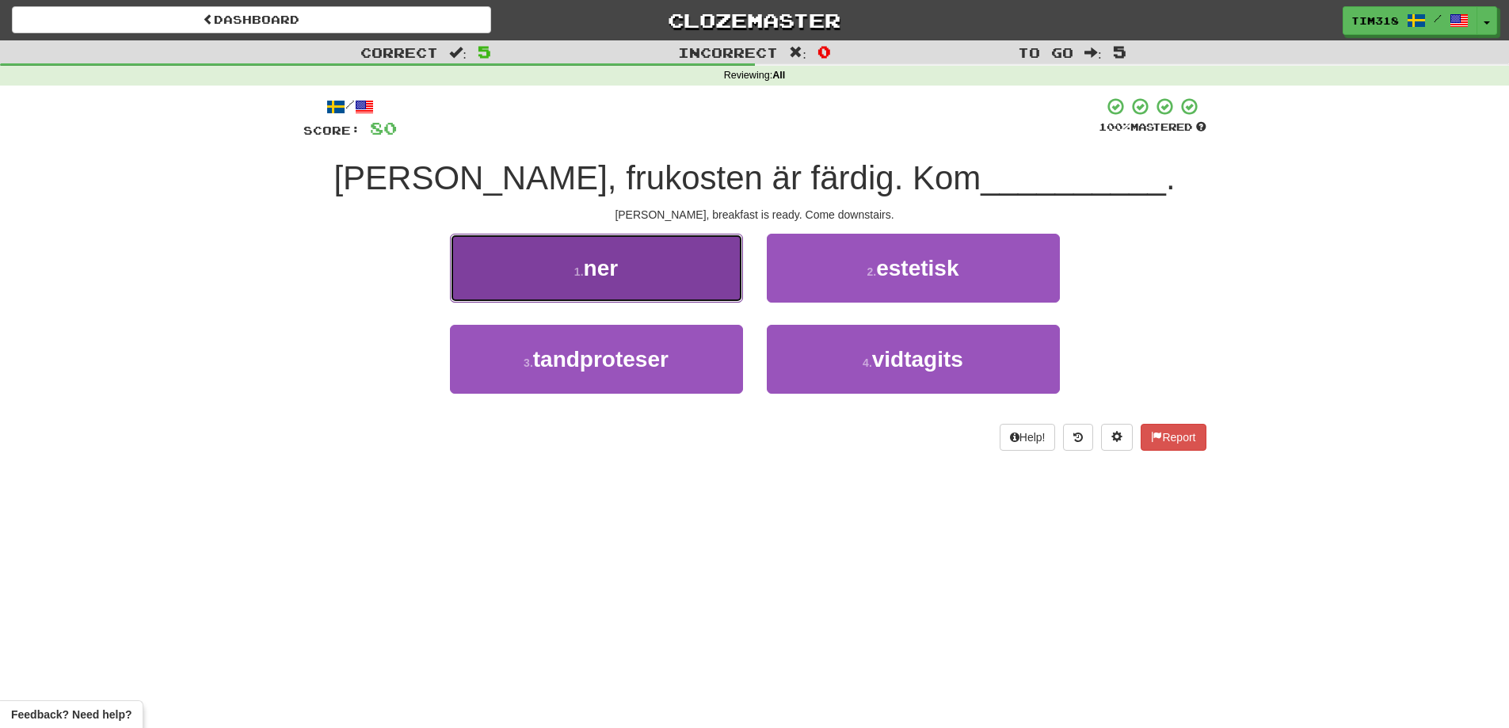
click at [691, 287] on button "1 . ner" at bounding box center [596, 268] width 293 height 69
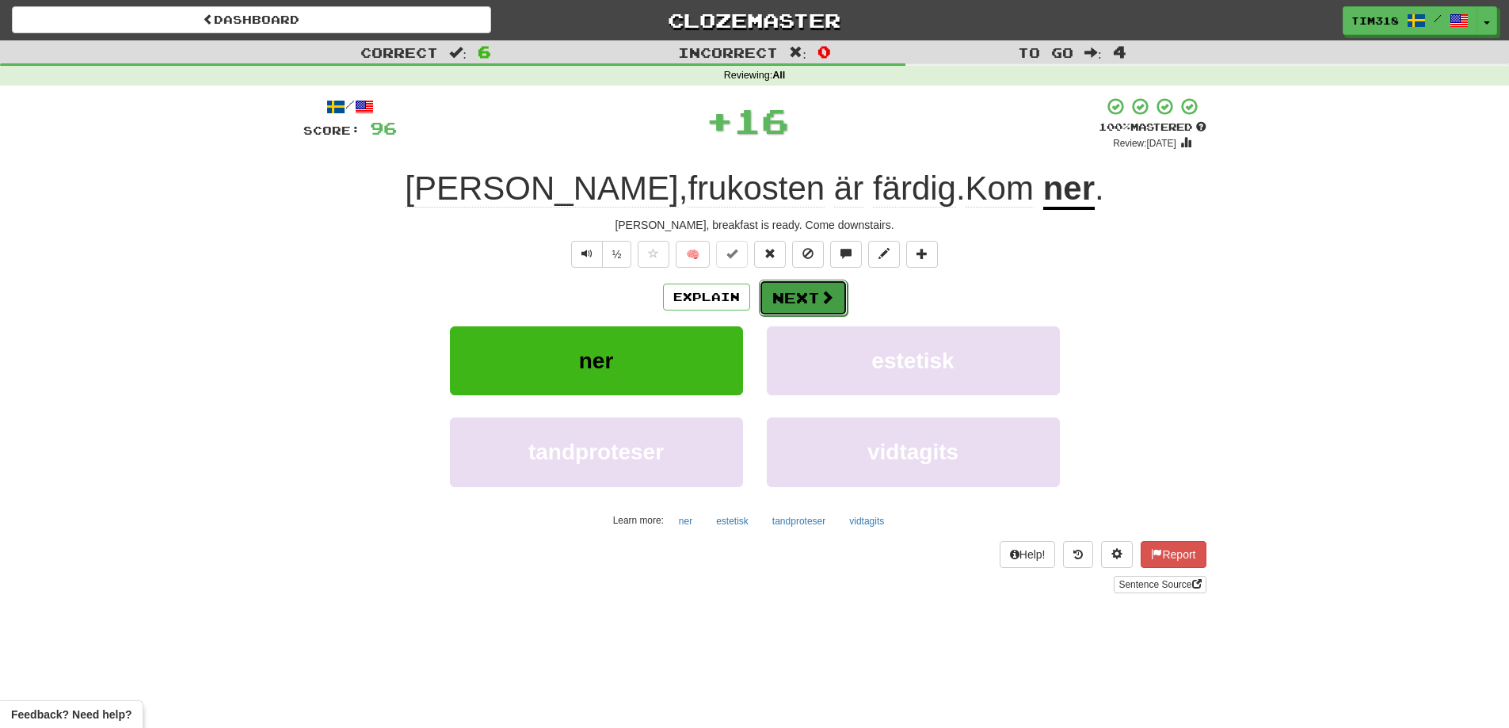
click at [820, 296] on span at bounding box center [827, 297] width 14 height 14
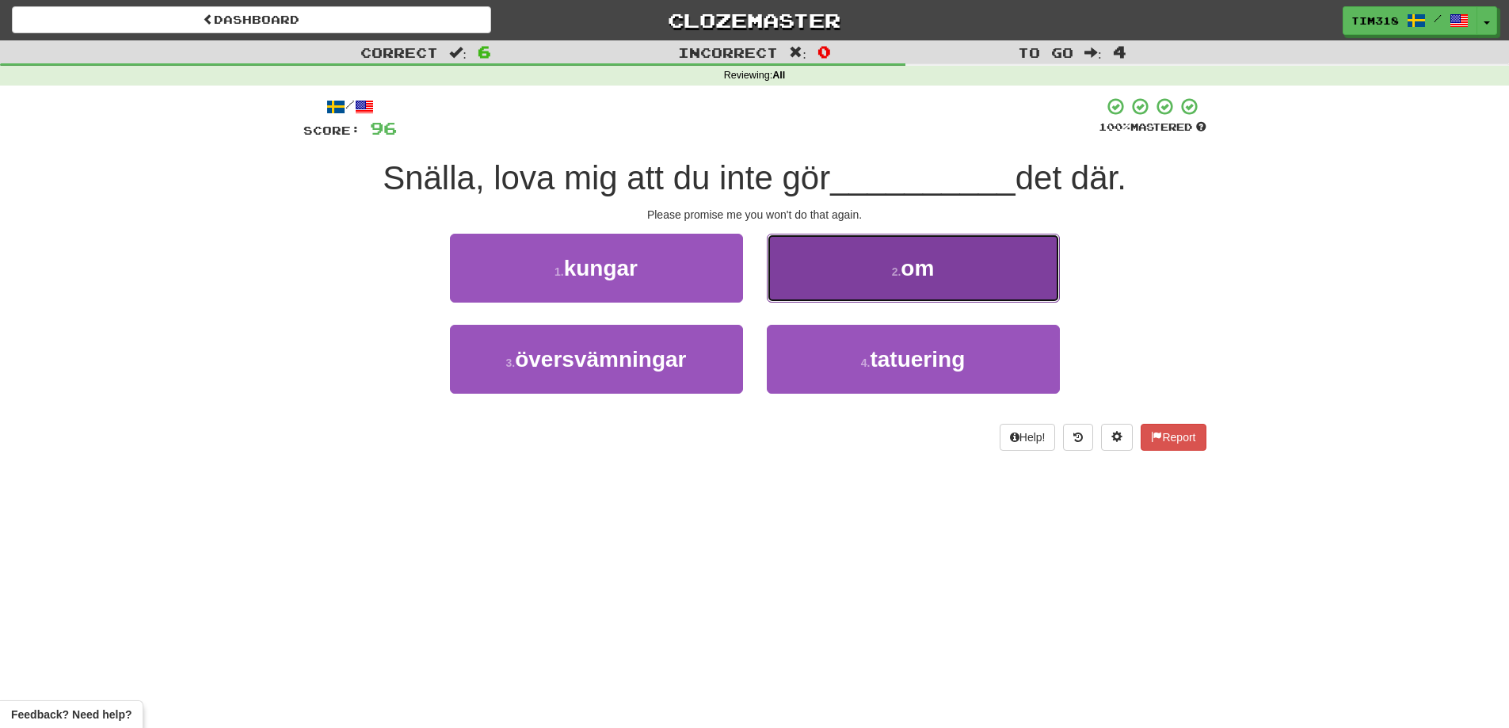
click at [861, 276] on button "2 . om" at bounding box center [913, 268] width 293 height 69
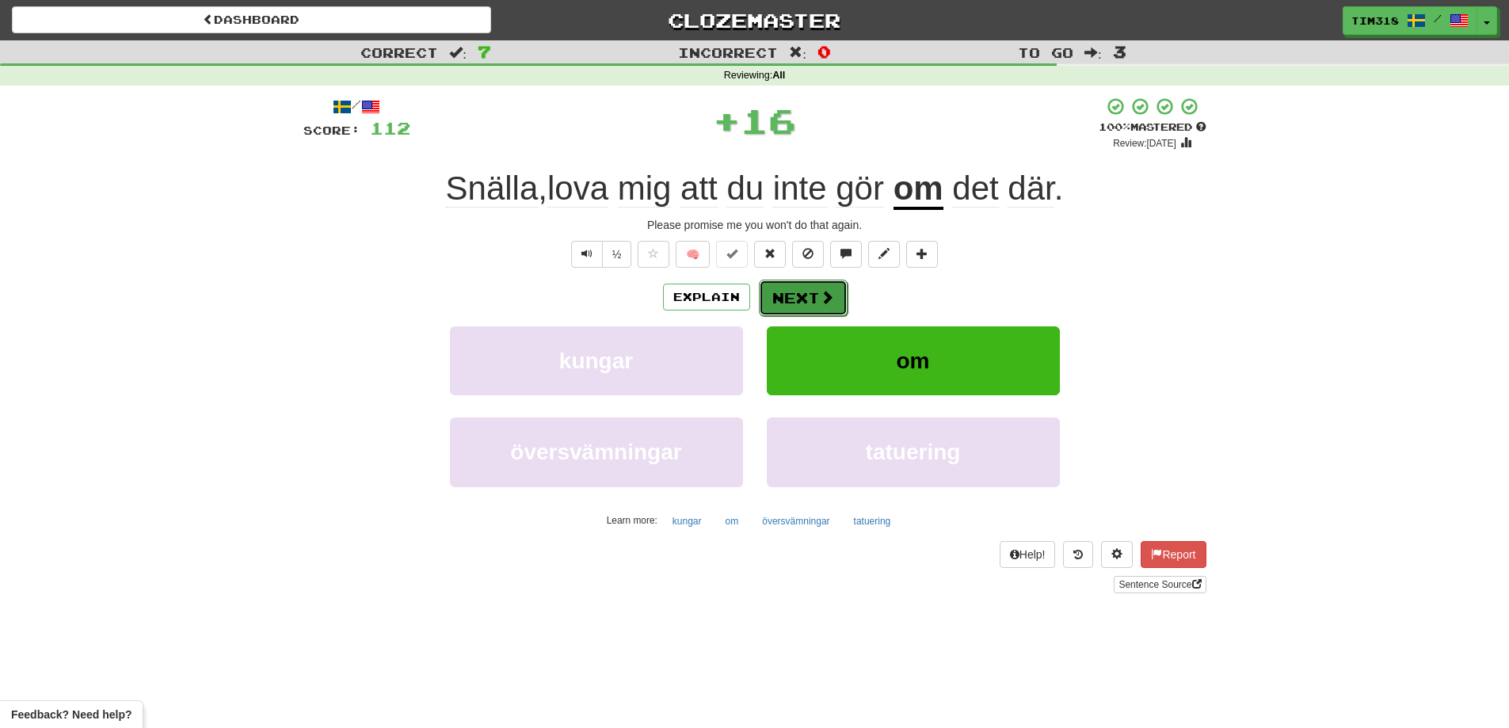
click at [801, 288] on button "Next" at bounding box center [803, 298] width 89 height 36
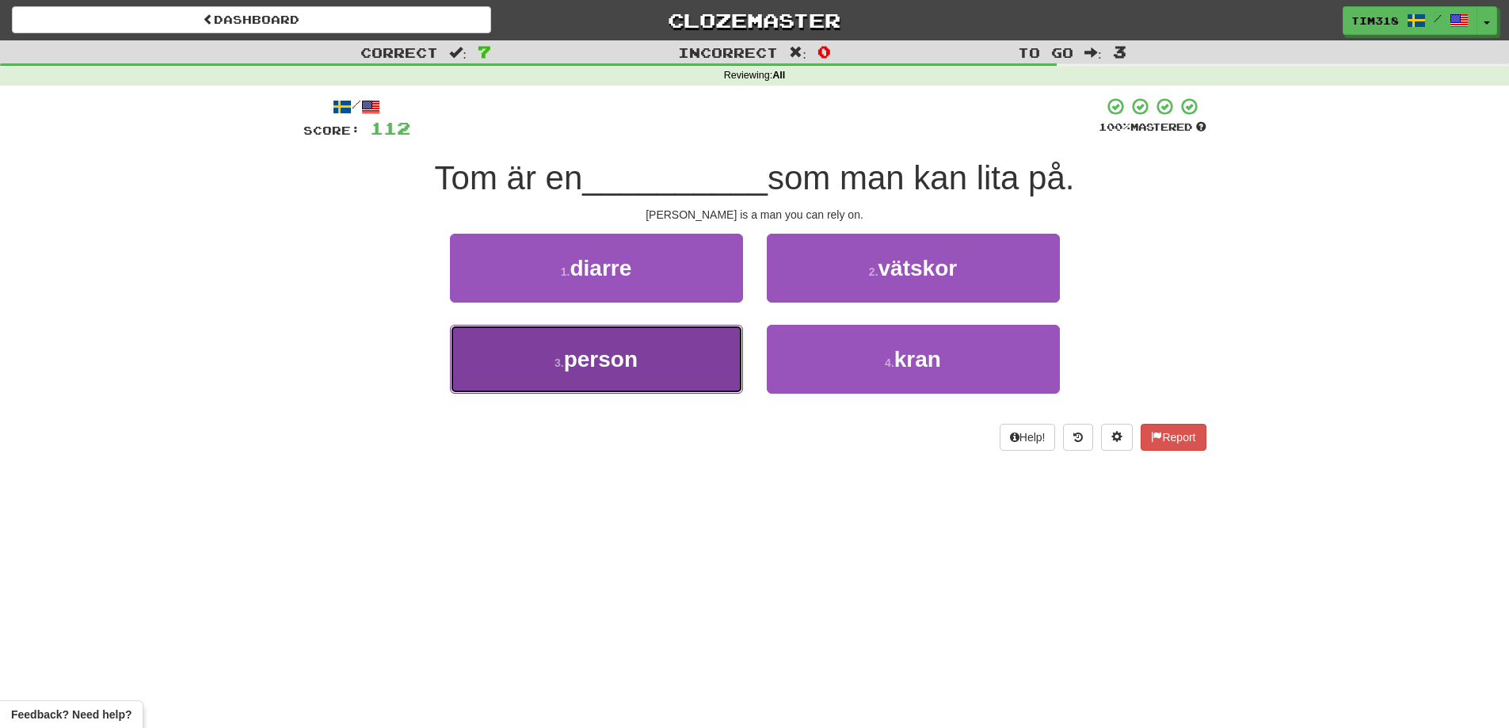
click at [712, 349] on button "3 . person" at bounding box center [596, 359] width 293 height 69
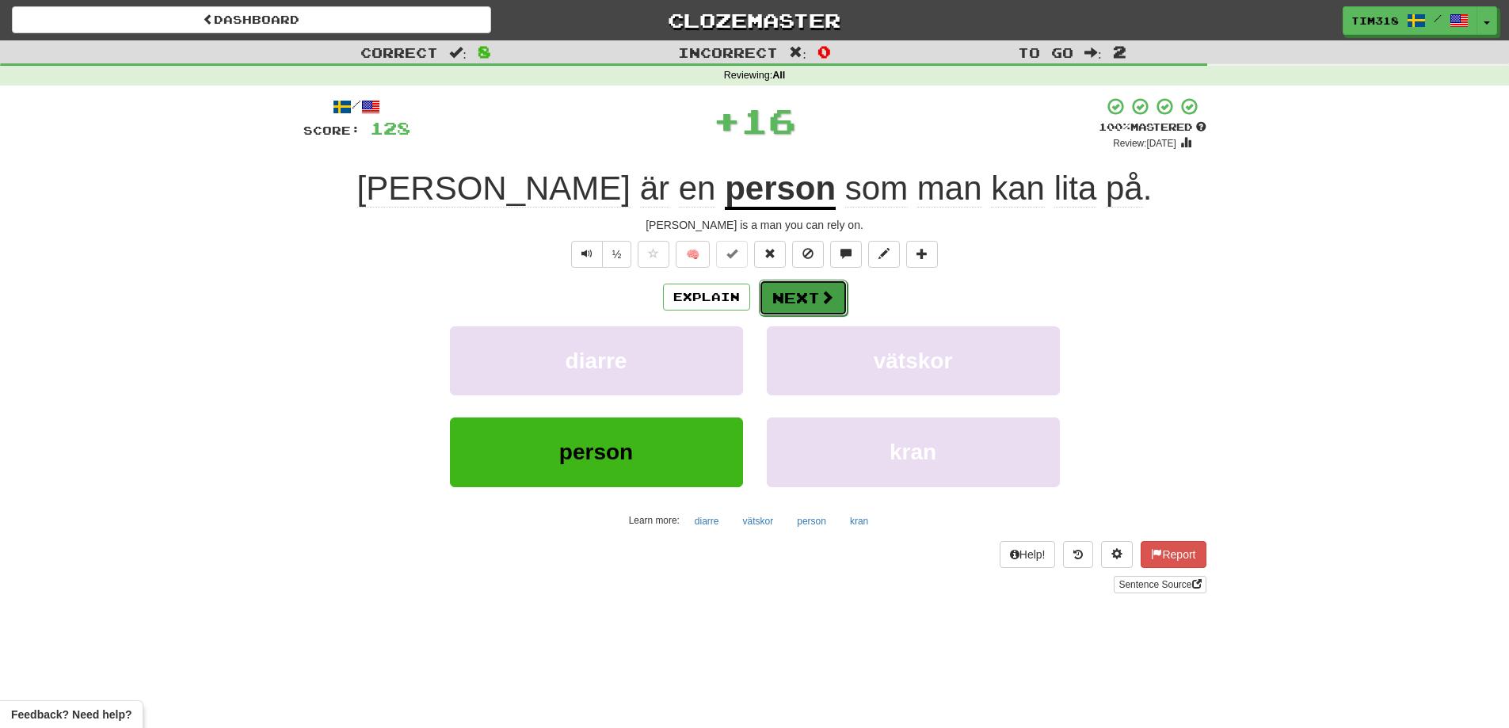
click at [813, 291] on button "Next" at bounding box center [803, 298] width 89 height 36
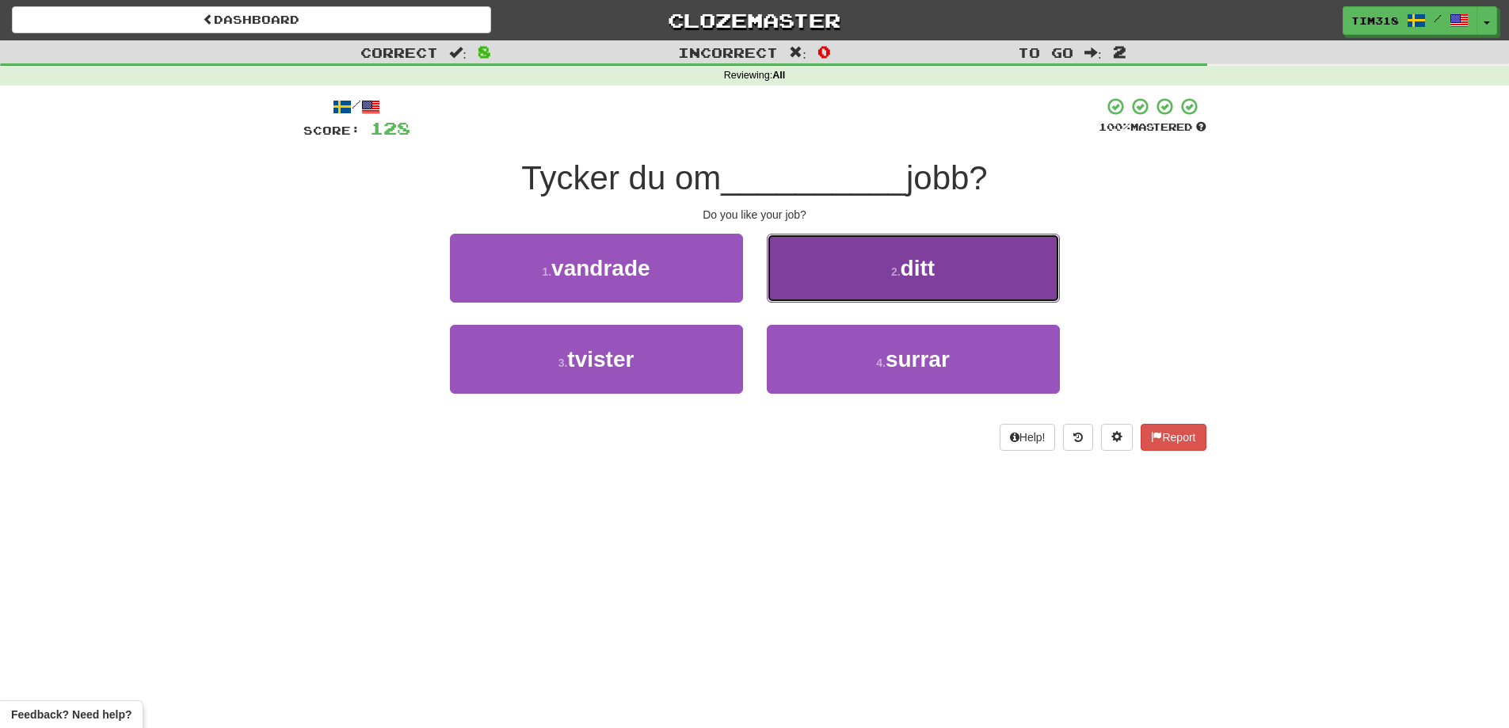
click at [847, 296] on button "2 . ditt" at bounding box center [913, 268] width 293 height 69
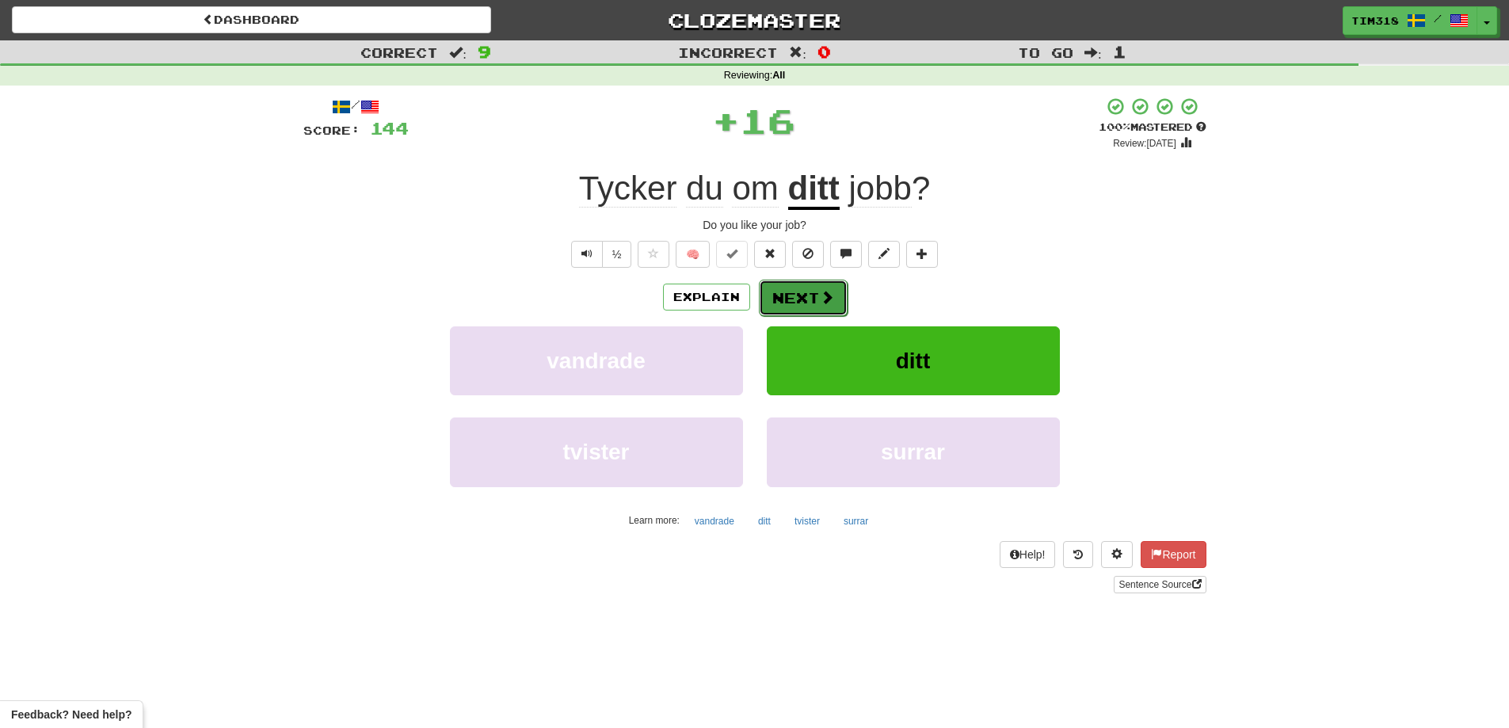
click at [824, 294] on span at bounding box center [827, 297] width 14 height 14
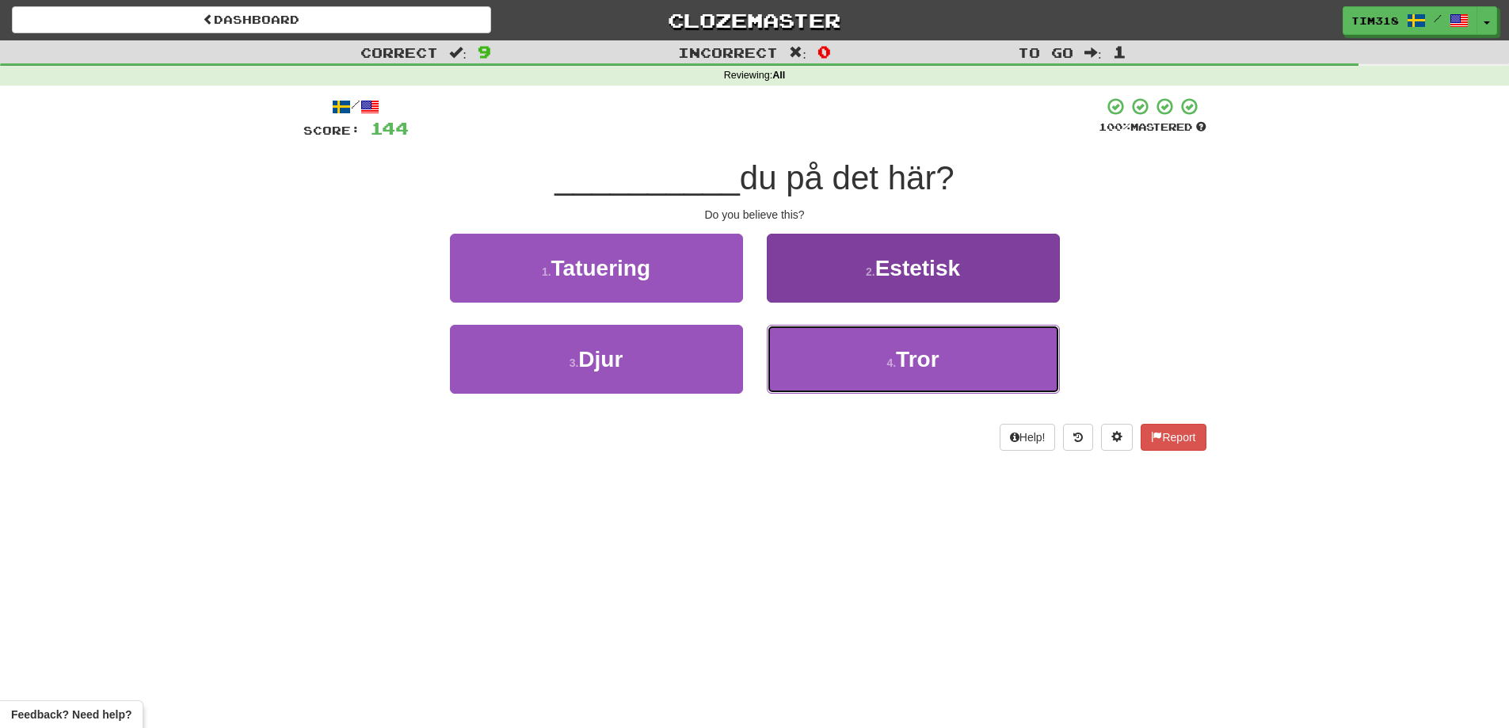
drag, startPoint x: 850, startPoint y: 365, endPoint x: 846, endPoint y: 357, distance: 8.9
click at [851, 365] on button "4 . Tror" at bounding box center [913, 359] width 293 height 69
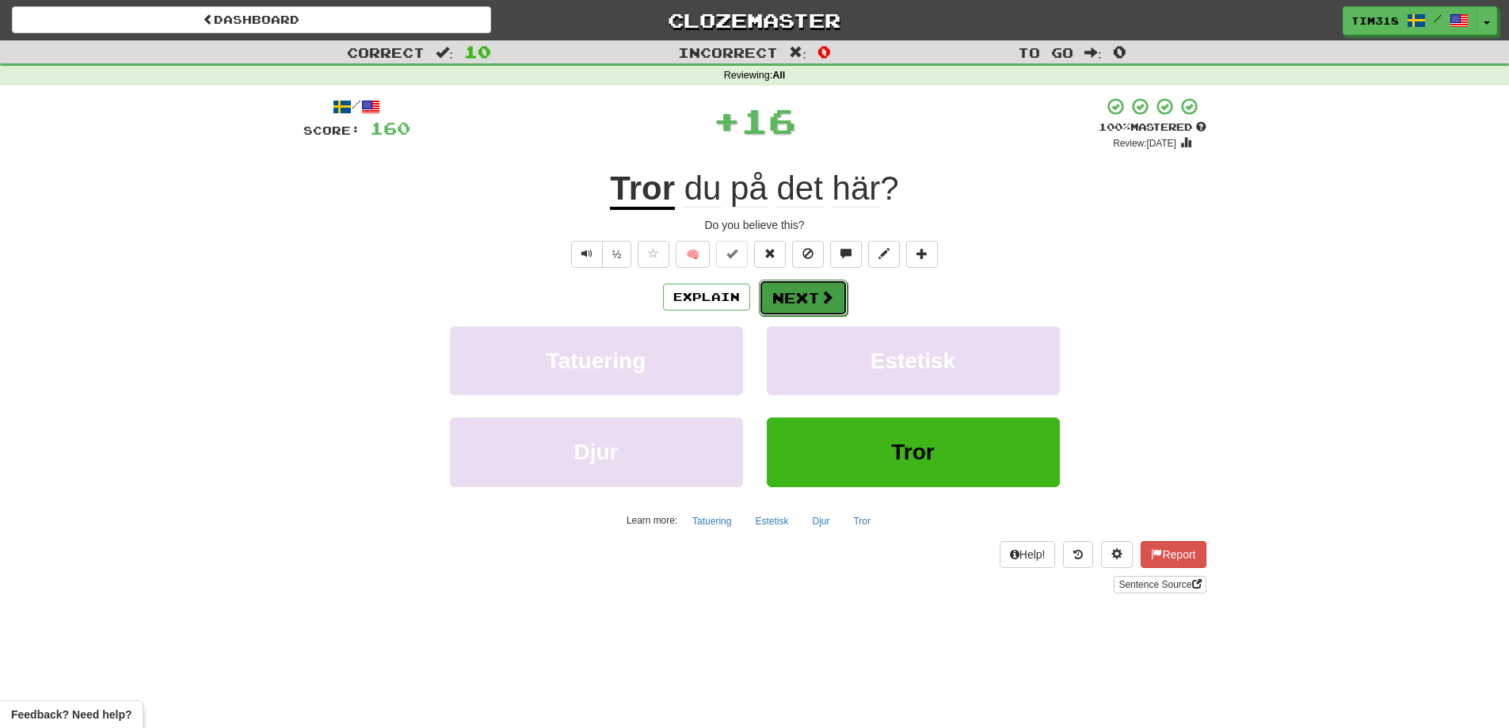
click at [820, 303] on span at bounding box center [827, 297] width 14 height 14
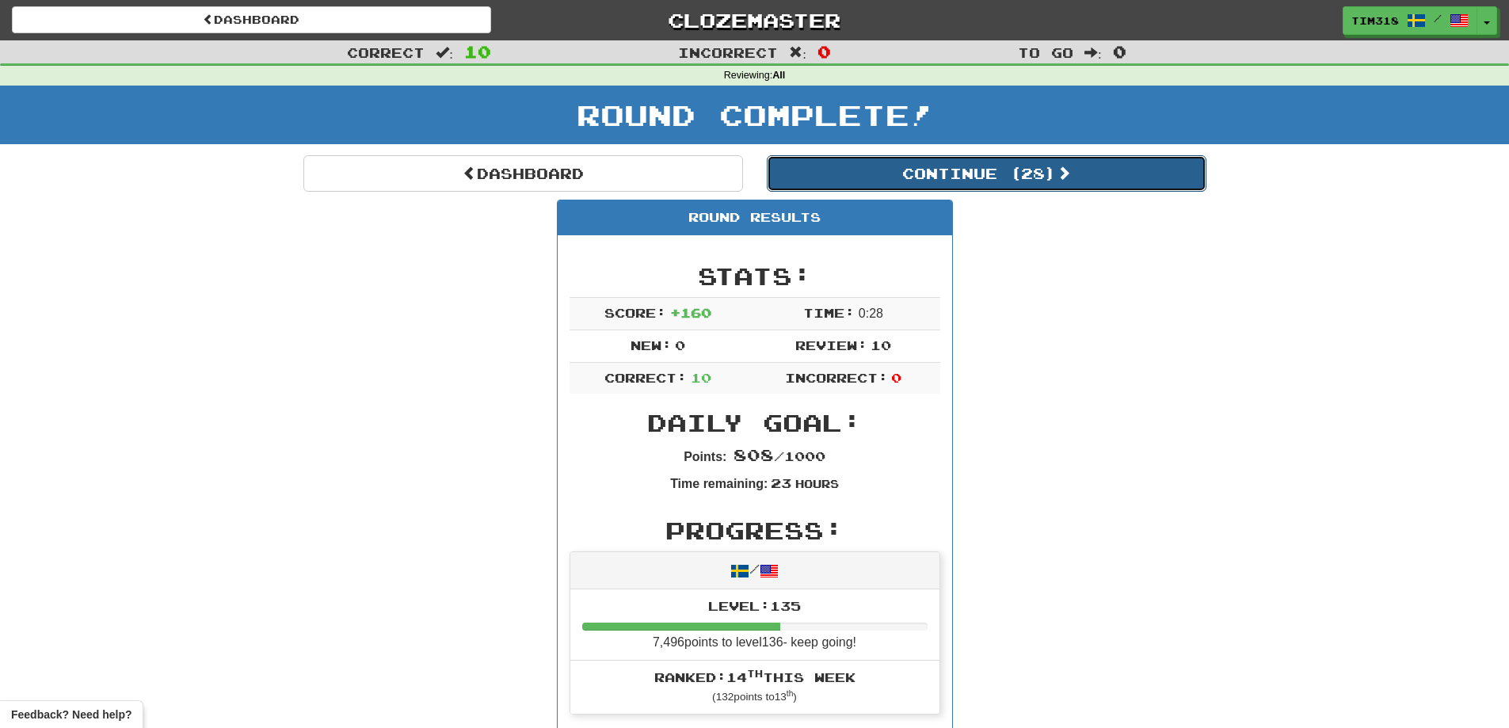
click at [998, 184] on button "Continue ( 28 )" at bounding box center [987, 173] width 440 height 36
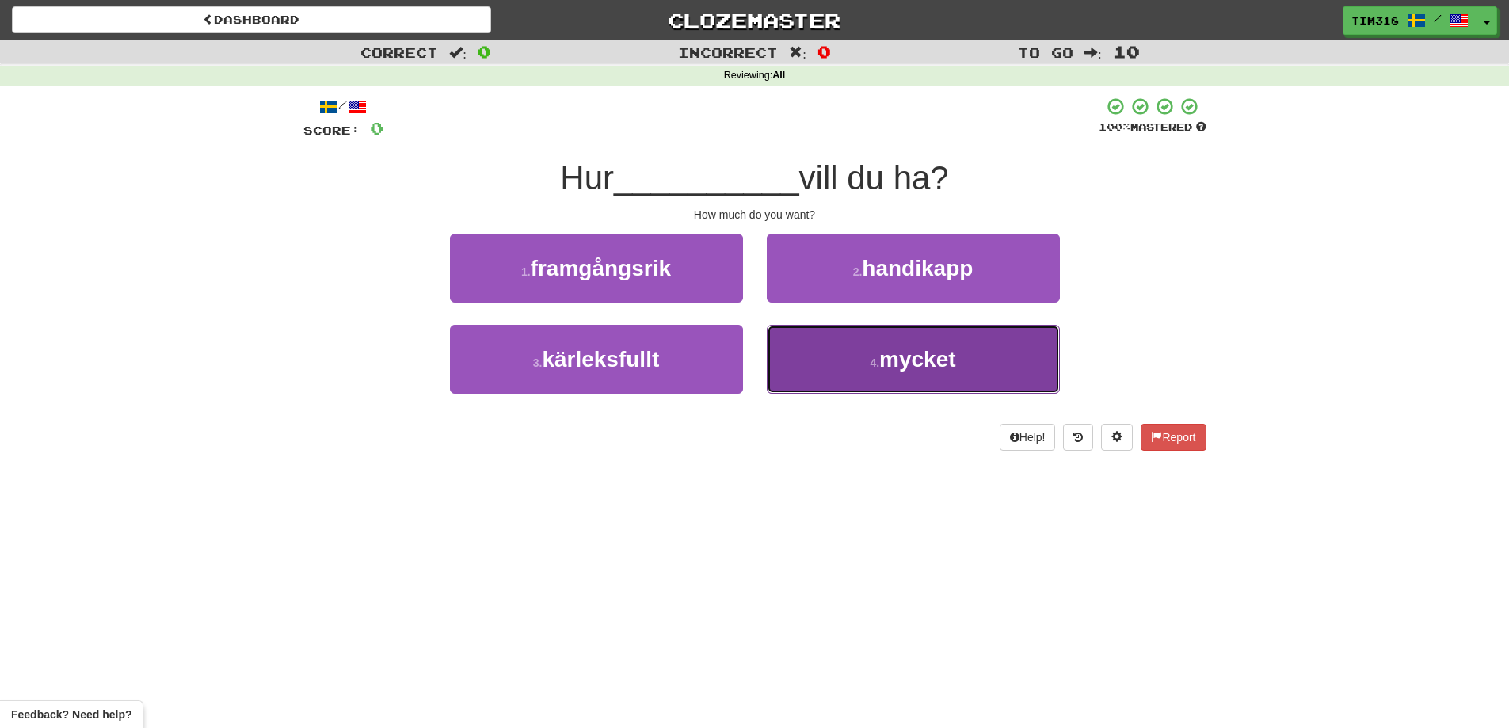
click at [911, 364] on span "mycket" at bounding box center [917, 359] width 77 height 25
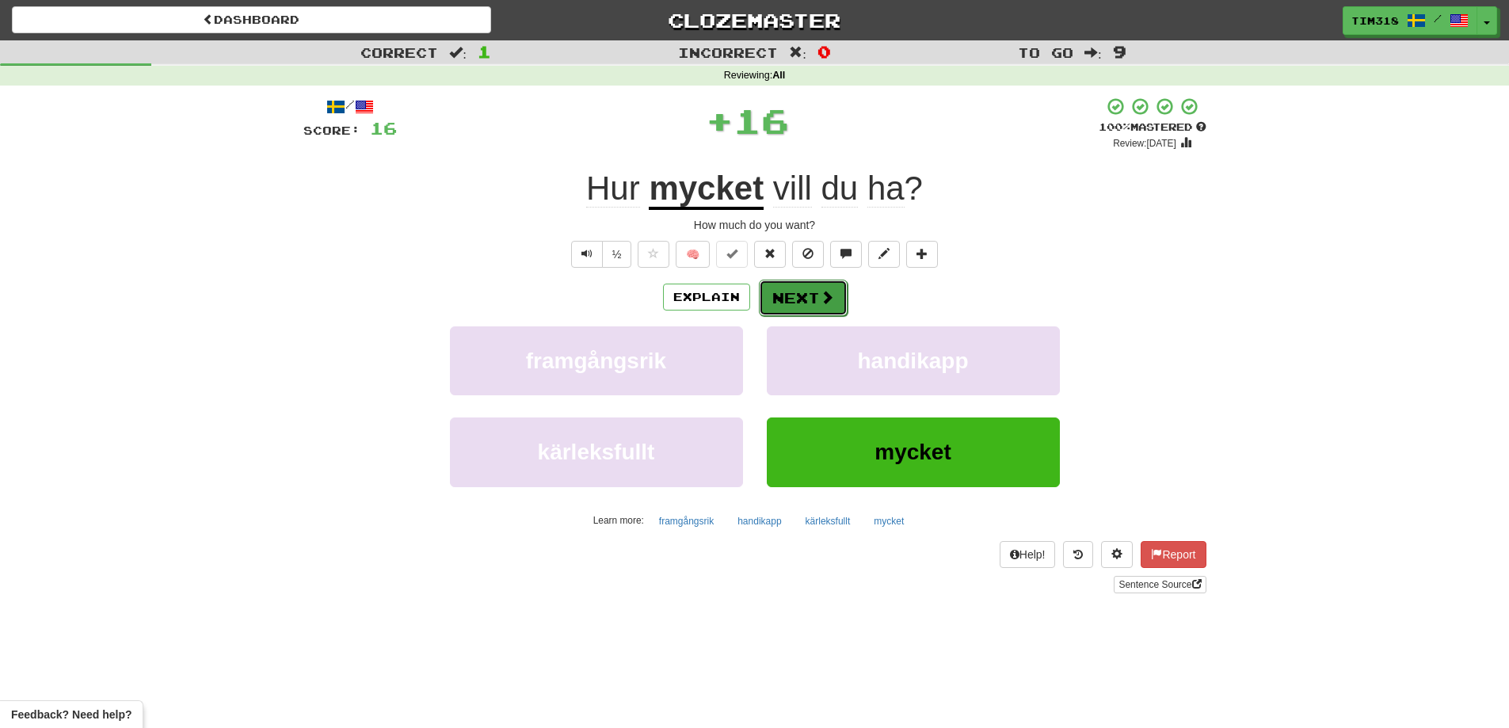
click at [810, 295] on button "Next" at bounding box center [803, 298] width 89 height 36
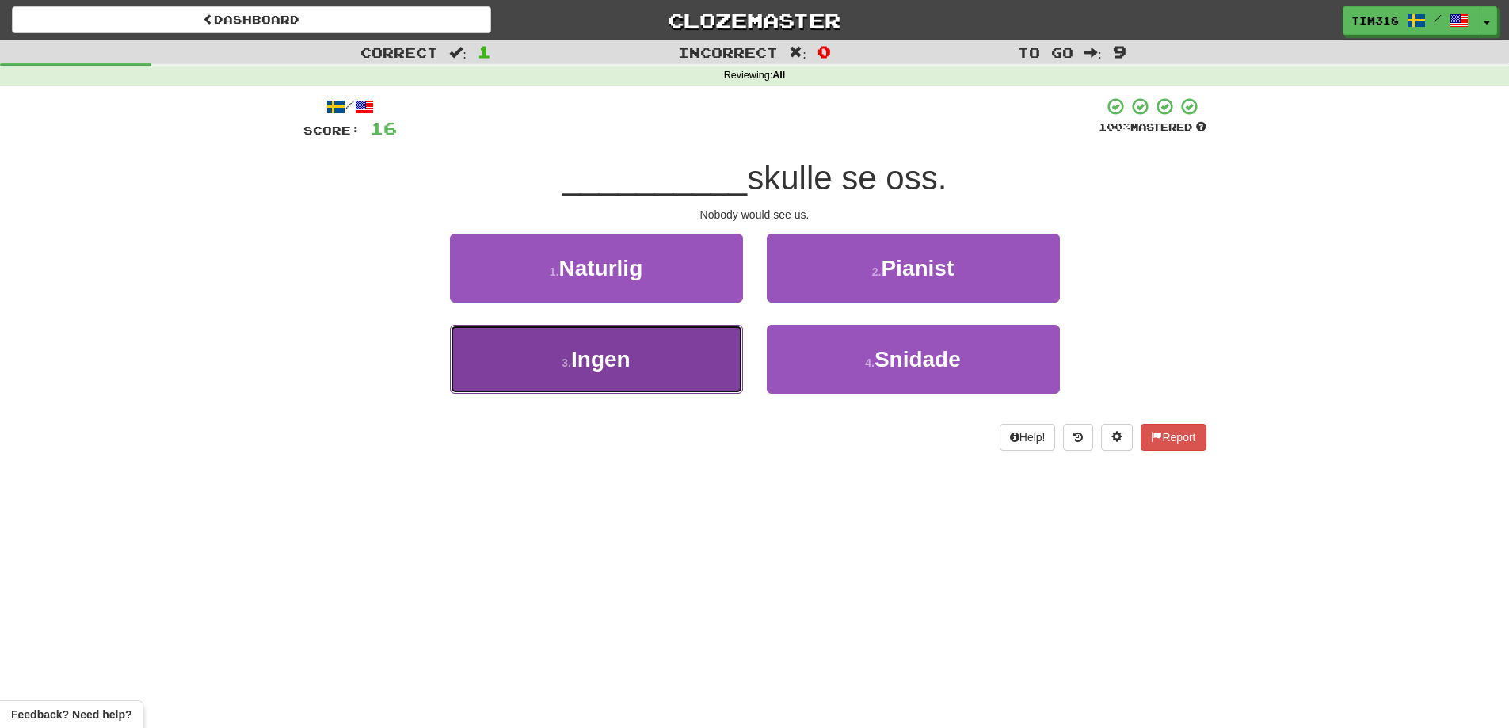
click at [585, 367] on span "Ingen" at bounding box center [600, 359] width 59 height 25
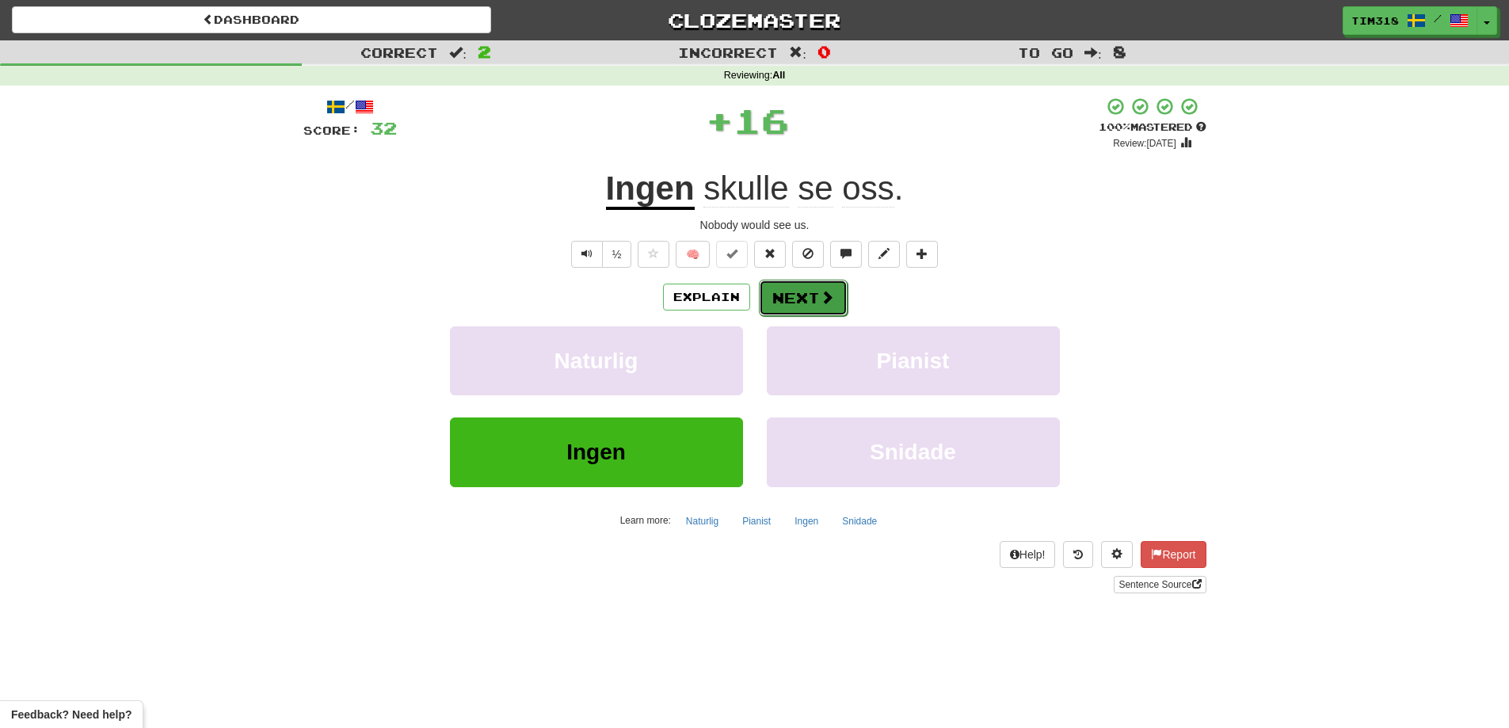
click at [820, 295] on span at bounding box center [827, 297] width 14 height 14
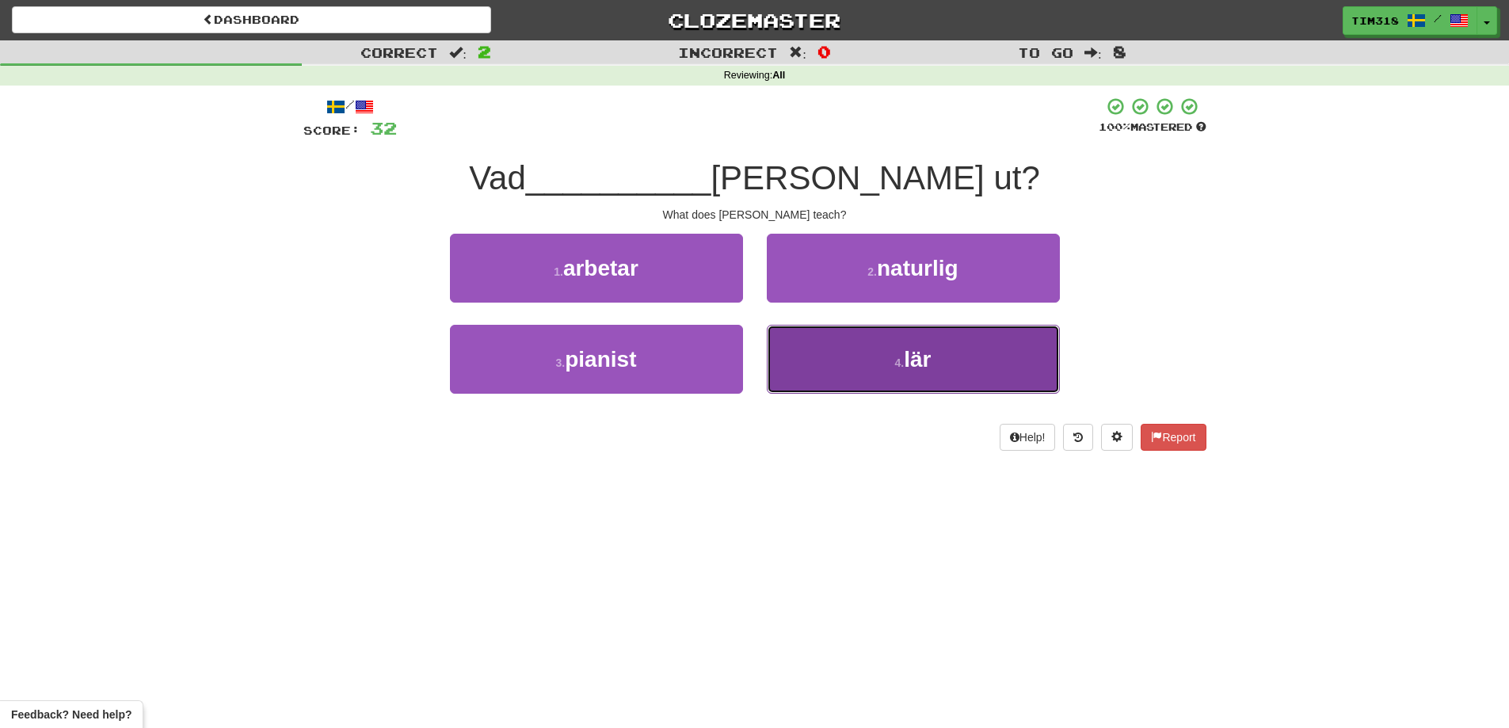
click at [853, 348] on button "4 . lär" at bounding box center [913, 359] width 293 height 69
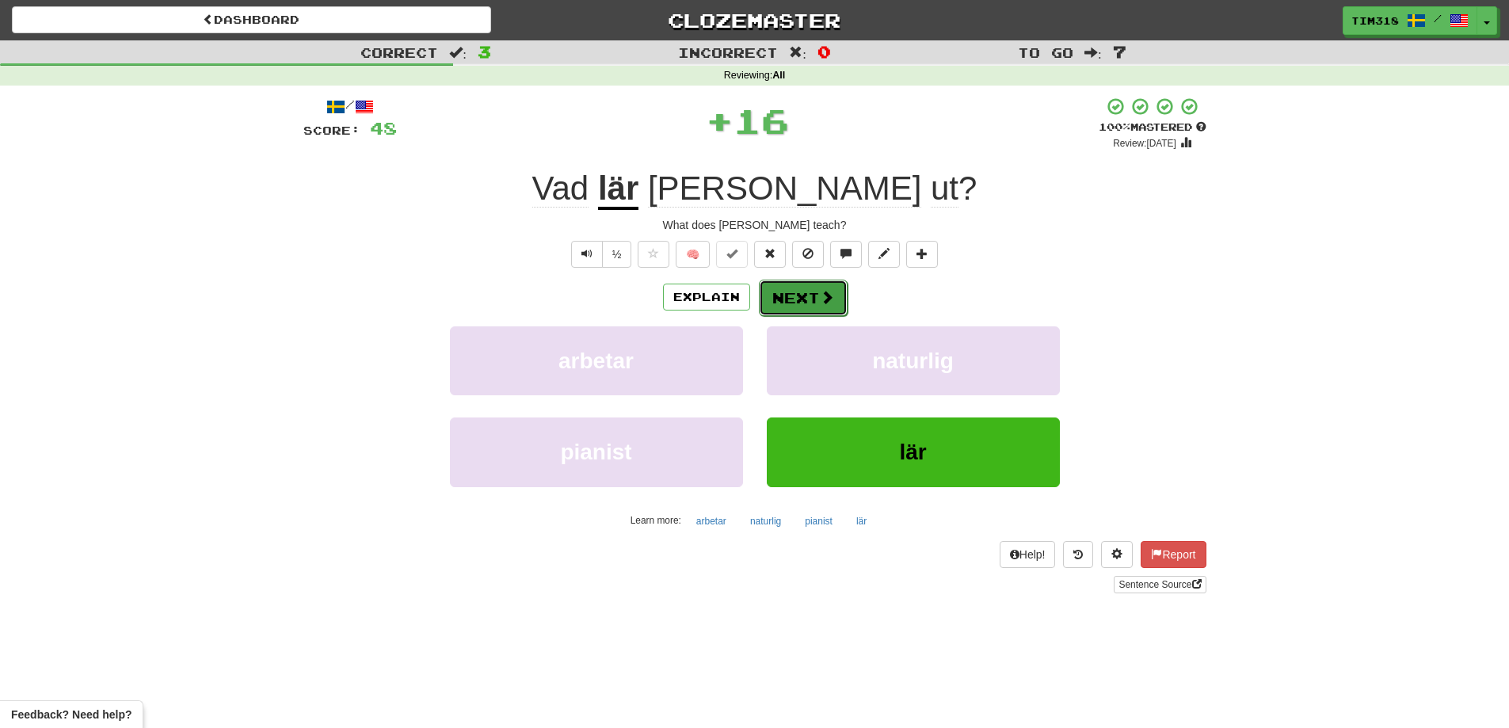
click at [802, 305] on button "Next" at bounding box center [803, 298] width 89 height 36
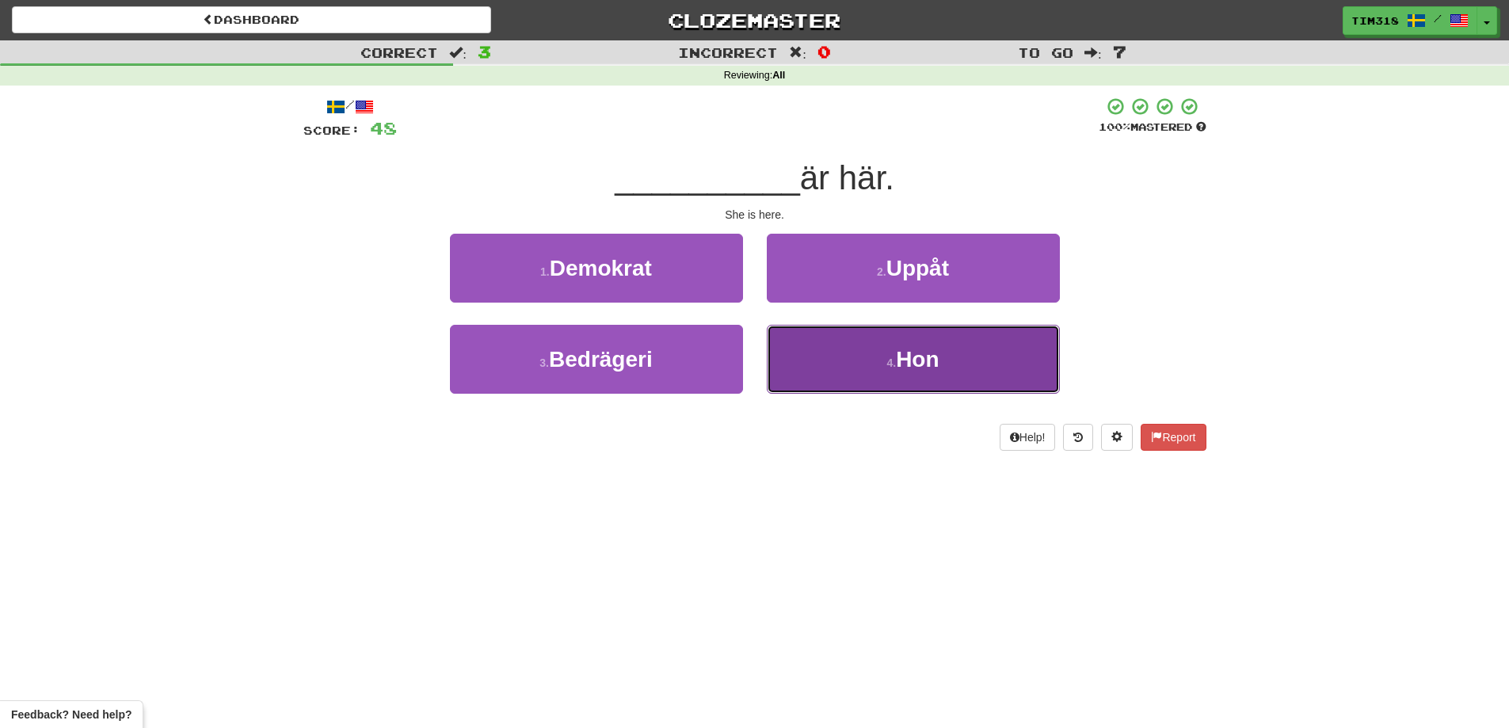
click at [858, 352] on button "4 . Hon" at bounding box center [913, 359] width 293 height 69
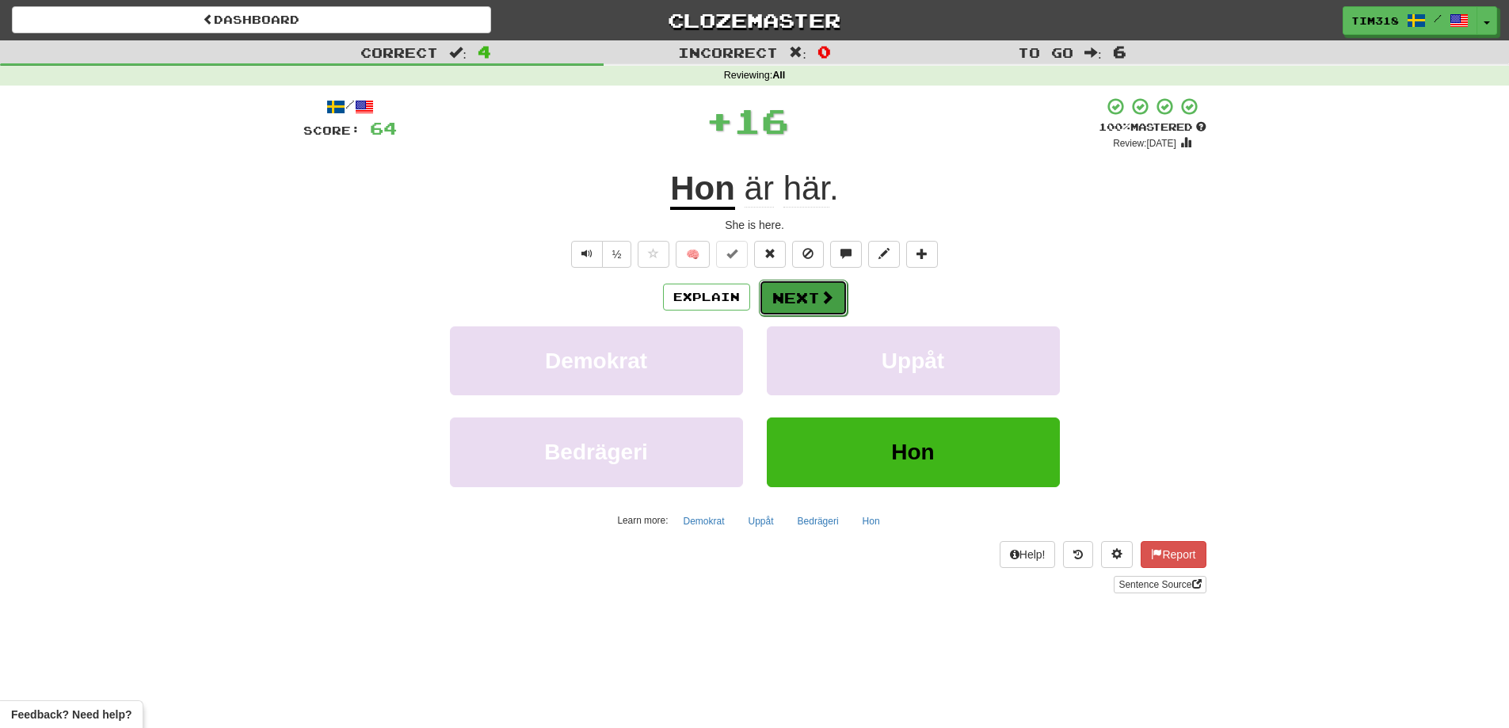
click at [815, 301] on button "Next" at bounding box center [803, 298] width 89 height 36
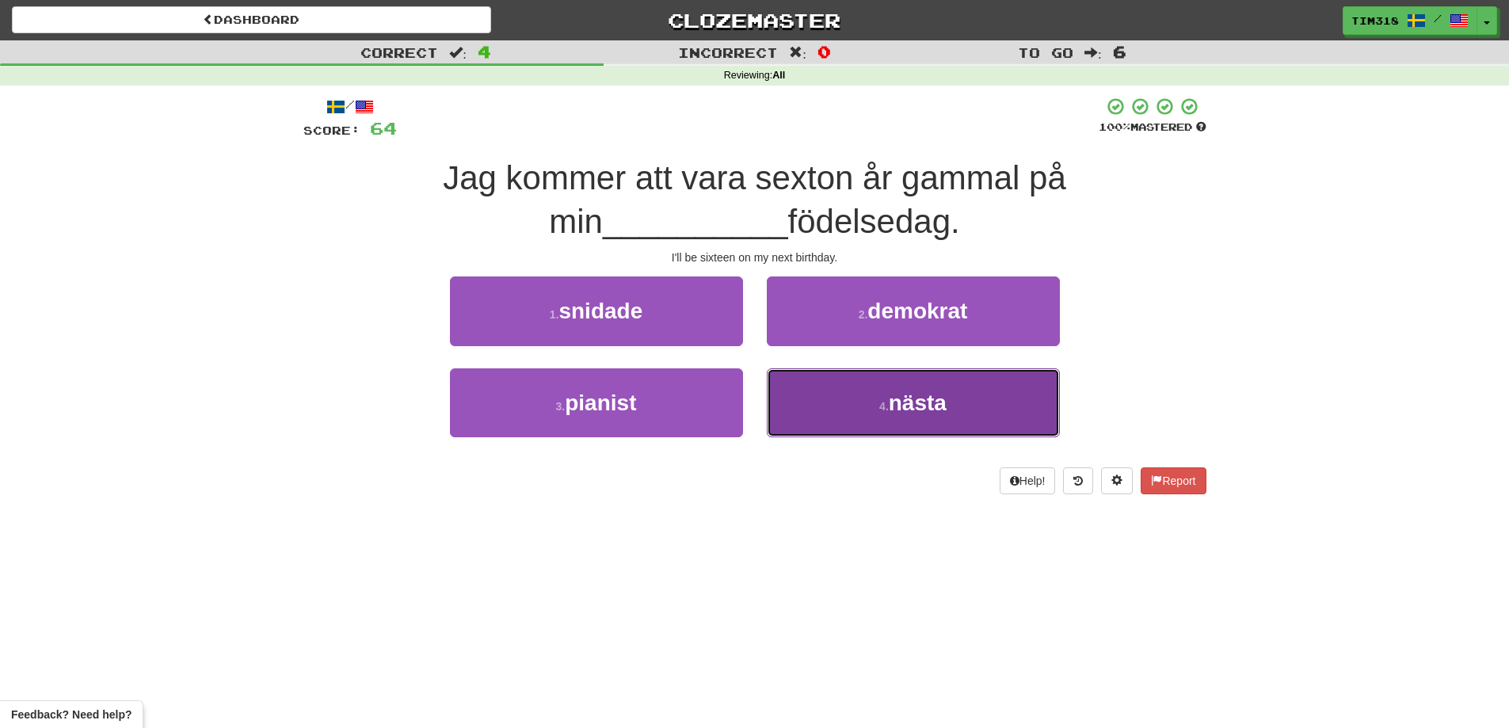
click at [864, 409] on button "4 . nästa" at bounding box center [913, 402] width 293 height 69
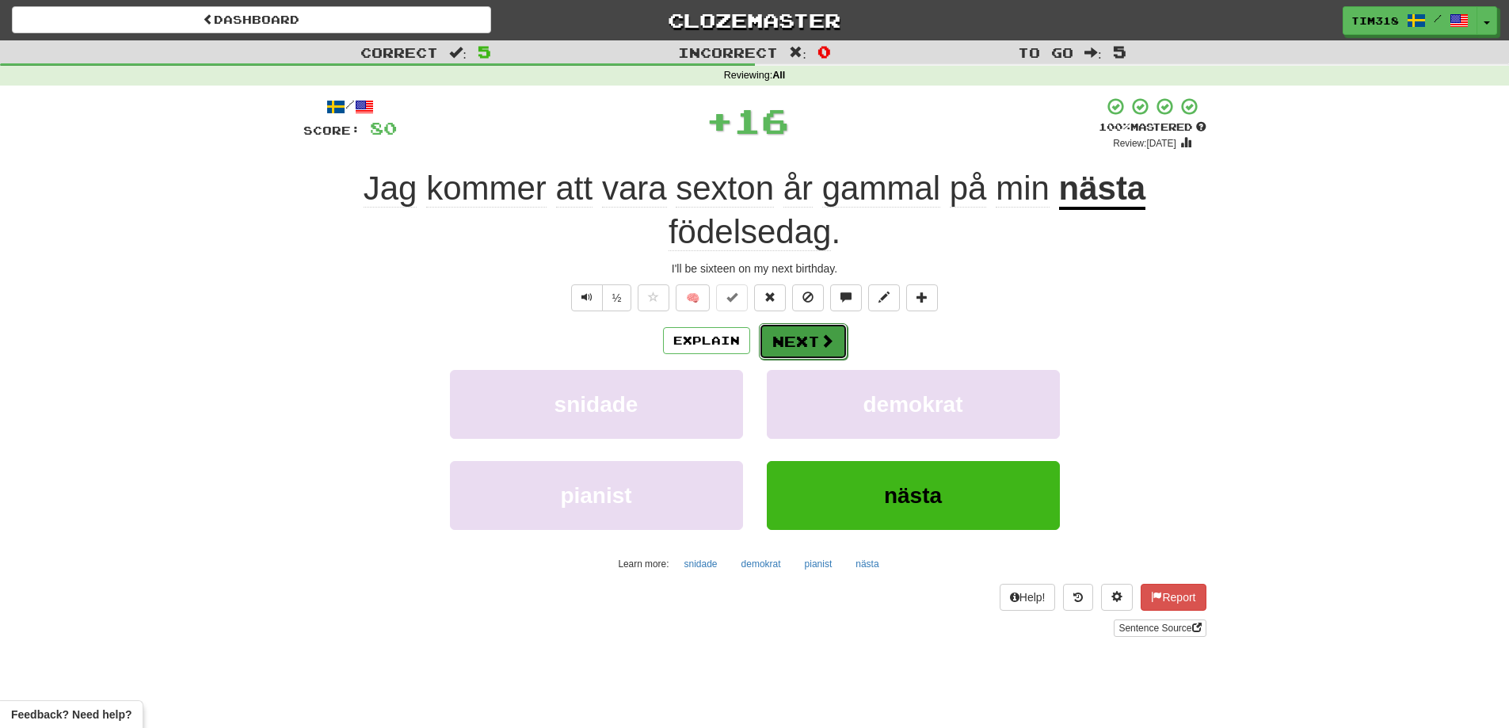
click at [812, 326] on button "Next" at bounding box center [803, 341] width 89 height 36
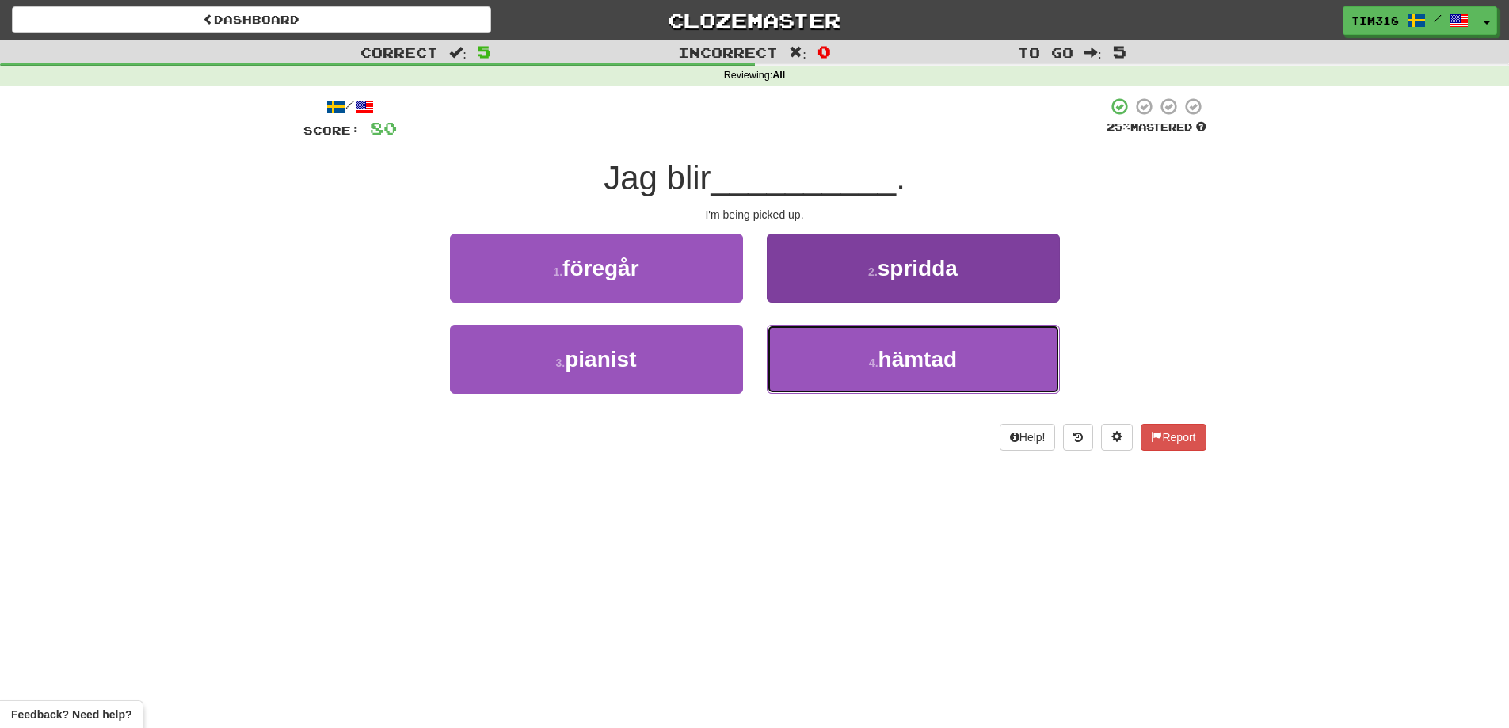
click at [865, 345] on button "4 . hämtad" at bounding box center [913, 359] width 293 height 69
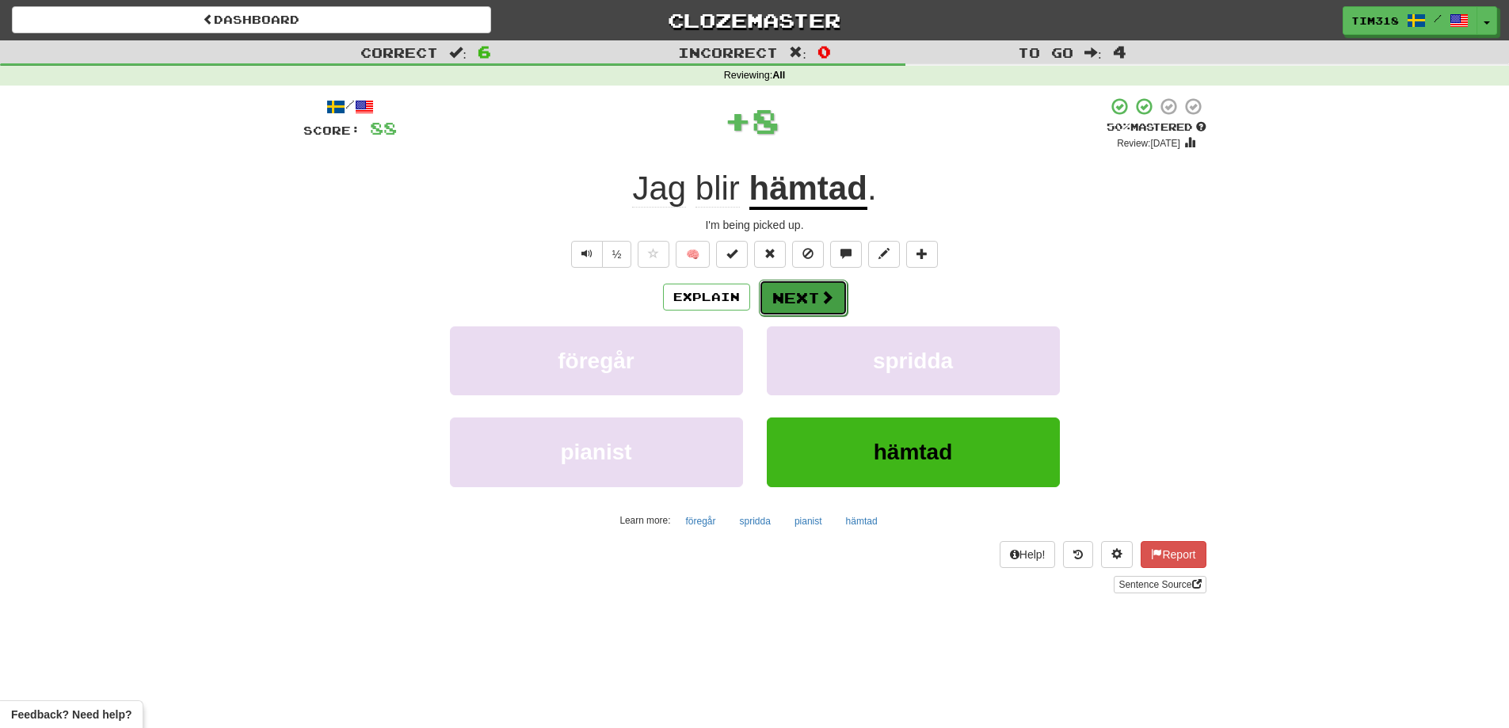
click at [802, 296] on button "Next" at bounding box center [803, 298] width 89 height 36
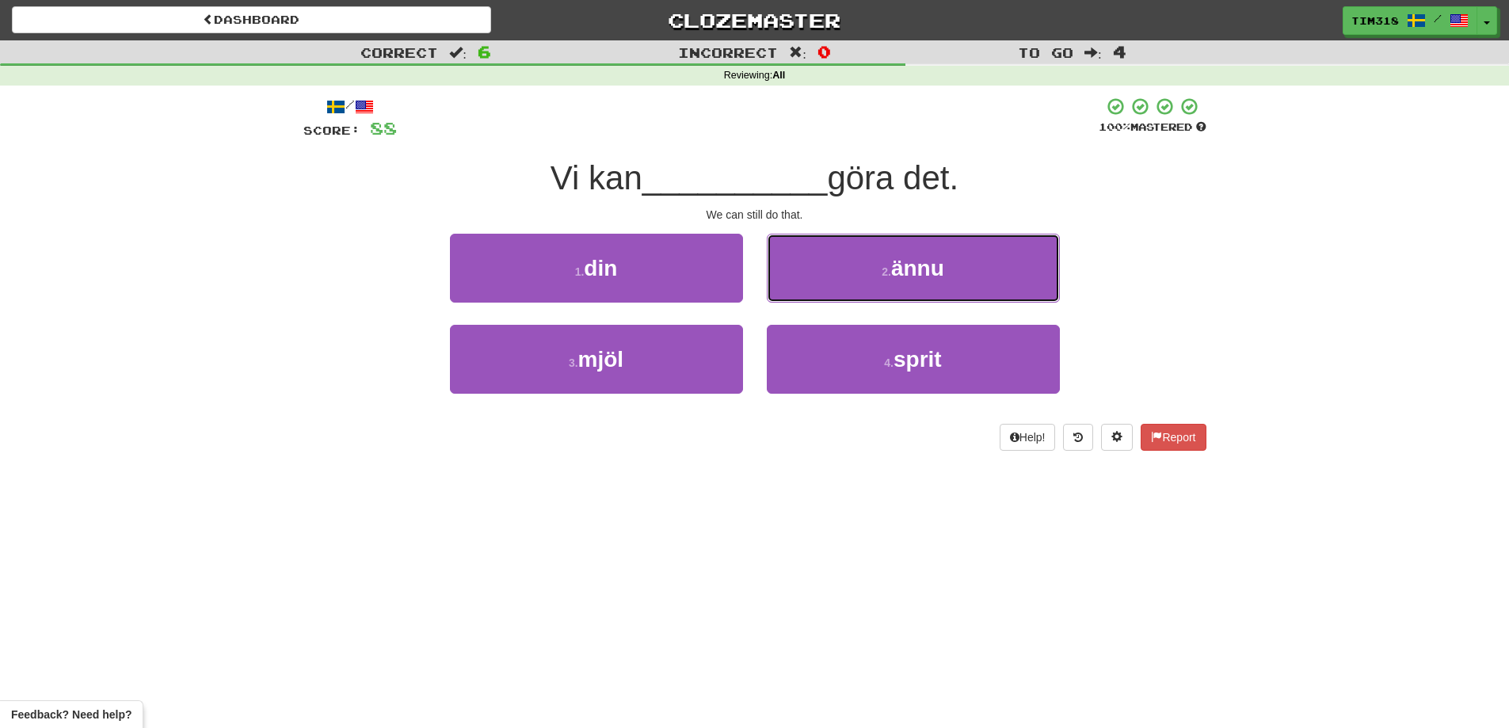
click at [874, 276] on button "2 . ännu" at bounding box center [913, 268] width 293 height 69
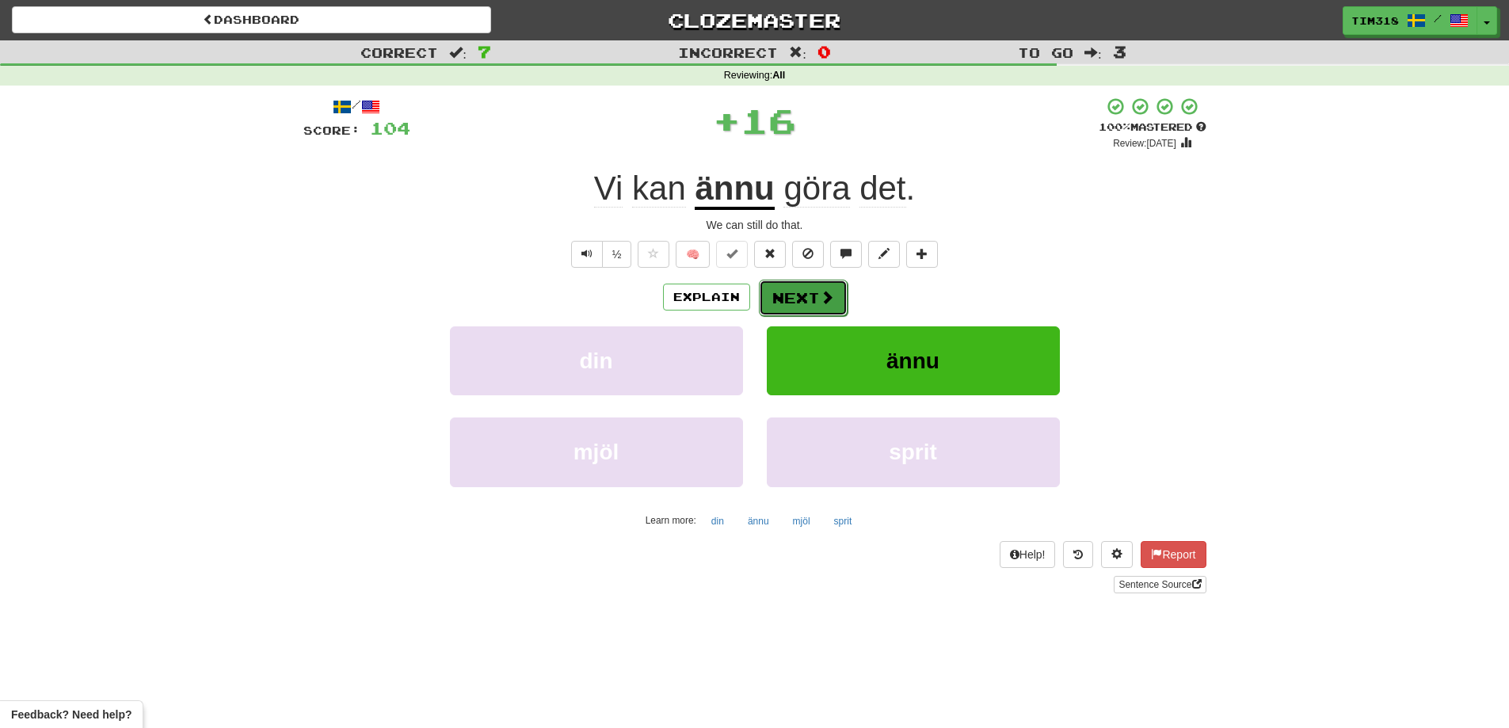
click at [775, 299] on button "Next" at bounding box center [803, 298] width 89 height 36
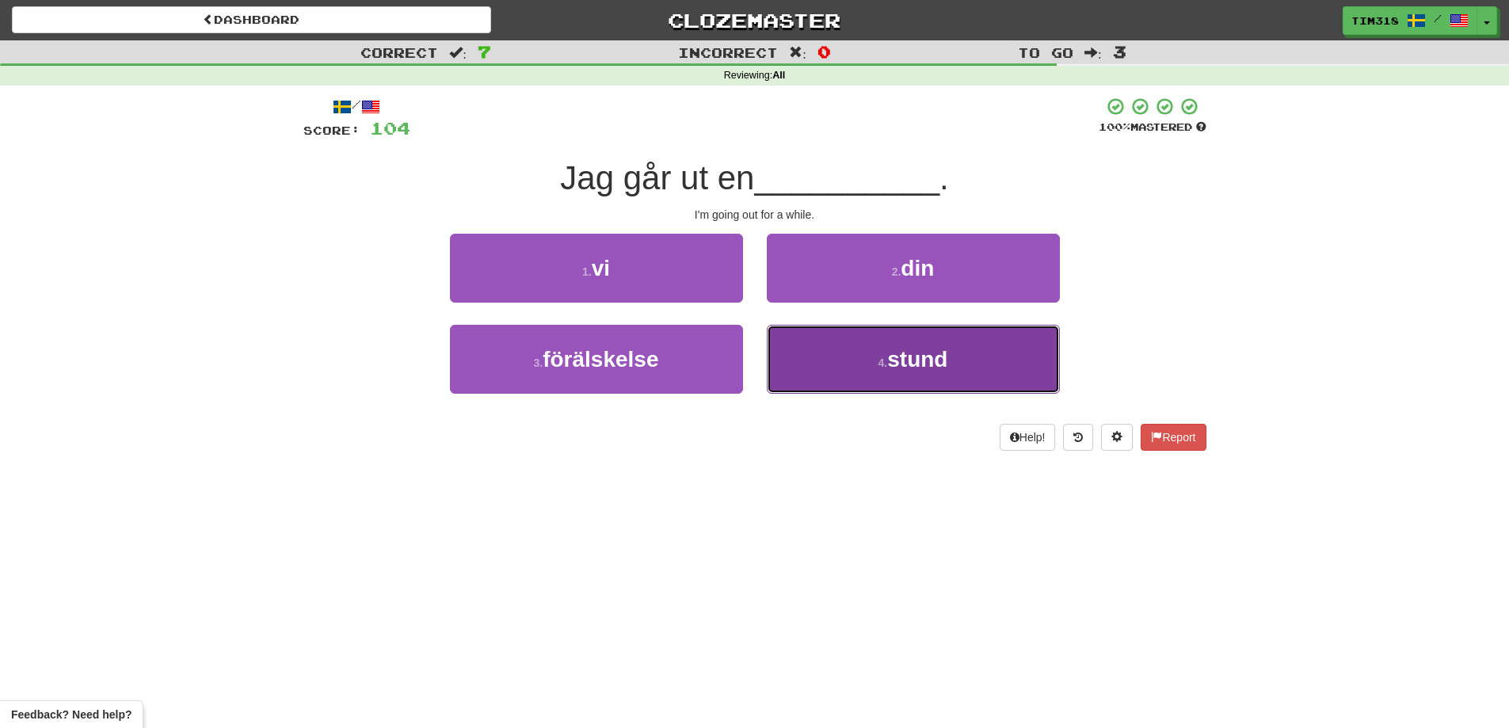
click at [878, 374] on button "4 . stund" at bounding box center [913, 359] width 293 height 69
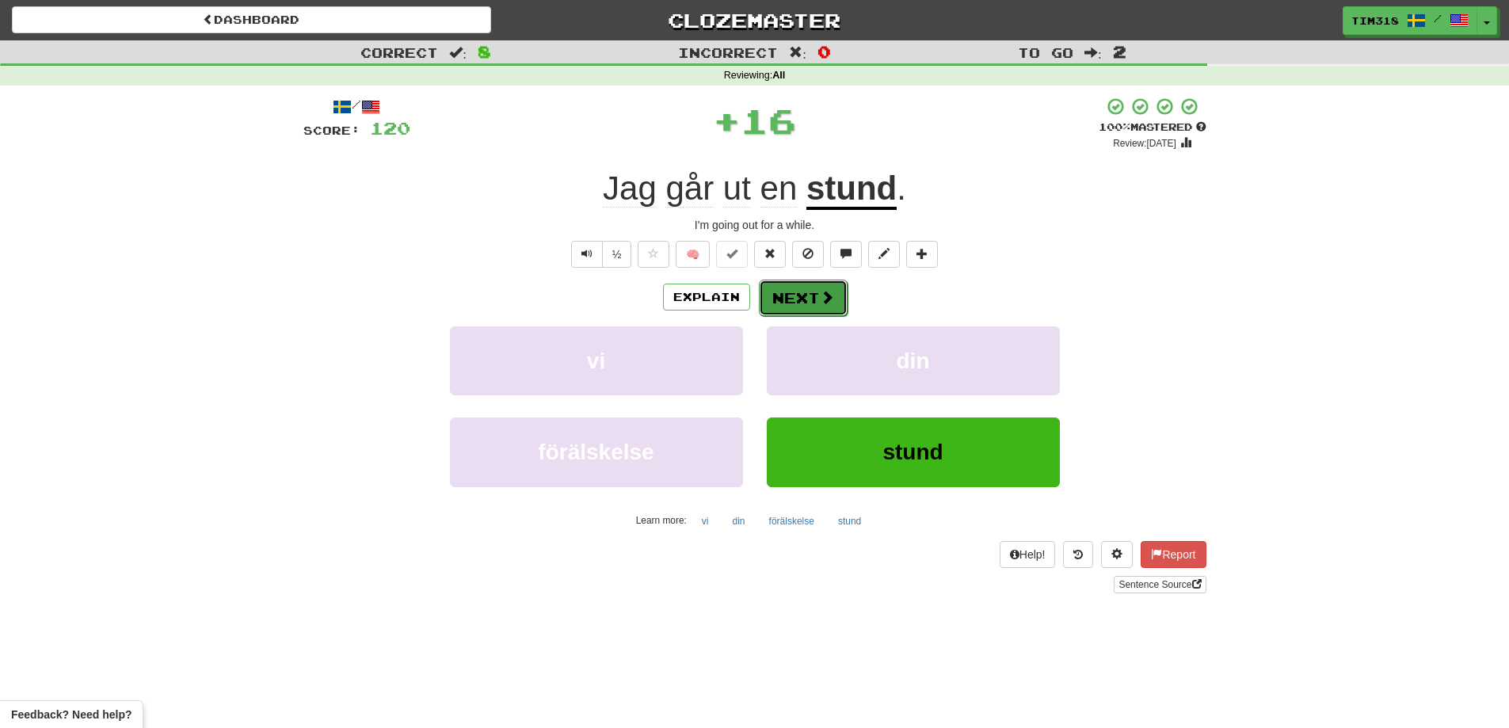
click at [830, 297] on span at bounding box center [827, 297] width 14 height 14
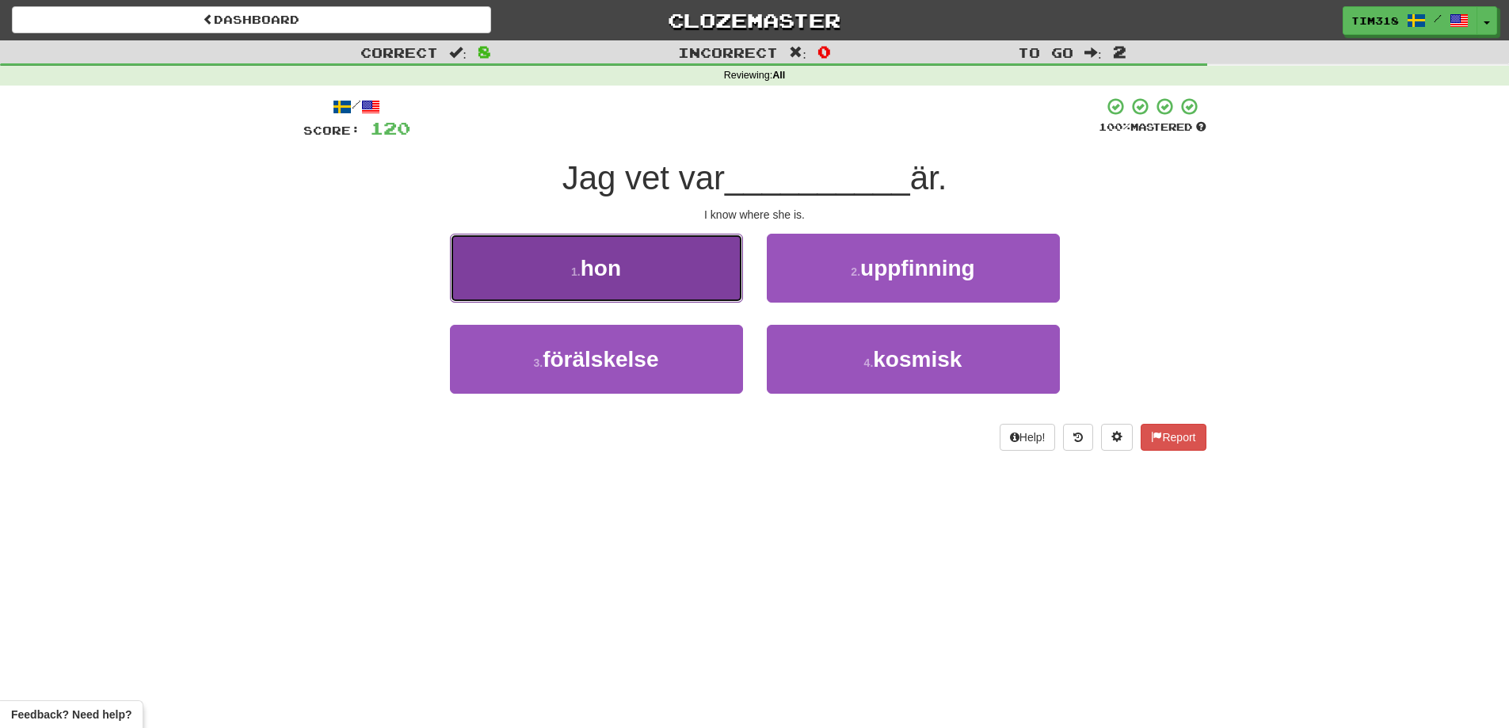
click at [683, 274] on button "1 . hon" at bounding box center [596, 268] width 293 height 69
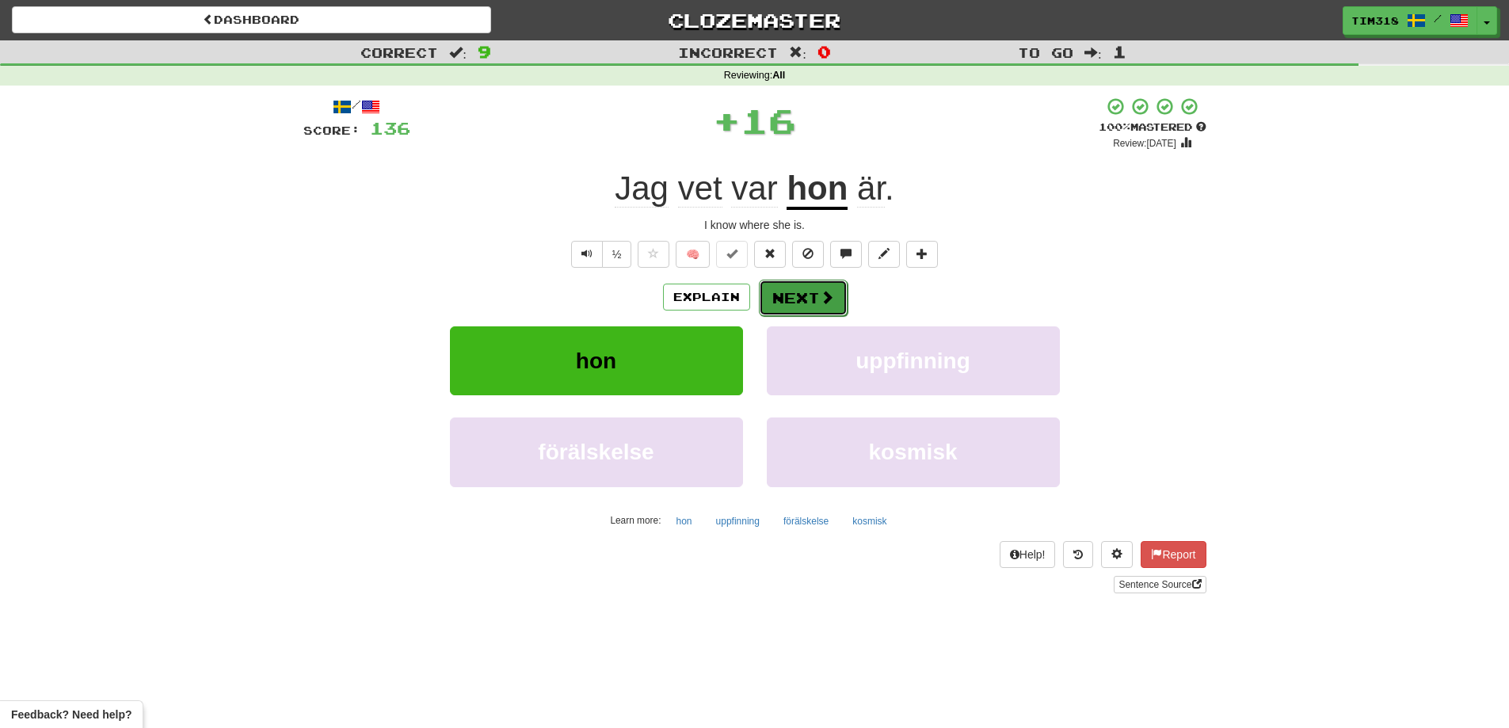
click at [810, 292] on button "Next" at bounding box center [803, 298] width 89 height 36
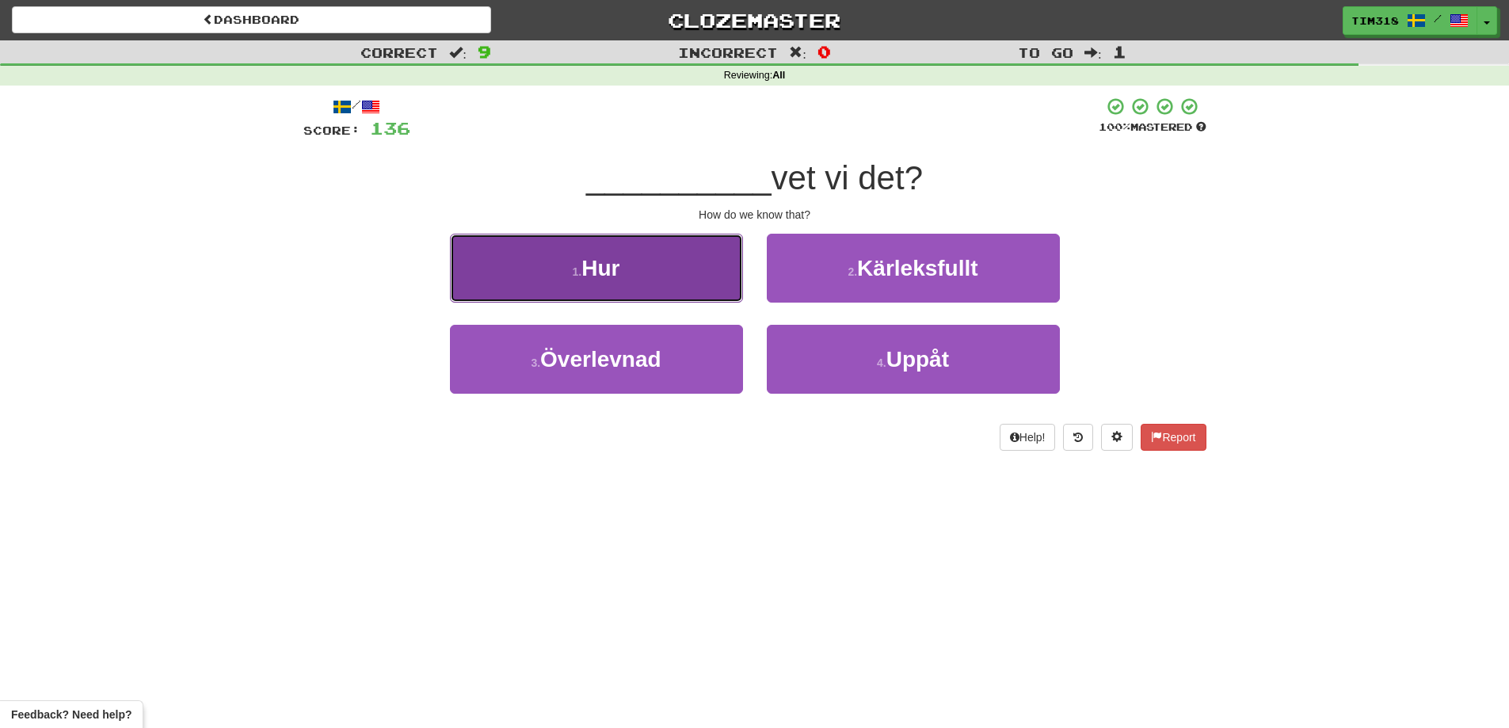
click at [645, 292] on button "1 . Hur" at bounding box center [596, 268] width 293 height 69
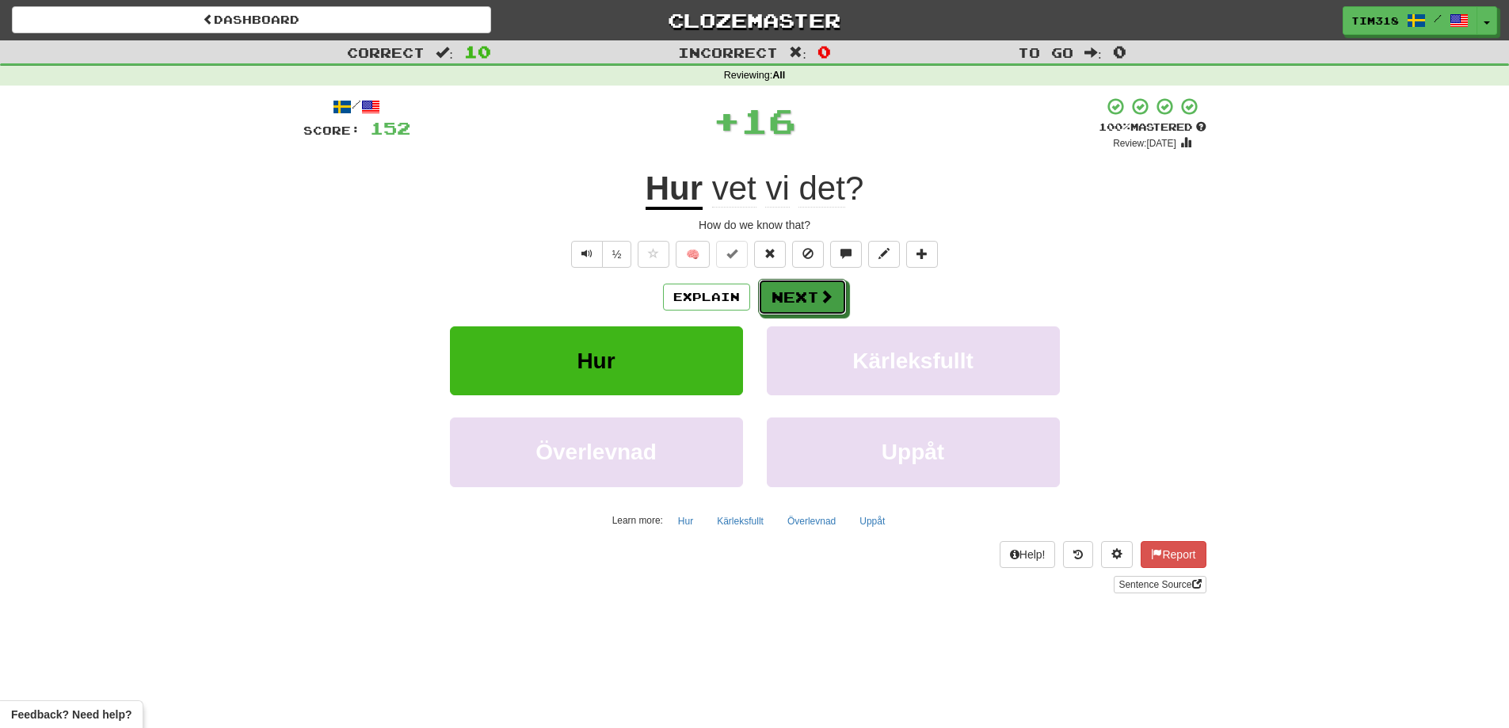
click at [812, 301] on button "Next" at bounding box center [802, 297] width 89 height 36
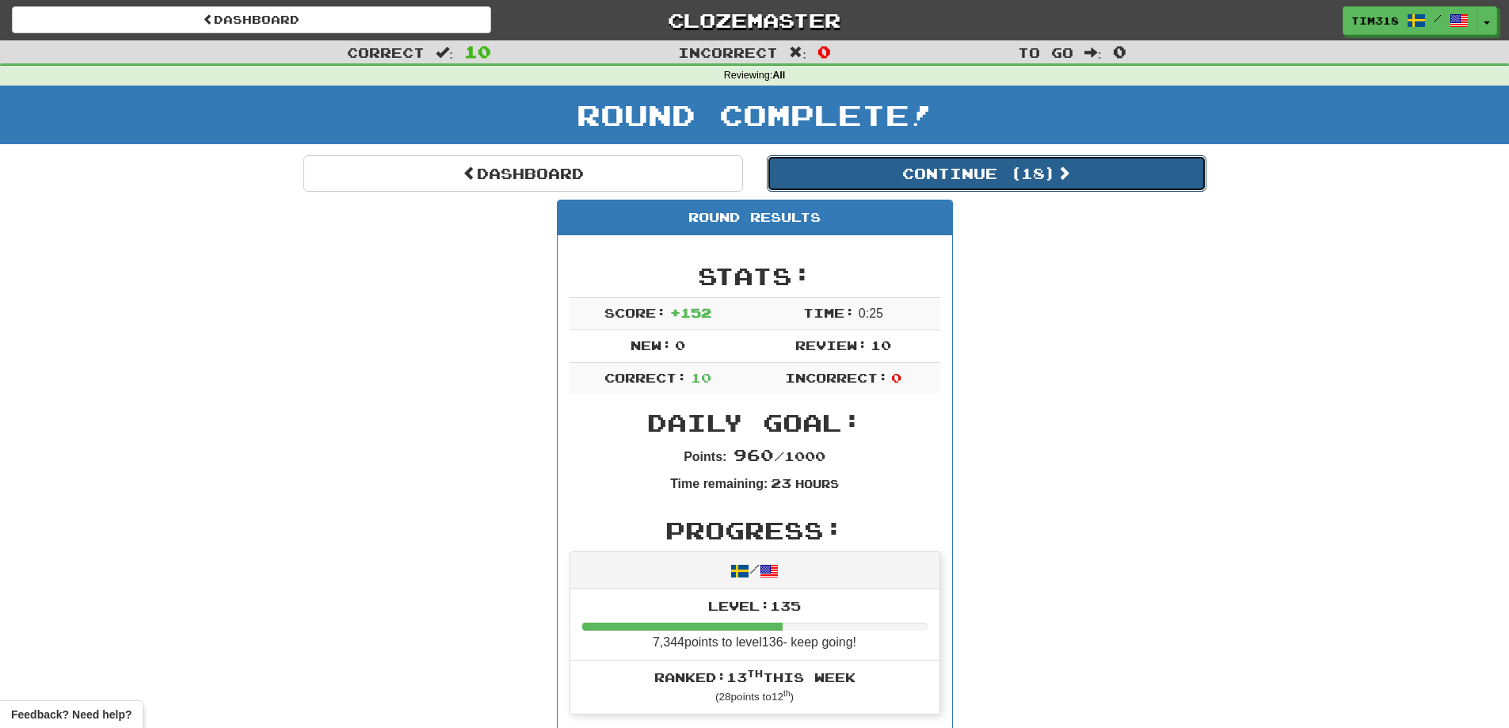
click at [1034, 169] on button "Continue ( 18 )" at bounding box center [987, 173] width 440 height 36
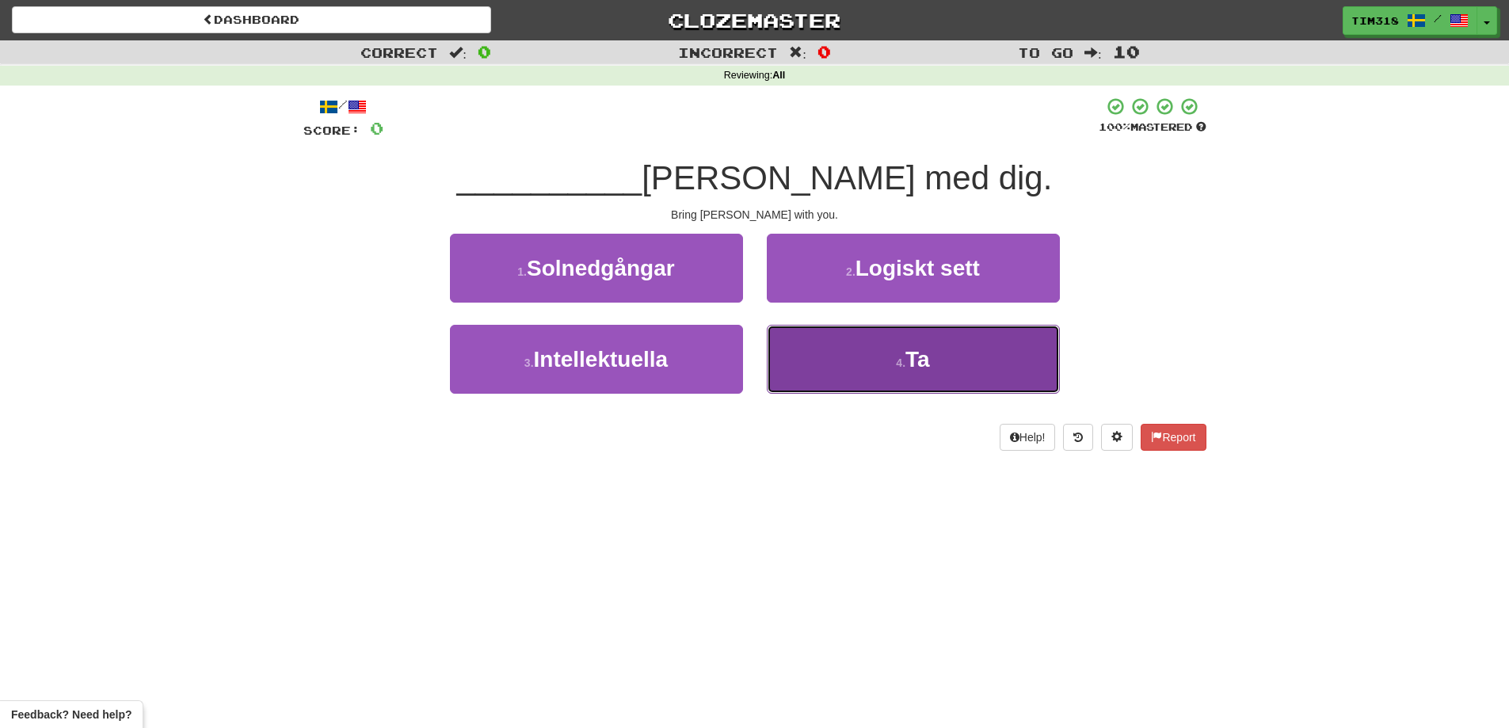
click at [897, 367] on small "4 ." at bounding box center [901, 362] width 10 height 13
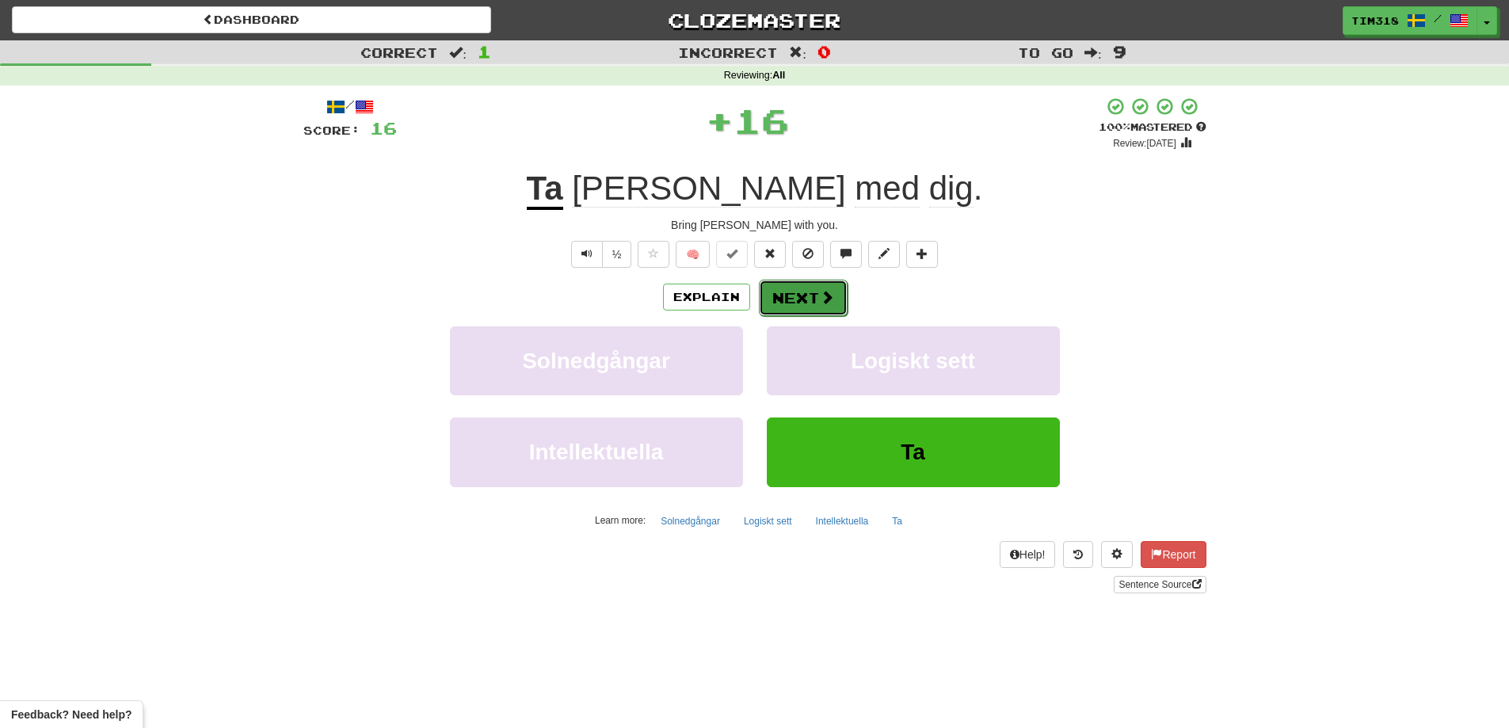
click at [816, 287] on button "Next" at bounding box center [803, 298] width 89 height 36
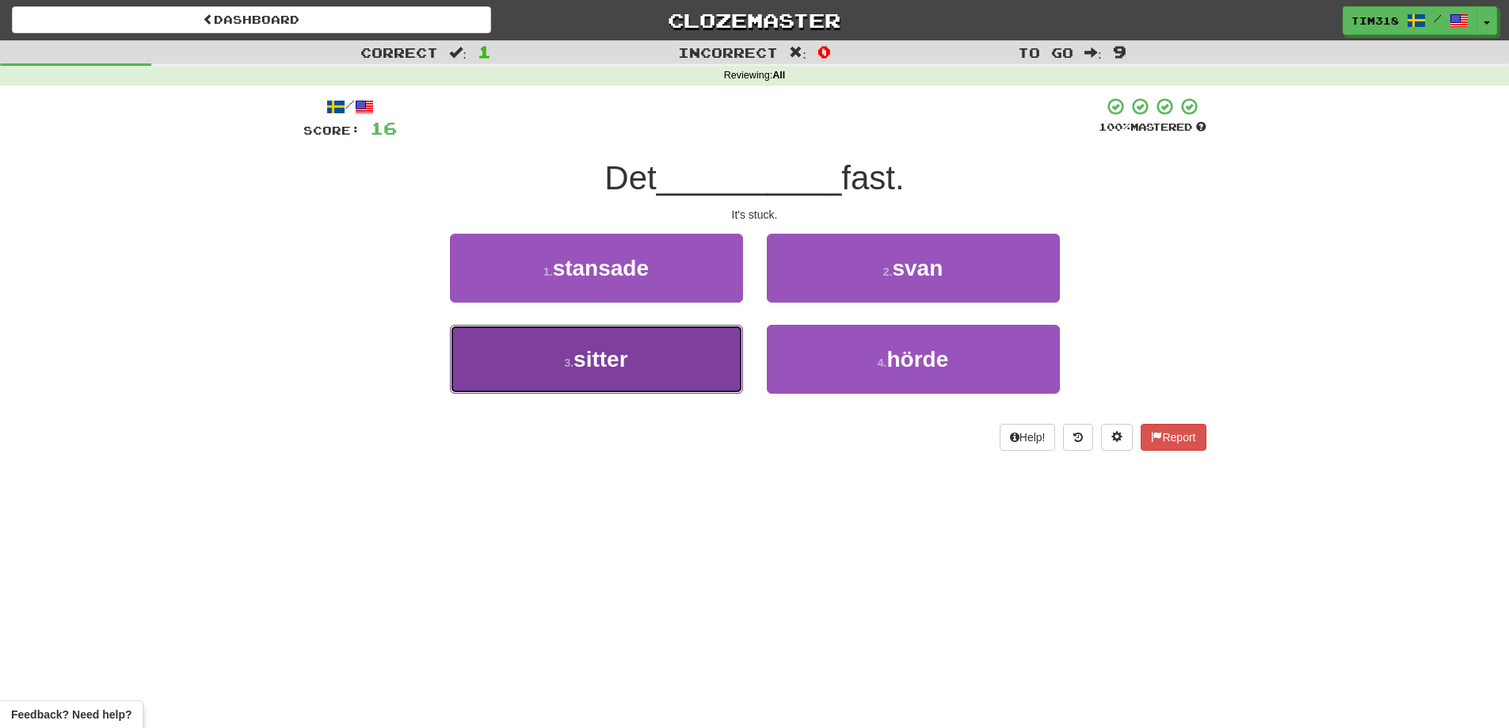
click at [691, 357] on button "3 . sitter" at bounding box center [596, 359] width 293 height 69
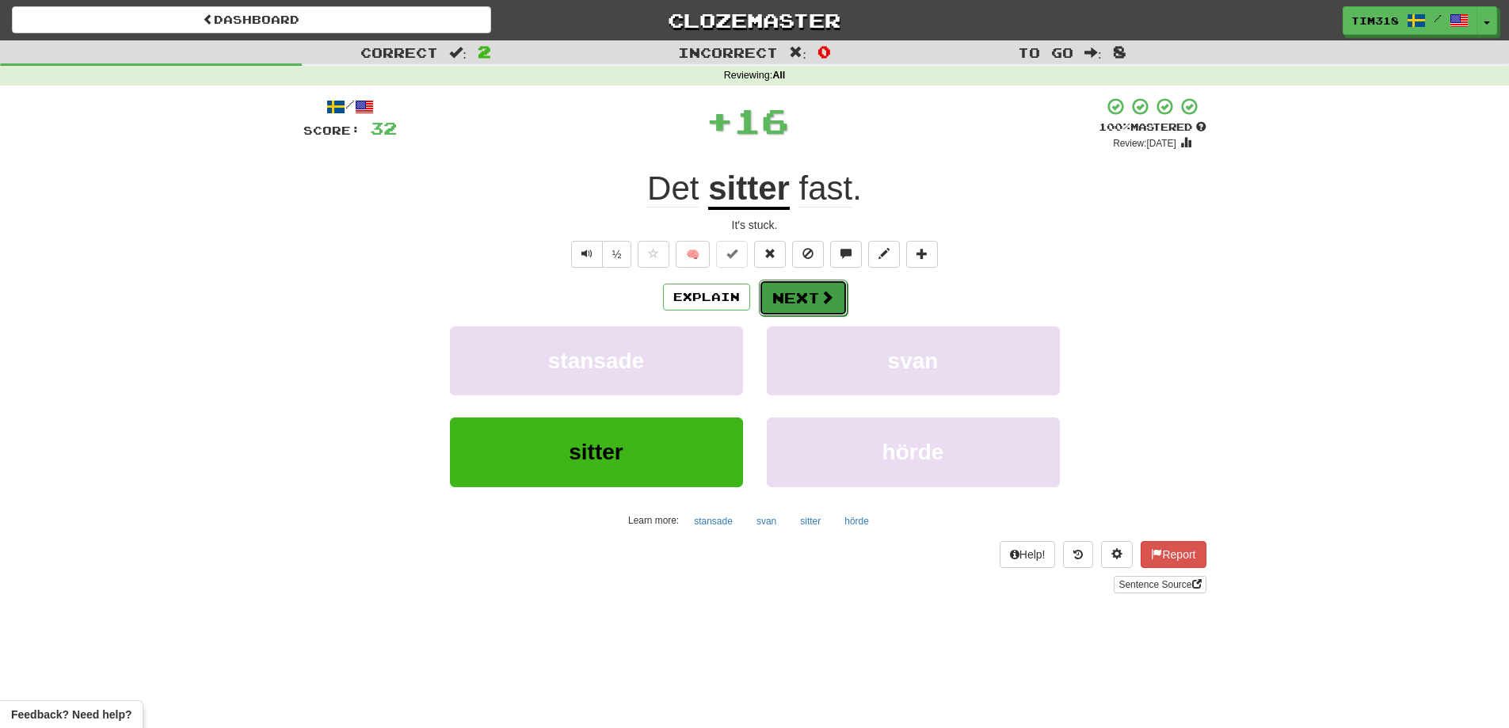
click at [797, 295] on button "Next" at bounding box center [803, 298] width 89 height 36
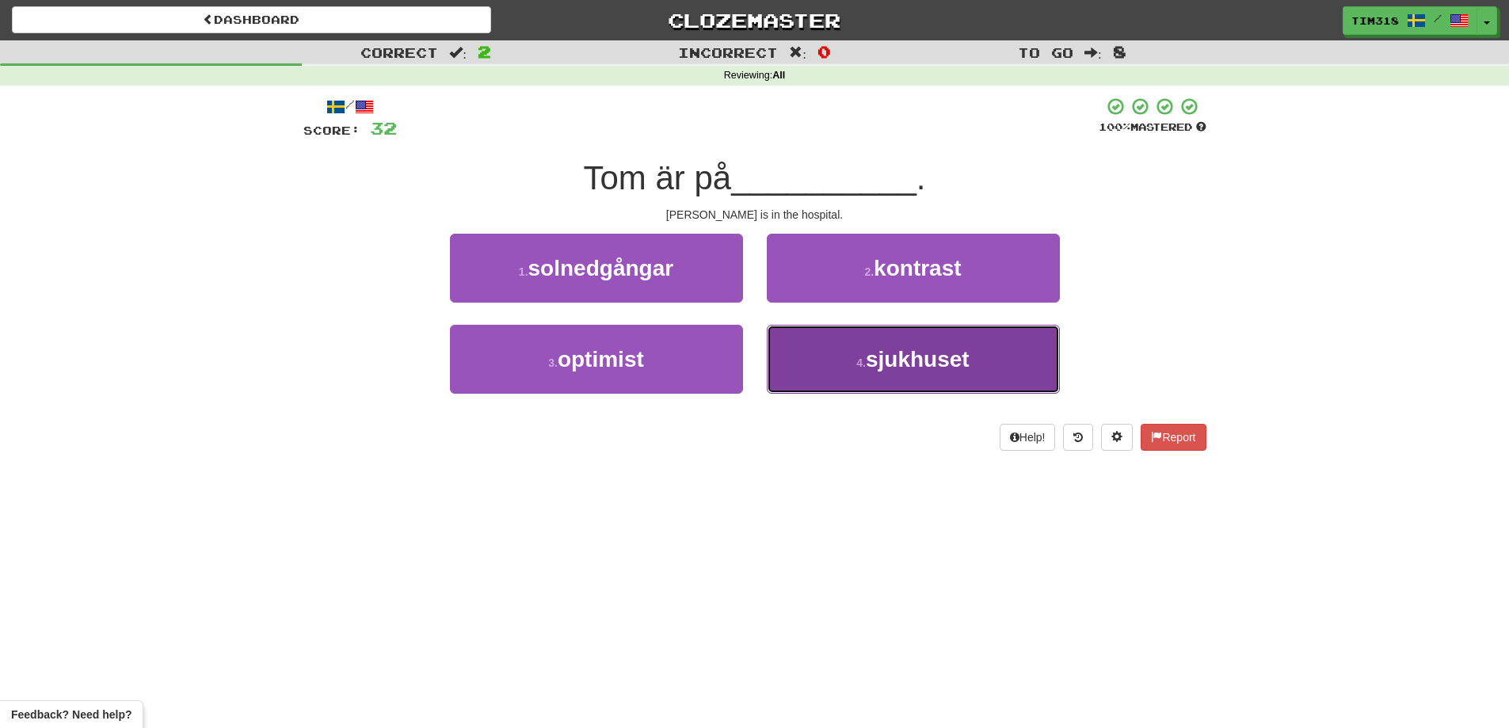
click at [833, 375] on button "4 . sjukhuset" at bounding box center [913, 359] width 293 height 69
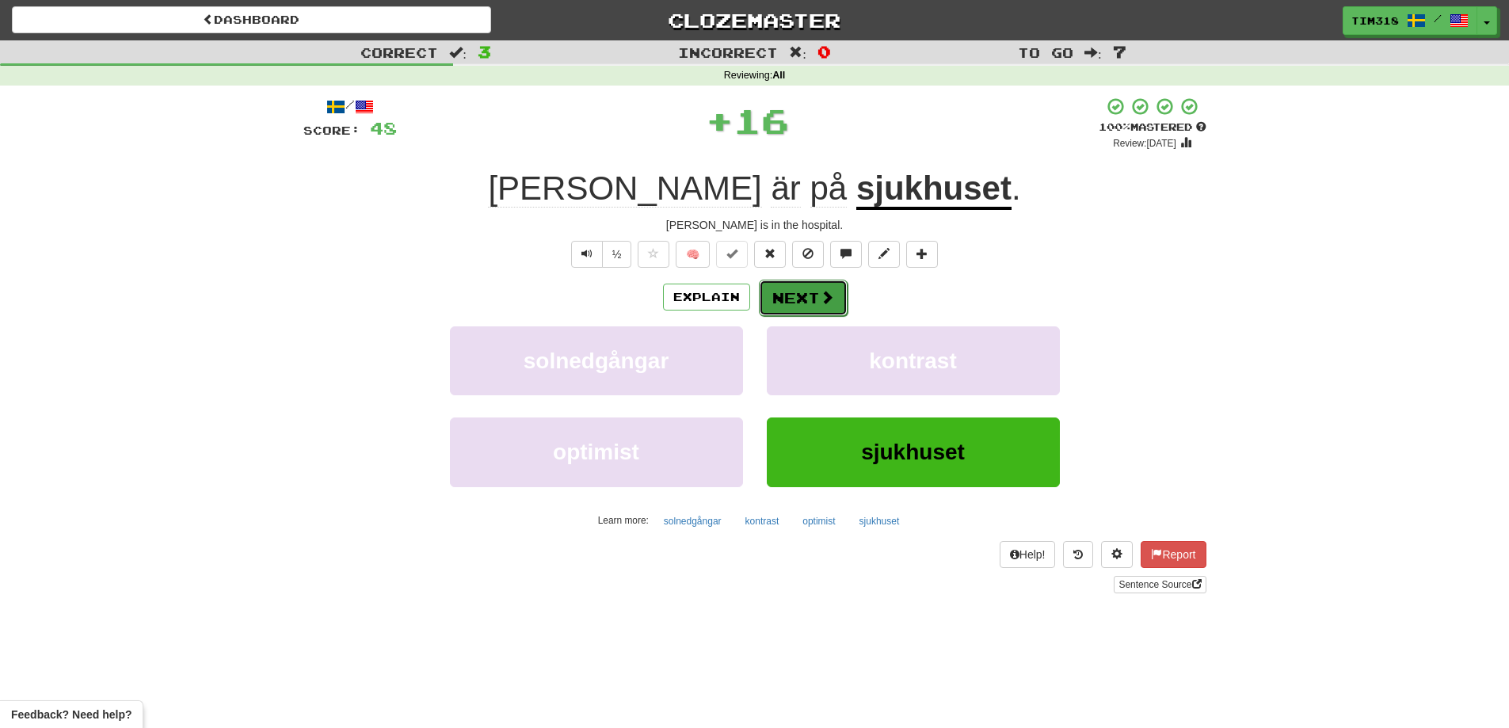
click at [794, 307] on button "Next" at bounding box center [803, 298] width 89 height 36
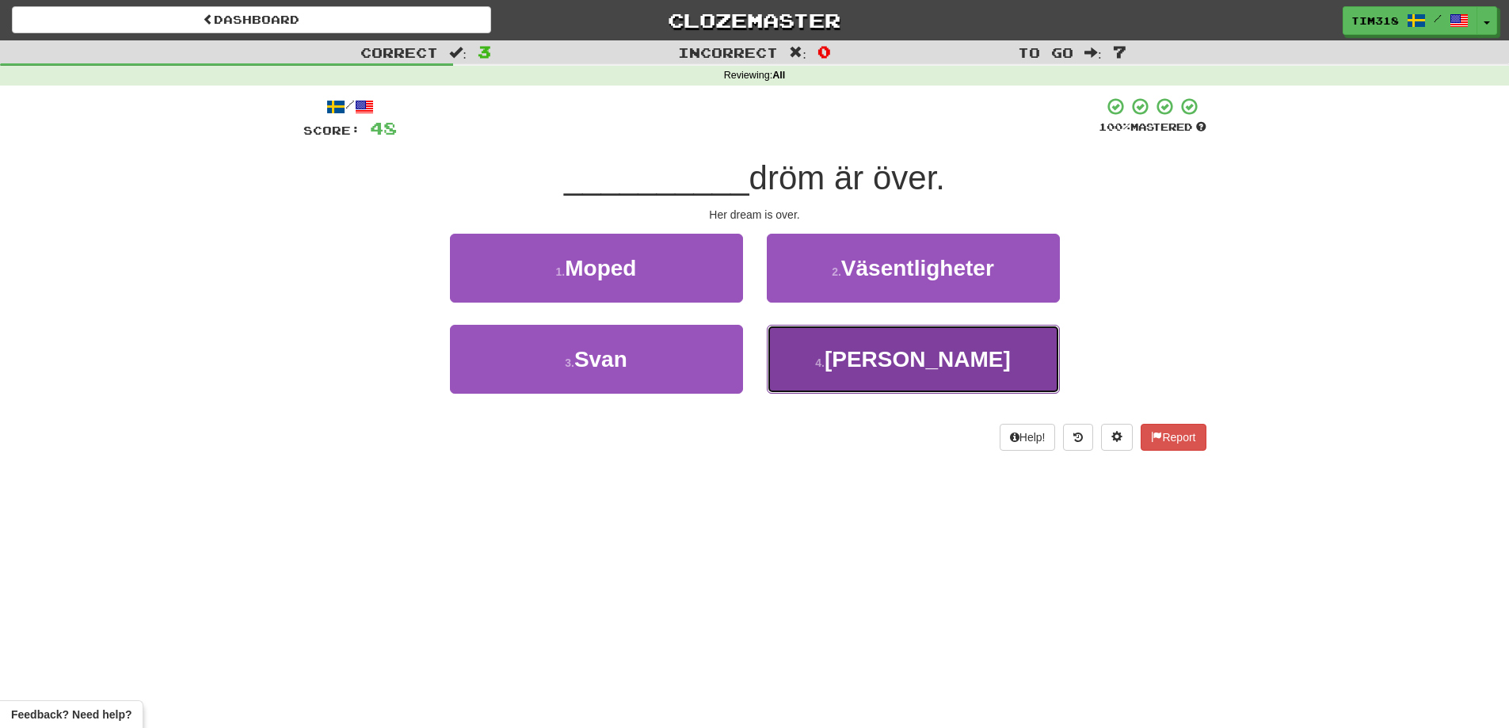
click at [843, 353] on button "4 . Hennes" at bounding box center [913, 359] width 293 height 69
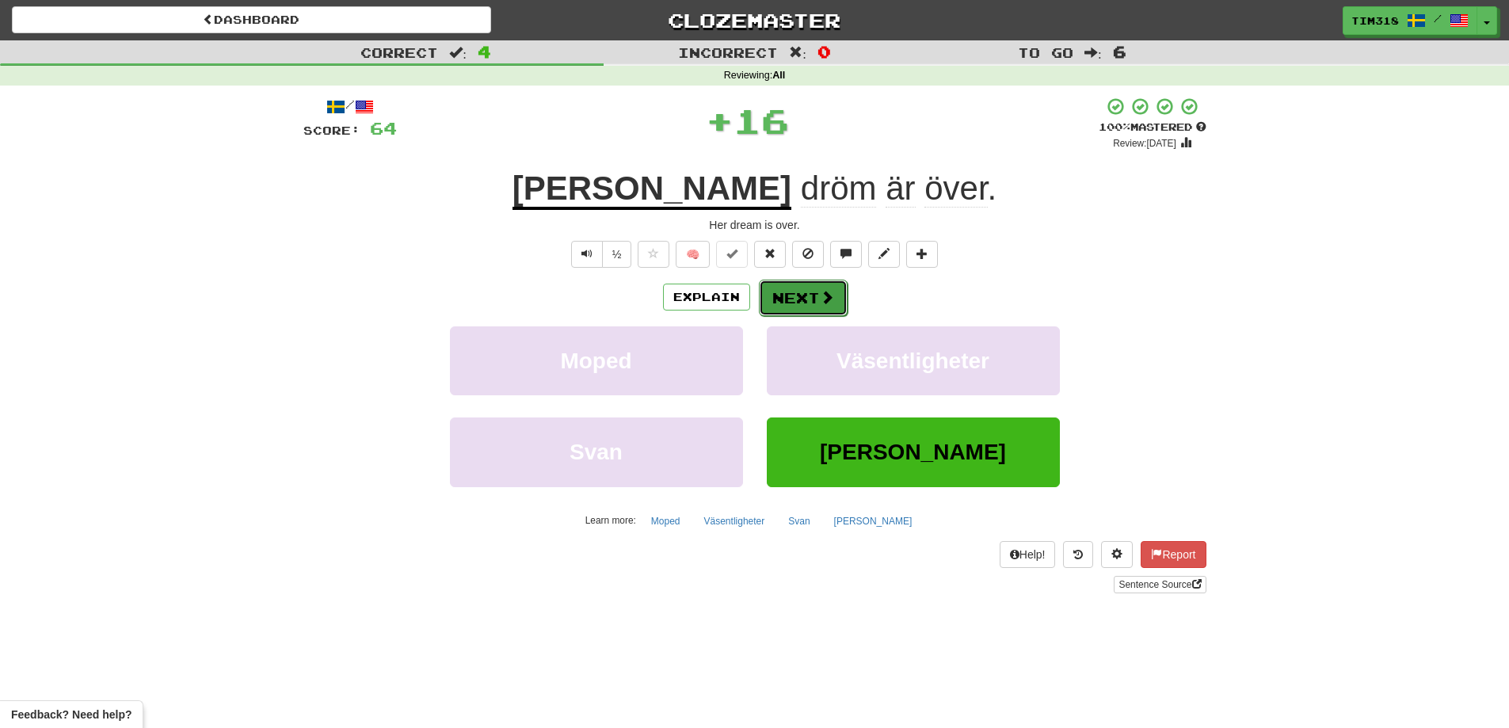
click at [787, 302] on button "Next" at bounding box center [803, 298] width 89 height 36
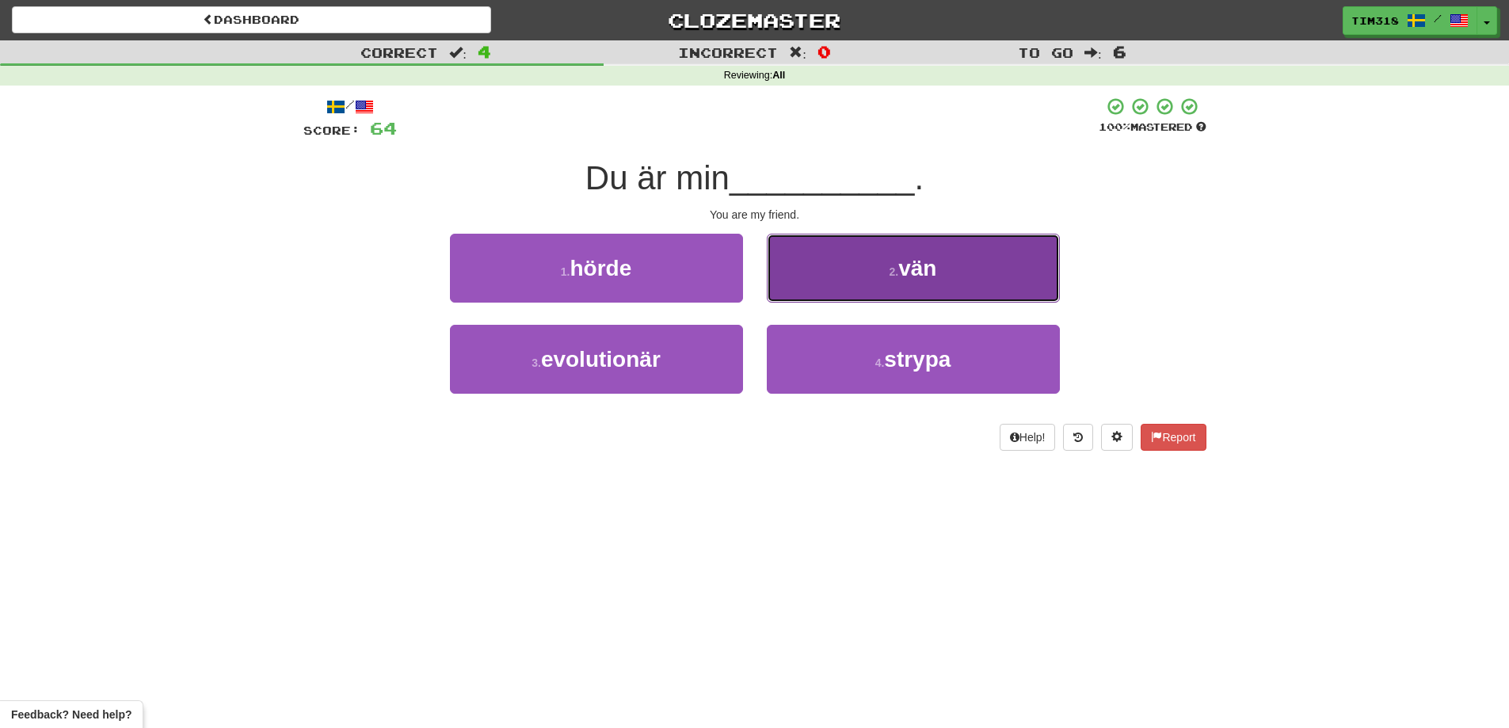
click at [855, 280] on button "2 . vän" at bounding box center [913, 268] width 293 height 69
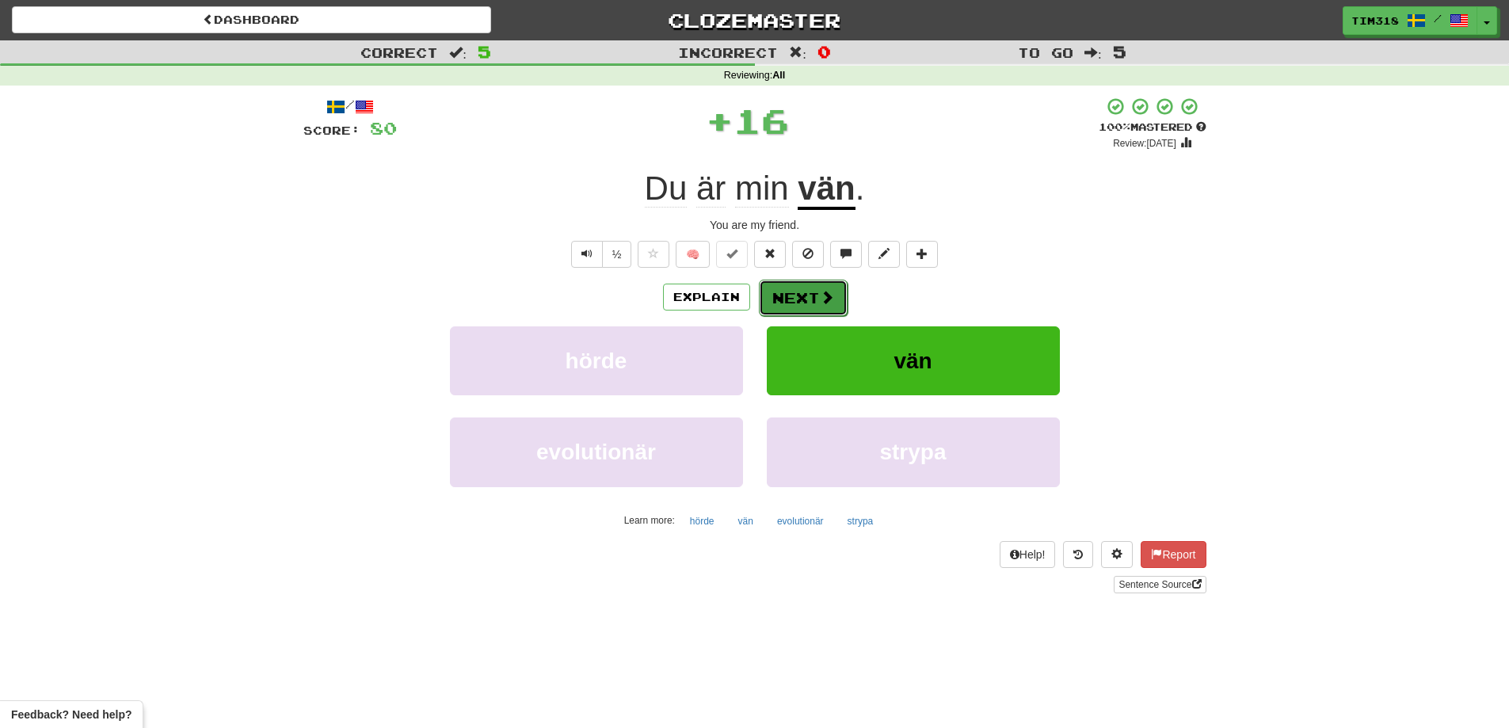
click at [800, 311] on button "Next" at bounding box center [803, 298] width 89 height 36
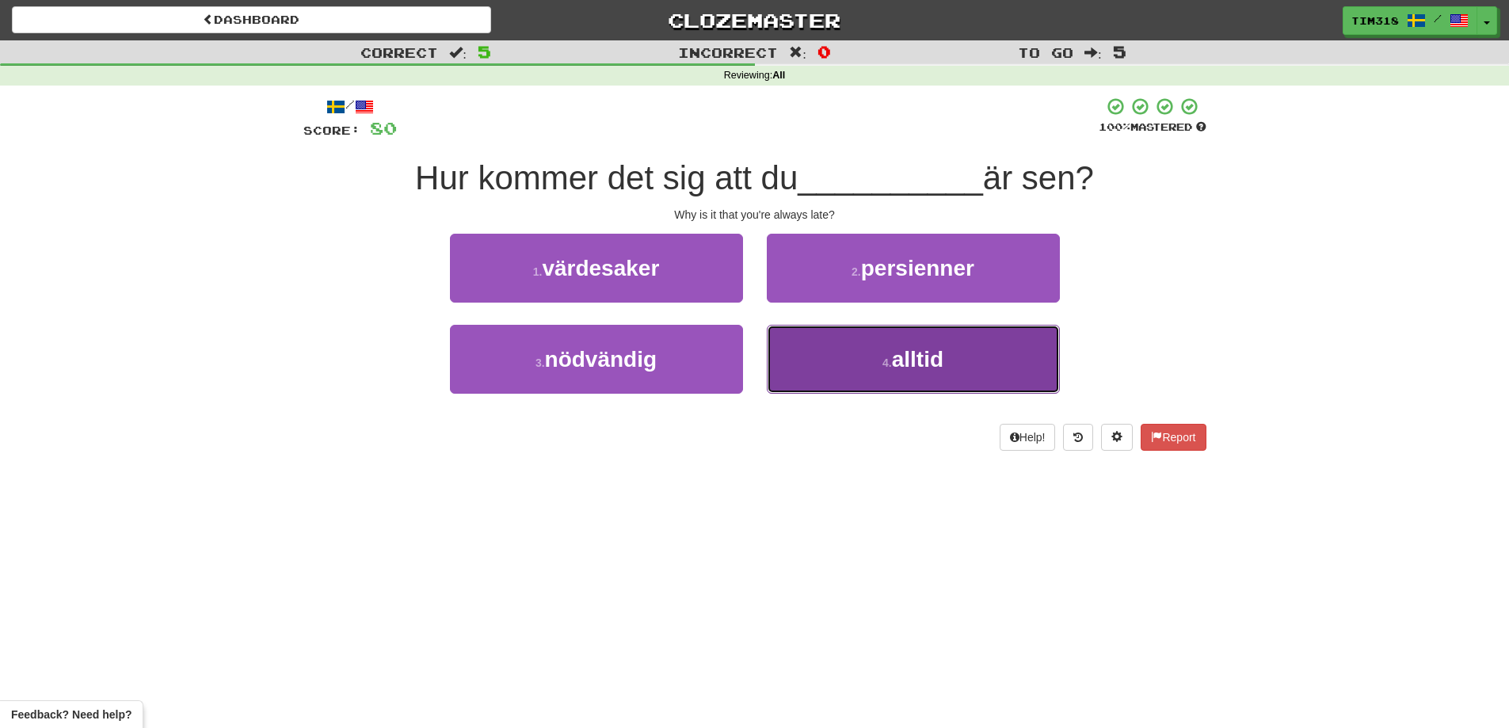
click at [862, 369] on button "4 . alltid" at bounding box center [913, 359] width 293 height 69
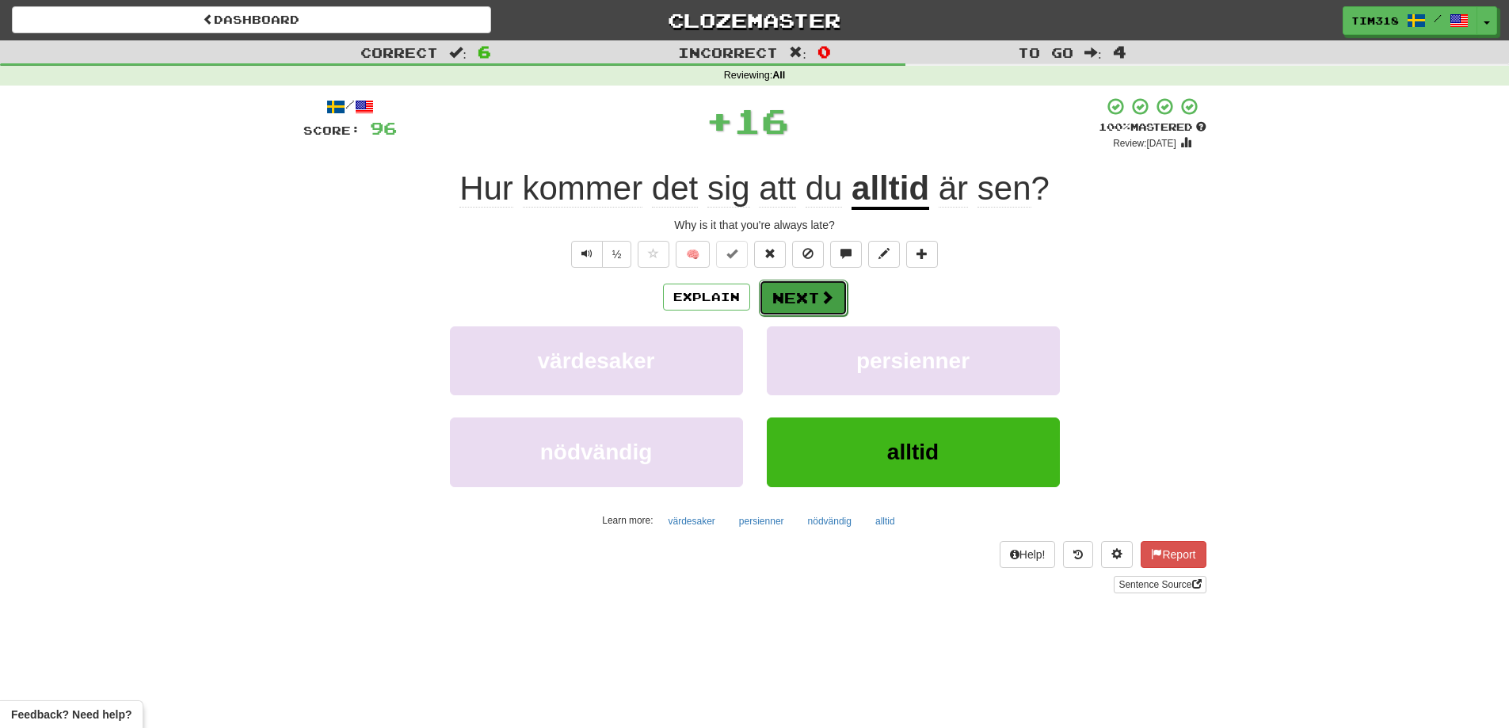
click at [820, 302] on span at bounding box center [827, 297] width 14 height 14
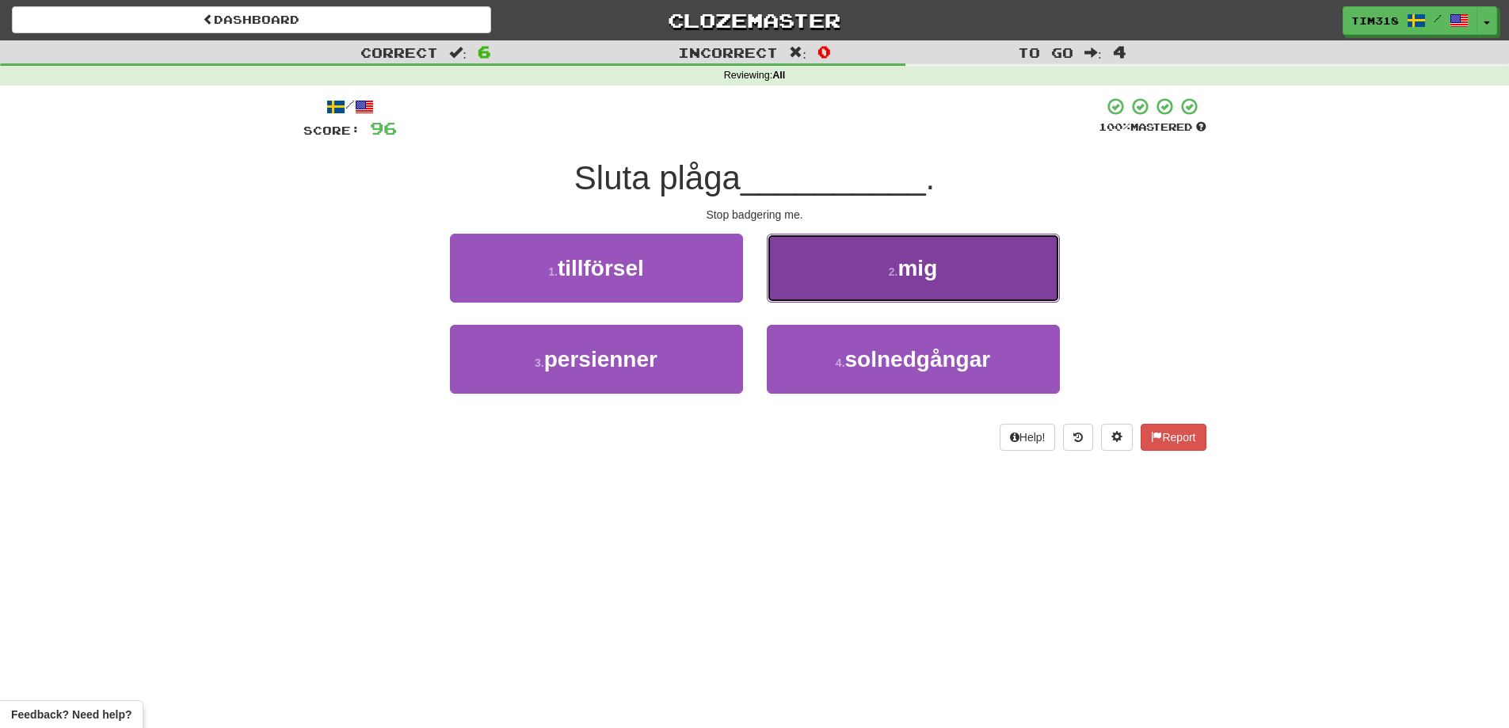
click at [915, 243] on button "2 . mig" at bounding box center [913, 268] width 293 height 69
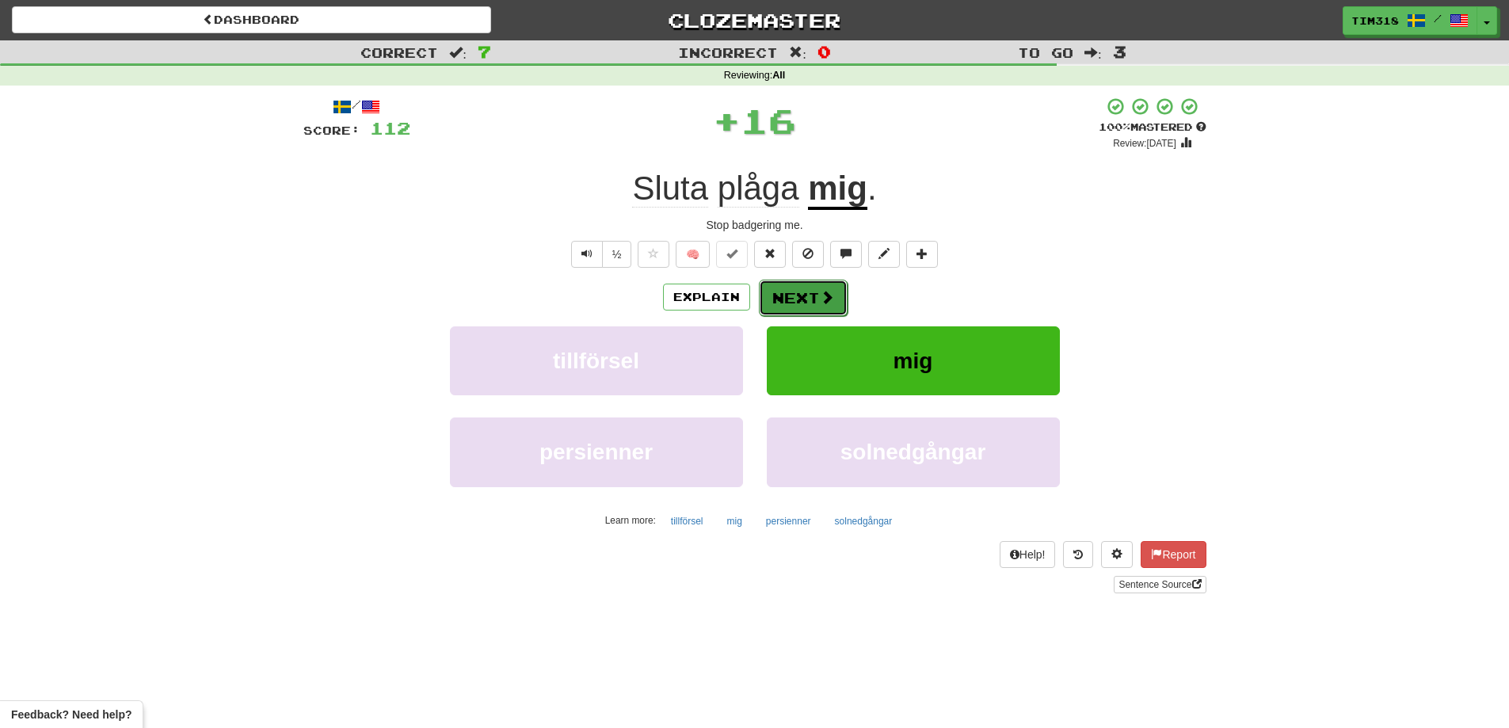
click at [802, 299] on button "Next" at bounding box center [803, 298] width 89 height 36
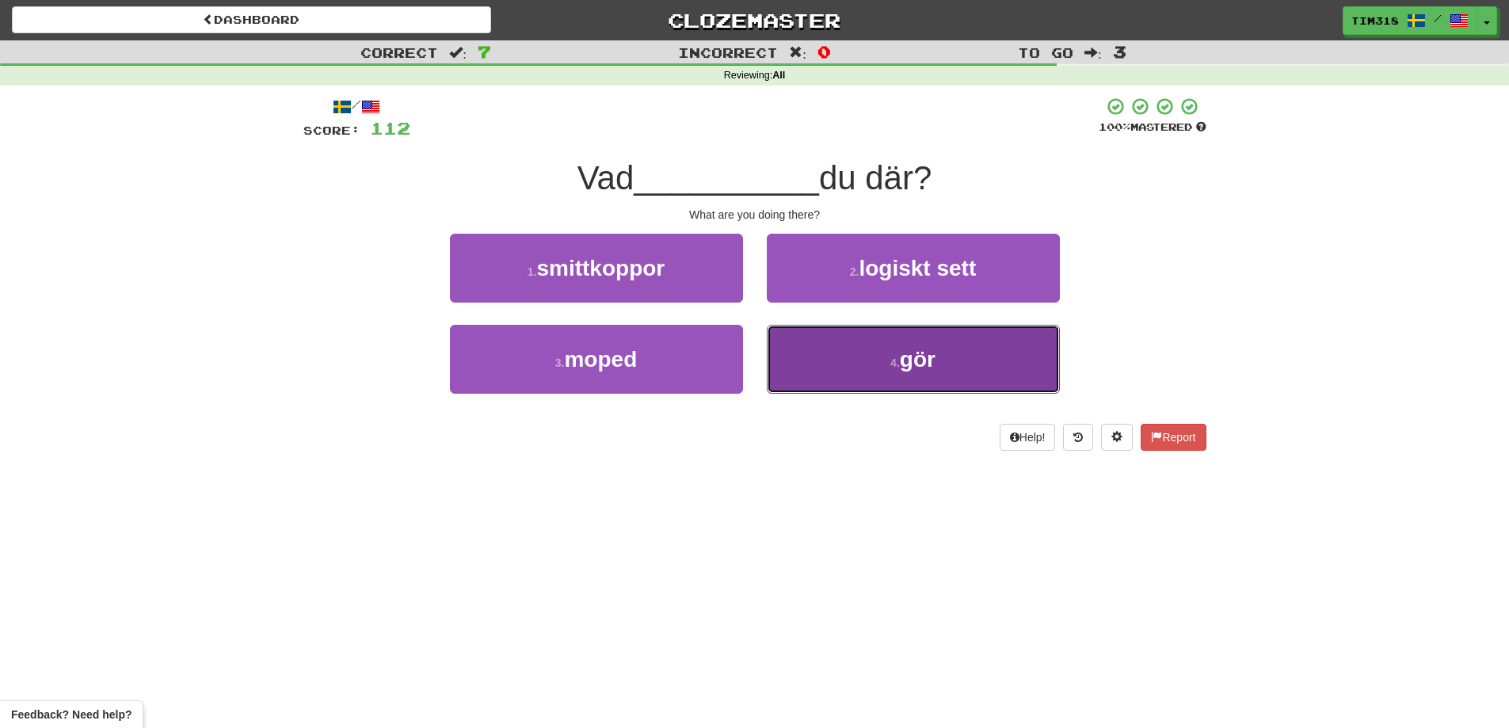
click at [858, 359] on button "4 . gör" at bounding box center [913, 359] width 293 height 69
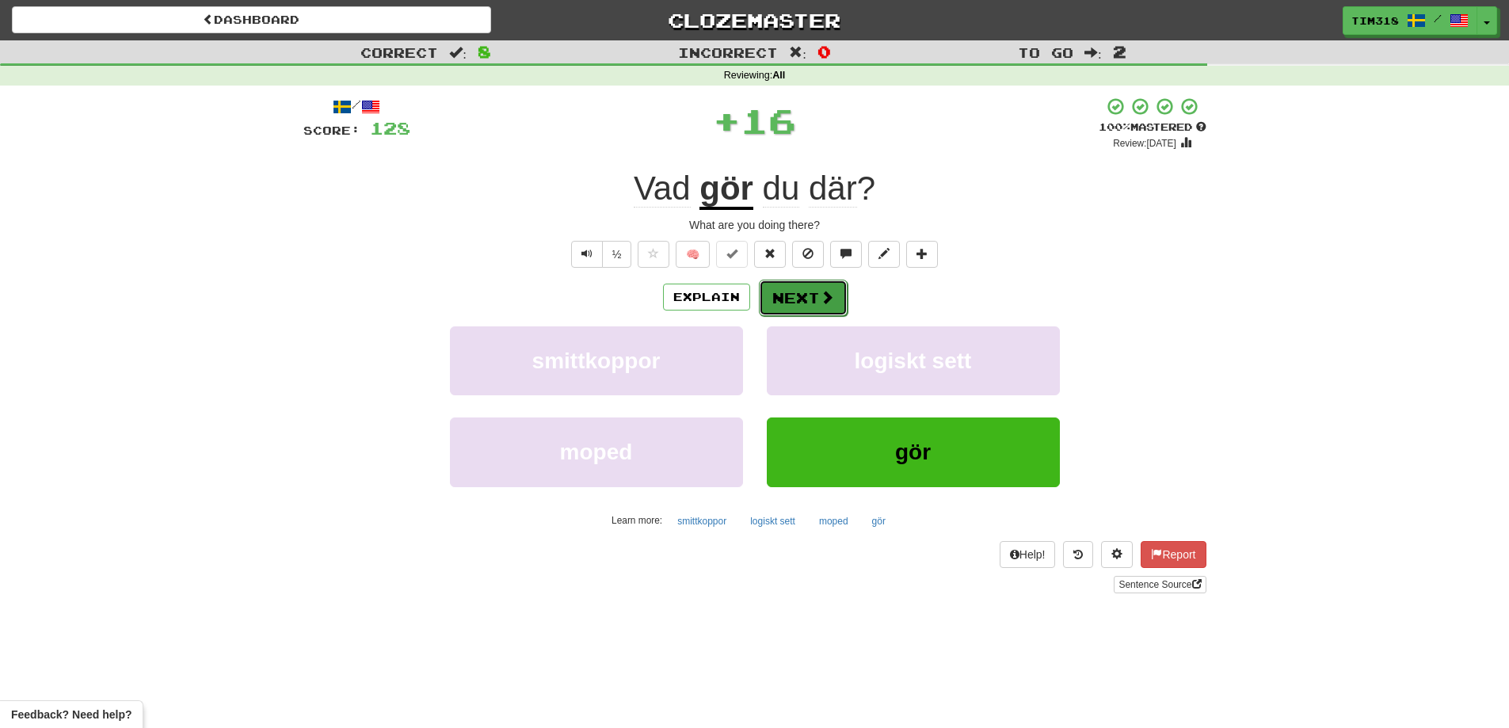
click at [821, 284] on button "Next" at bounding box center [803, 298] width 89 height 36
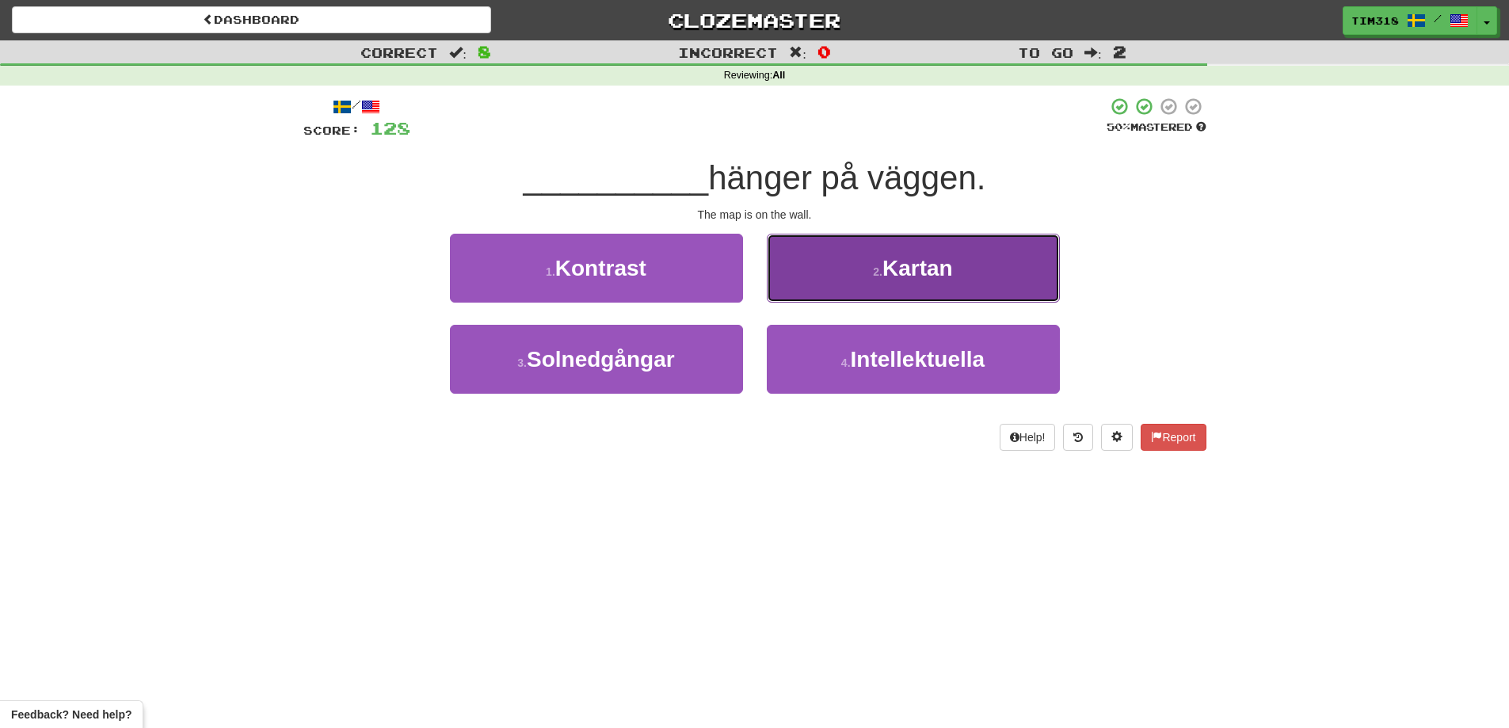
click at [851, 292] on button "2 . [GEOGRAPHIC_DATA]" at bounding box center [913, 268] width 293 height 69
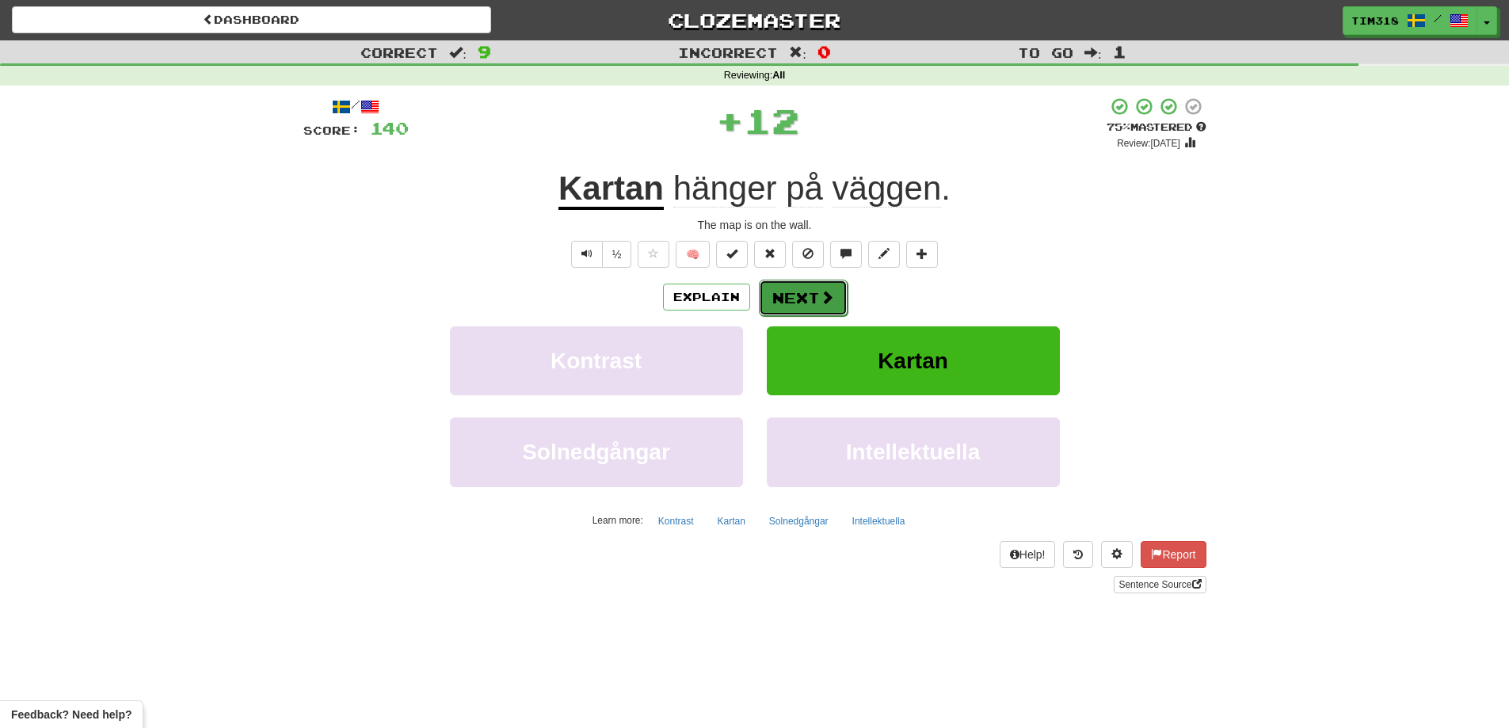
click at [813, 302] on button "Next" at bounding box center [803, 298] width 89 height 36
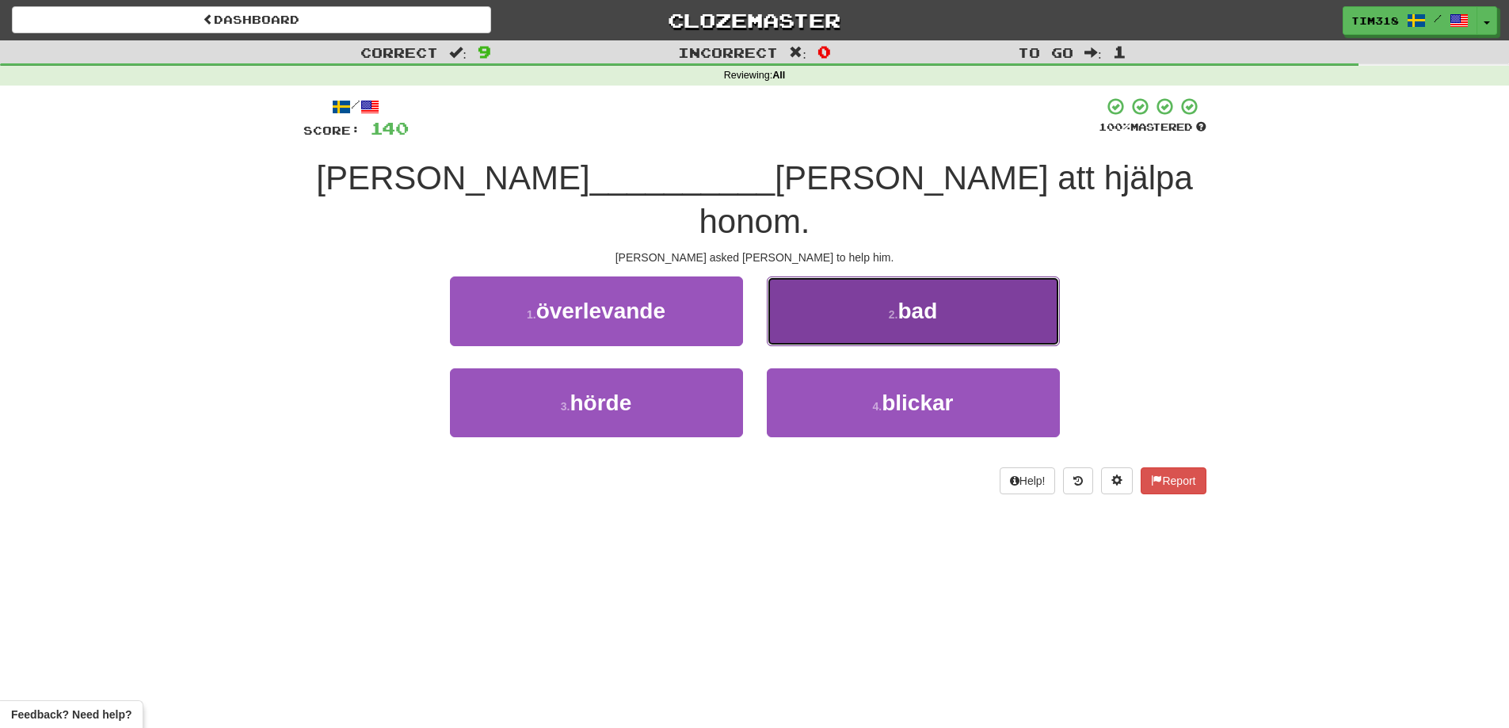
click at [893, 280] on button "2 . bad" at bounding box center [913, 310] width 293 height 69
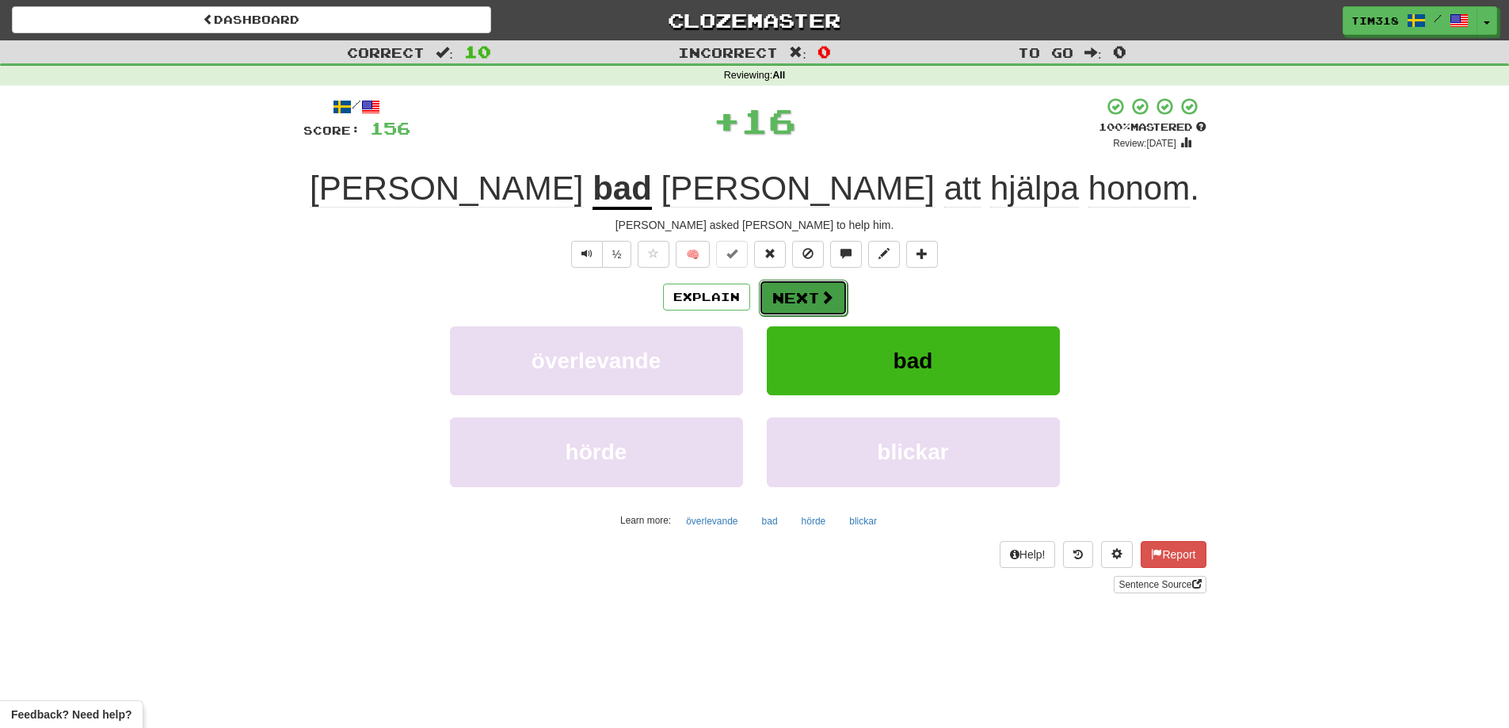
click at [812, 297] on button "Next" at bounding box center [803, 298] width 89 height 36
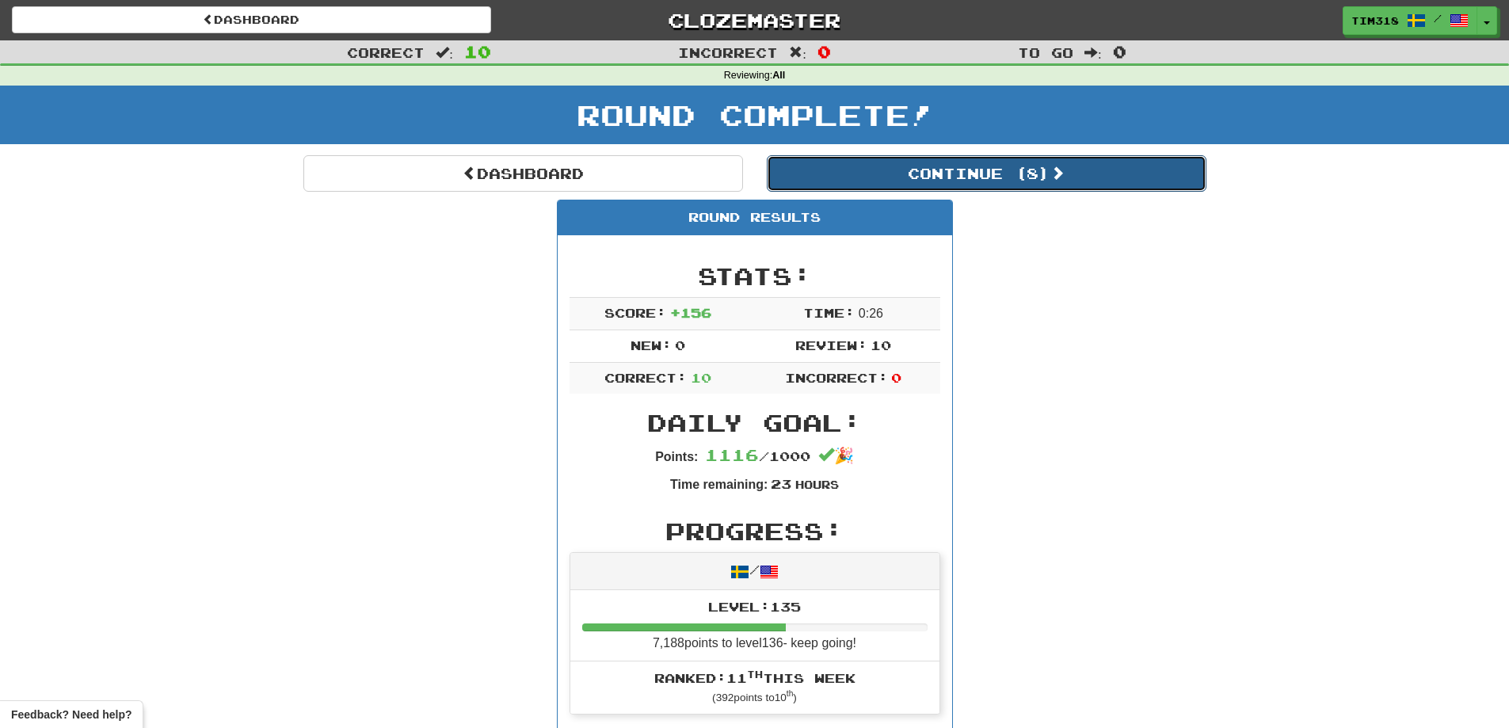
click at [1045, 181] on button "Continue ( 8 )" at bounding box center [987, 173] width 440 height 36
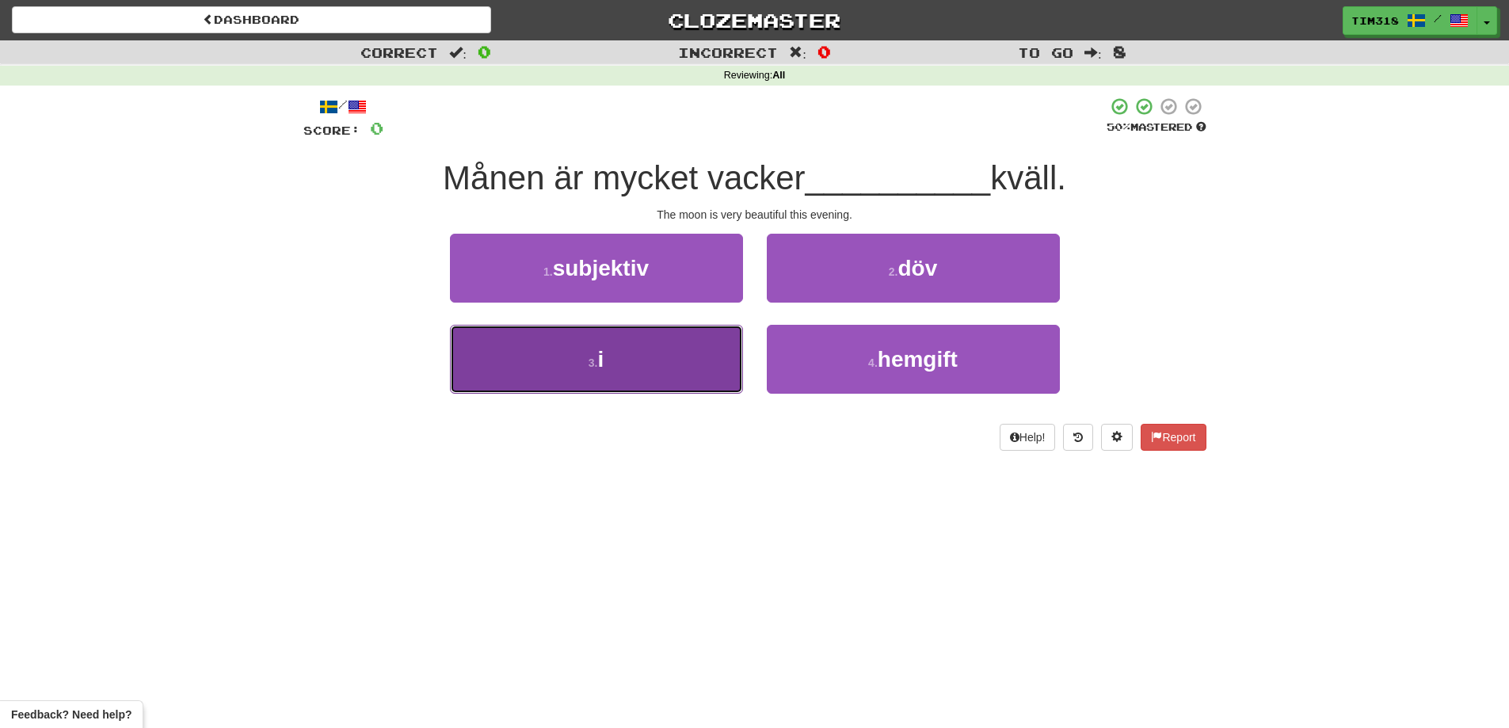
click at [684, 362] on button "3 . i" at bounding box center [596, 359] width 293 height 69
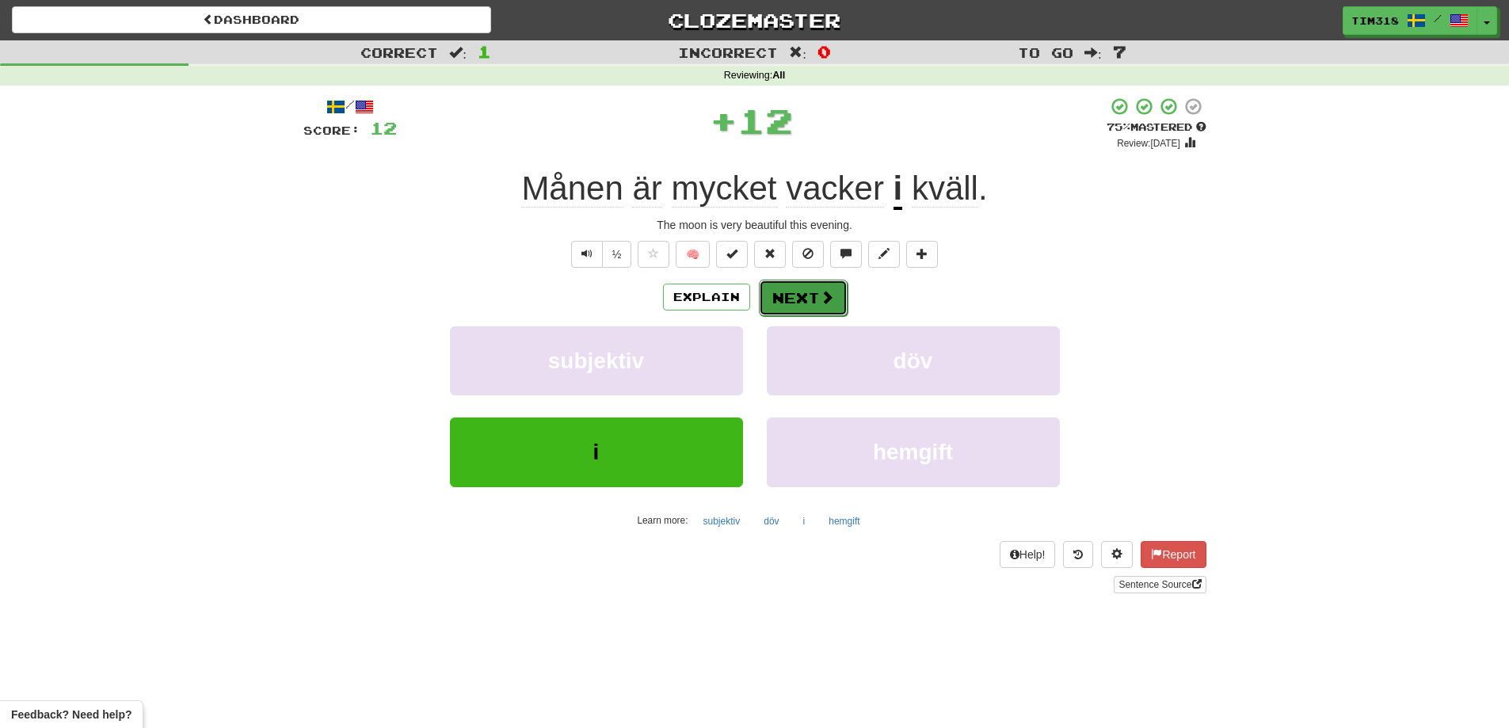
click at [836, 291] on button "Next" at bounding box center [803, 298] width 89 height 36
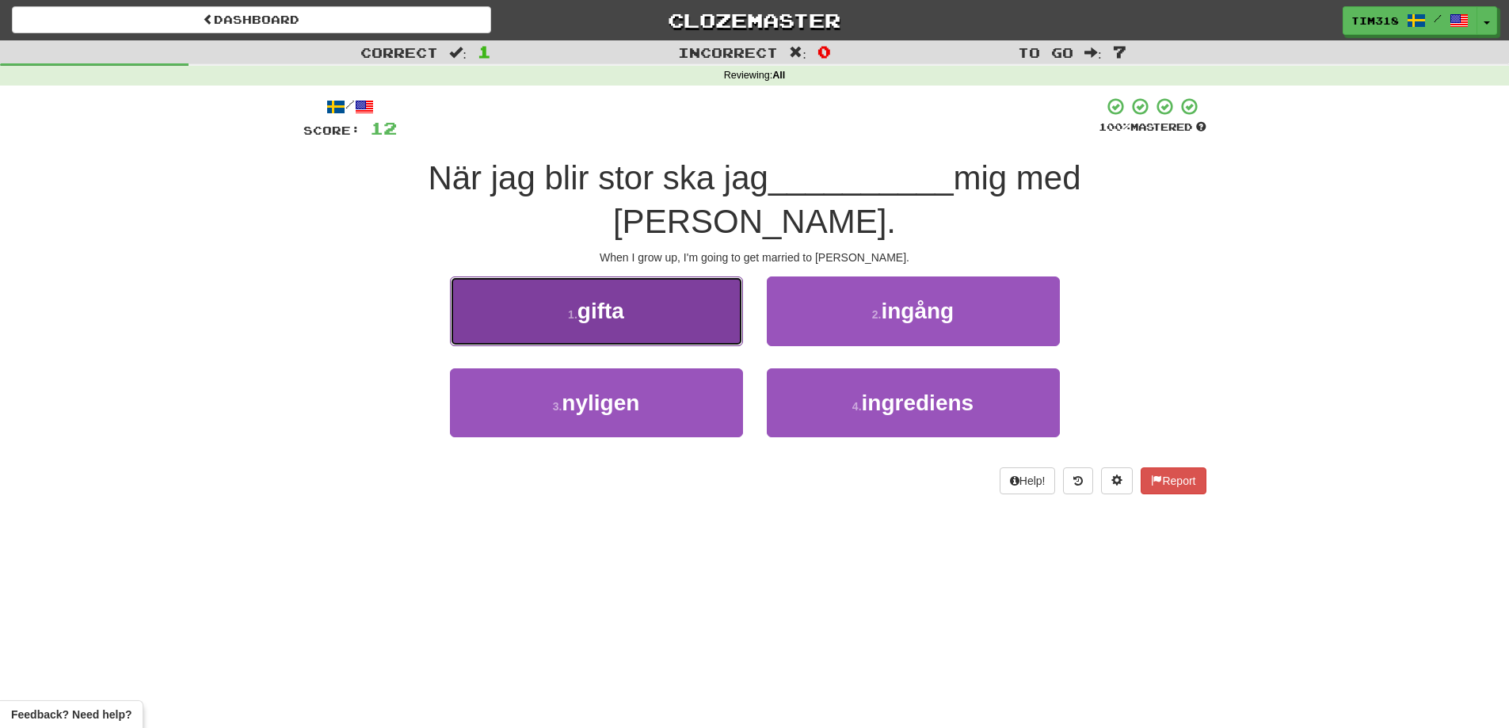
click at [674, 278] on button "1 . gifta" at bounding box center [596, 310] width 293 height 69
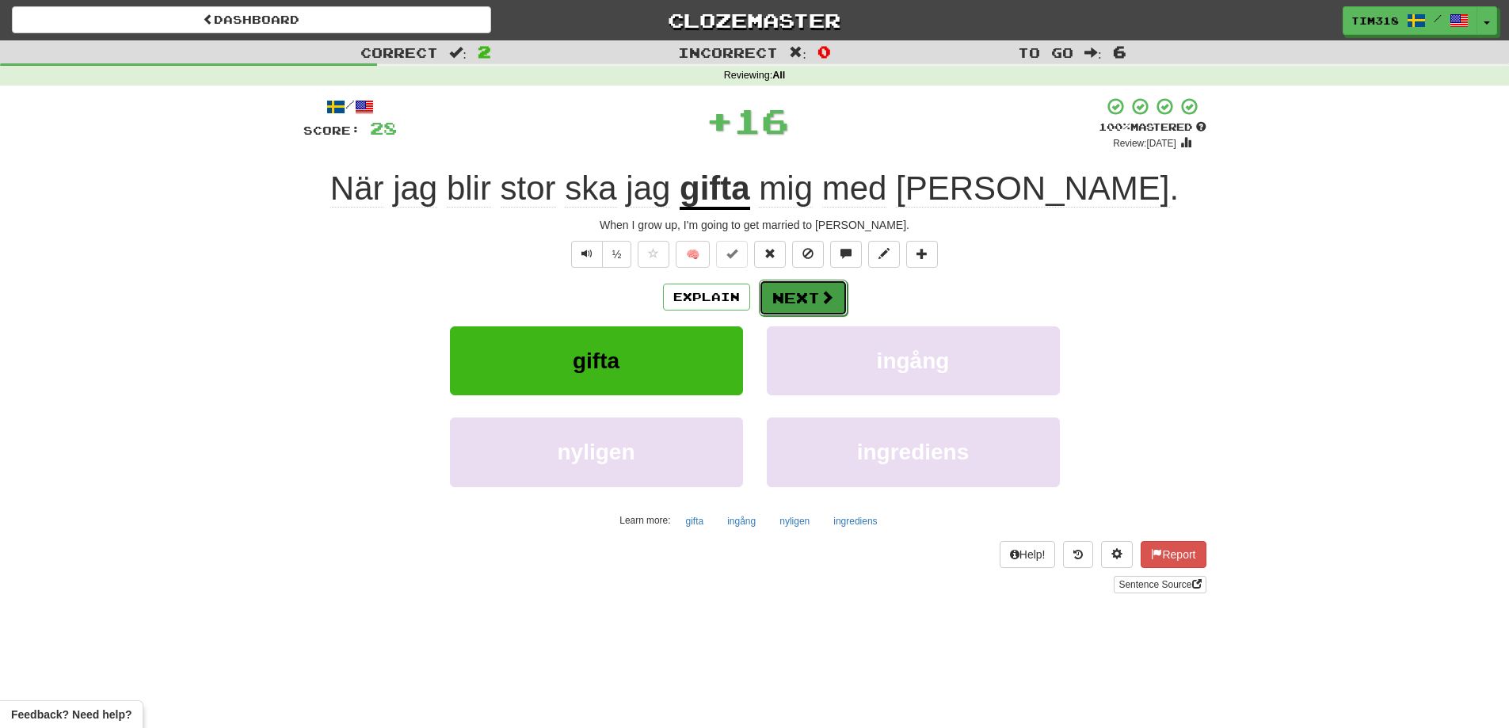
click at [803, 306] on button "Next" at bounding box center [803, 298] width 89 height 36
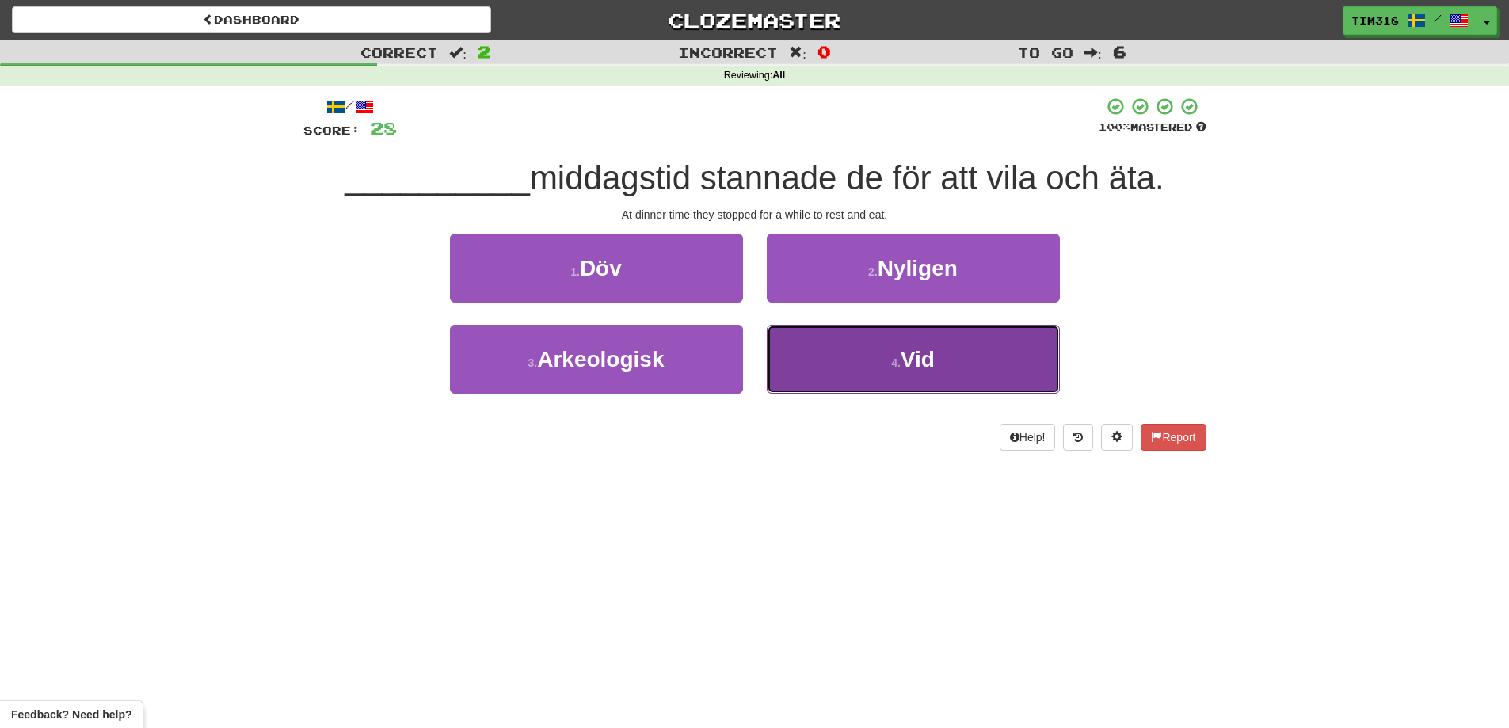
click at [875, 367] on button "4 . Vid" at bounding box center [913, 359] width 293 height 69
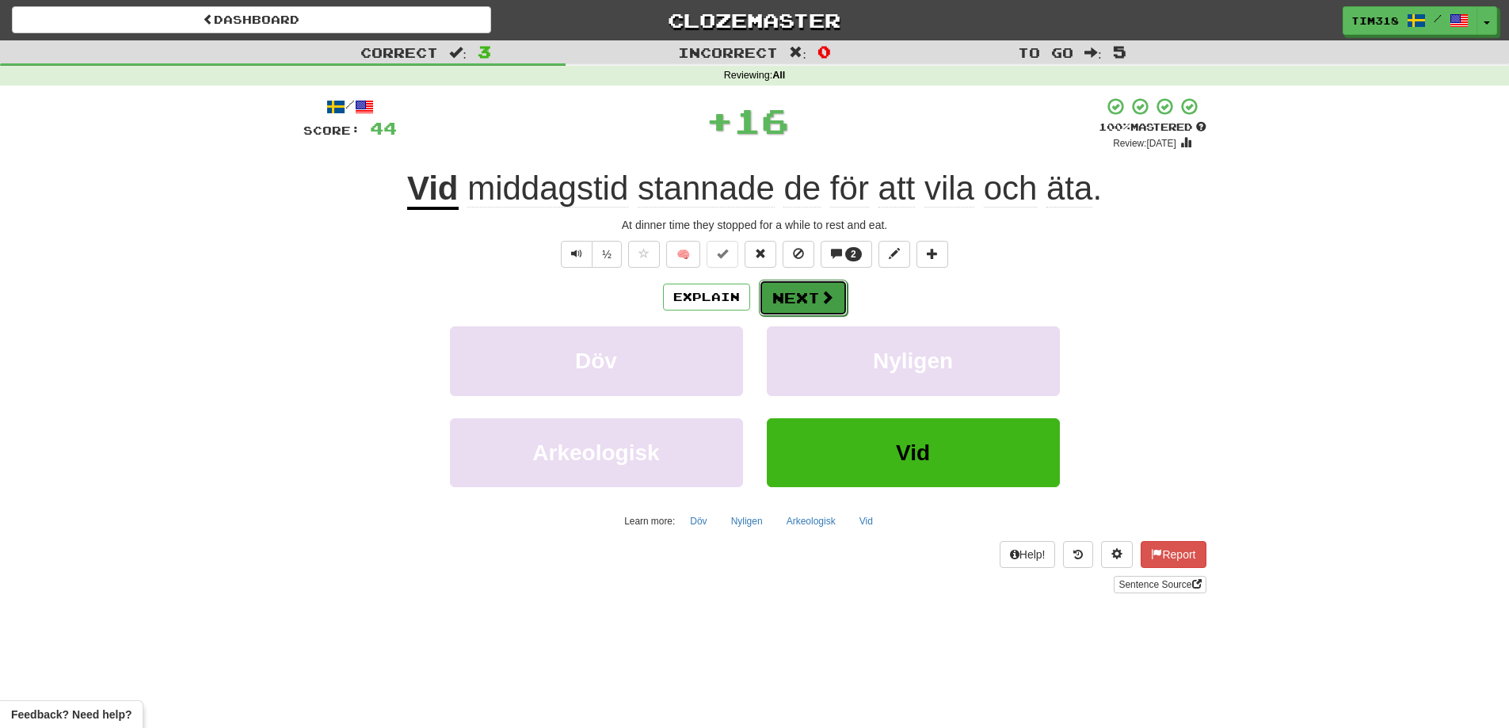
click at [825, 314] on button "Next" at bounding box center [803, 298] width 89 height 36
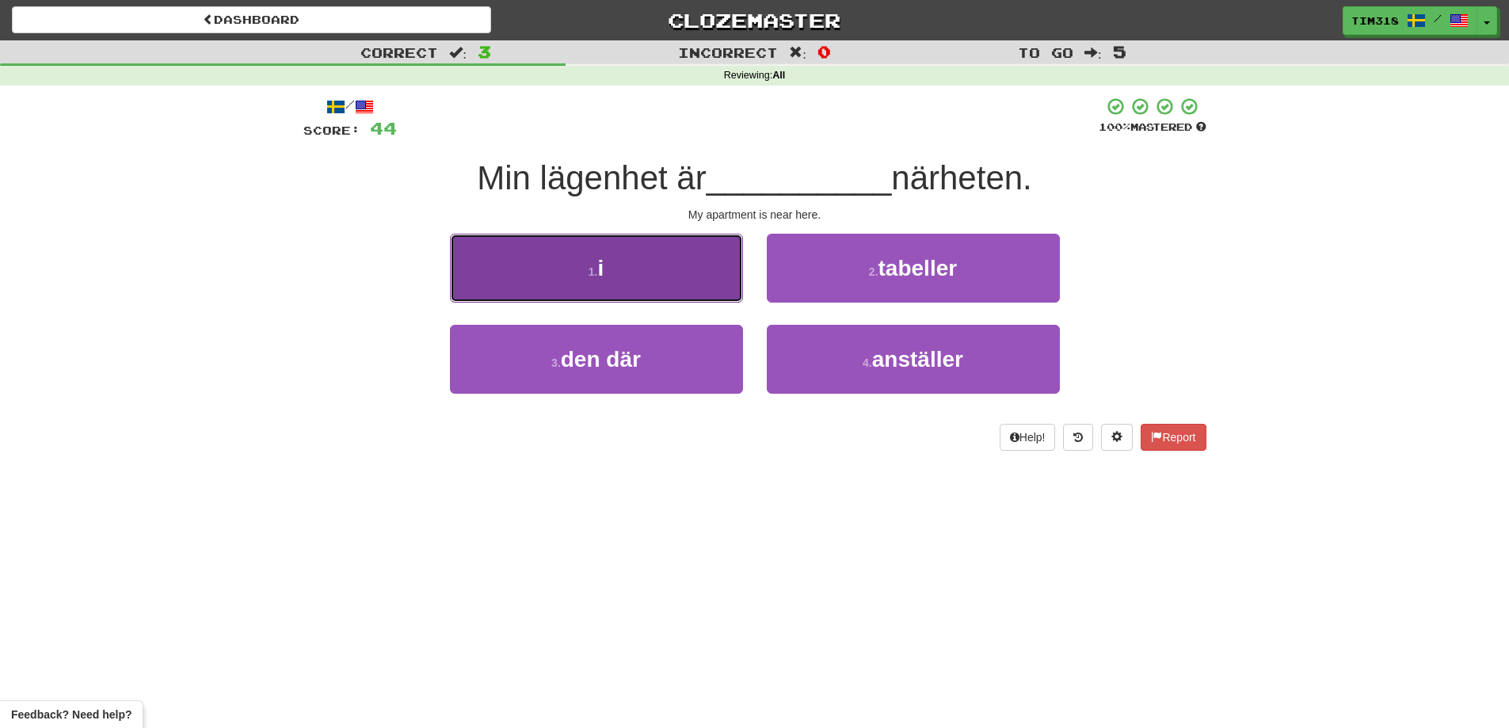
click at [679, 295] on button "1 . i" at bounding box center [596, 268] width 293 height 69
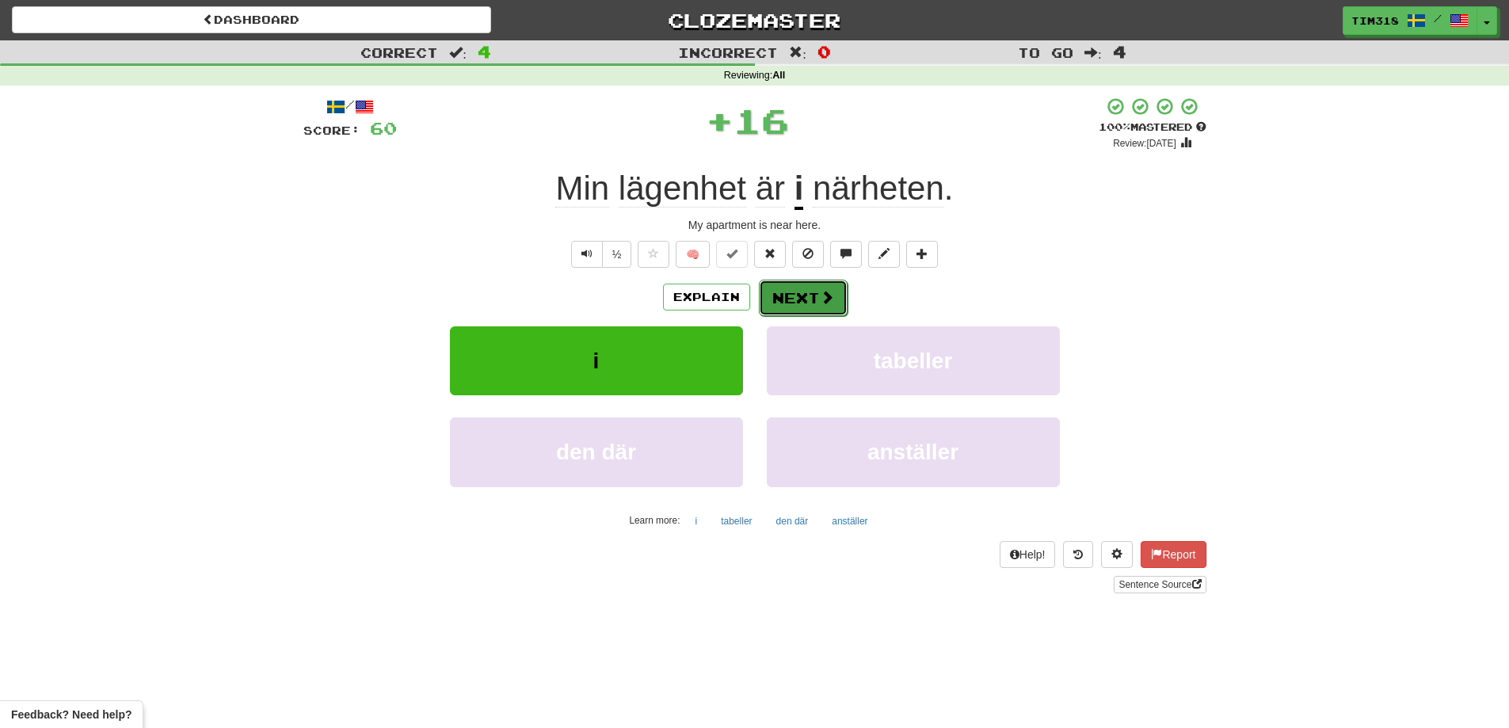
click at [810, 295] on button "Next" at bounding box center [803, 298] width 89 height 36
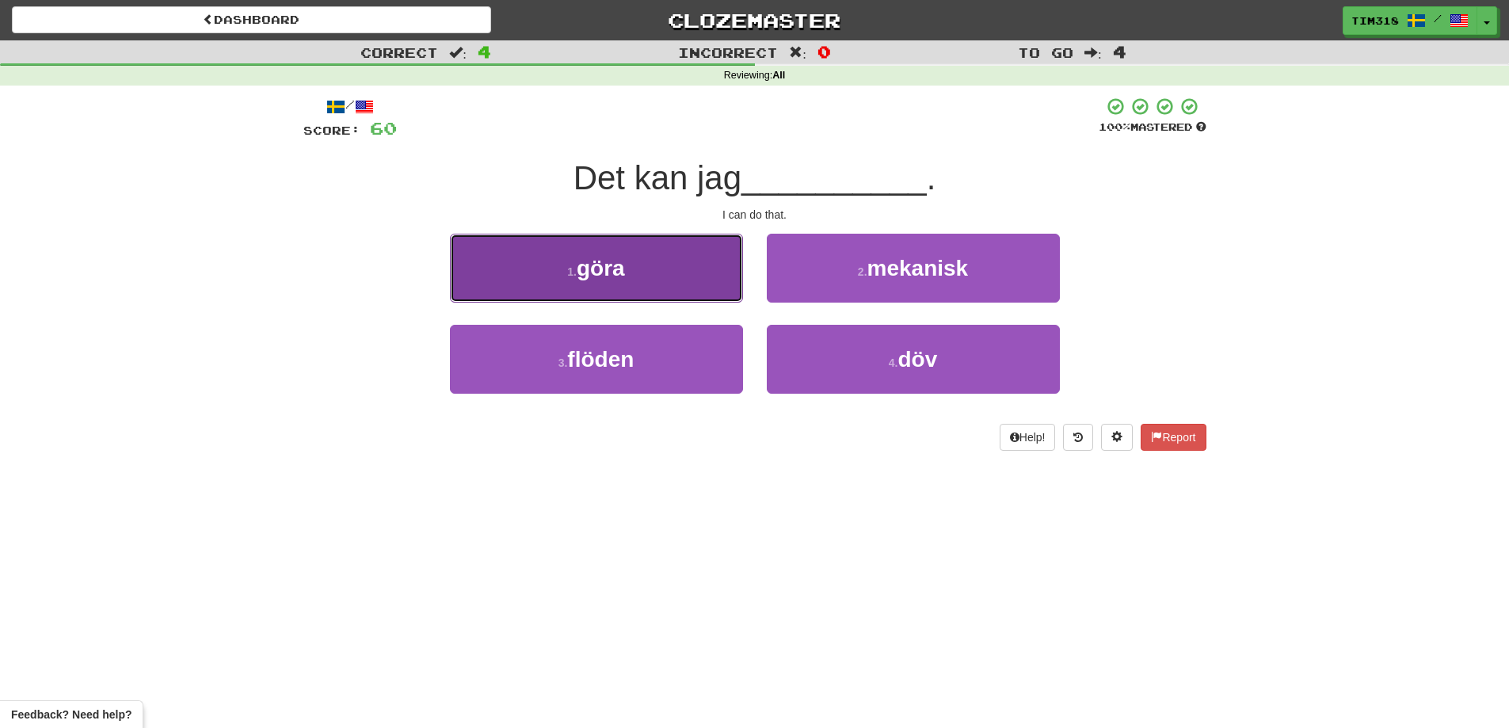
click at [627, 287] on button "1 . göra" at bounding box center [596, 268] width 293 height 69
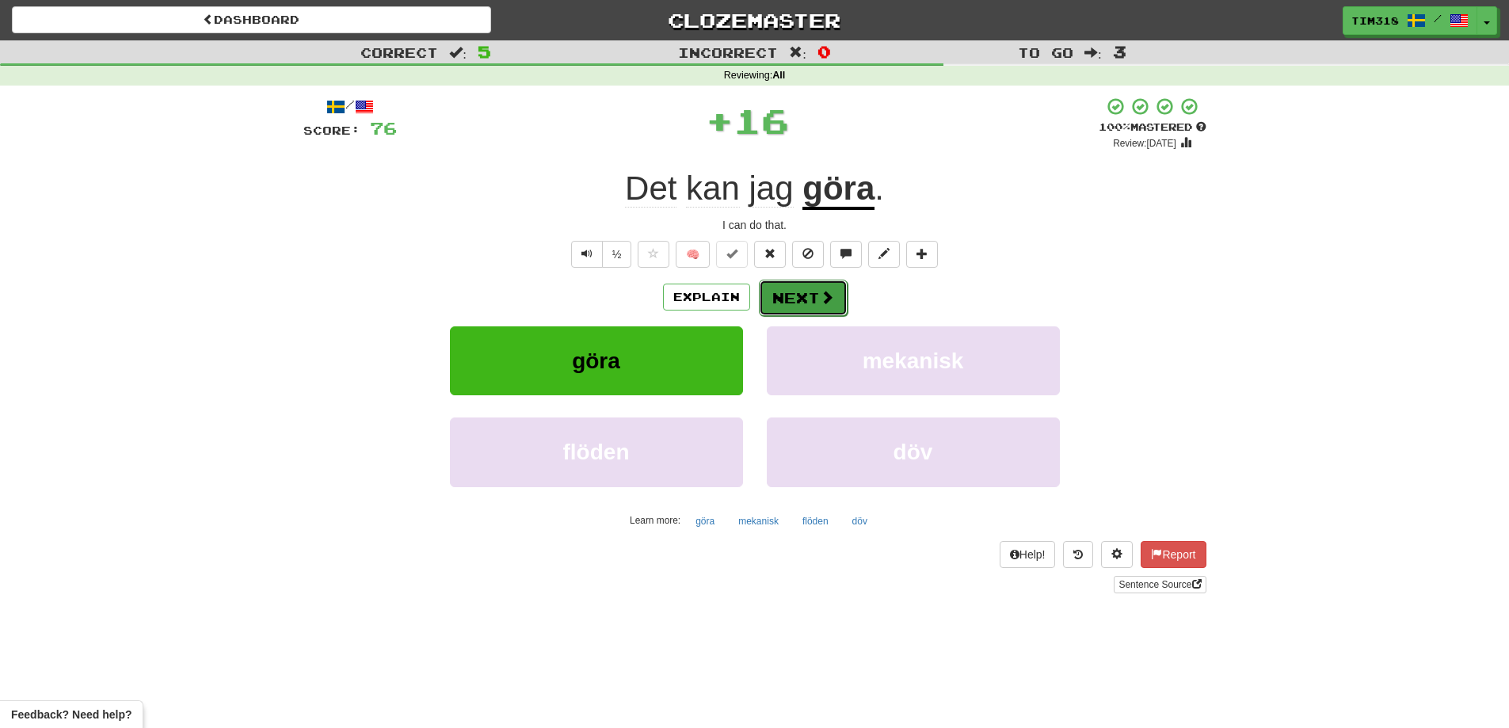
click at [815, 307] on button "Next" at bounding box center [803, 298] width 89 height 36
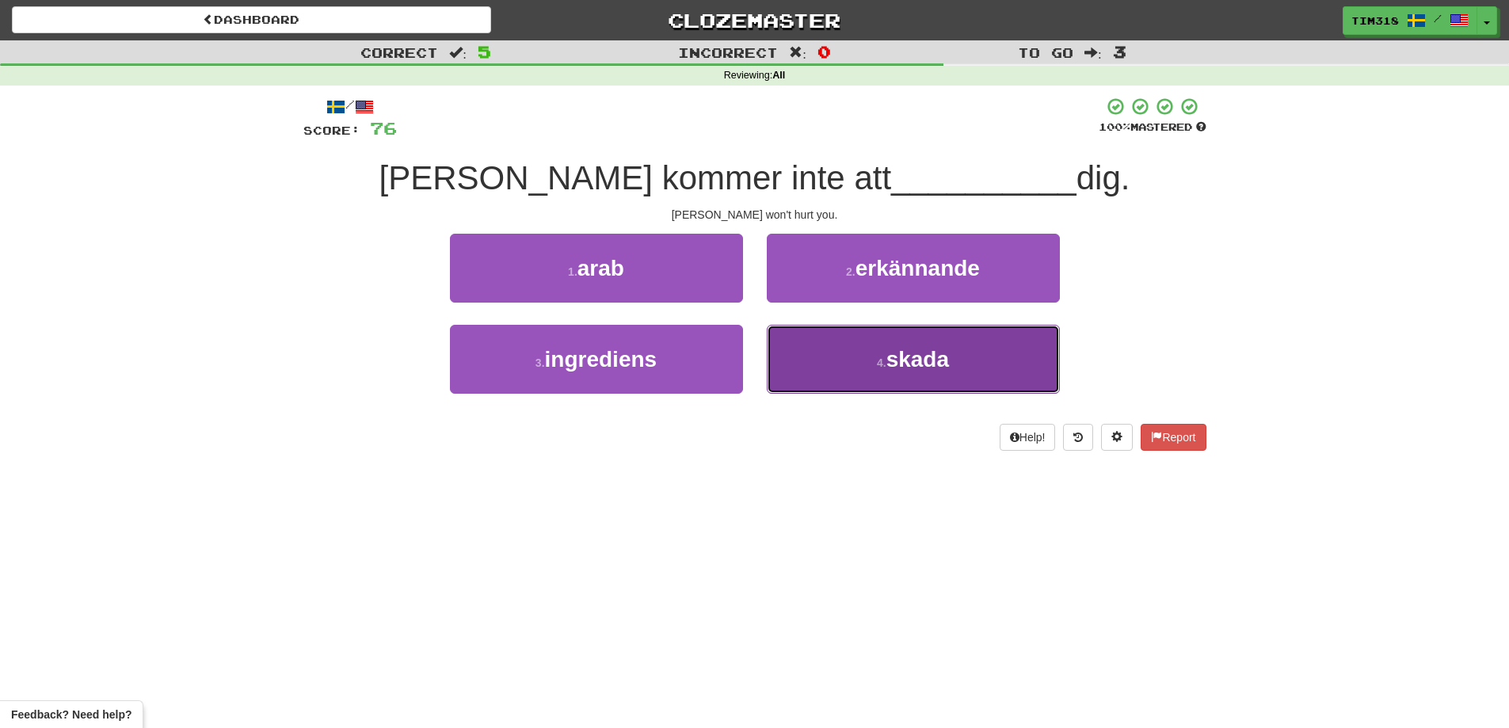
click at [845, 359] on button "4 . skada" at bounding box center [913, 359] width 293 height 69
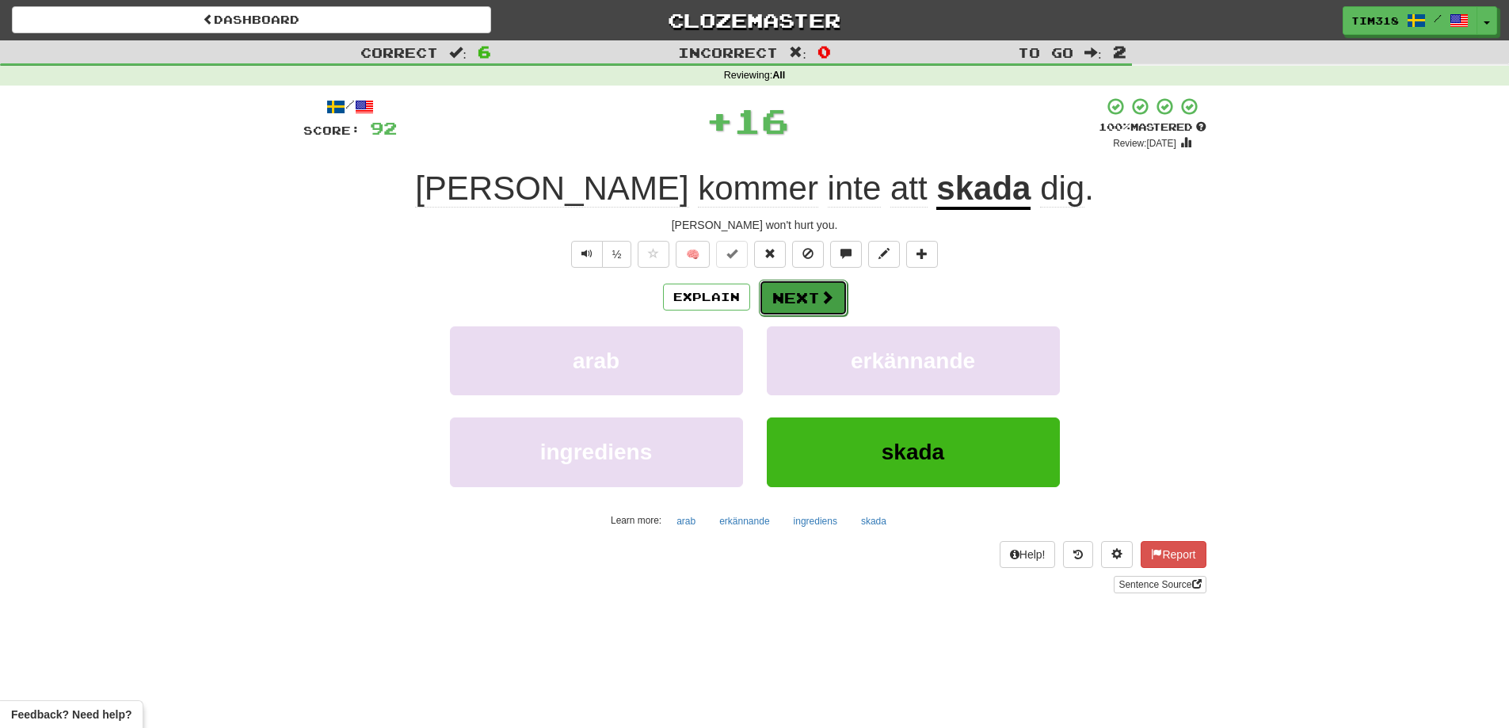
click at [816, 308] on button "Next" at bounding box center [803, 298] width 89 height 36
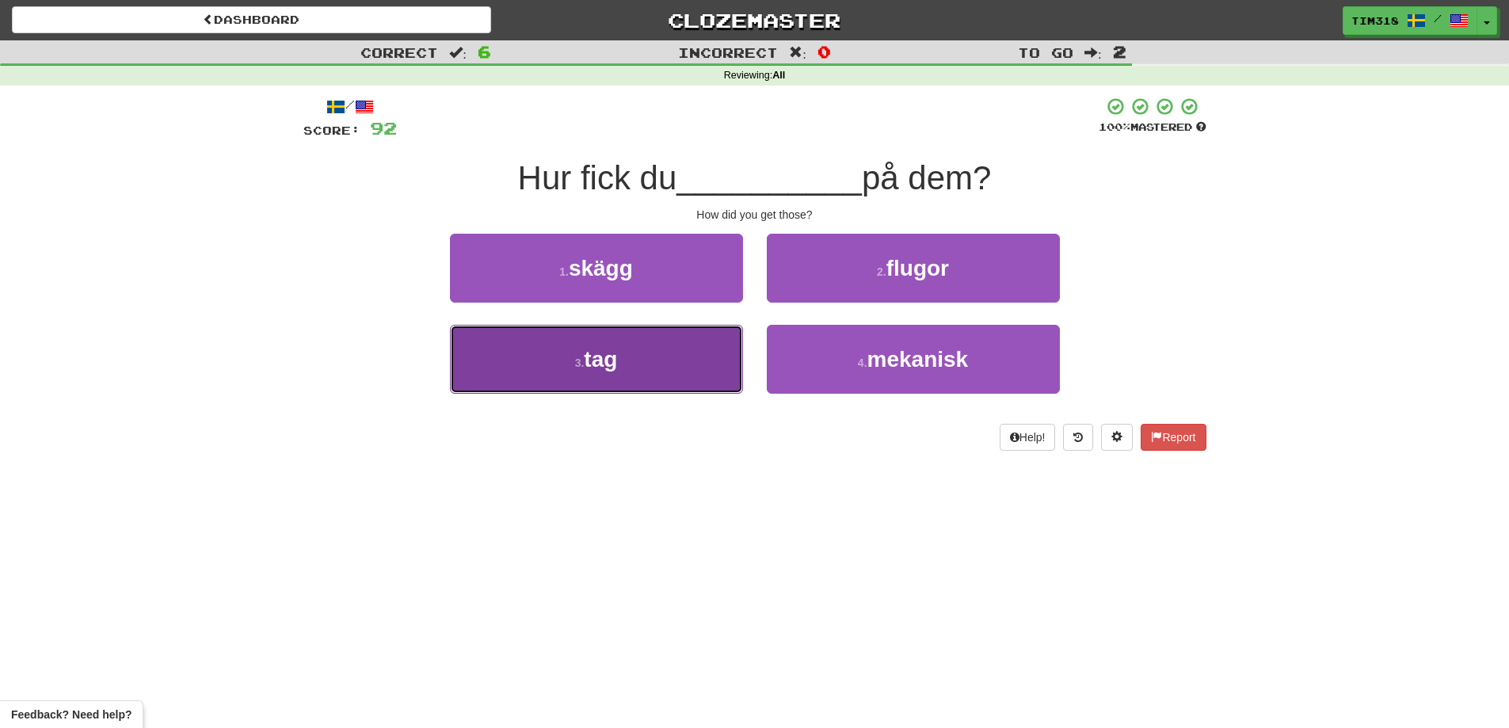
click at [680, 371] on button "3 . tag" at bounding box center [596, 359] width 293 height 69
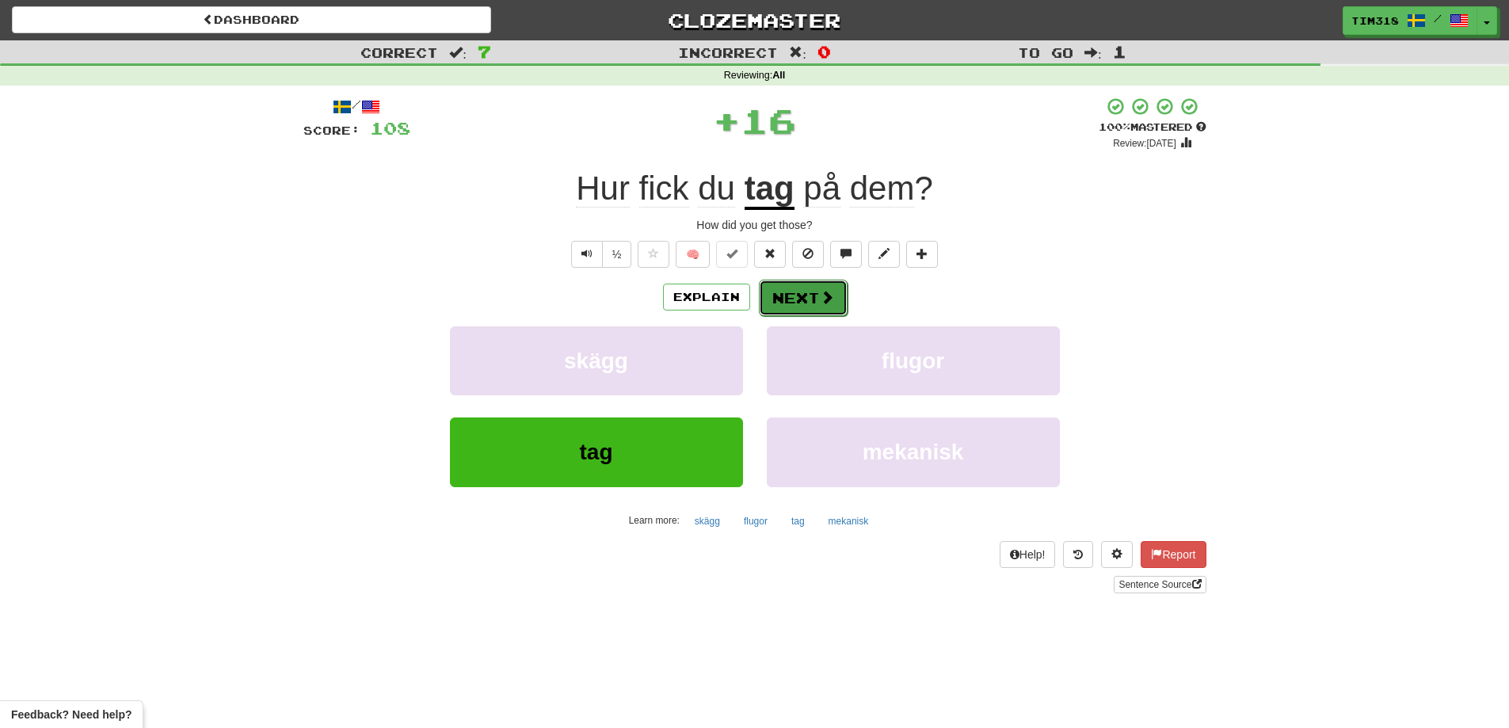
click at [805, 301] on button "Next" at bounding box center [803, 298] width 89 height 36
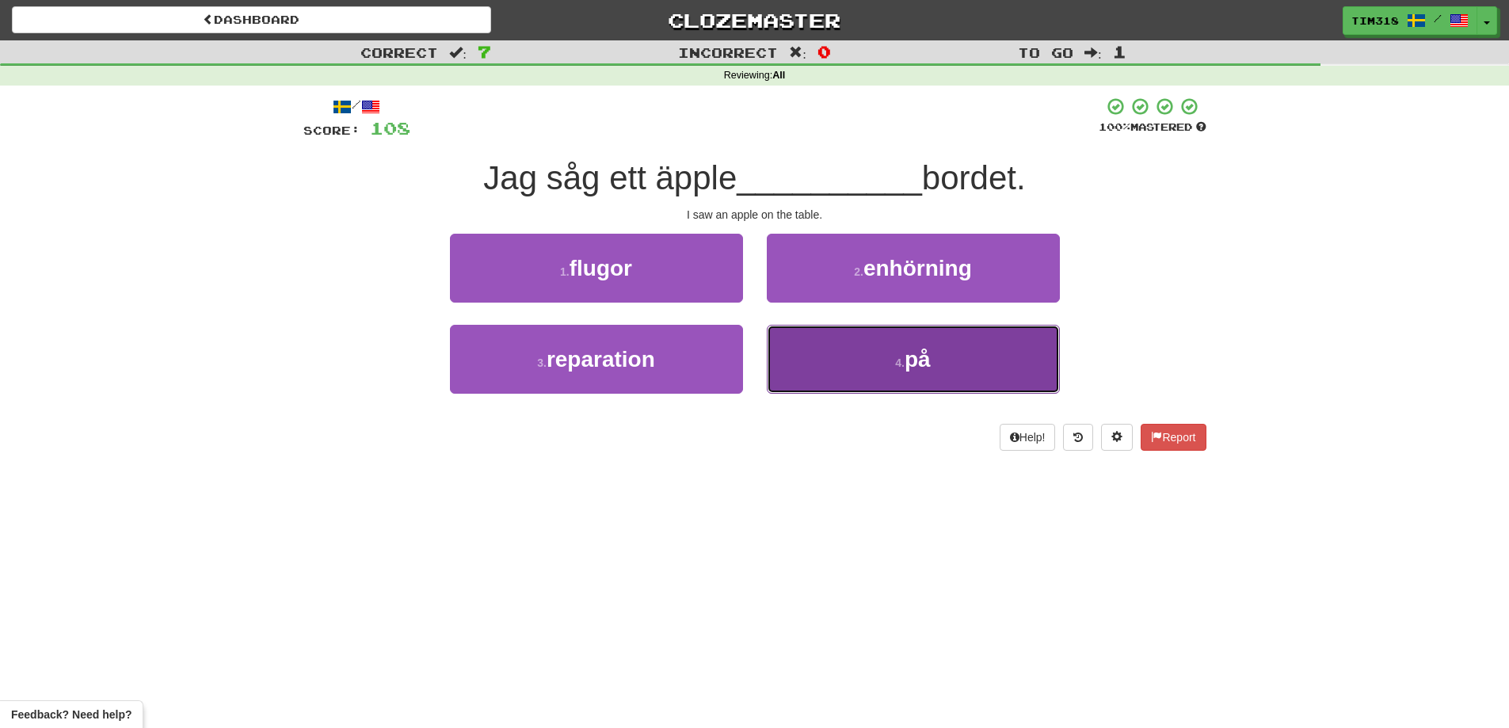
click at [871, 360] on button "4 . på" at bounding box center [913, 359] width 293 height 69
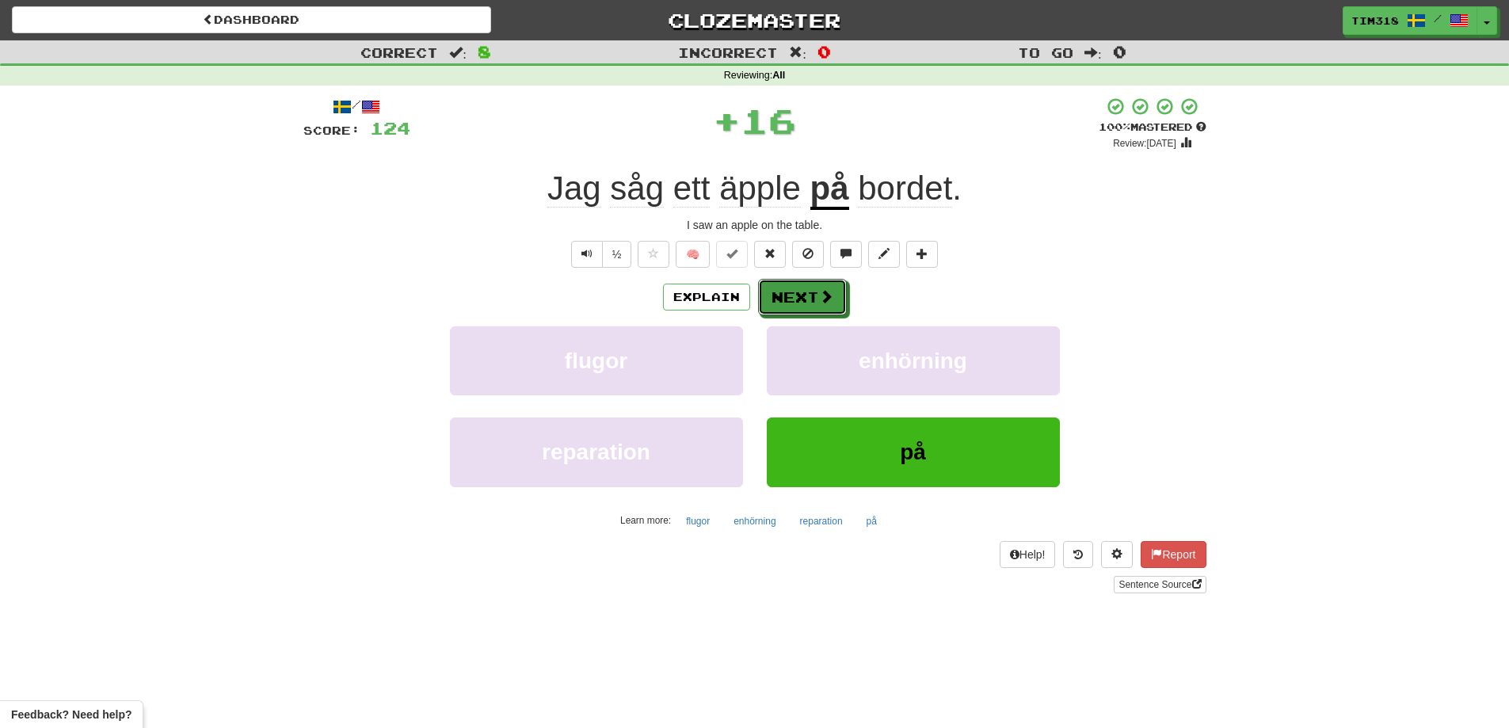
click at [829, 303] on span at bounding box center [826, 296] width 14 height 14
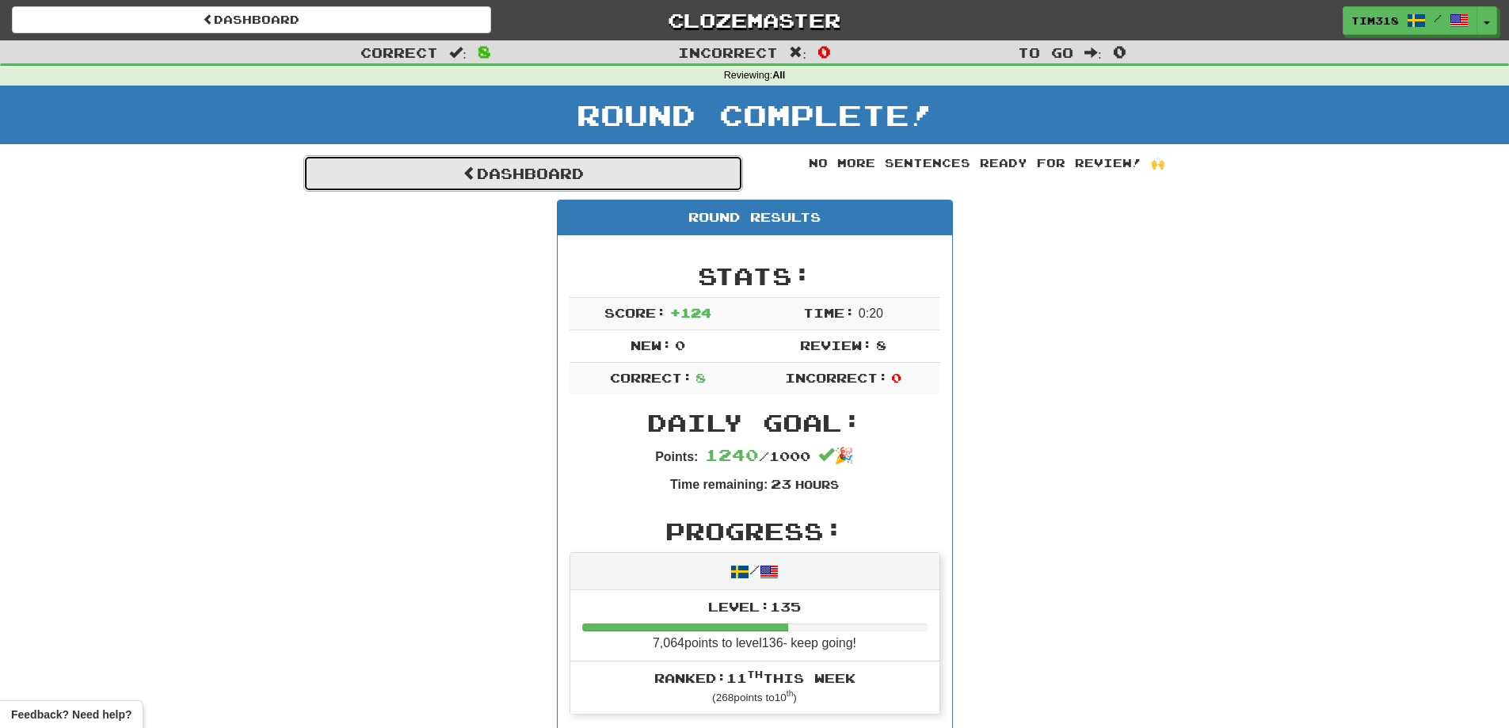
click at [641, 170] on link "Dashboard" at bounding box center [523, 173] width 440 height 36
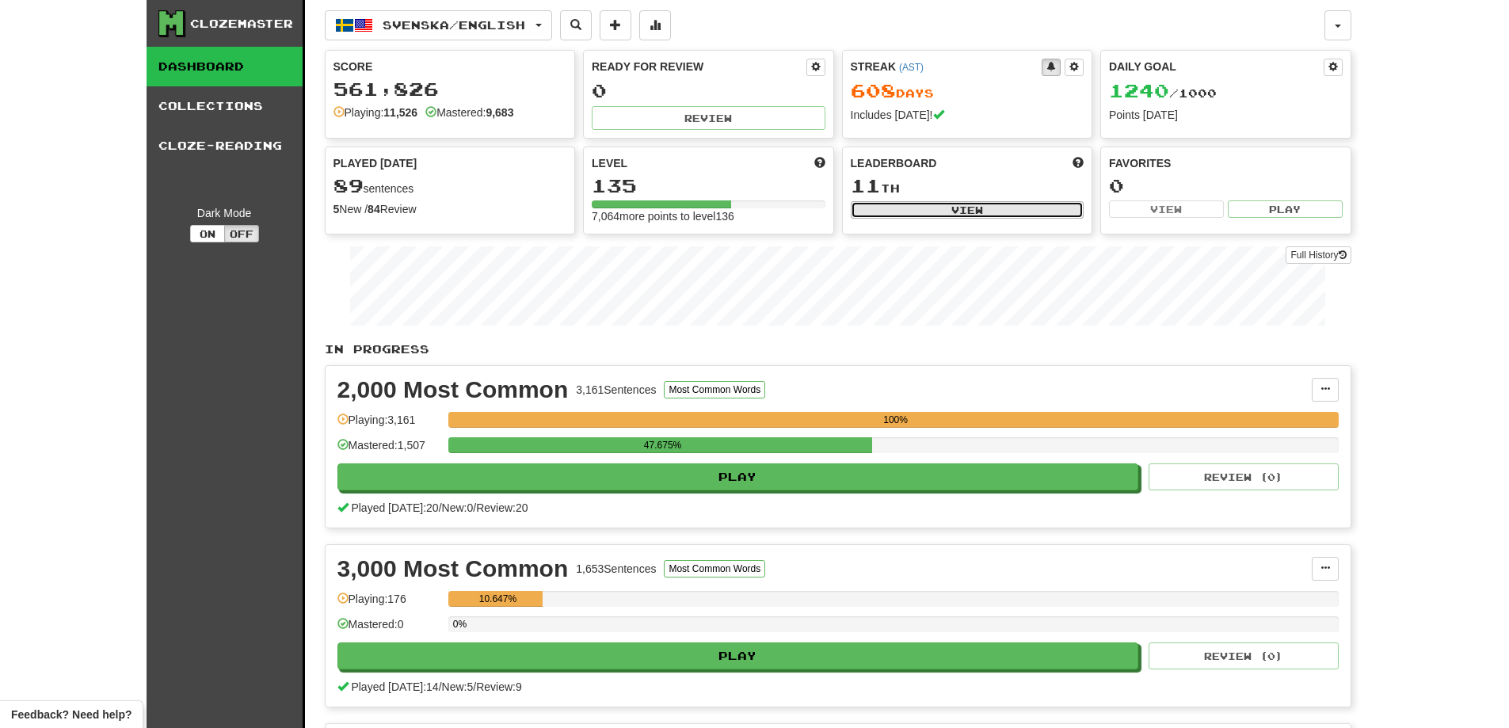
click at [919, 217] on button "View" at bounding box center [968, 209] width 234 height 17
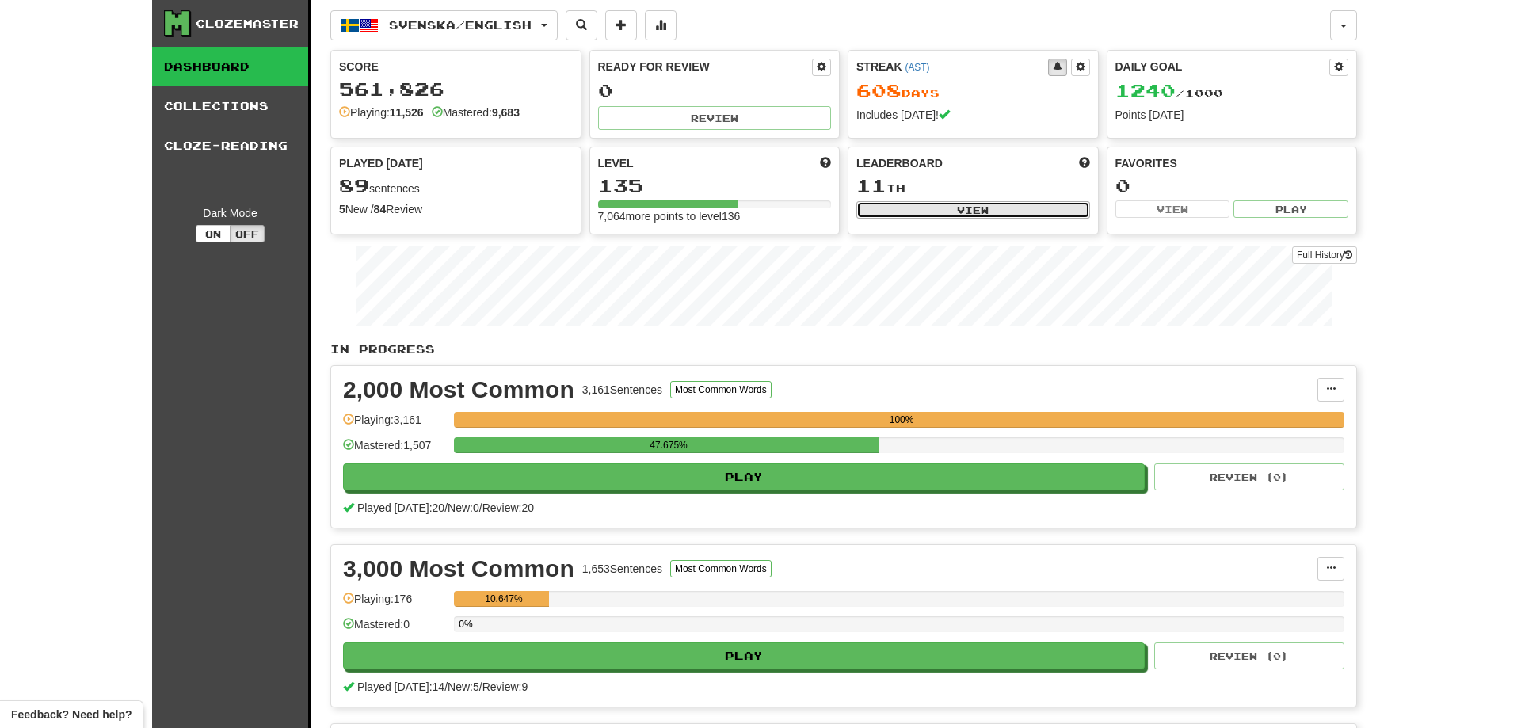
select select "**********"
